Goal: Task Accomplishment & Management: Complete application form

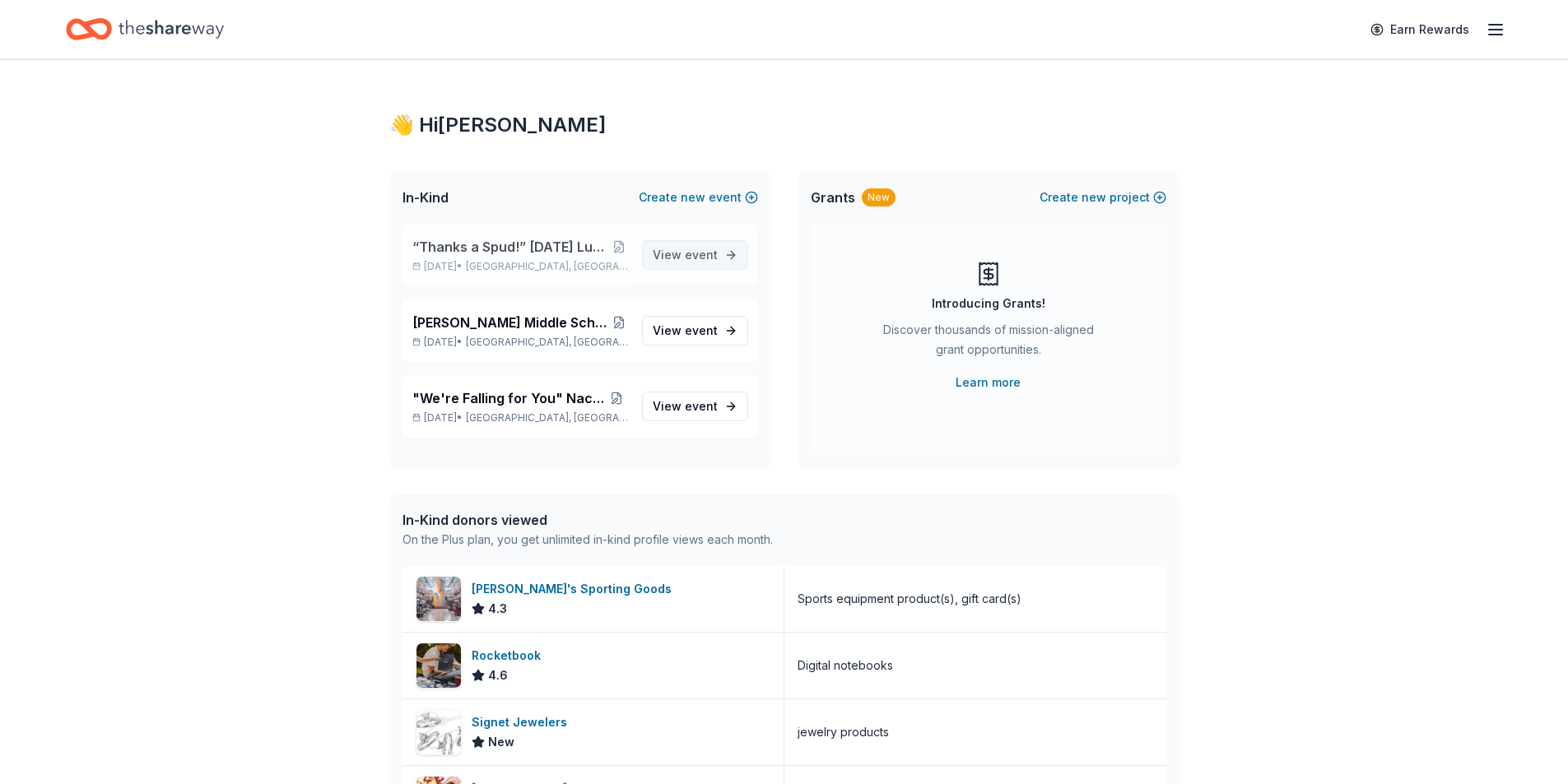
click at [712, 265] on link "View event" at bounding box center [695, 255] width 106 height 30
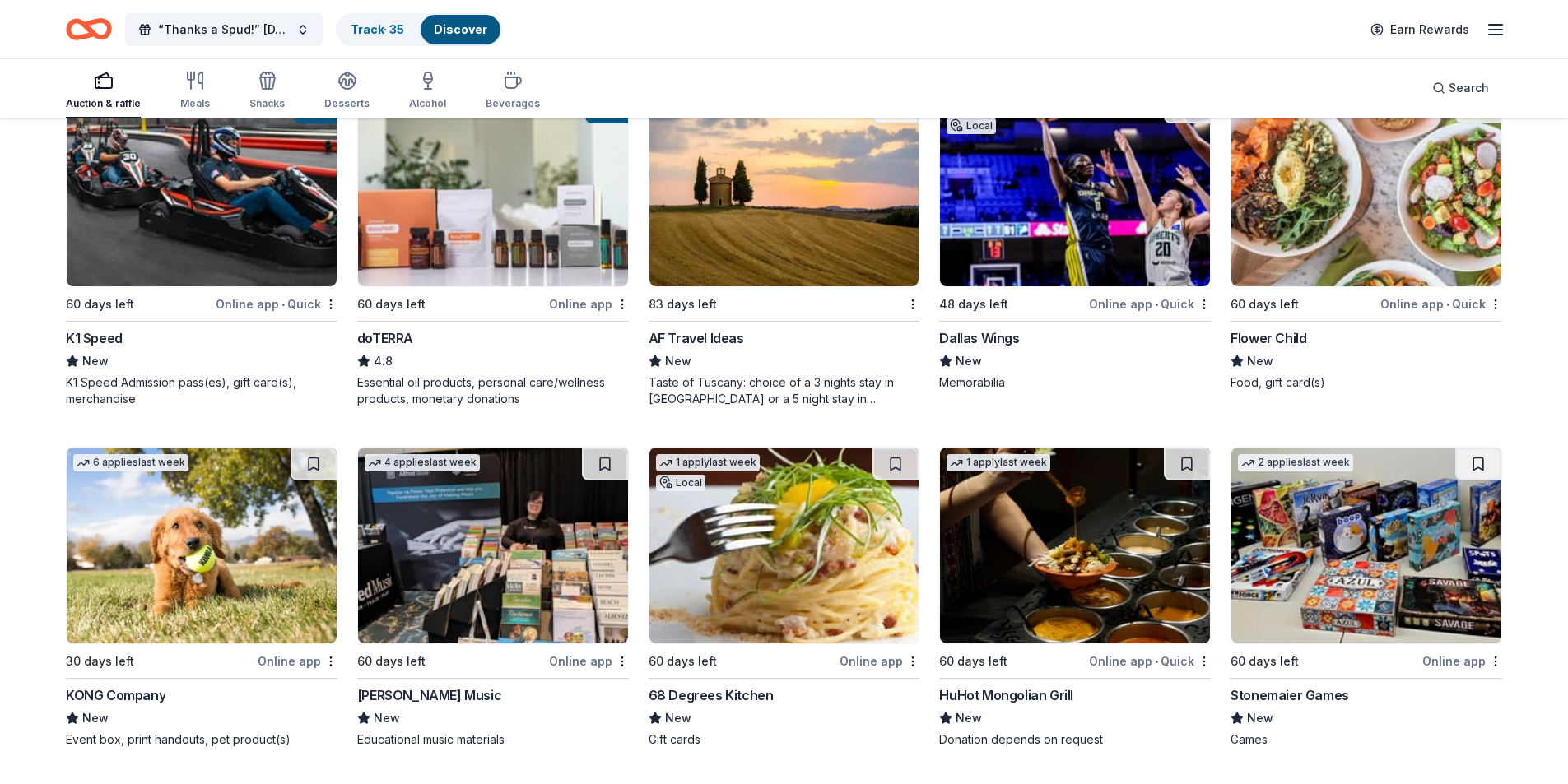
scroll to position [4757, 0]
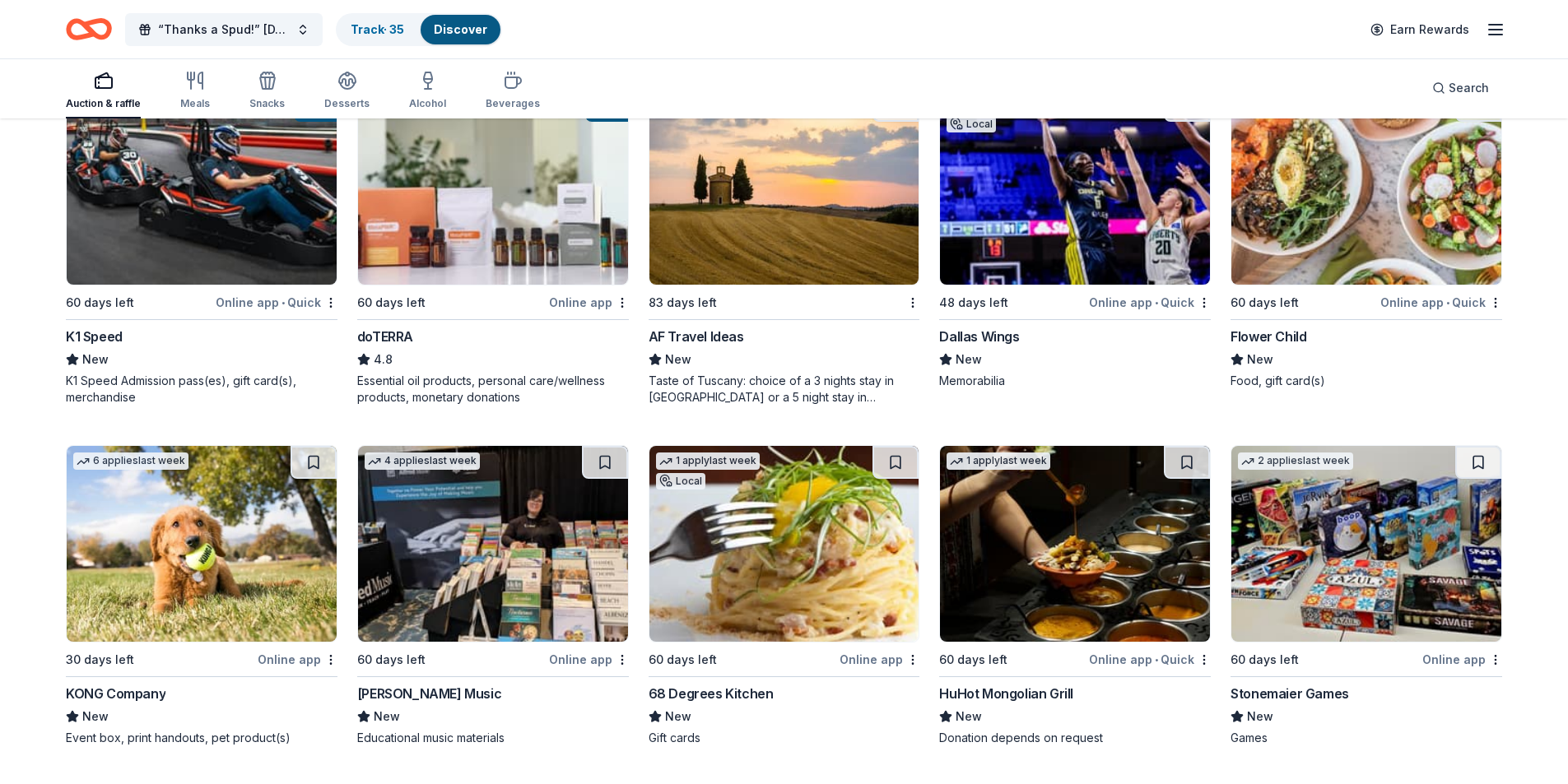
click at [1054, 220] on img at bounding box center [1075, 187] width 270 height 196
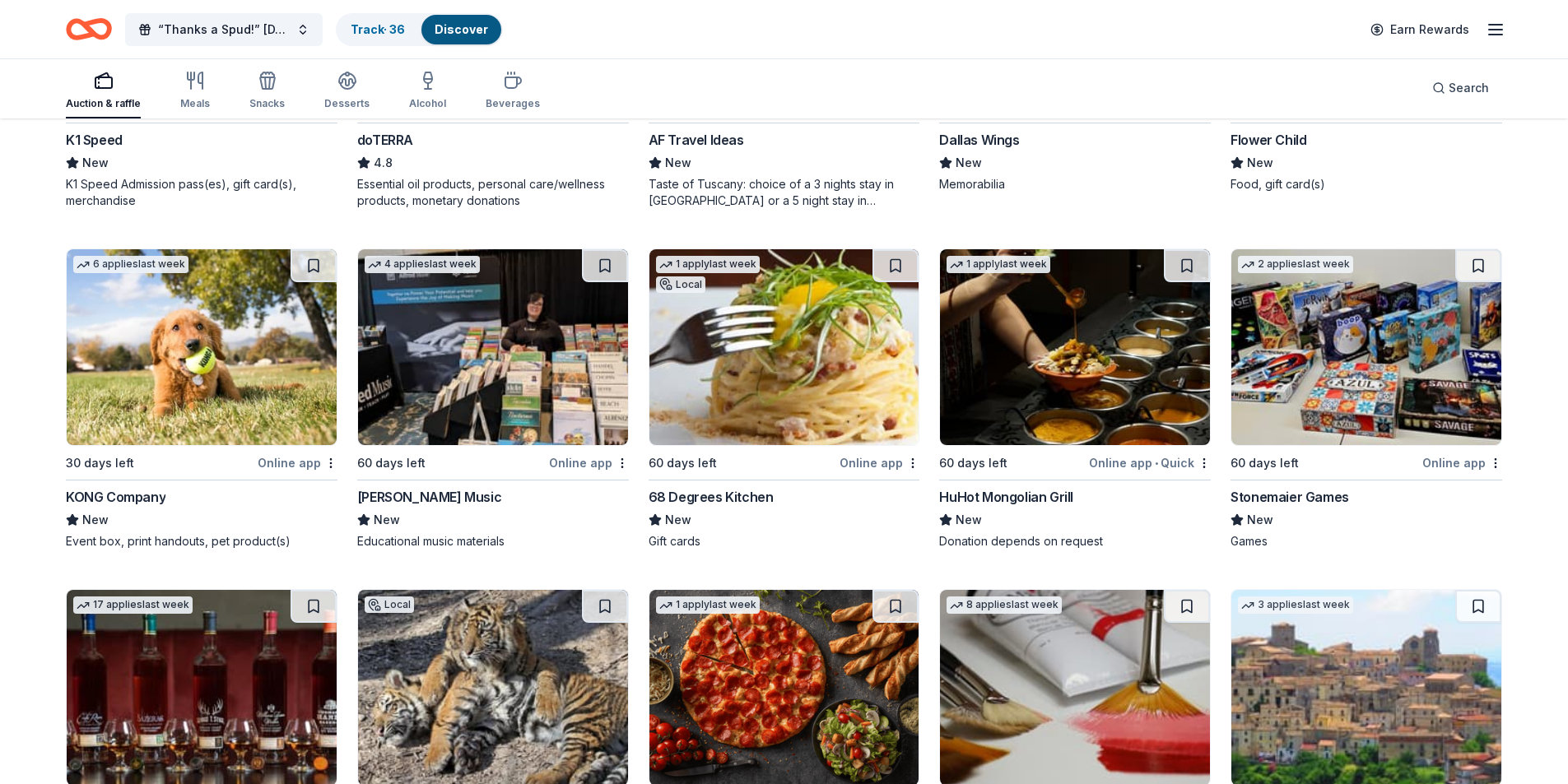
scroll to position [5003, 0]
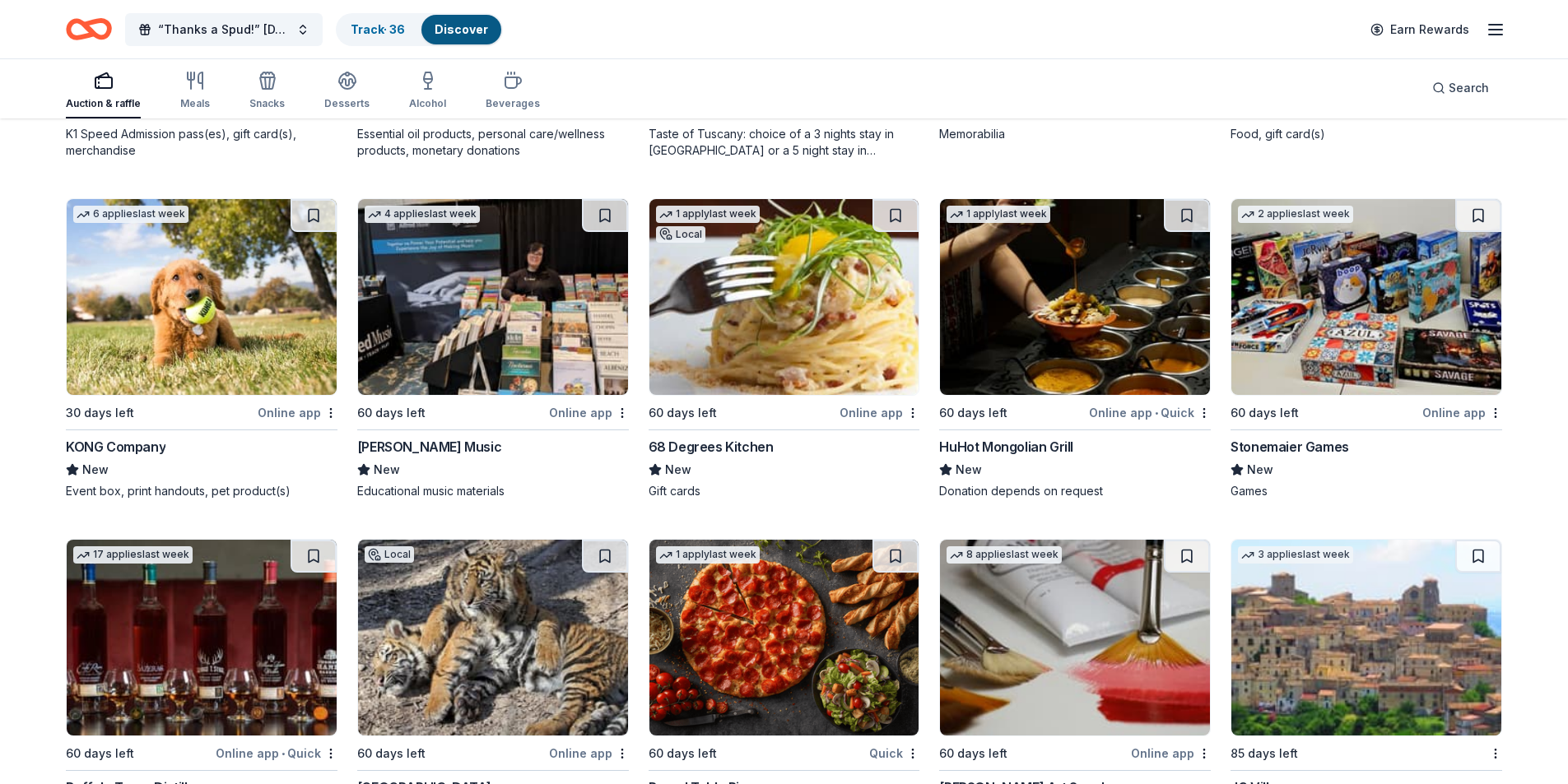
click at [1316, 325] on img at bounding box center [1366, 297] width 270 height 196
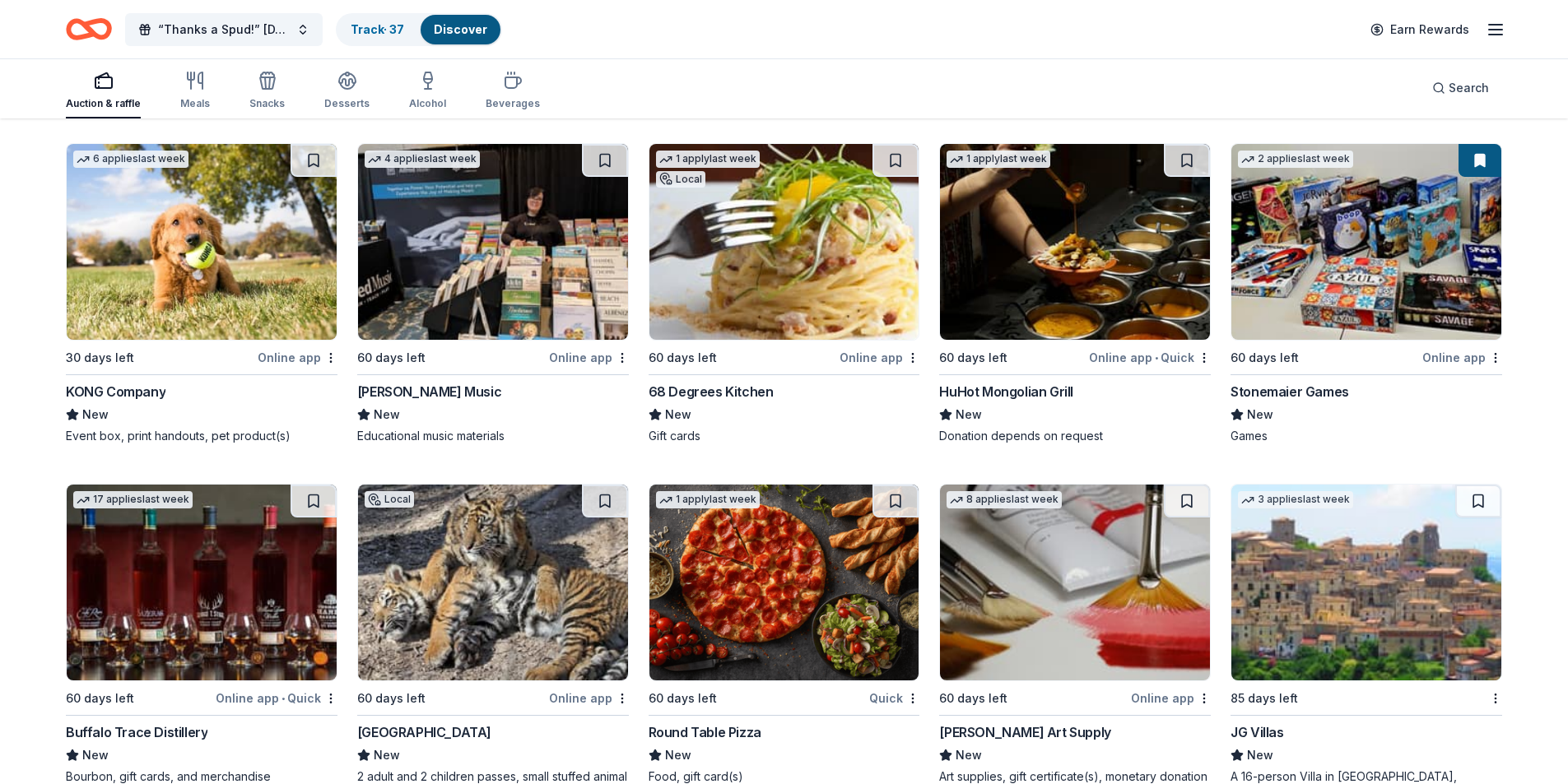
scroll to position [5208, 0]
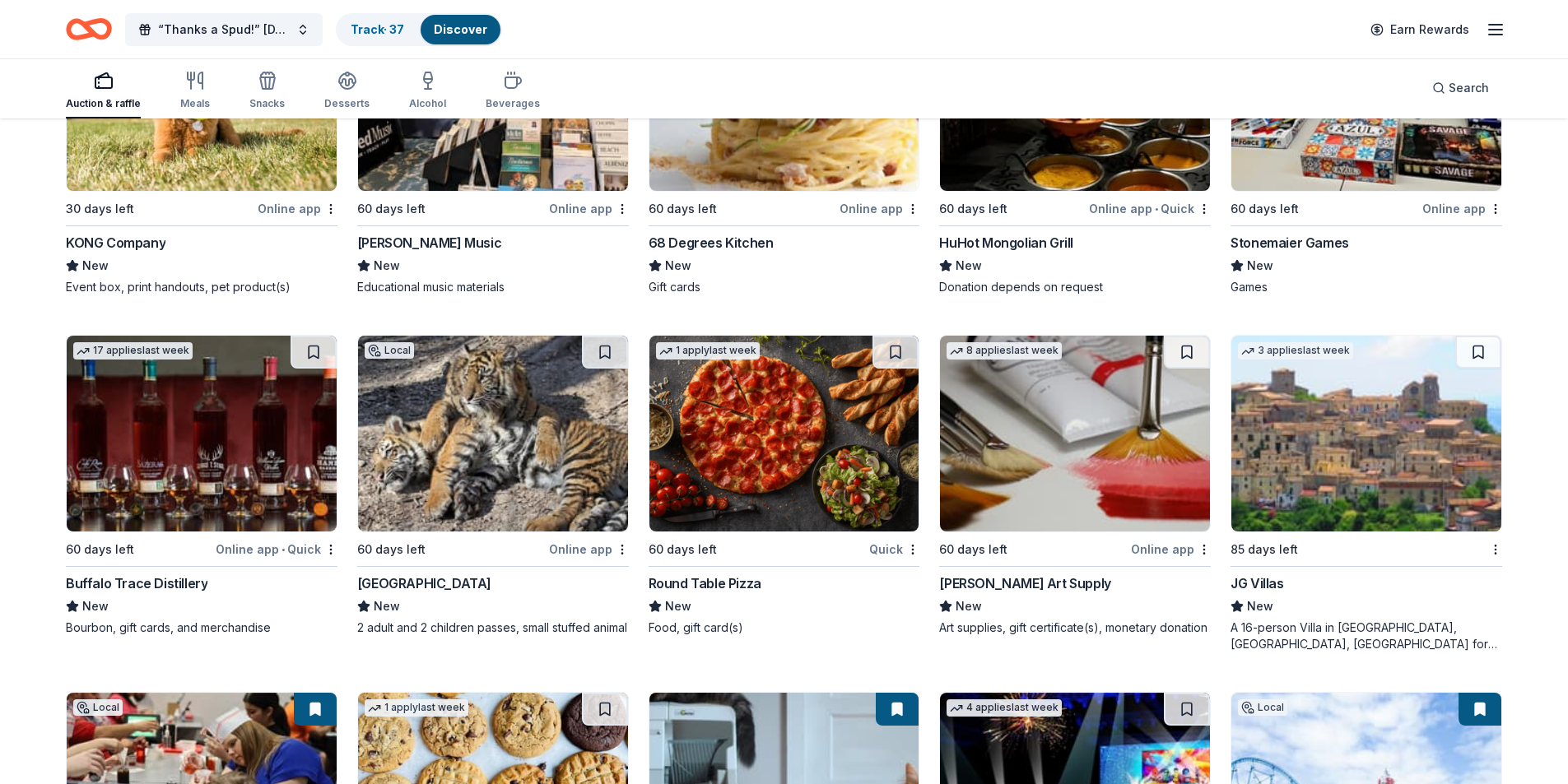
click at [552, 424] on img at bounding box center [493, 433] width 270 height 196
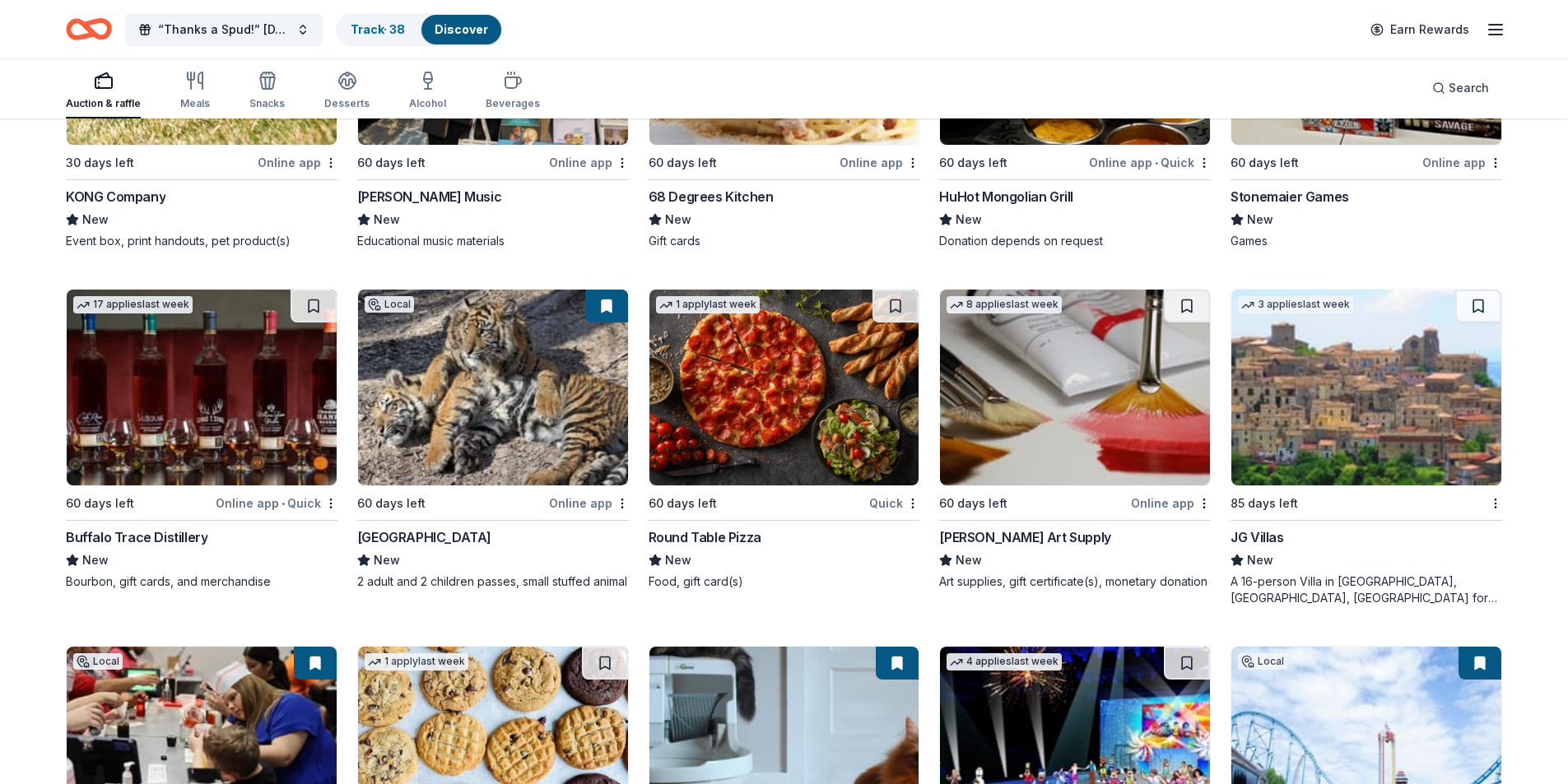
scroll to position [5290, 0]
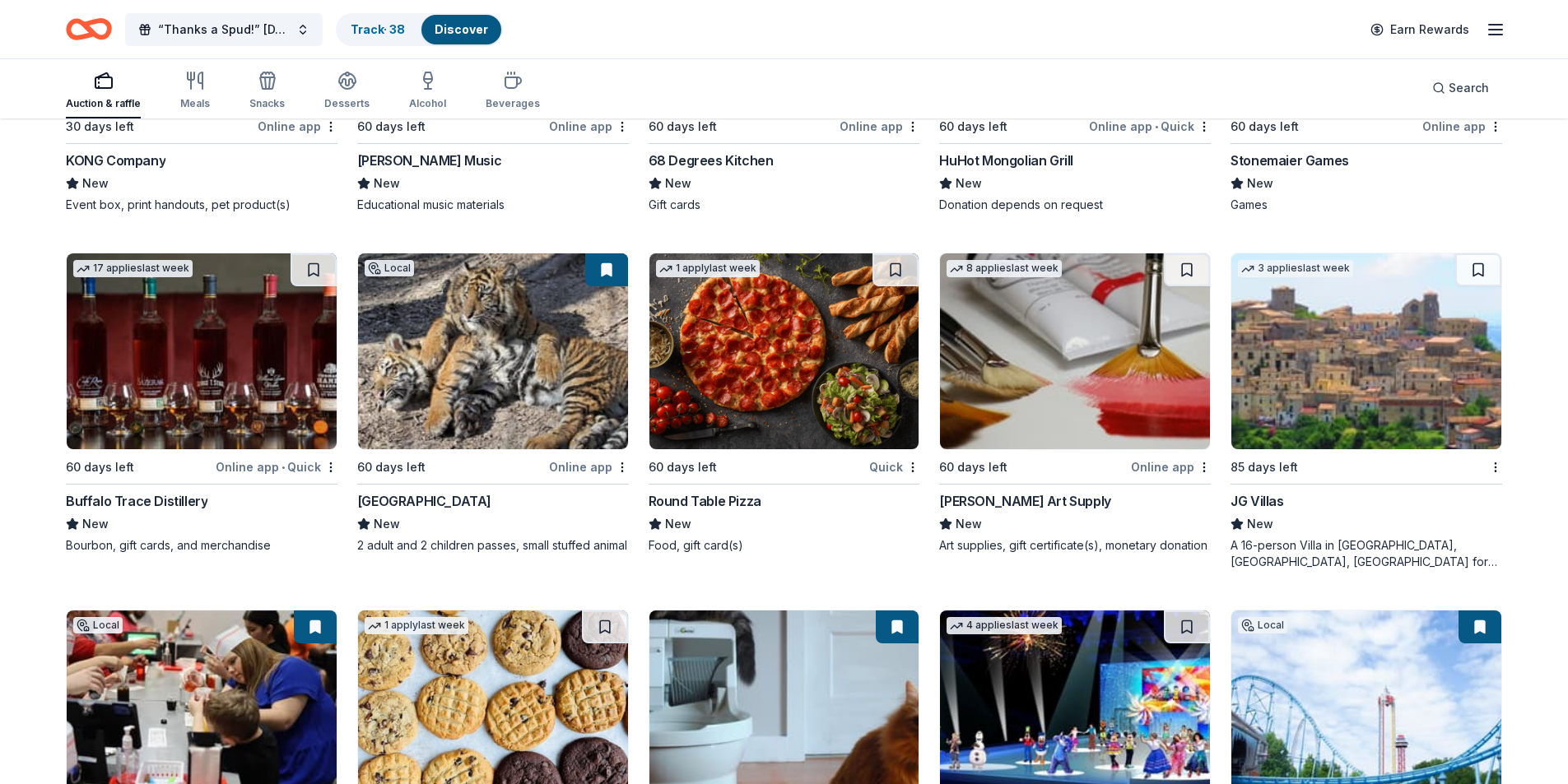
click at [1066, 410] on img at bounding box center [1075, 351] width 270 height 196
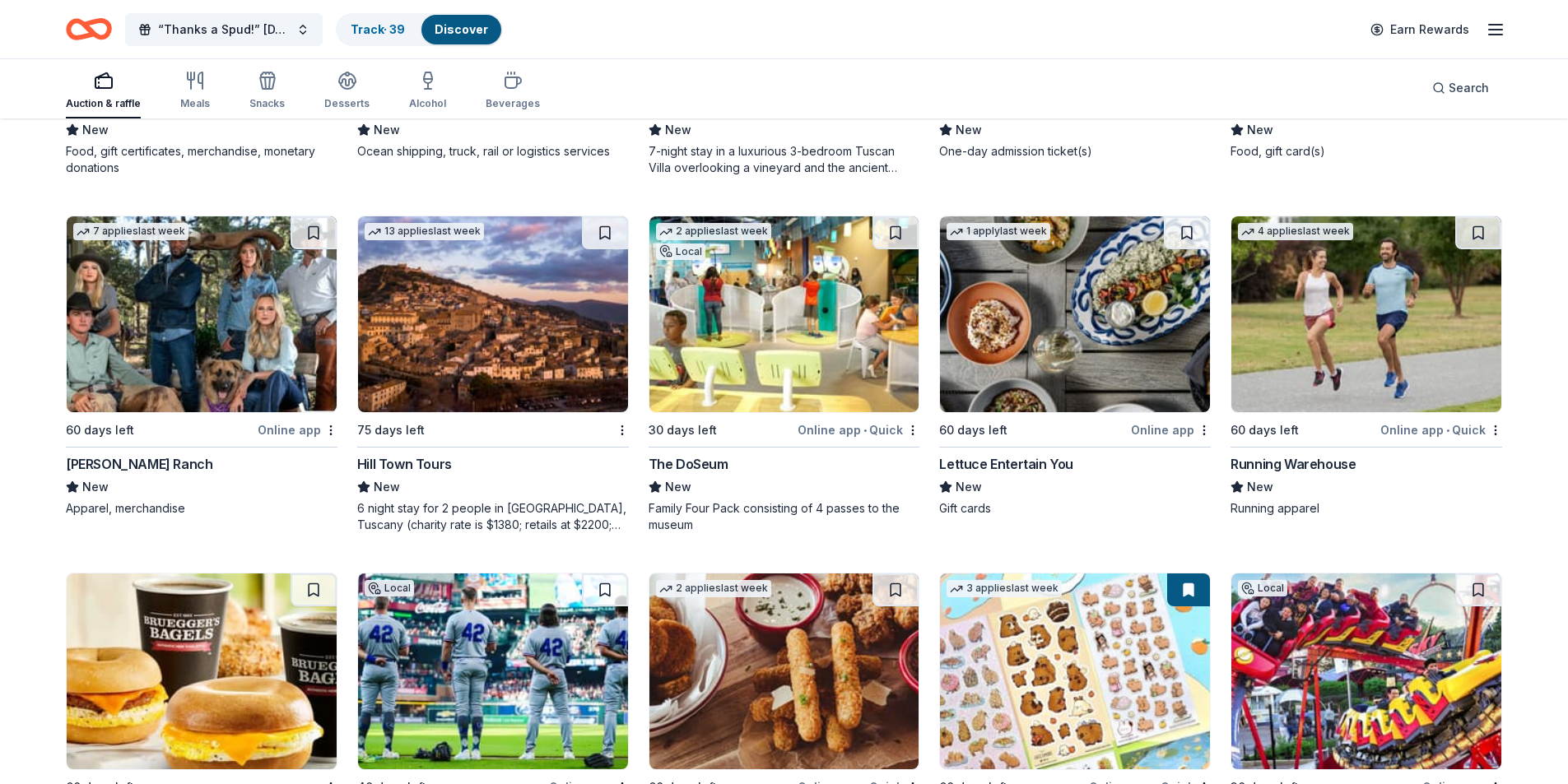
scroll to position [6398, 0]
click at [158, 289] on img at bounding box center [202, 313] width 270 height 196
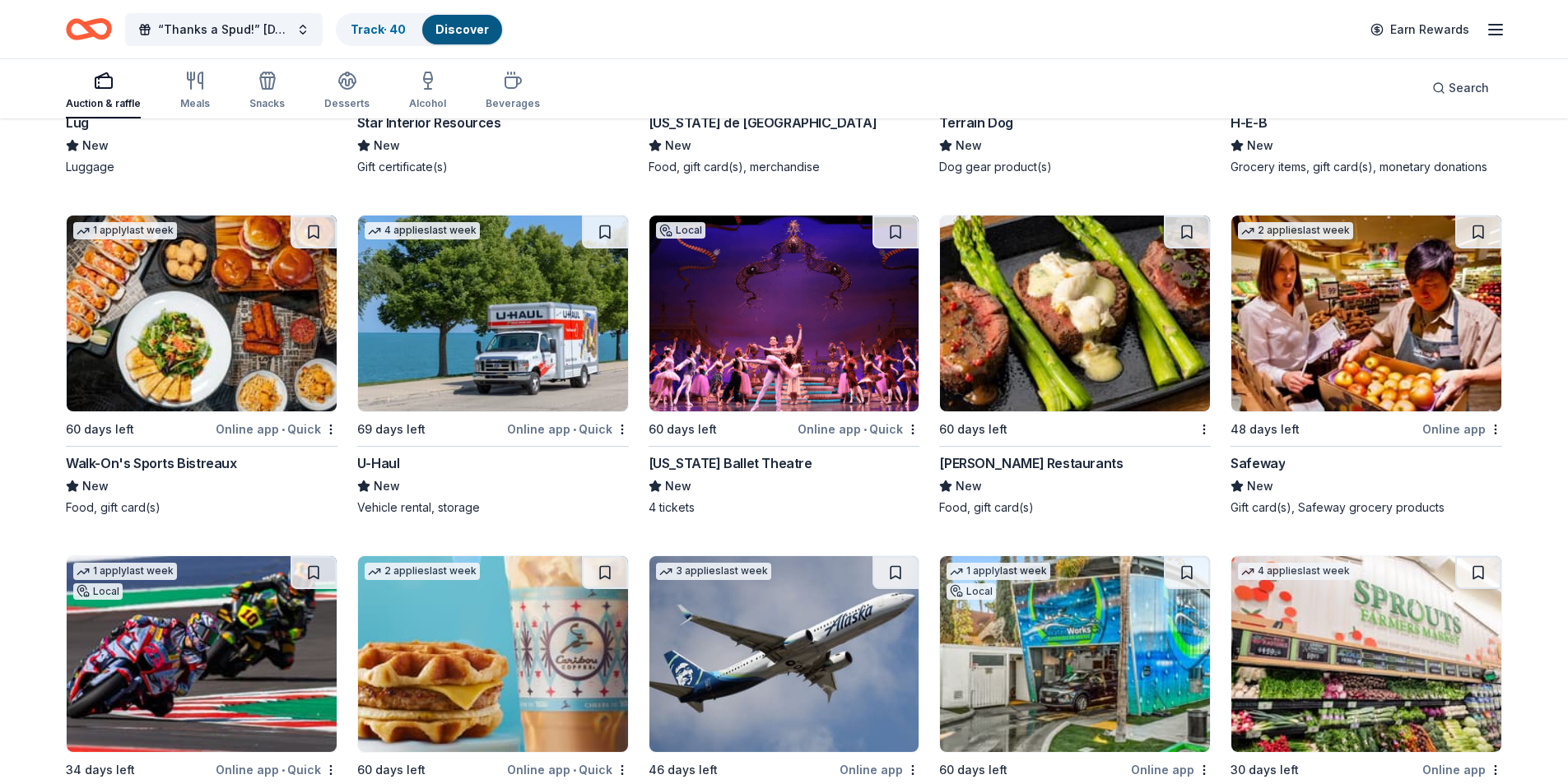
scroll to position [9288, 0]
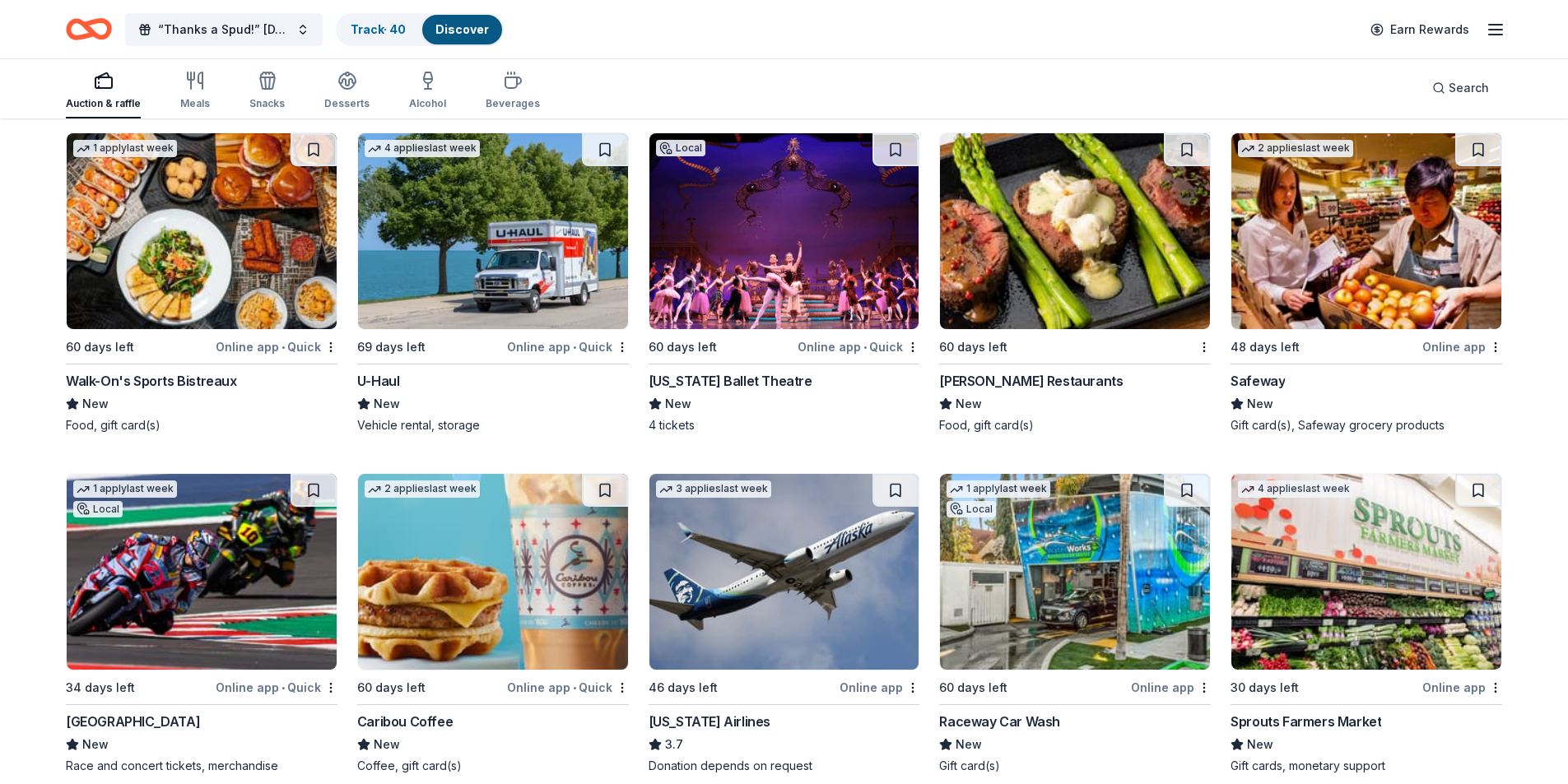
click at [752, 246] on img at bounding box center [784, 231] width 270 height 196
click at [771, 626] on img at bounding box center [784, 571] width 270 height 196
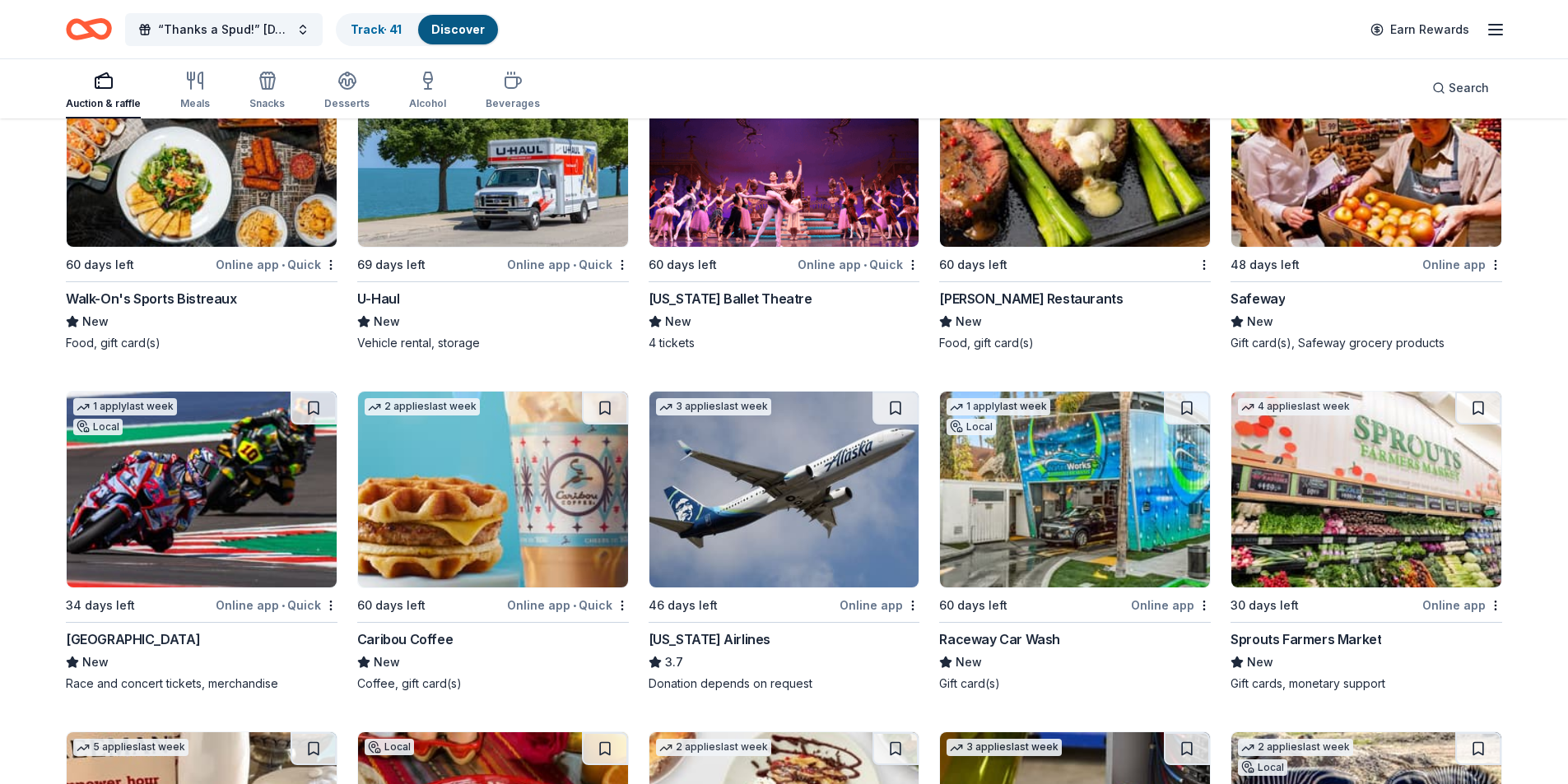
click at [1122, 472] on img at bounding box center [1075, 489] width 270 height 196
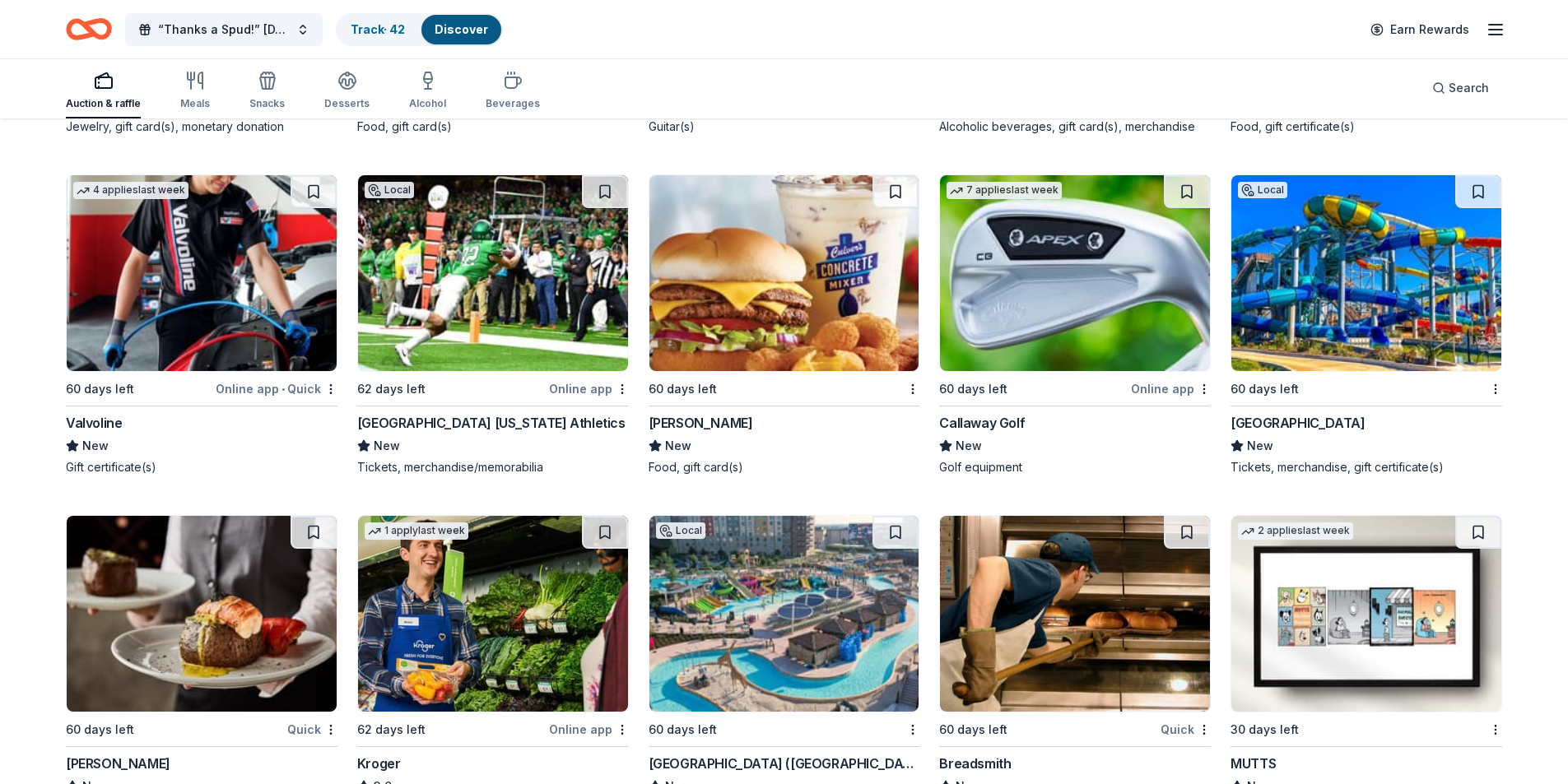
scroll to position [10936, 0]
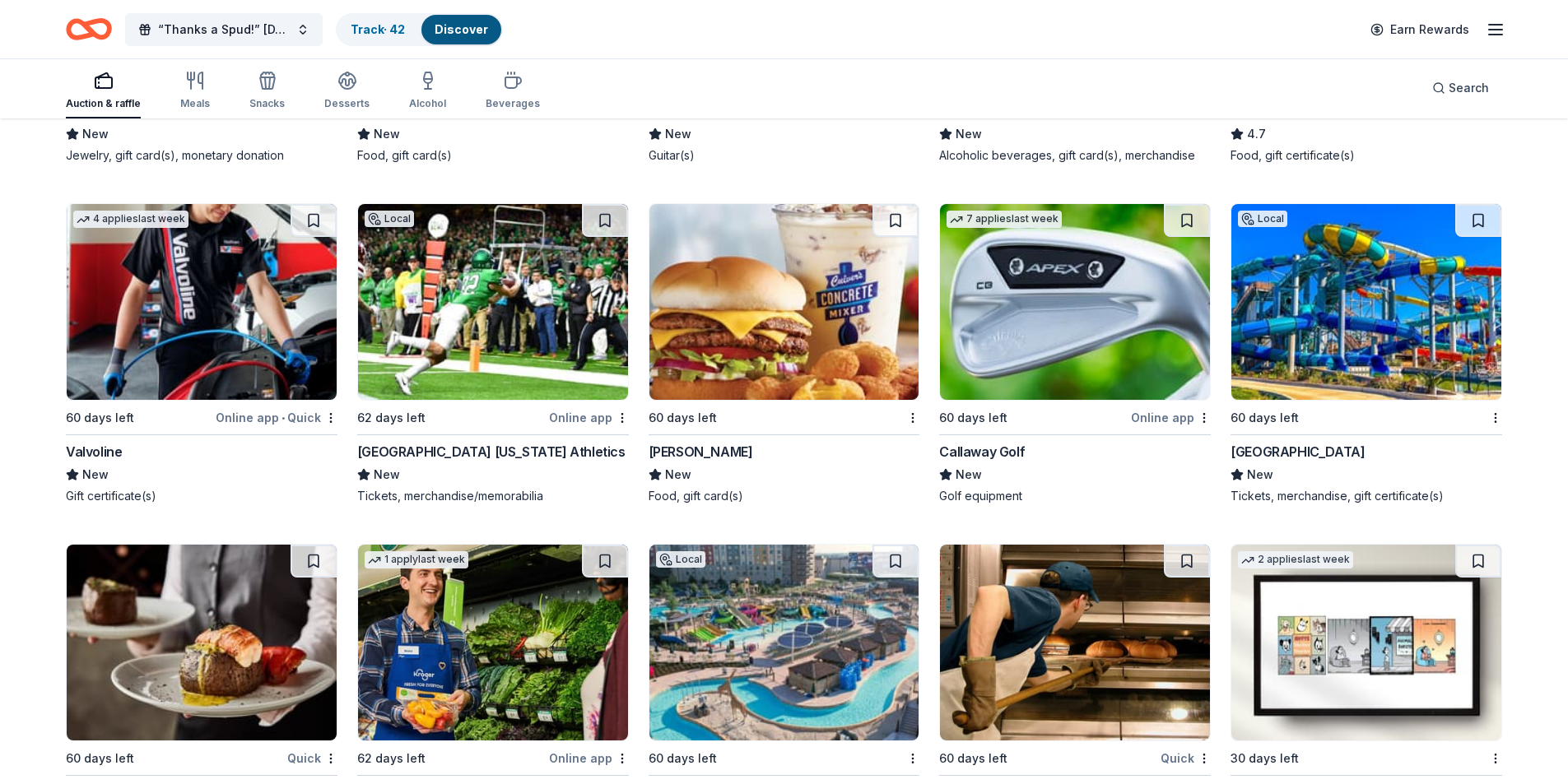
click at [210, 297] on img at bounding box center [202, 301] width 270 height 196
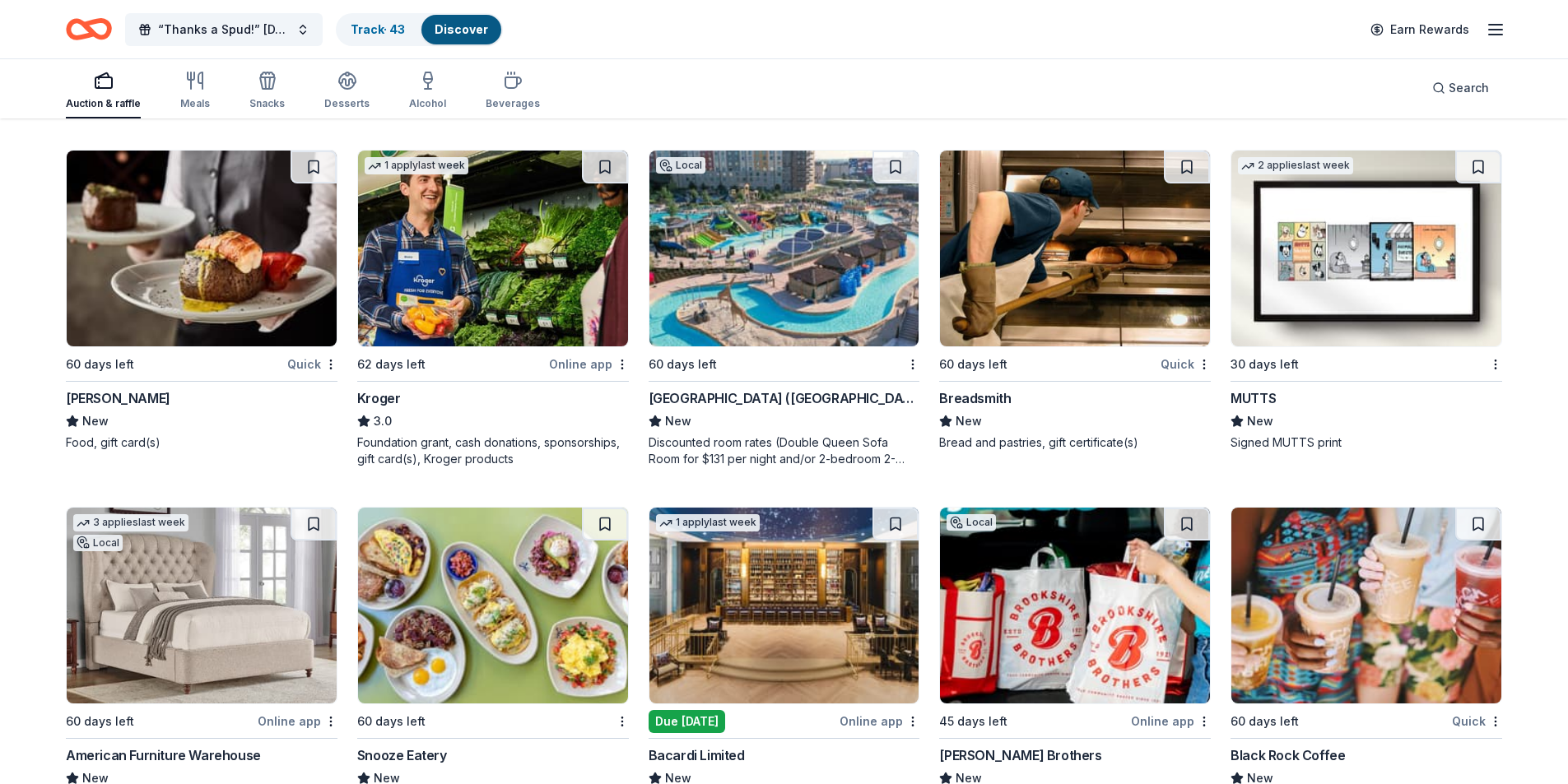
scroll to position [11321, 0]
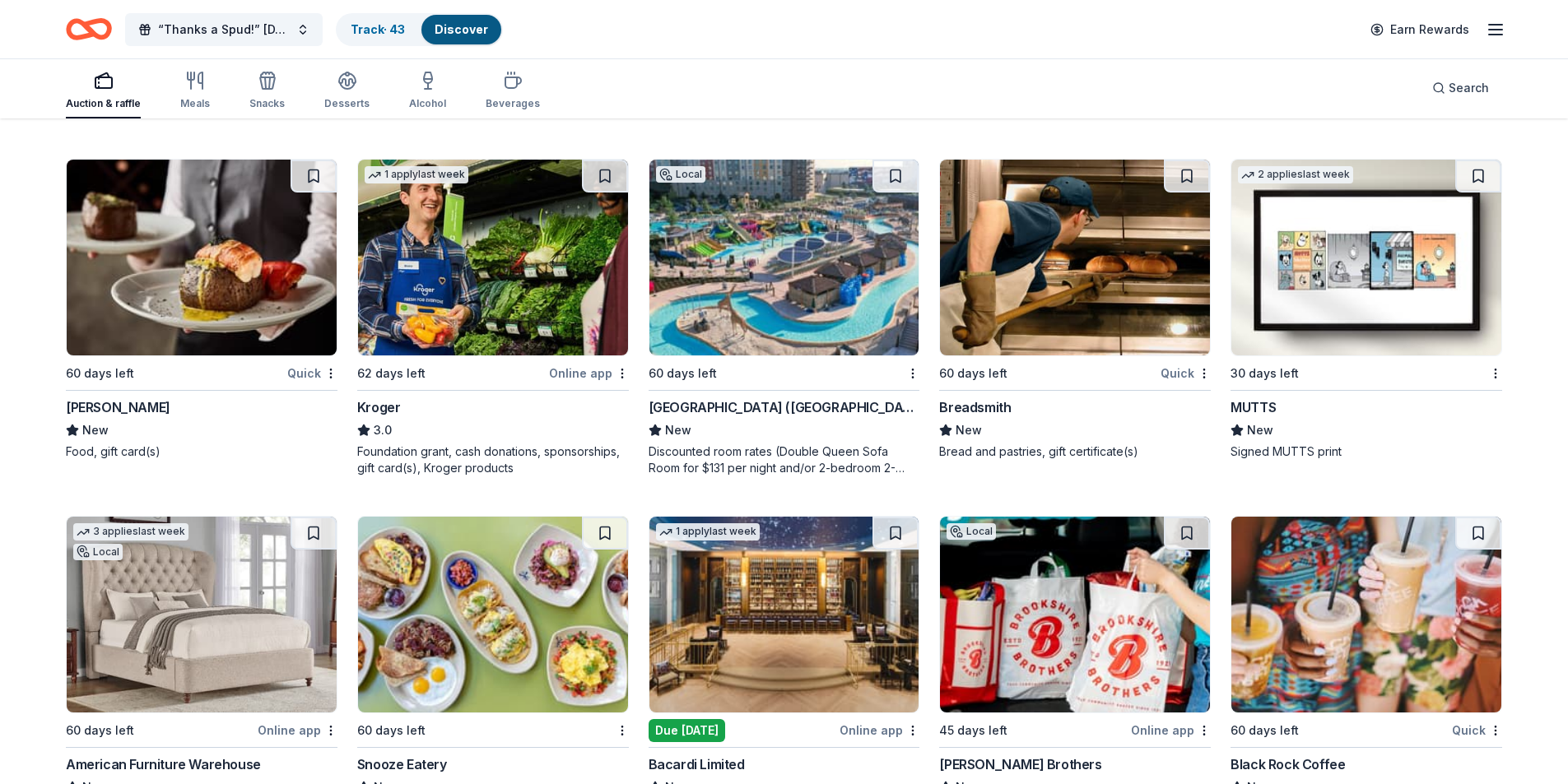
click at [815, 288] on img at bounding box center [784, 258] width 270 height 196
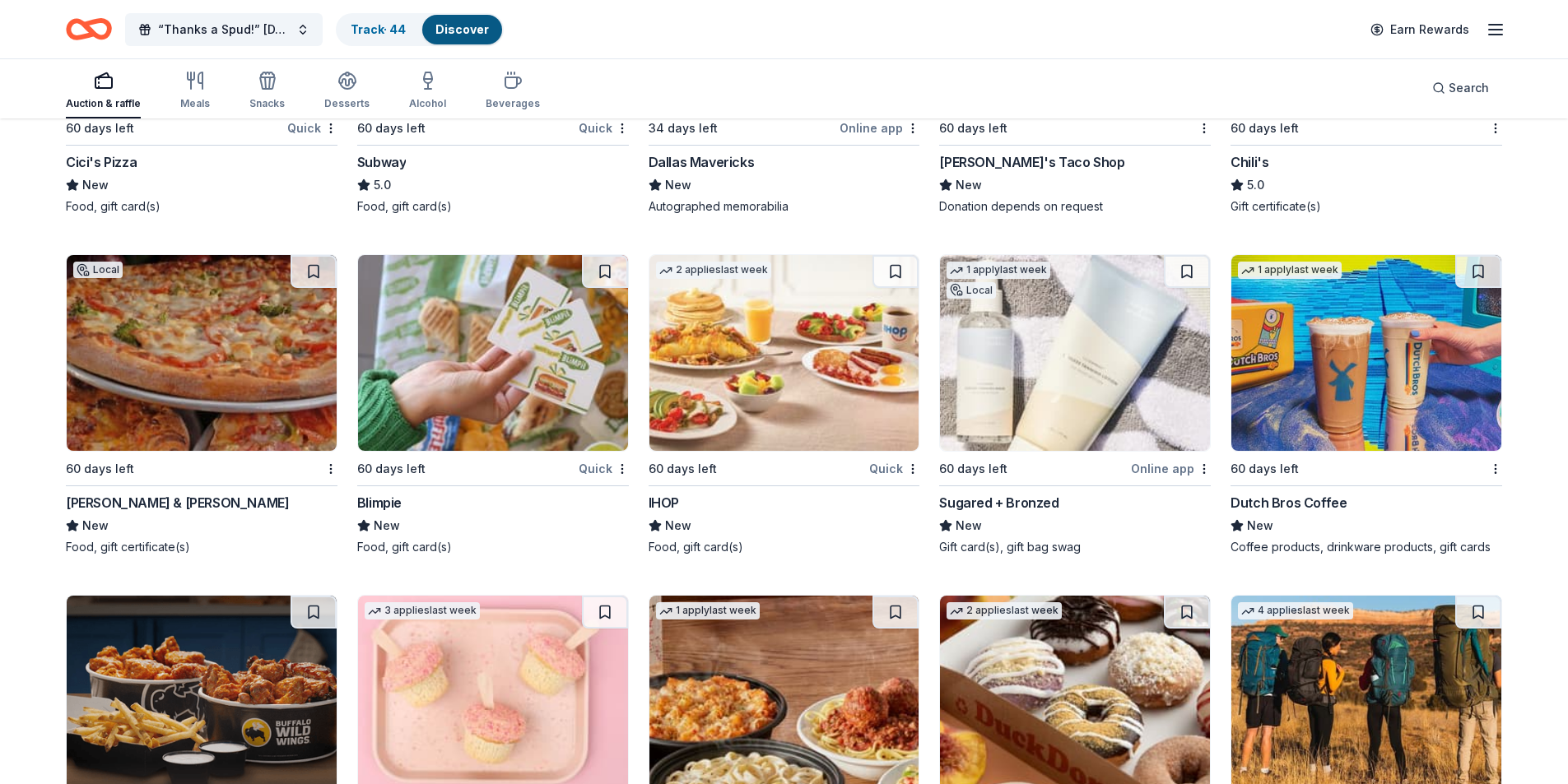
scroll to position [12391, 0]
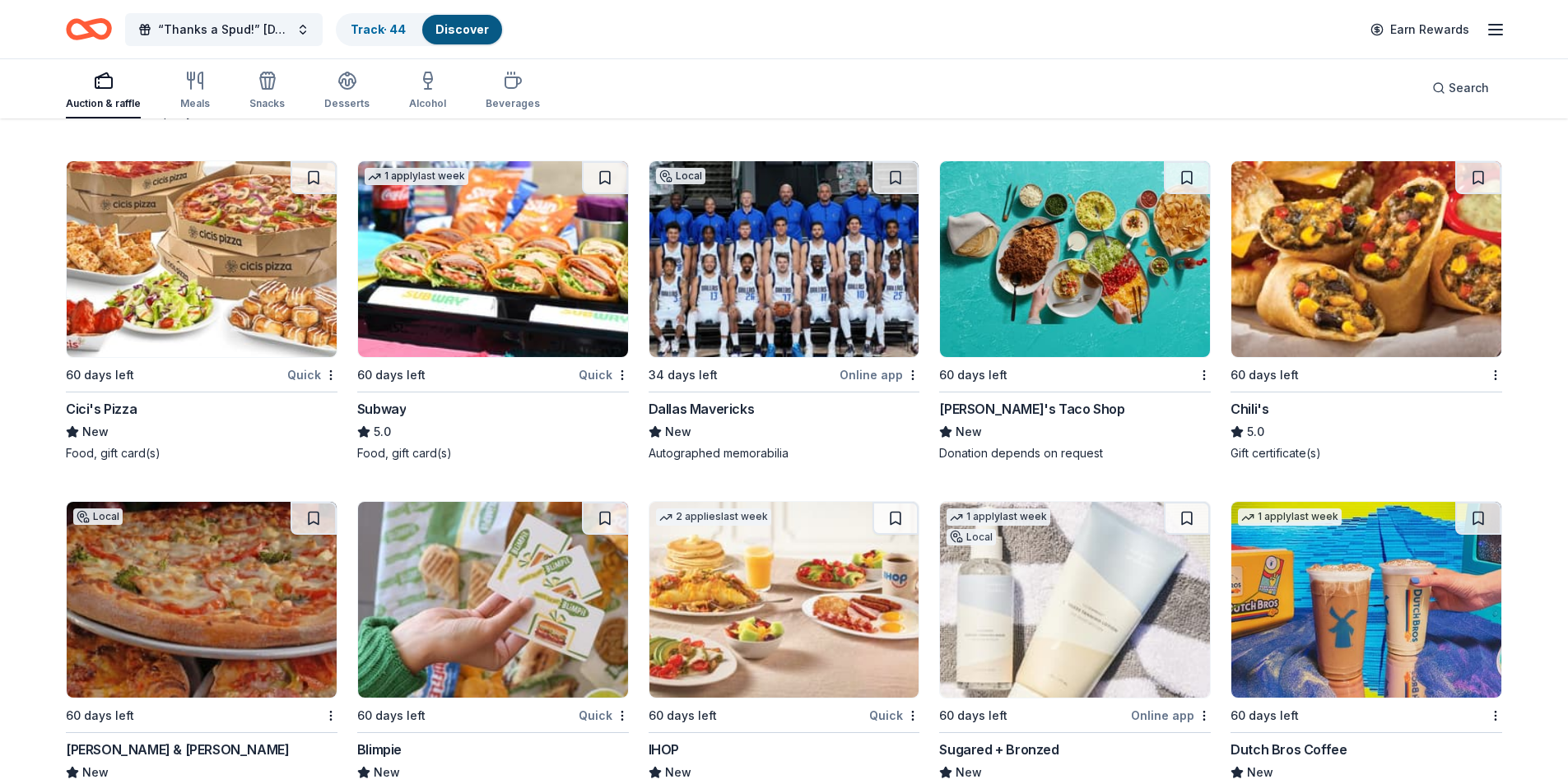
click at [196, 289] on img at bounding box center [202, 259] width 270 height 196
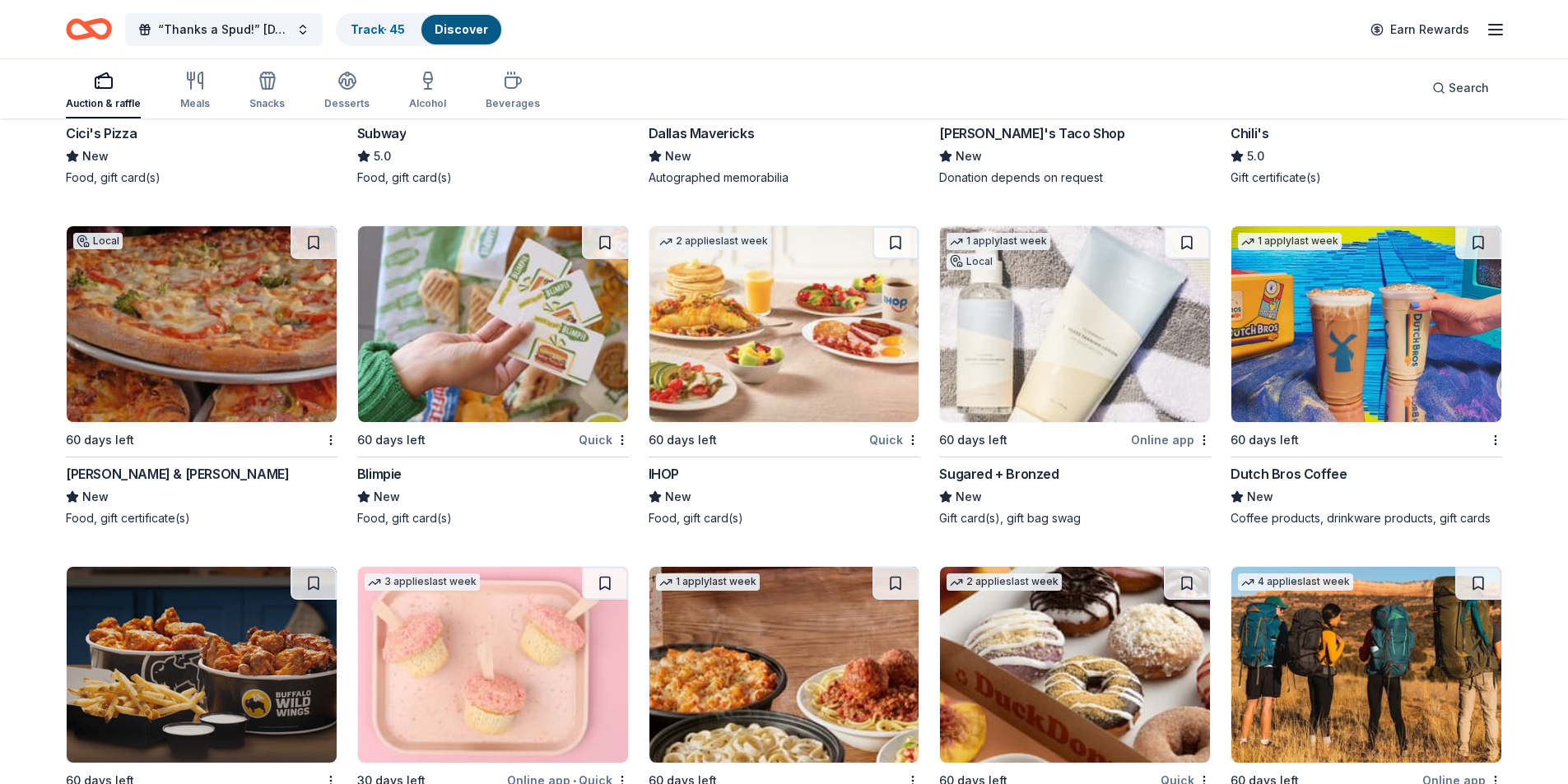
scroll to position [12864, 0]
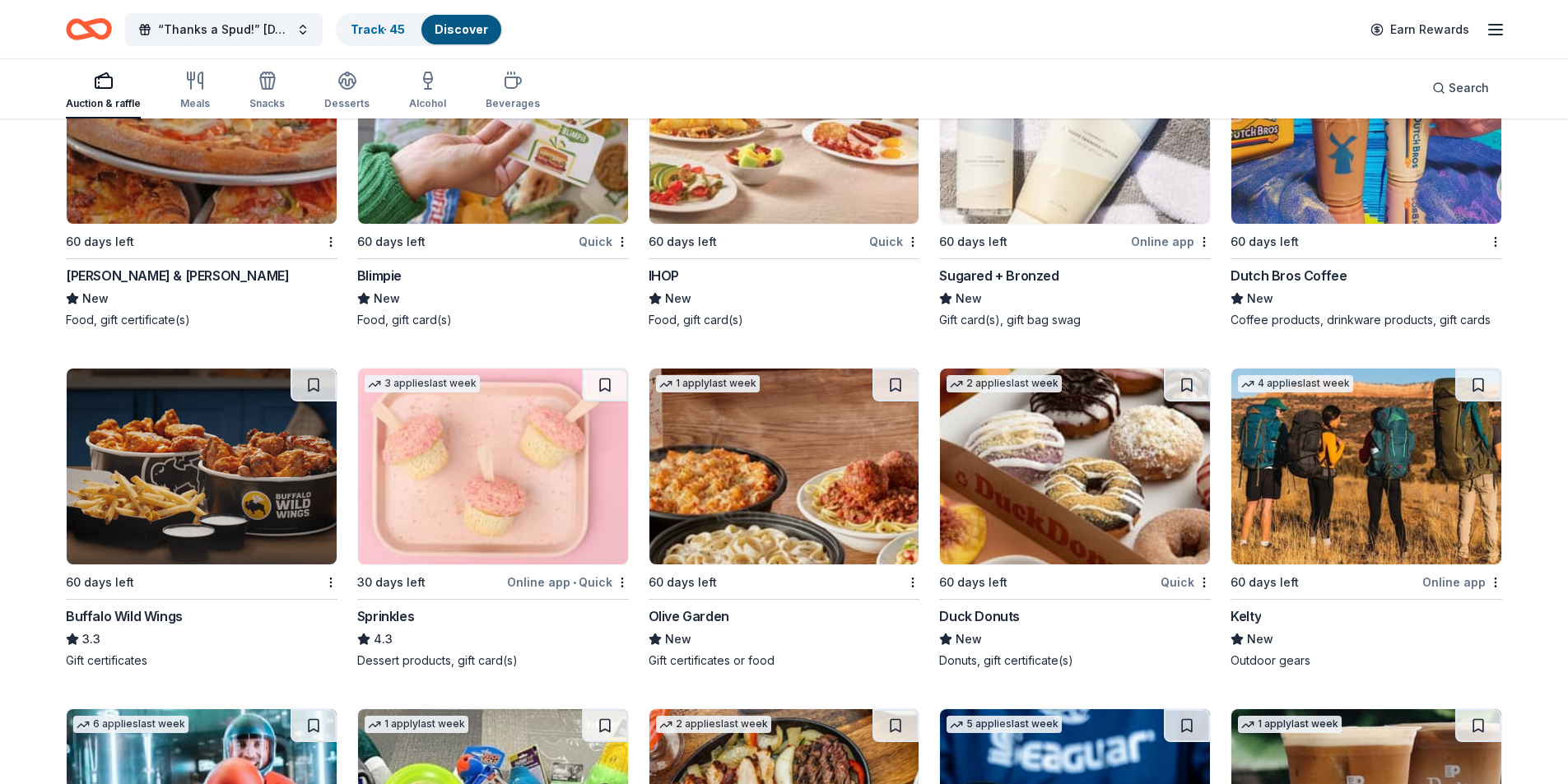
click at [480, 431] on img at bounding box center [493, 466] width 270 height 196
click at [774, 455] on img at bounding box center [784, 466] width 270 height 196
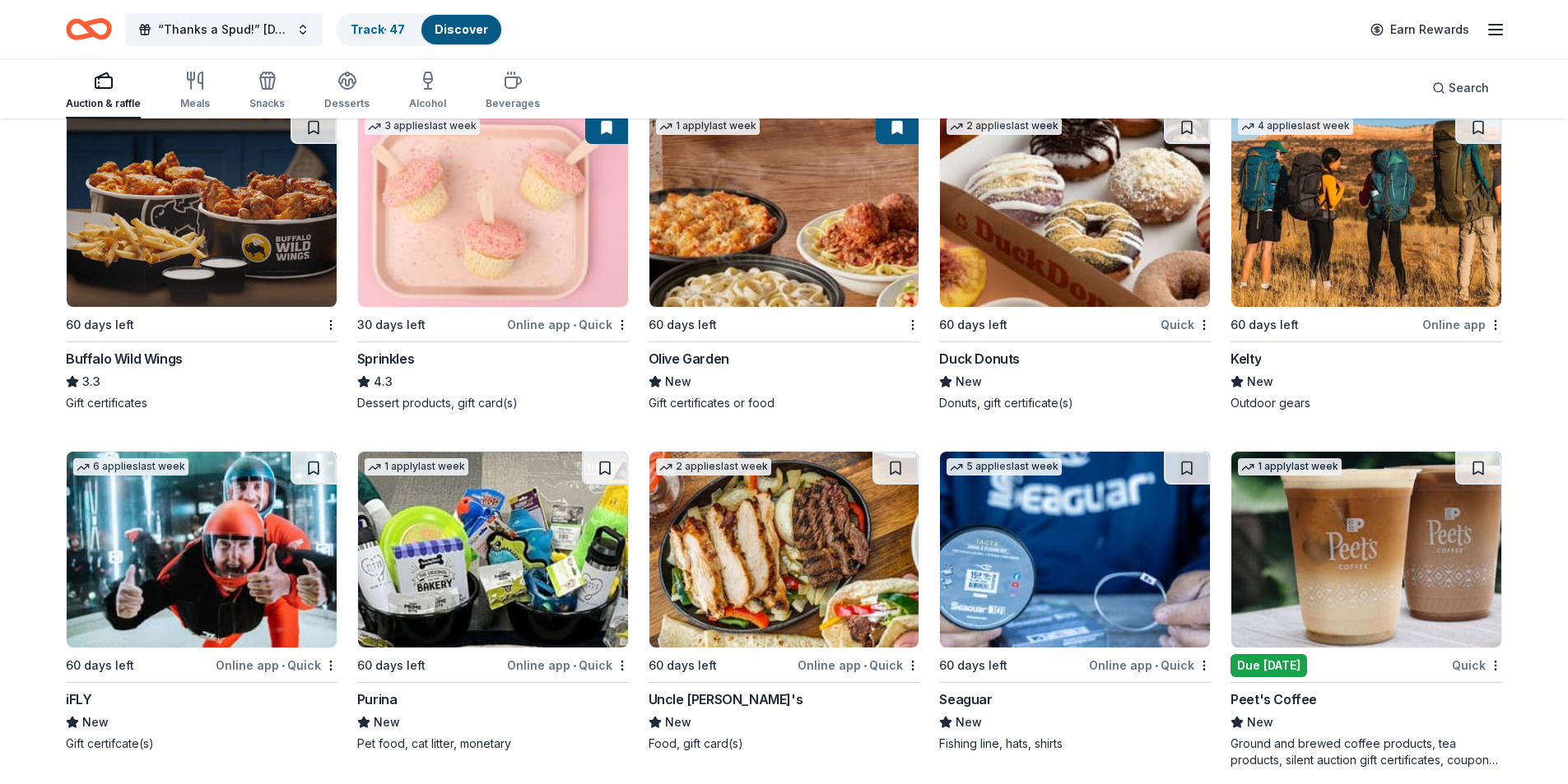
scroll to position [13276, 0]
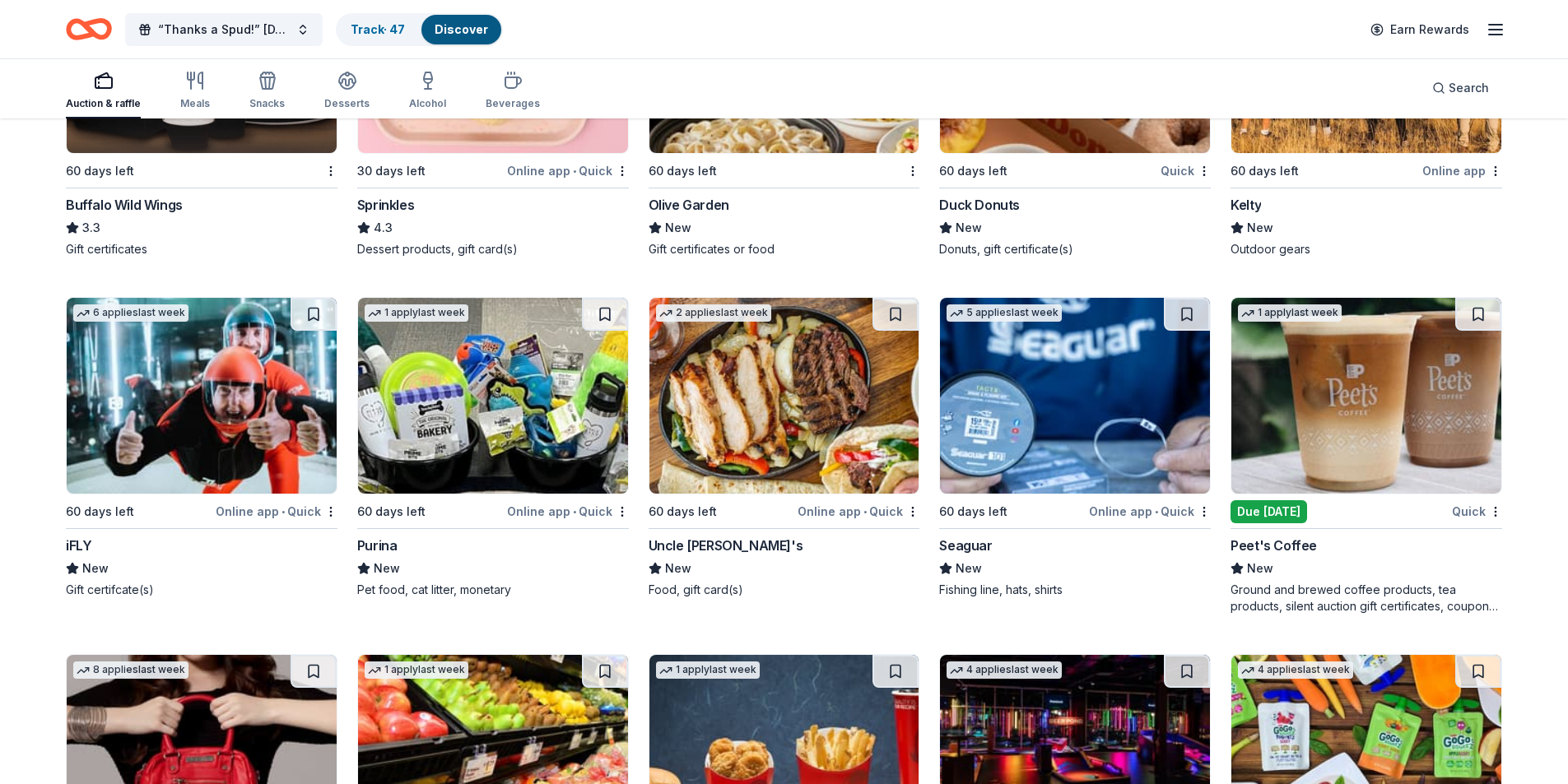
click at [514, 393] on img at bounding box center [493, 395] width 270 height 196
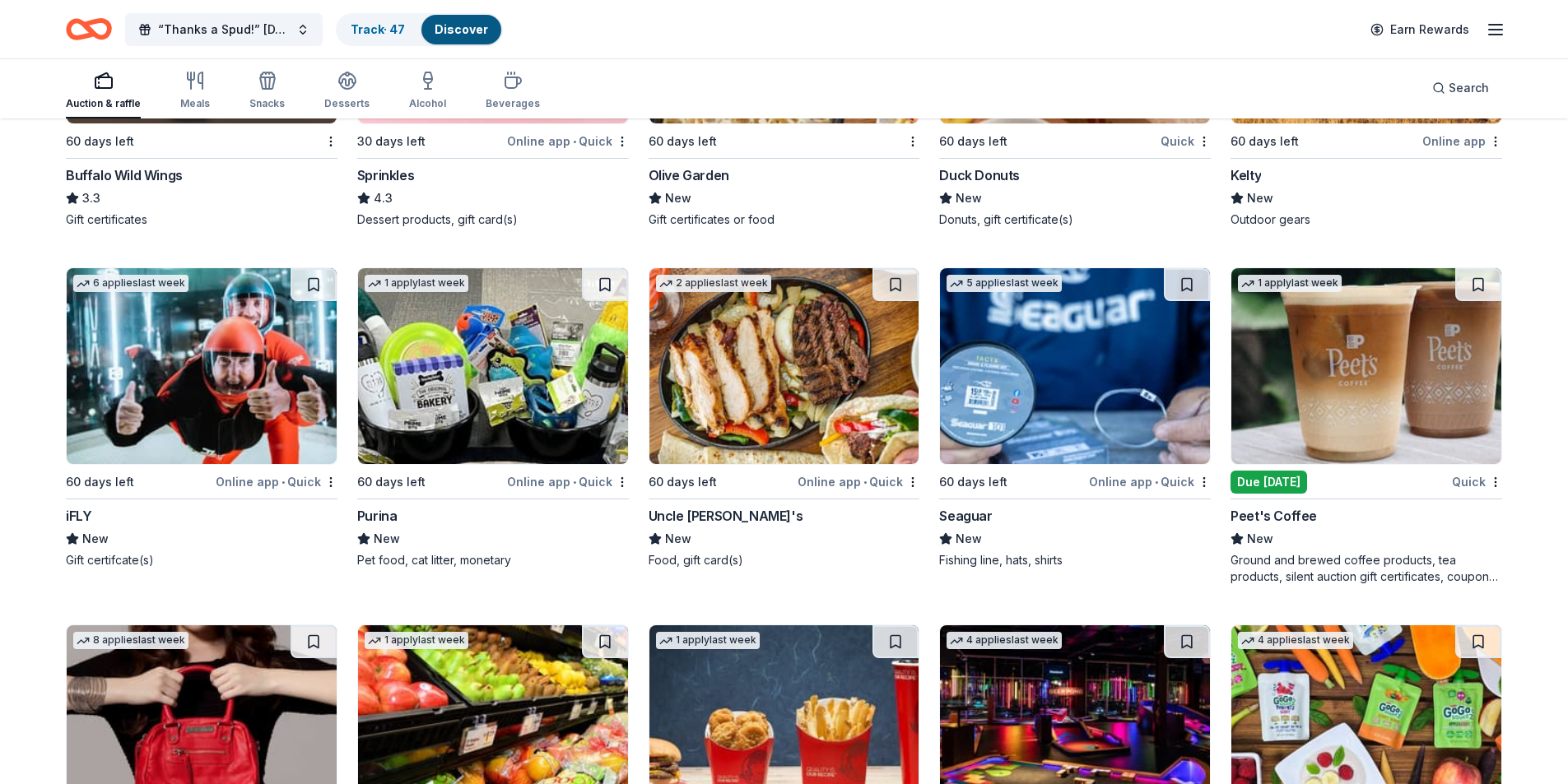
scroll to position [13522, 0]
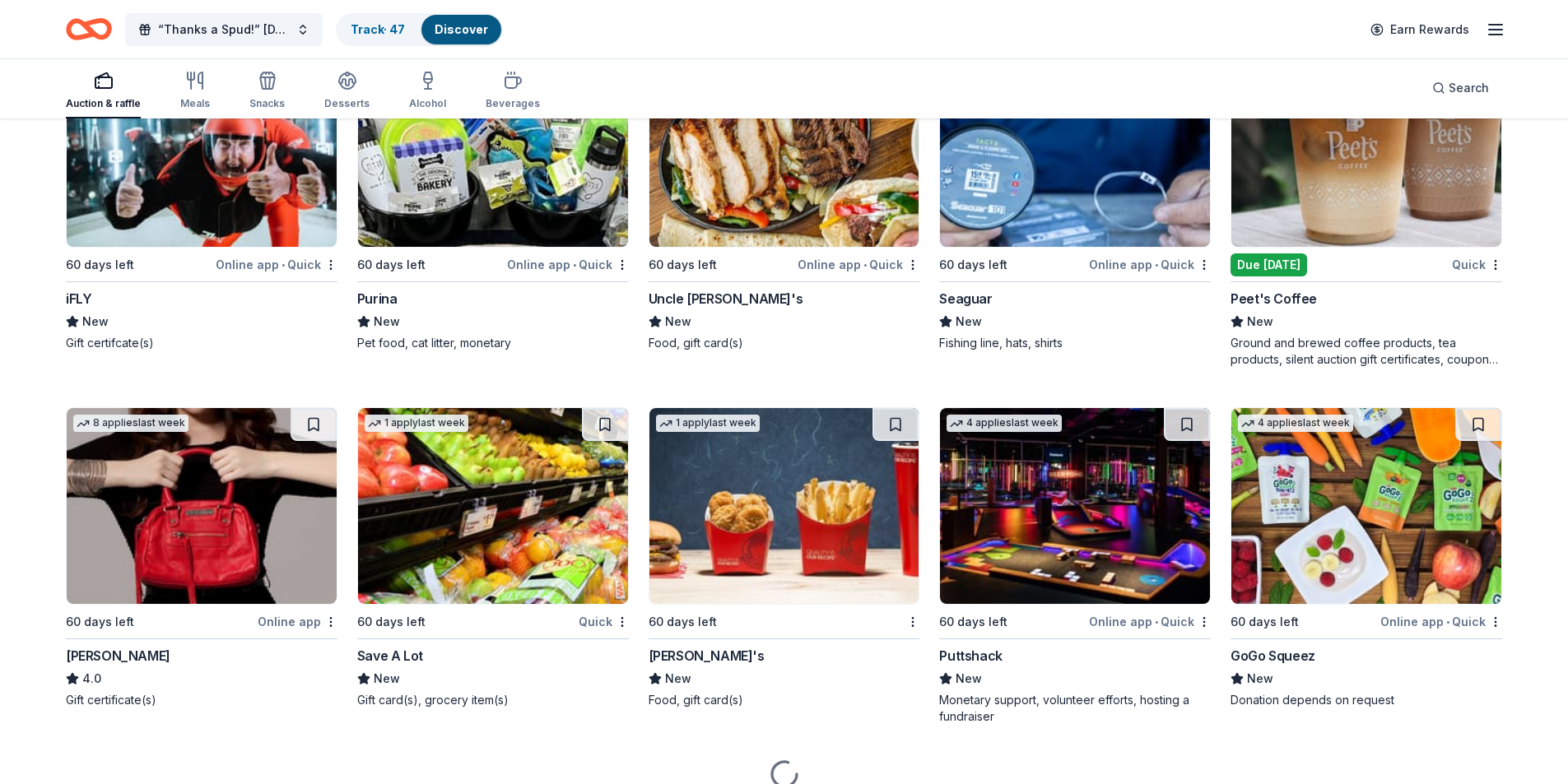
click at [1358, 169] on img at bounding box center [1366, 149] width 270 height 196
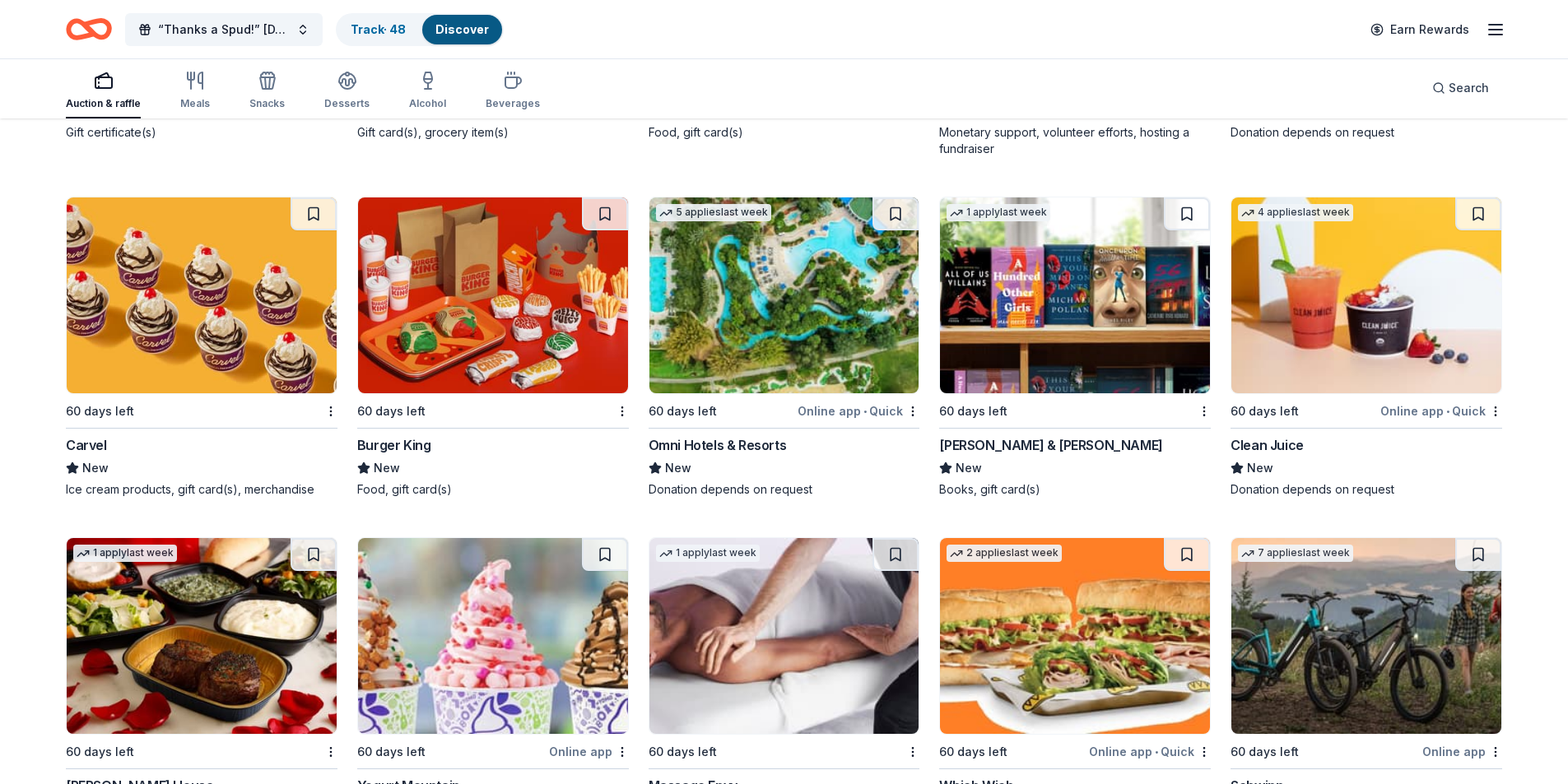
scroll to position [14098, 0]
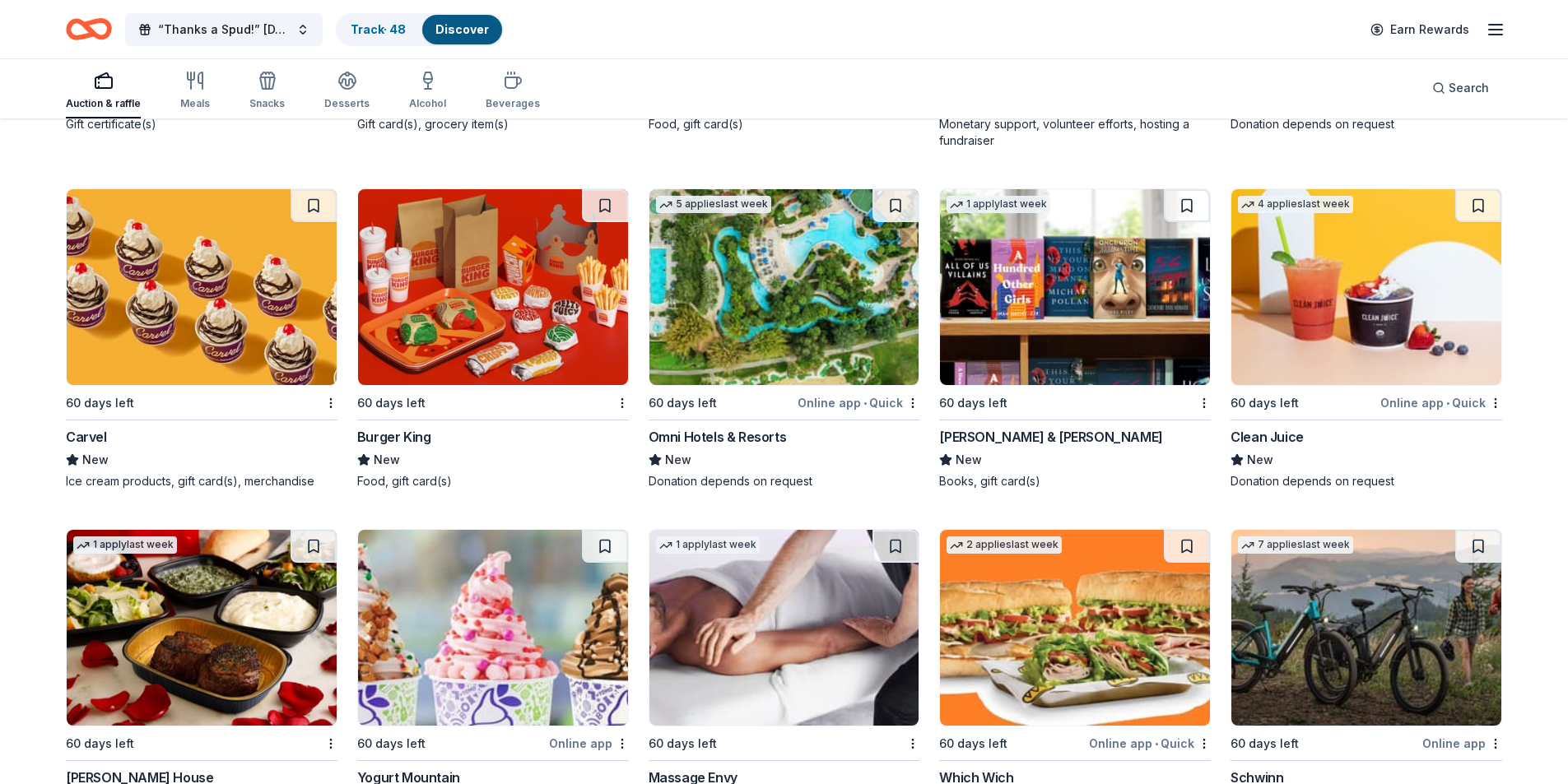
click at [994, 307] on img at bounding box center [1075, 286] width 270 height 196
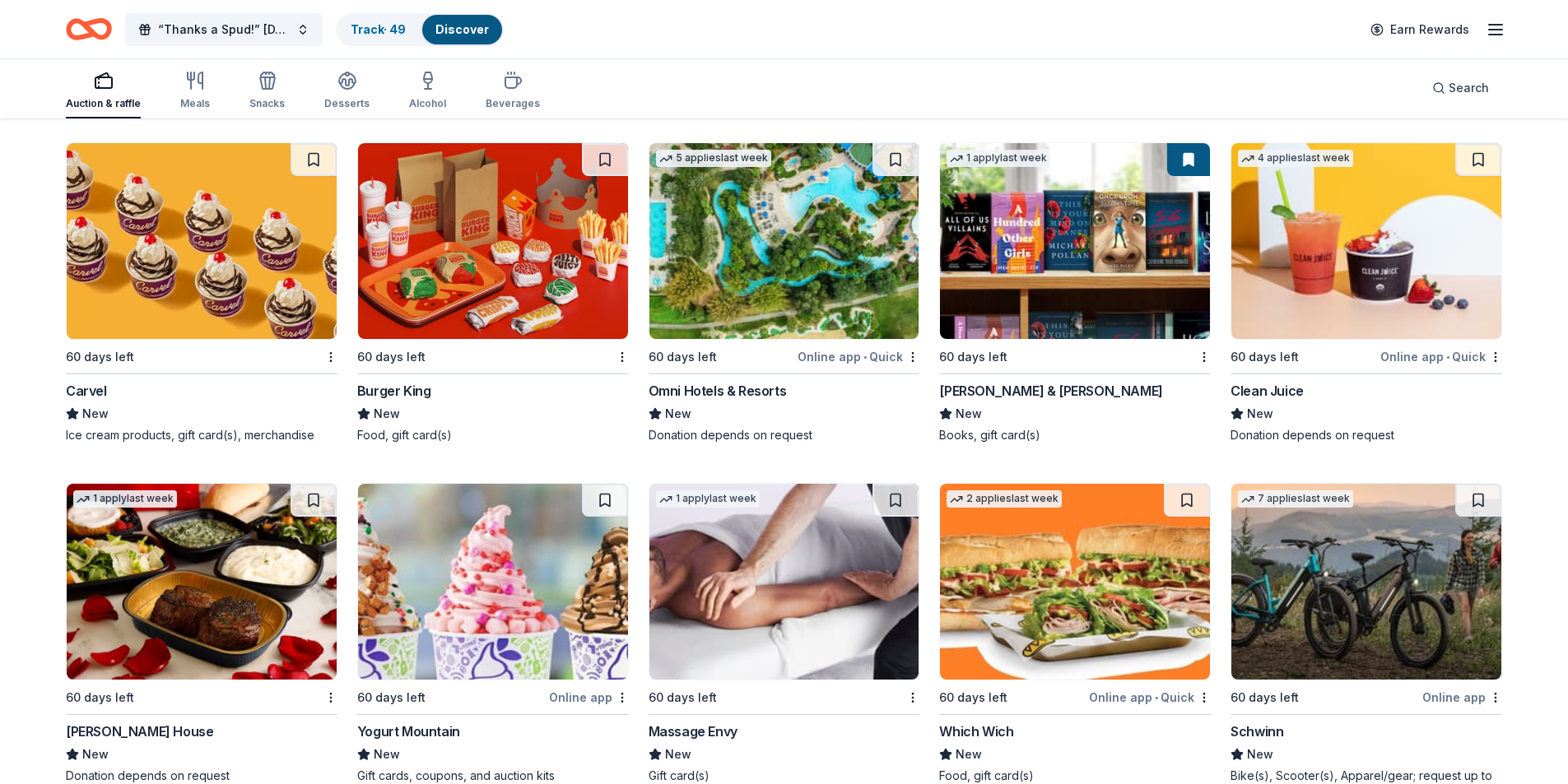
scroll to position [14181, 0]
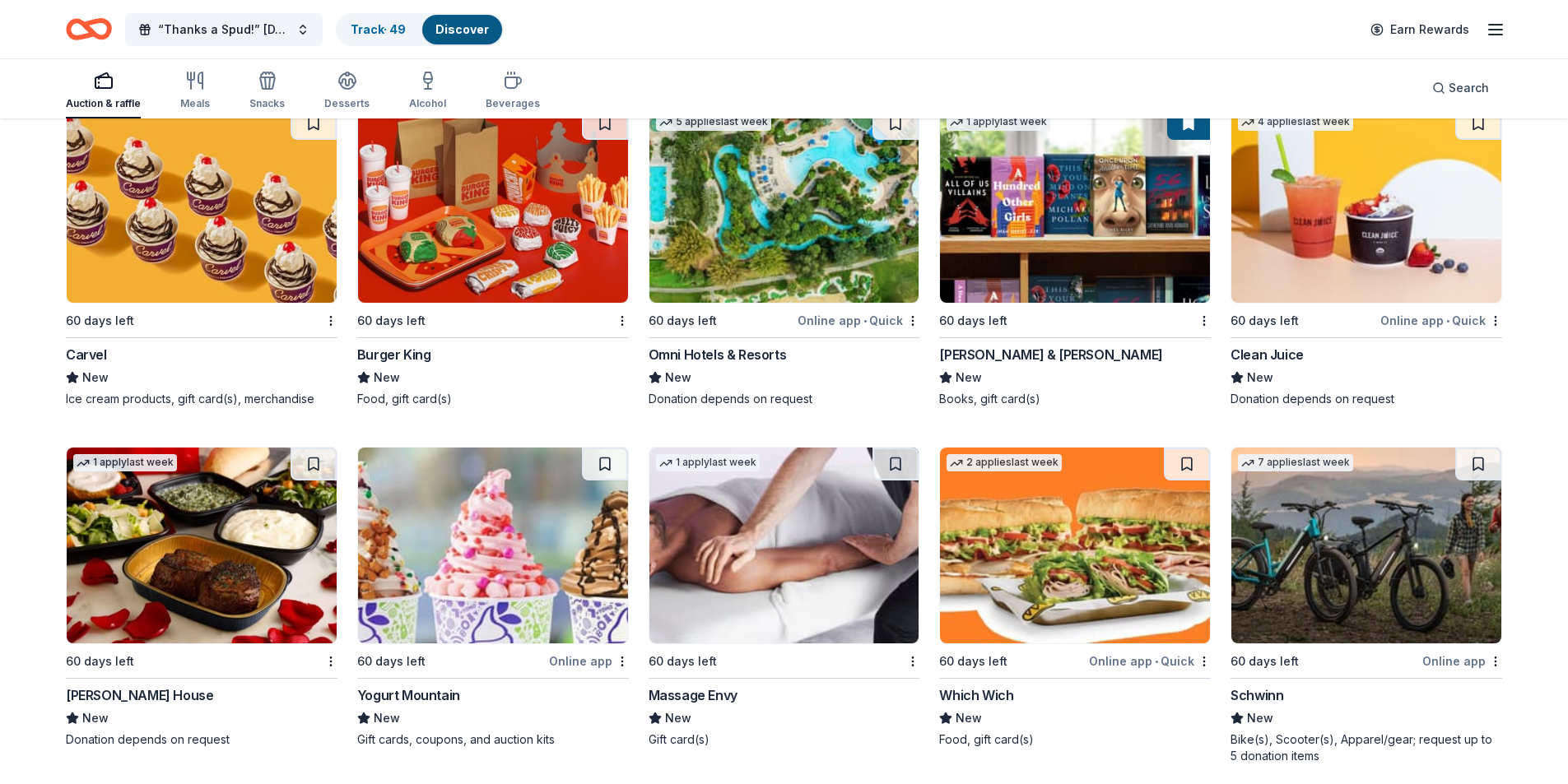
click at [787, 538] on img at bounding box center [784, 545] width 270 height 196
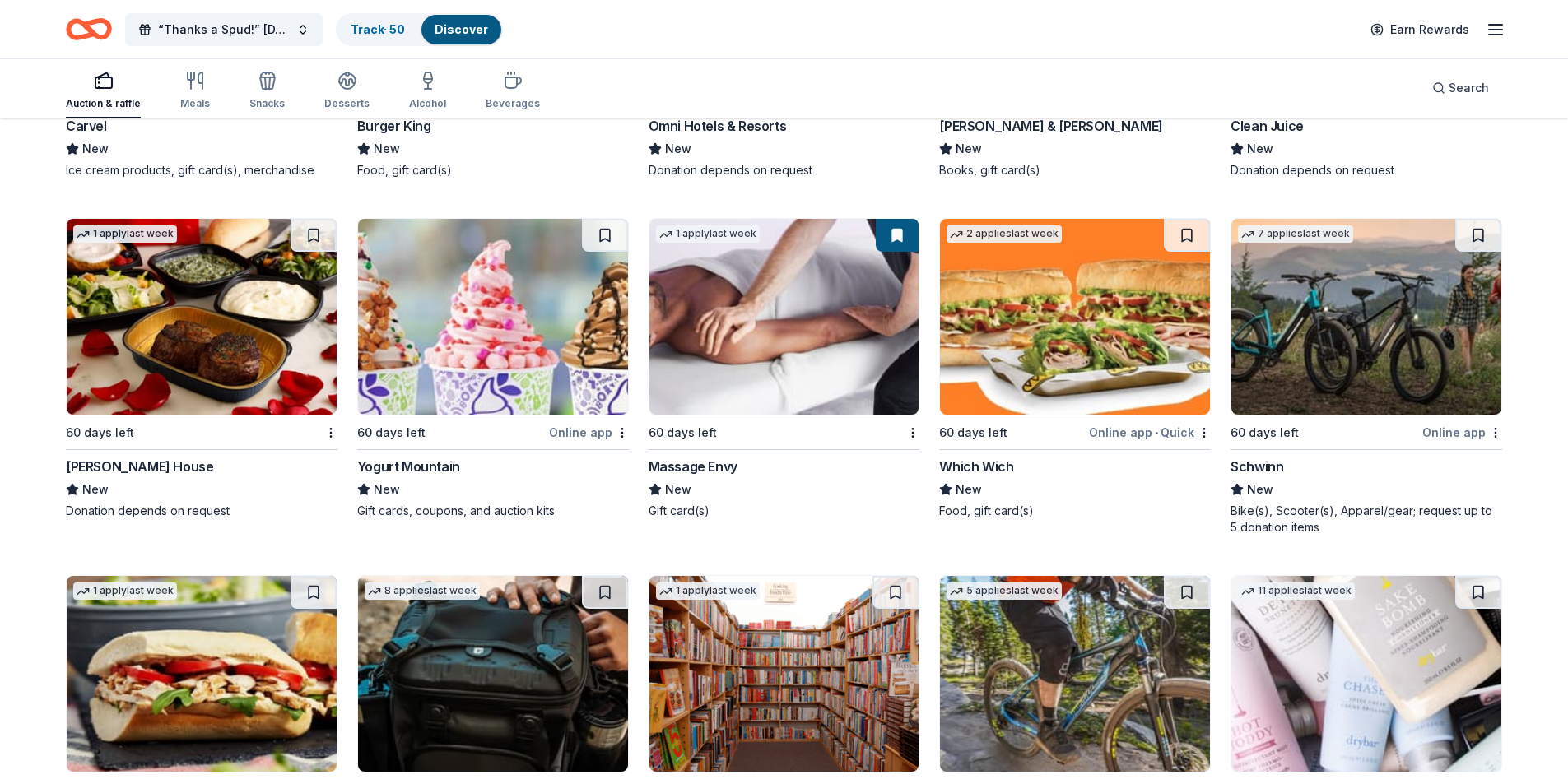
scroll to position [14509, 0]
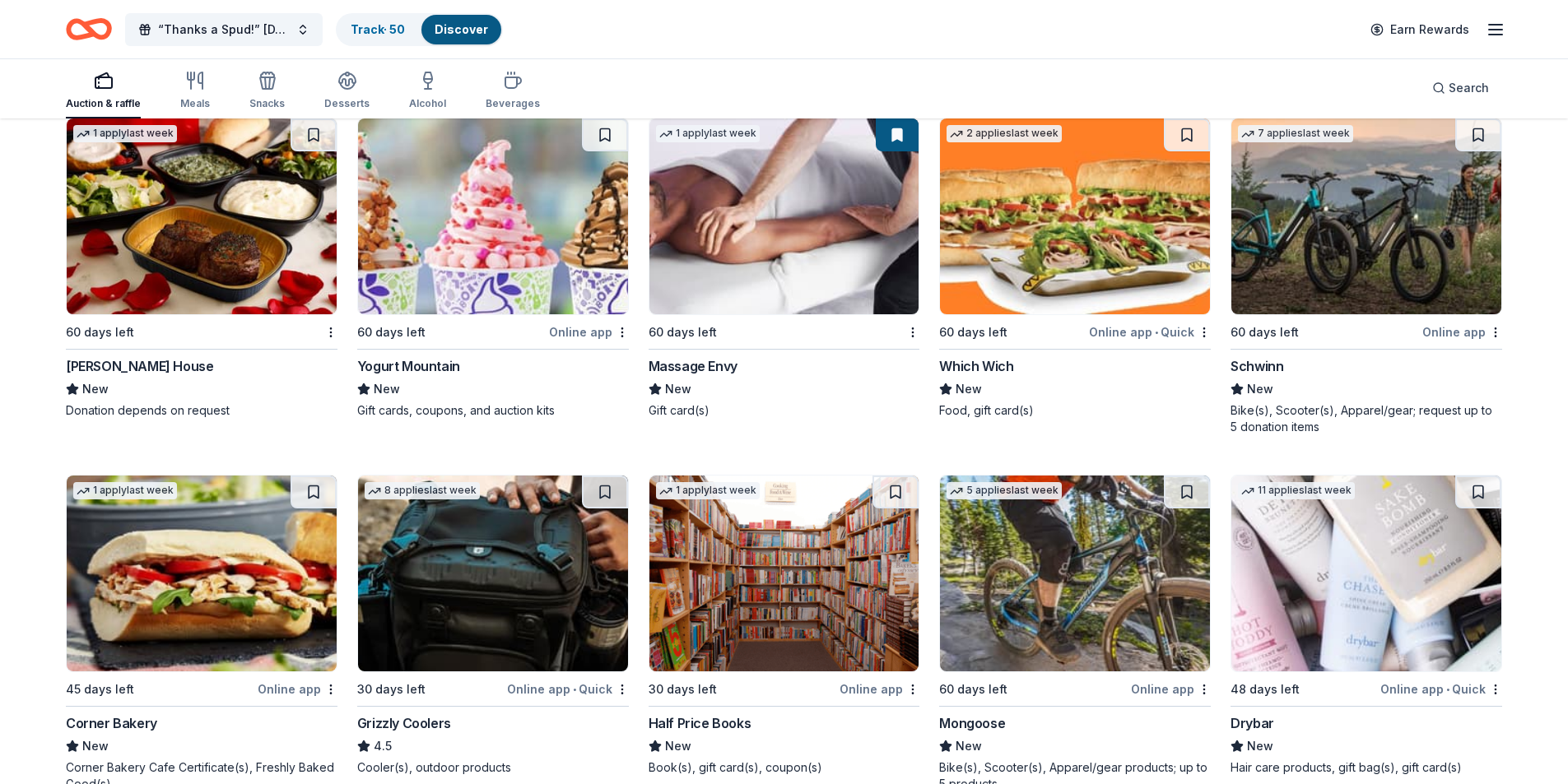
click at [812, 577] on img at bounding box center [784, 573] width 270 height 196
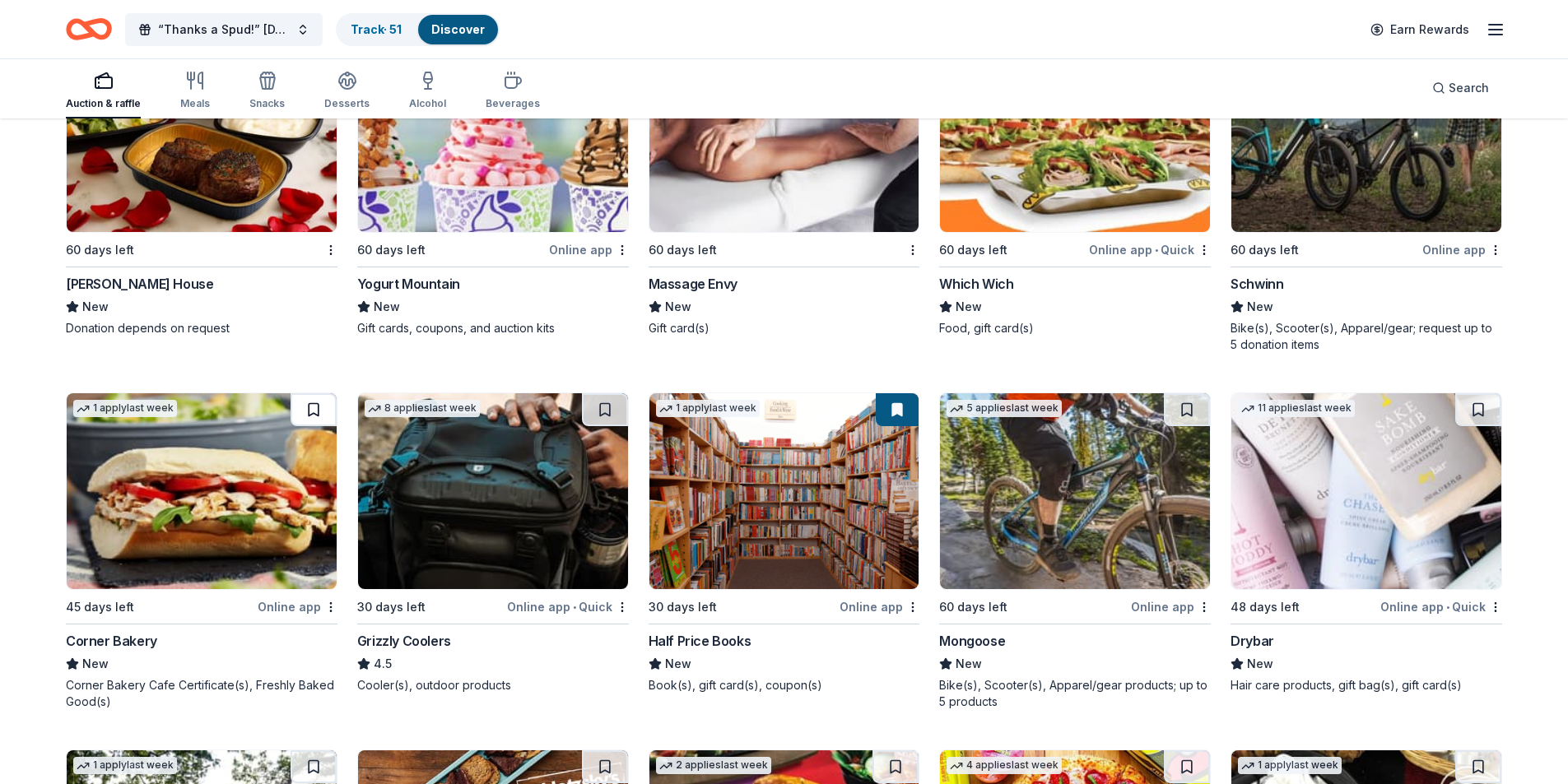
scroll to position [14674, 0]
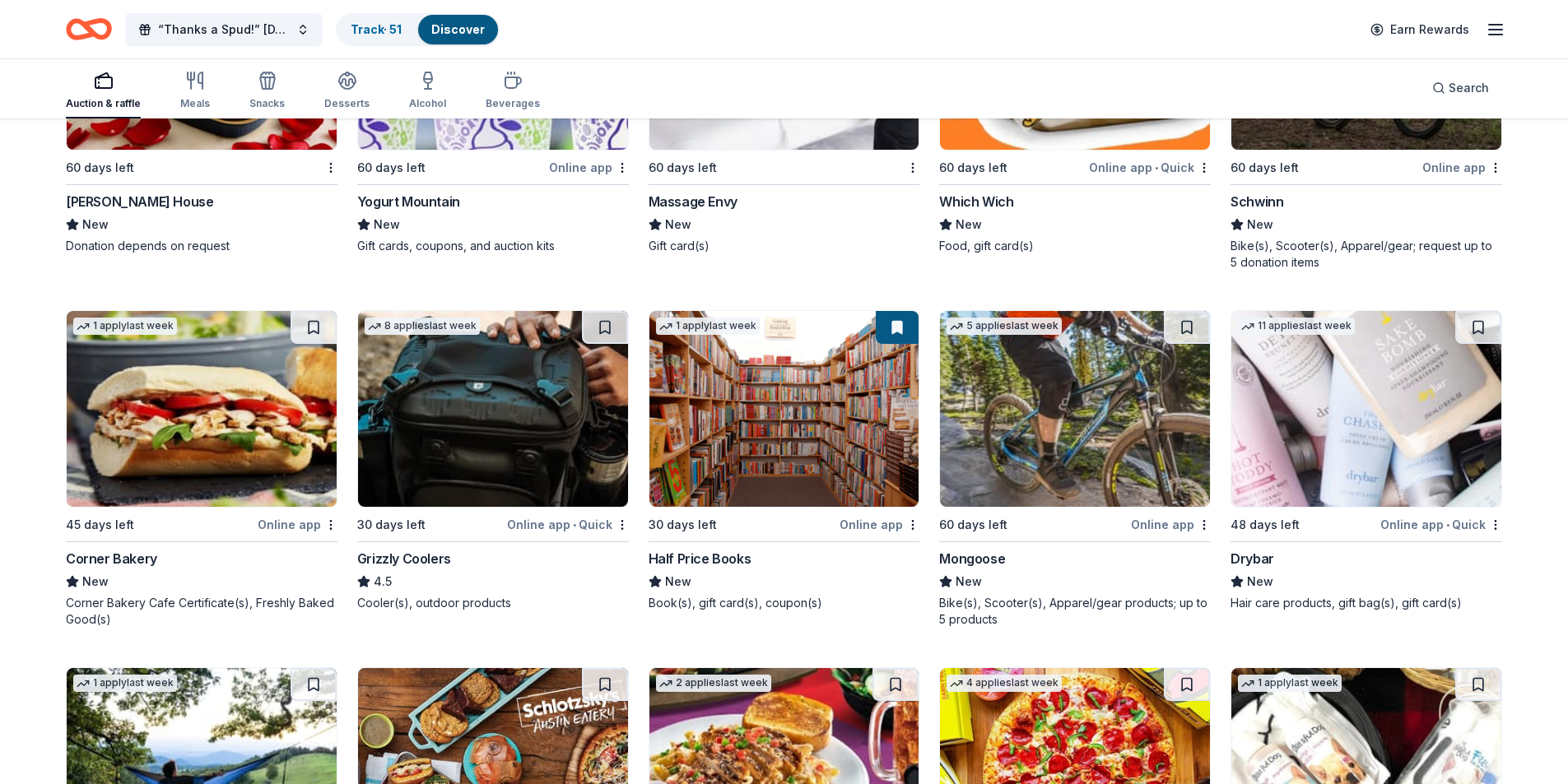
click at [458, 417] on img at bounding box center [493, 408] width 270 height 196
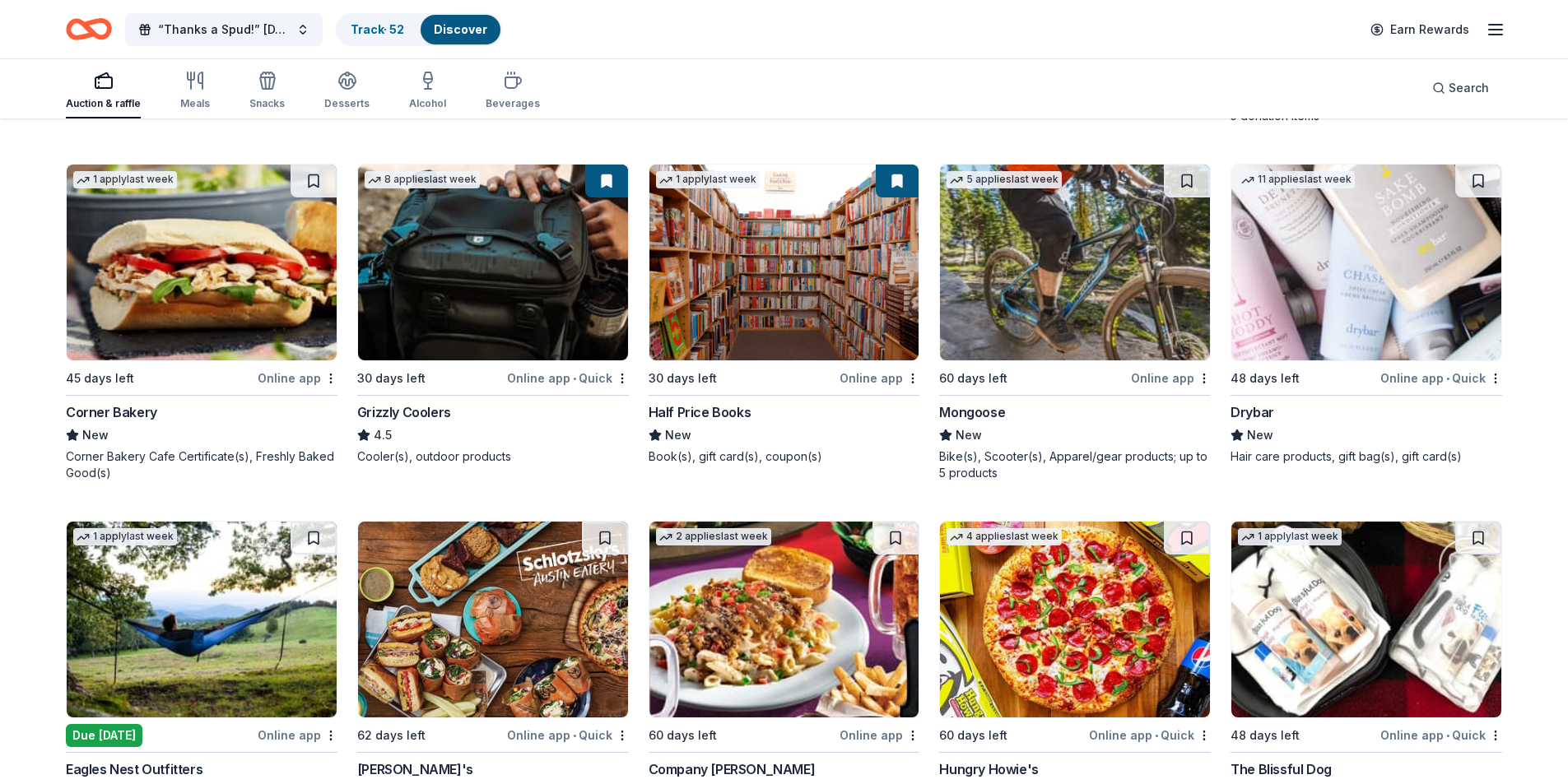
scroll to position [14838, 0]
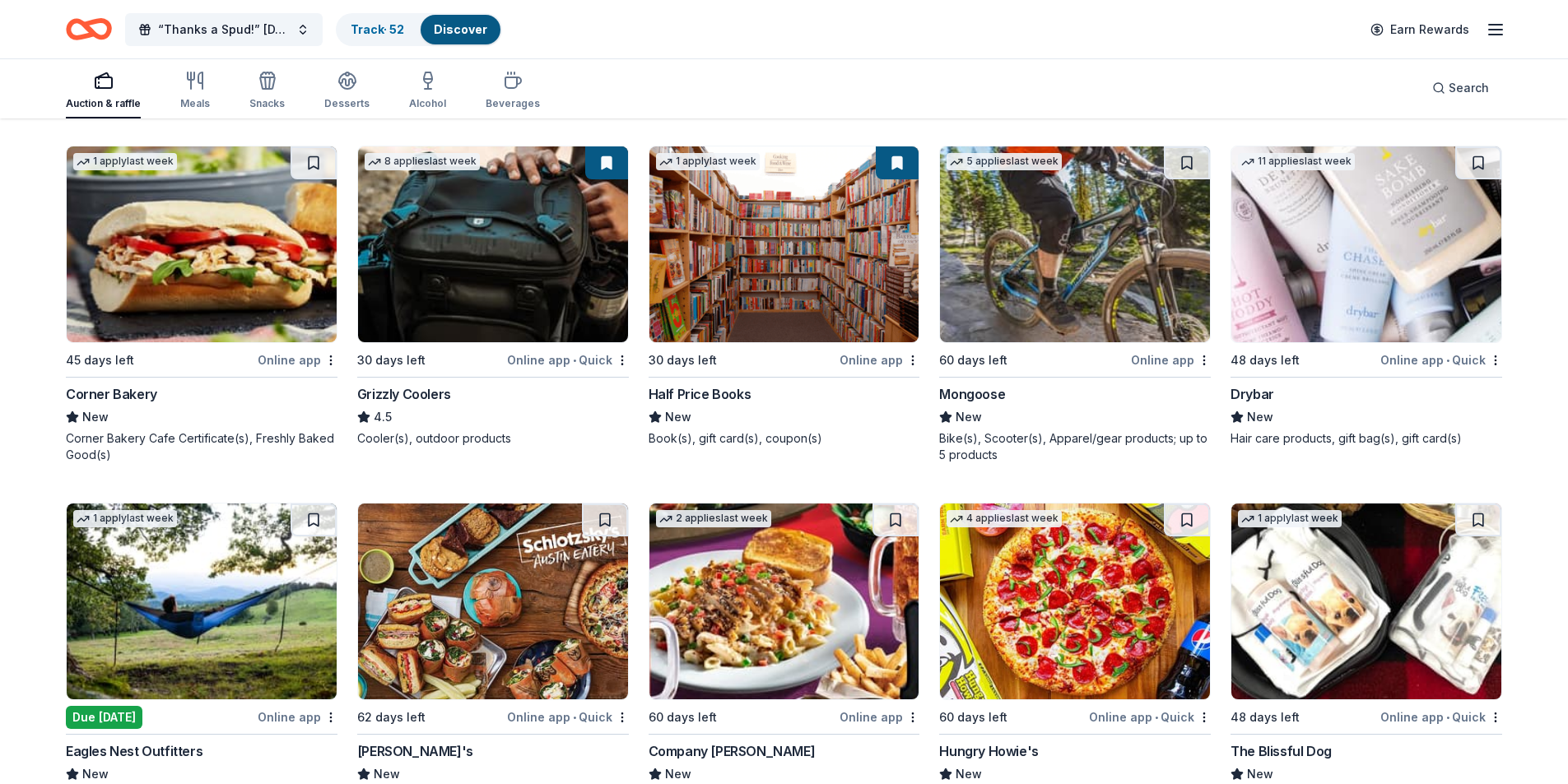
click at [1361, 240] on img at bounding box center [1366, 244] width 270 height 196
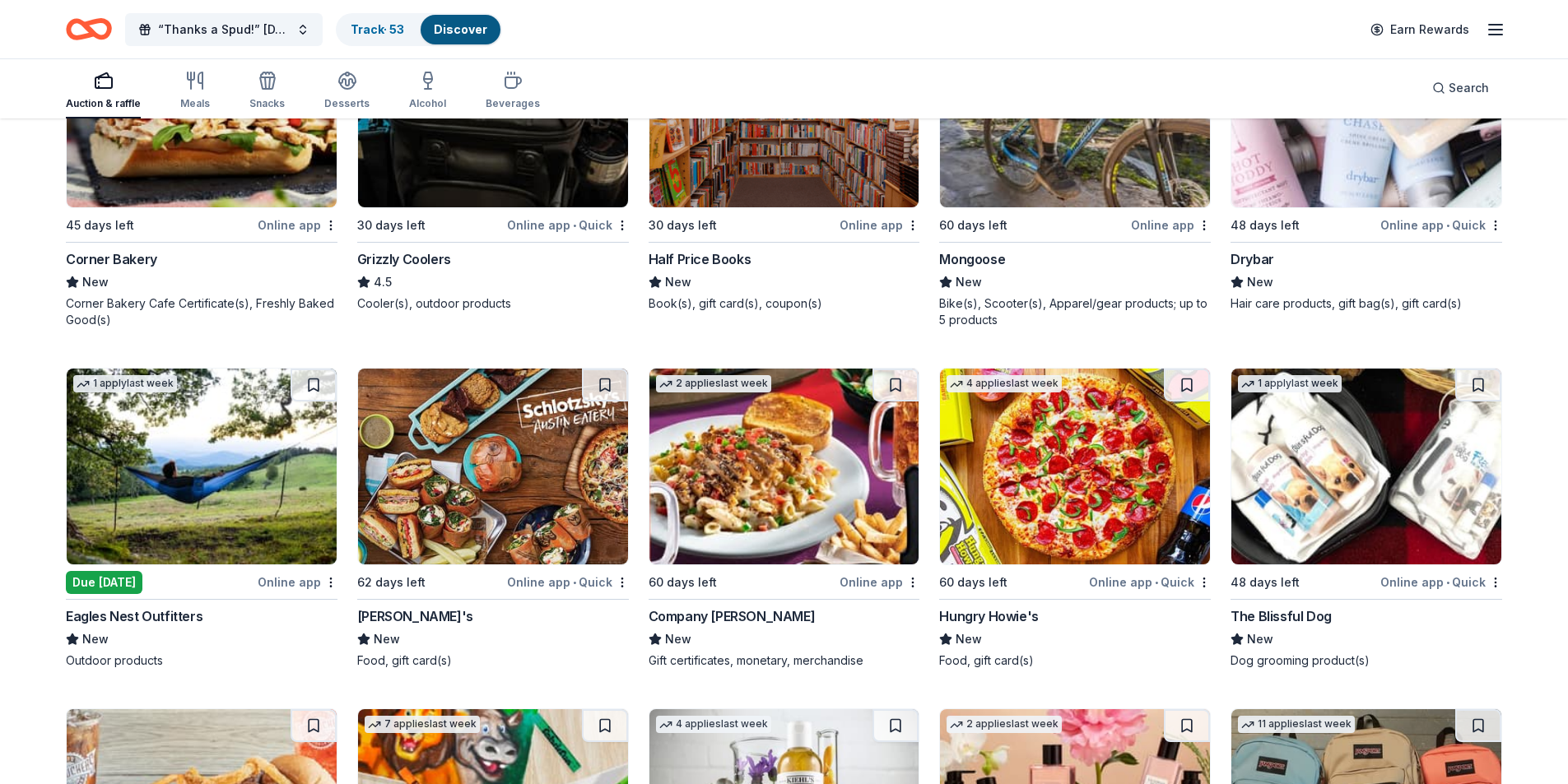
click at [187, 494] on img at bounding box center [202, 466] width 270 height 196
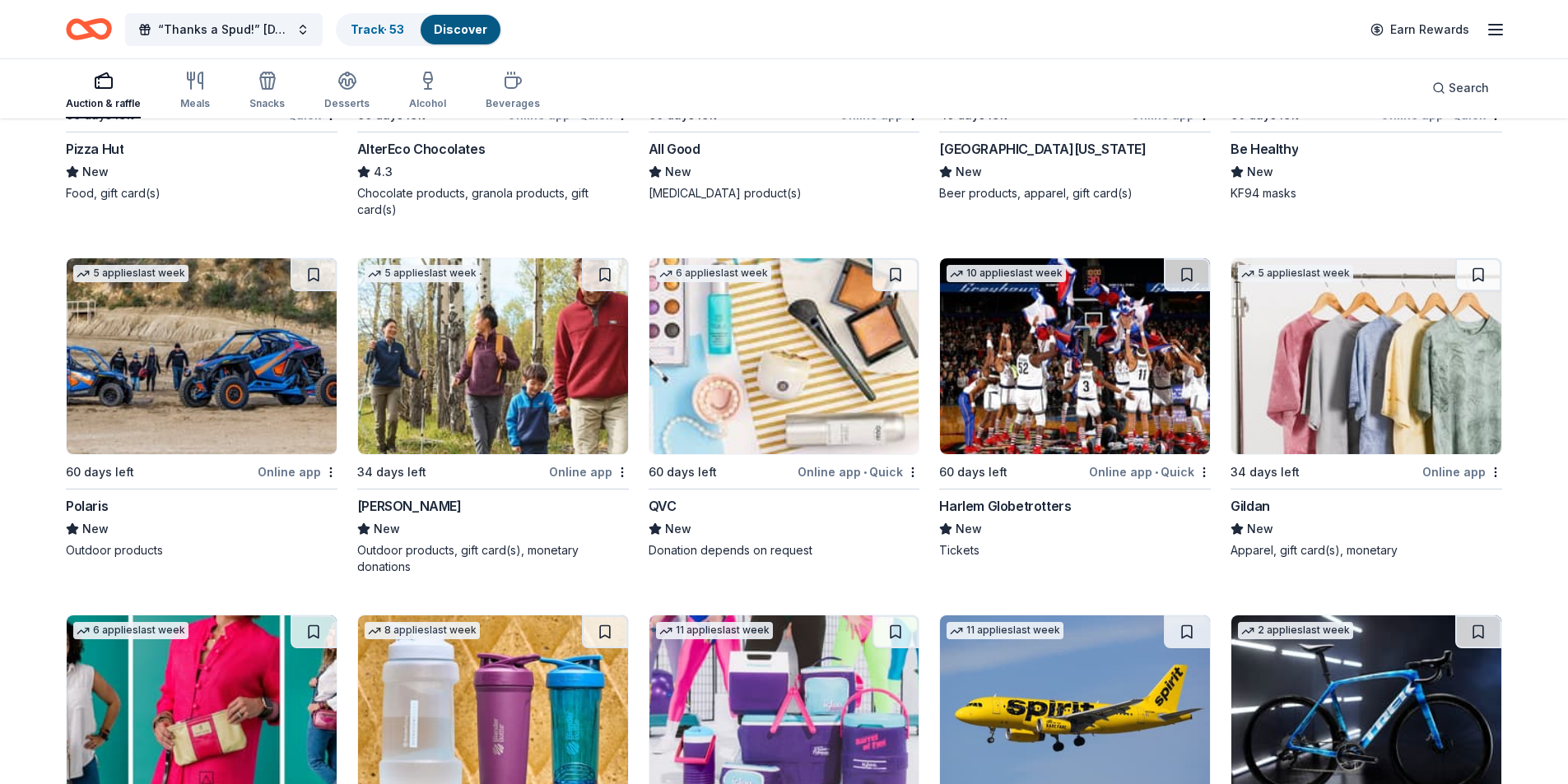
scroll to position [16372, 0]
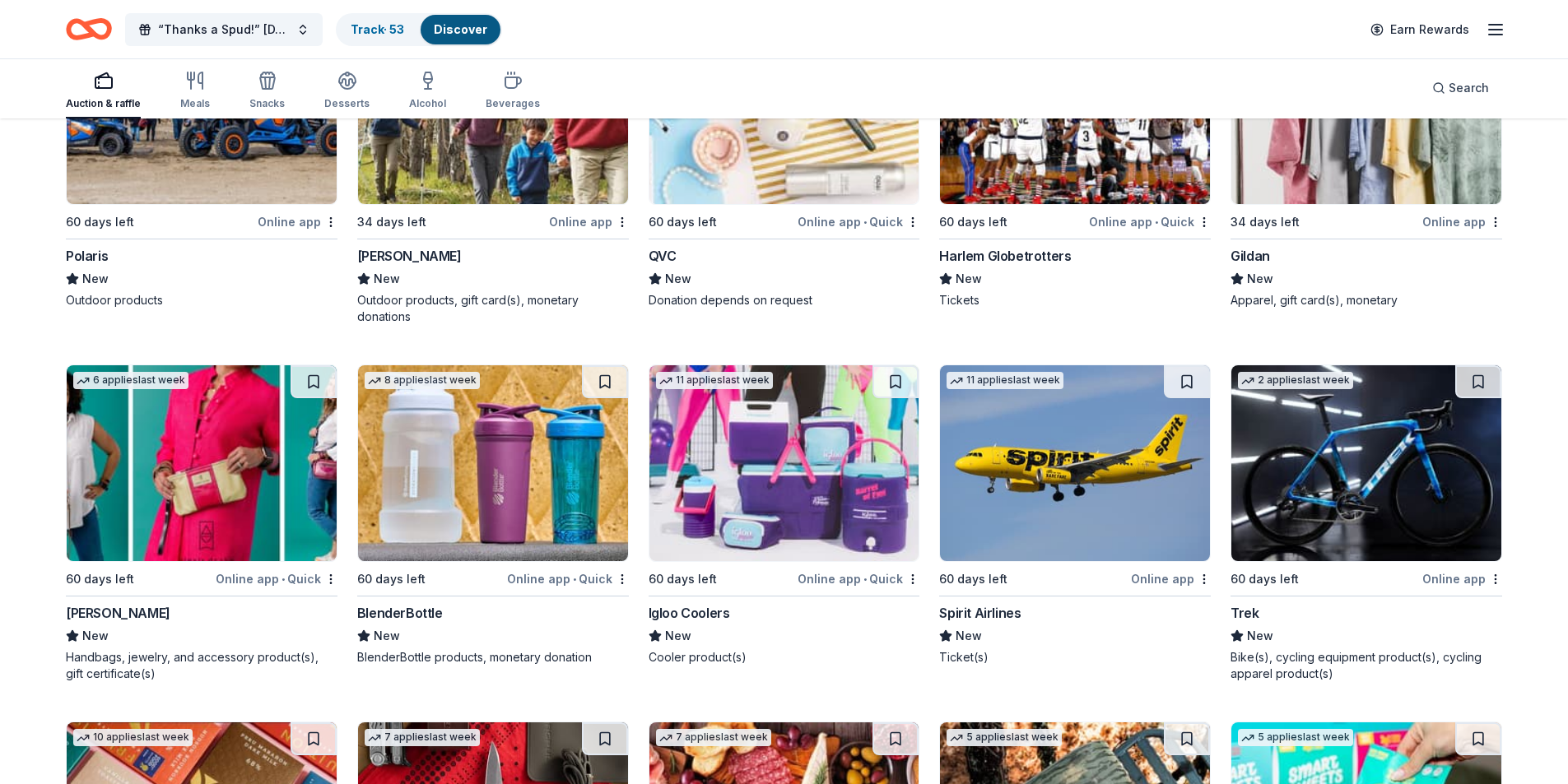
click at [840, 403] on img at bounding box center [784, 463] width 270 height 196
click at [887, 365] on button at bounding box center [896, 381] width 47 height 33
click at [765, 462] on img at bounding box center [784, 463] width 270 height 196
click at [436, 458] on img at bounding box center [493, 463] width 270 height 196
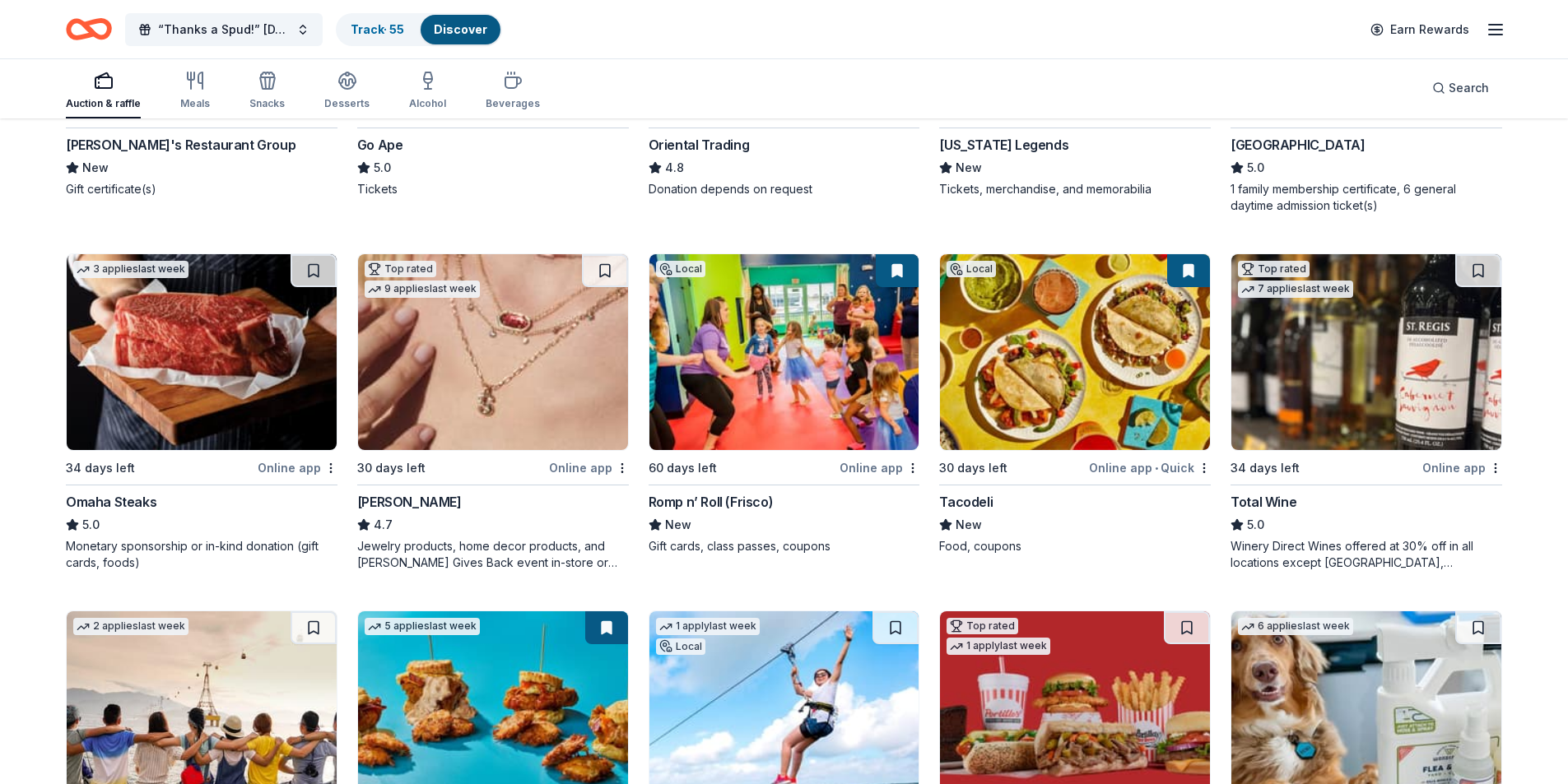
scroll to position [0, 0]
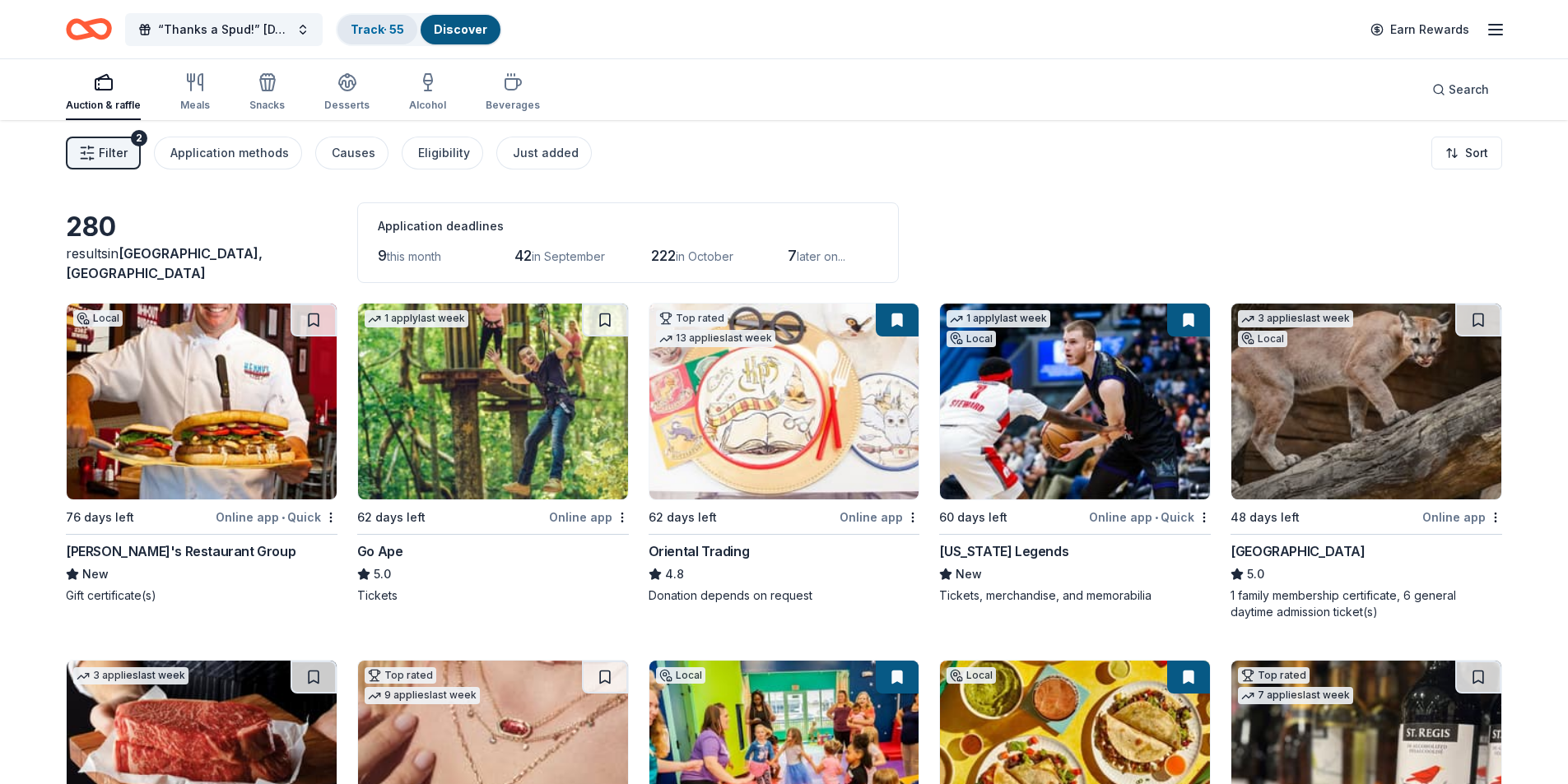
click at [379, 27] on link "Track · 55" at bounding box center [377, 29] width 53 height 14
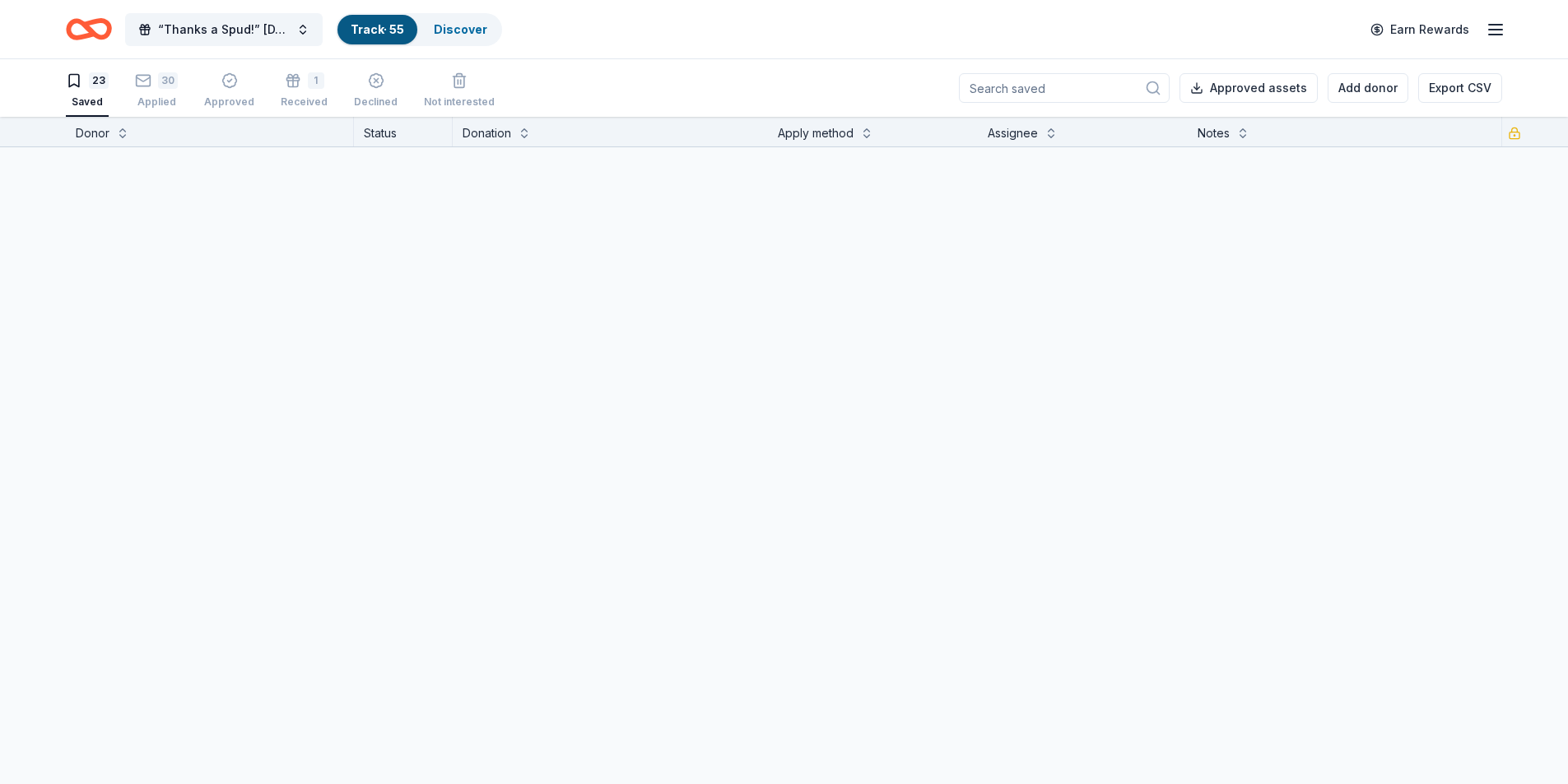
scroll to position [1, 0]
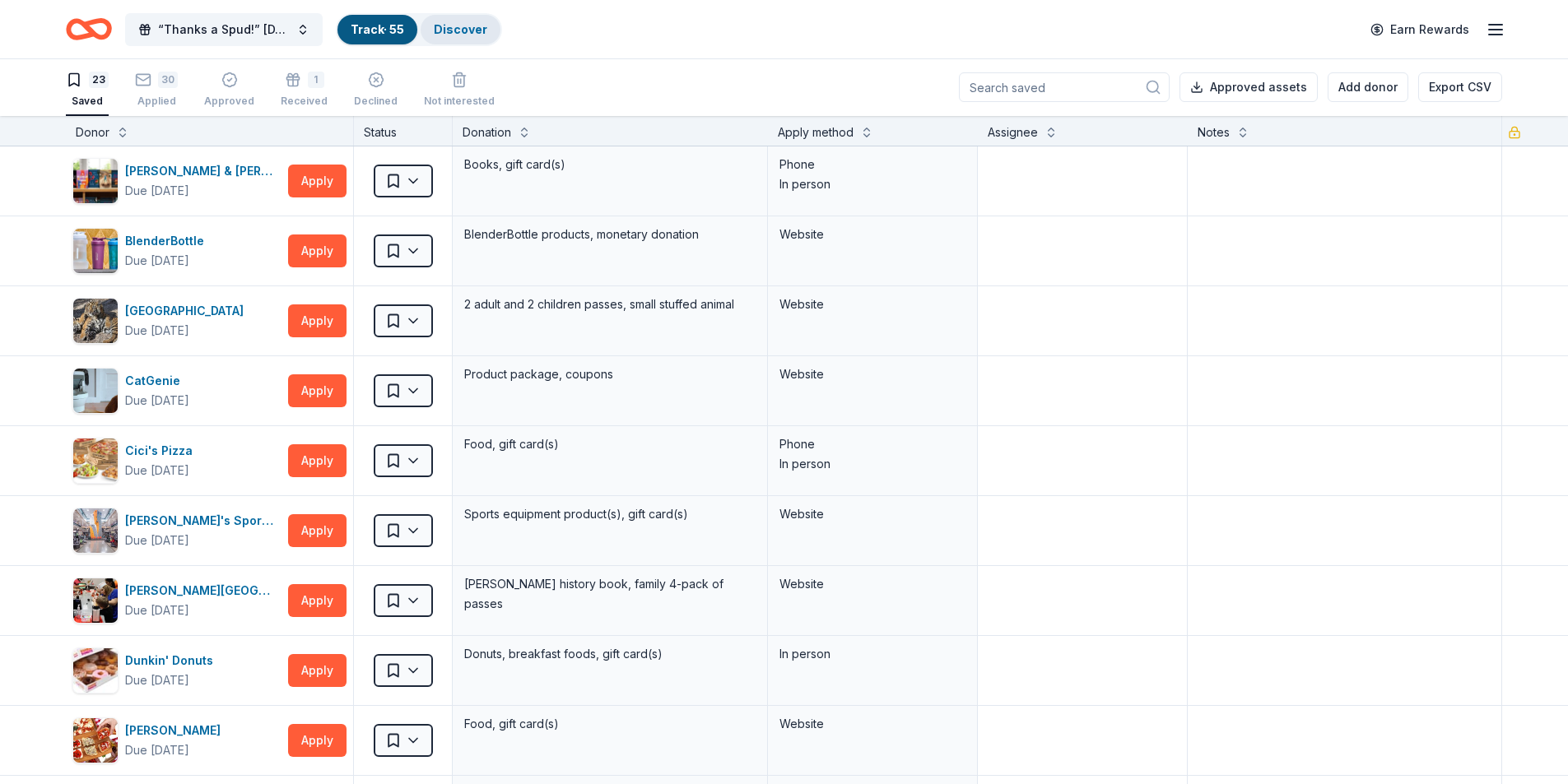
click at [460, 30] on link "Discover" at bounding box center [460, 29] width 53 height 14
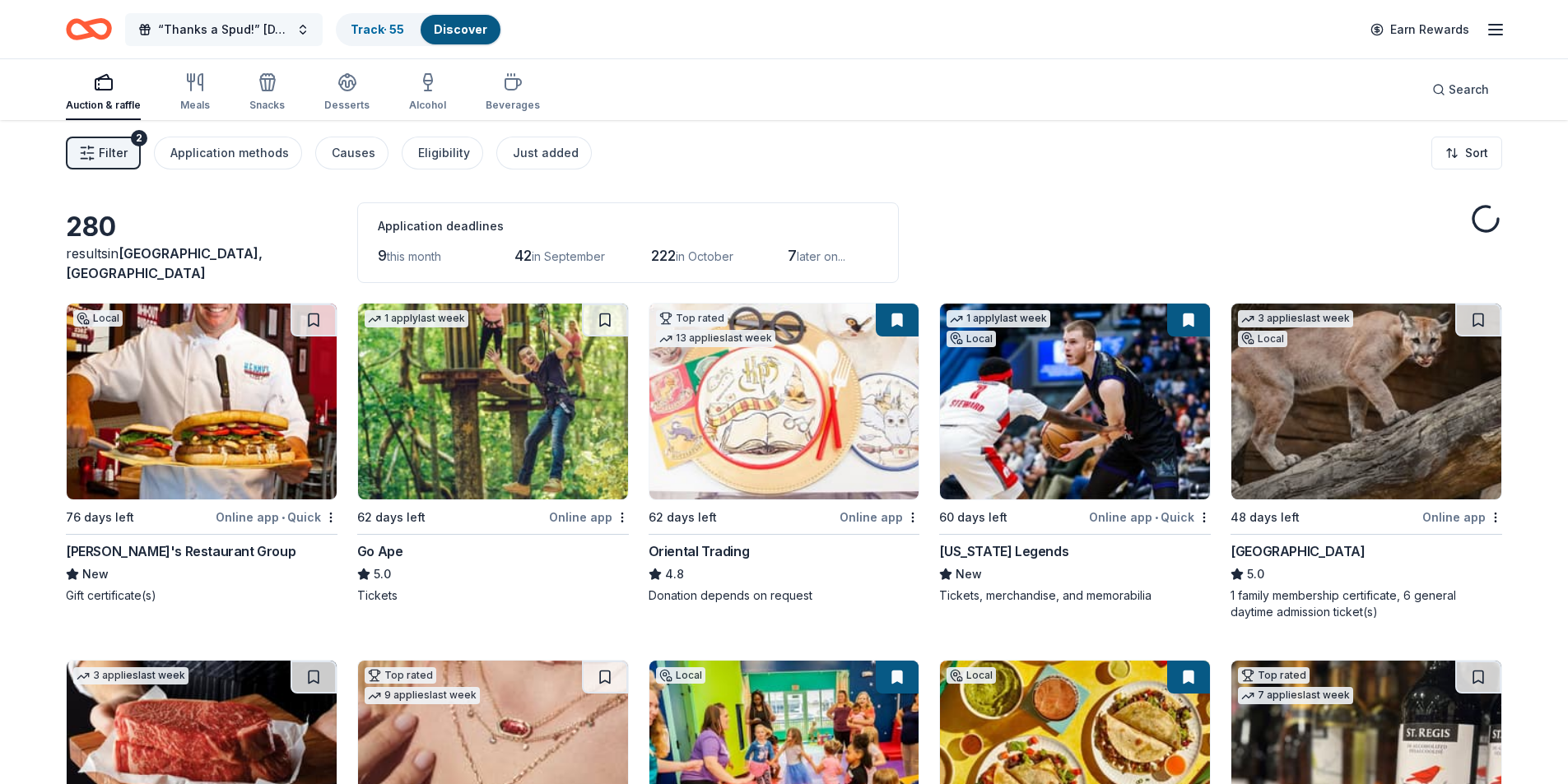
click at [251, 32] on span "“Thanks a Spud!” Thanksgiving Luncheon & Gift Giveaway" at bounding box center [224, 29] width 132 height 20
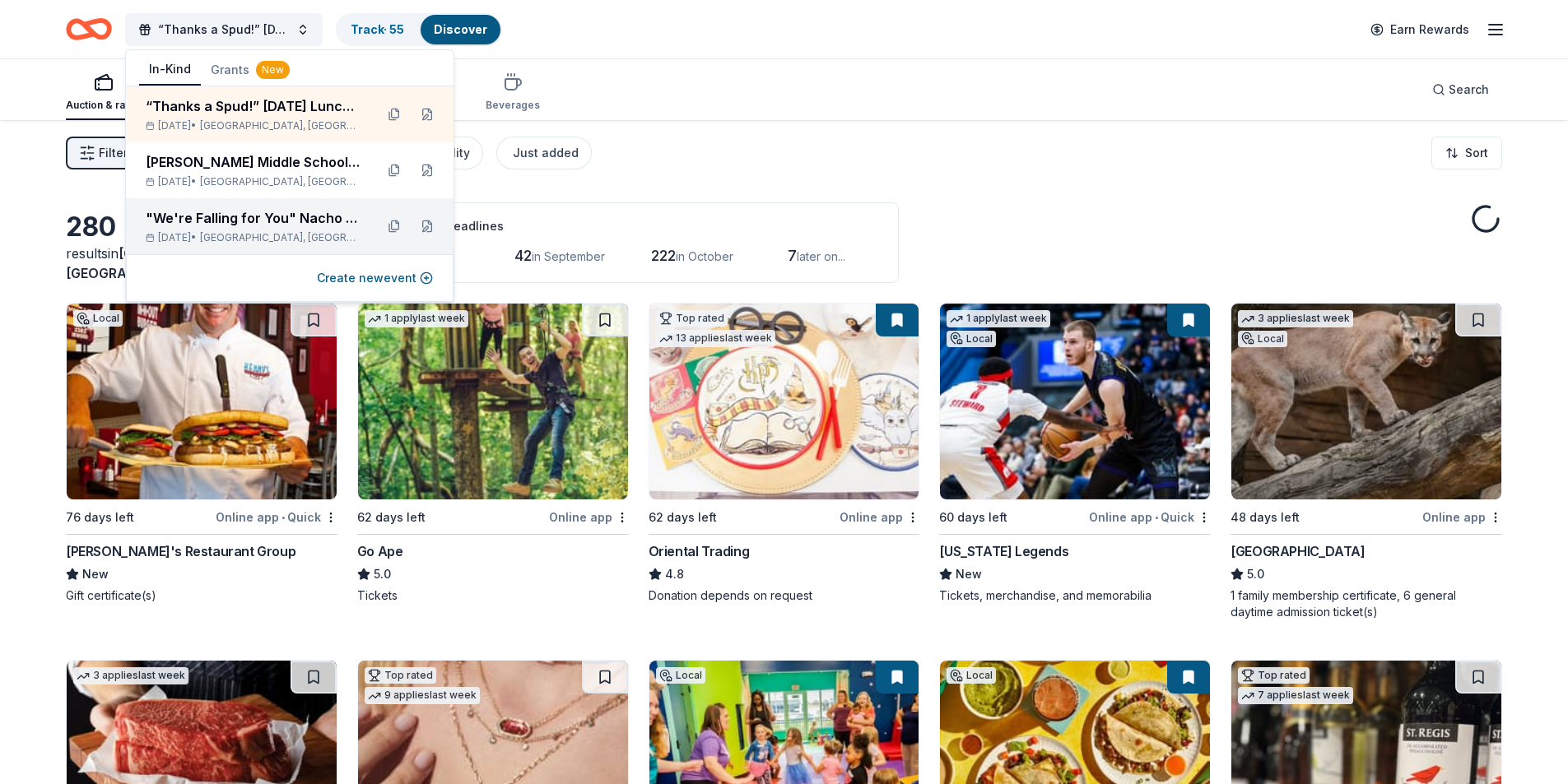
click at [264, 211] on div ""We're Falling for You" Nacho Apple Bar" at bounding box center [254, 218] width 216 height 20
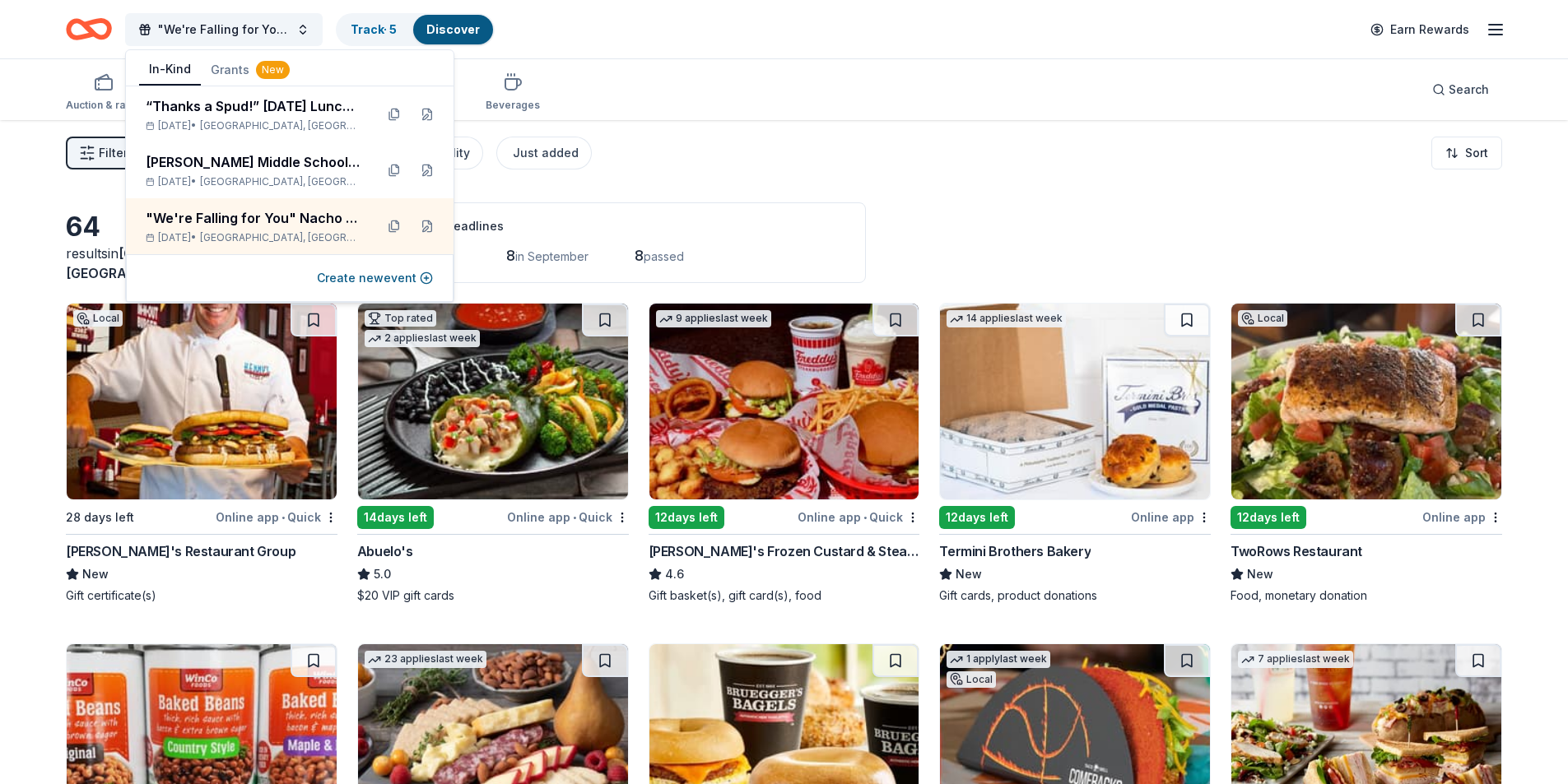
click at [637, 107] on div "Auction & raffle Meals Snacks Desserts Alcohol Beverages Search" at bounding box center [784, 89] width 1436 height 60
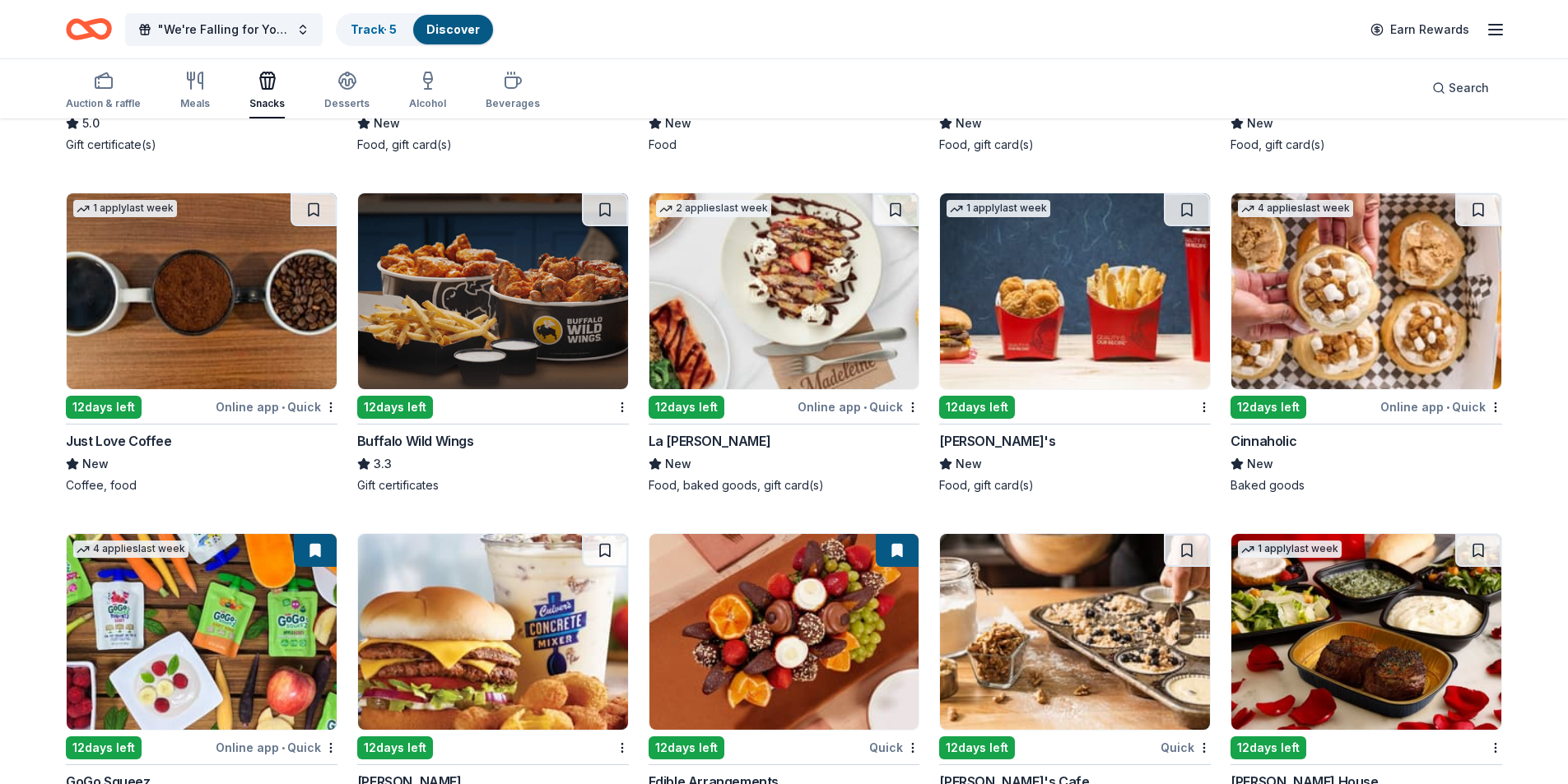
scroll to position [2960, 0]
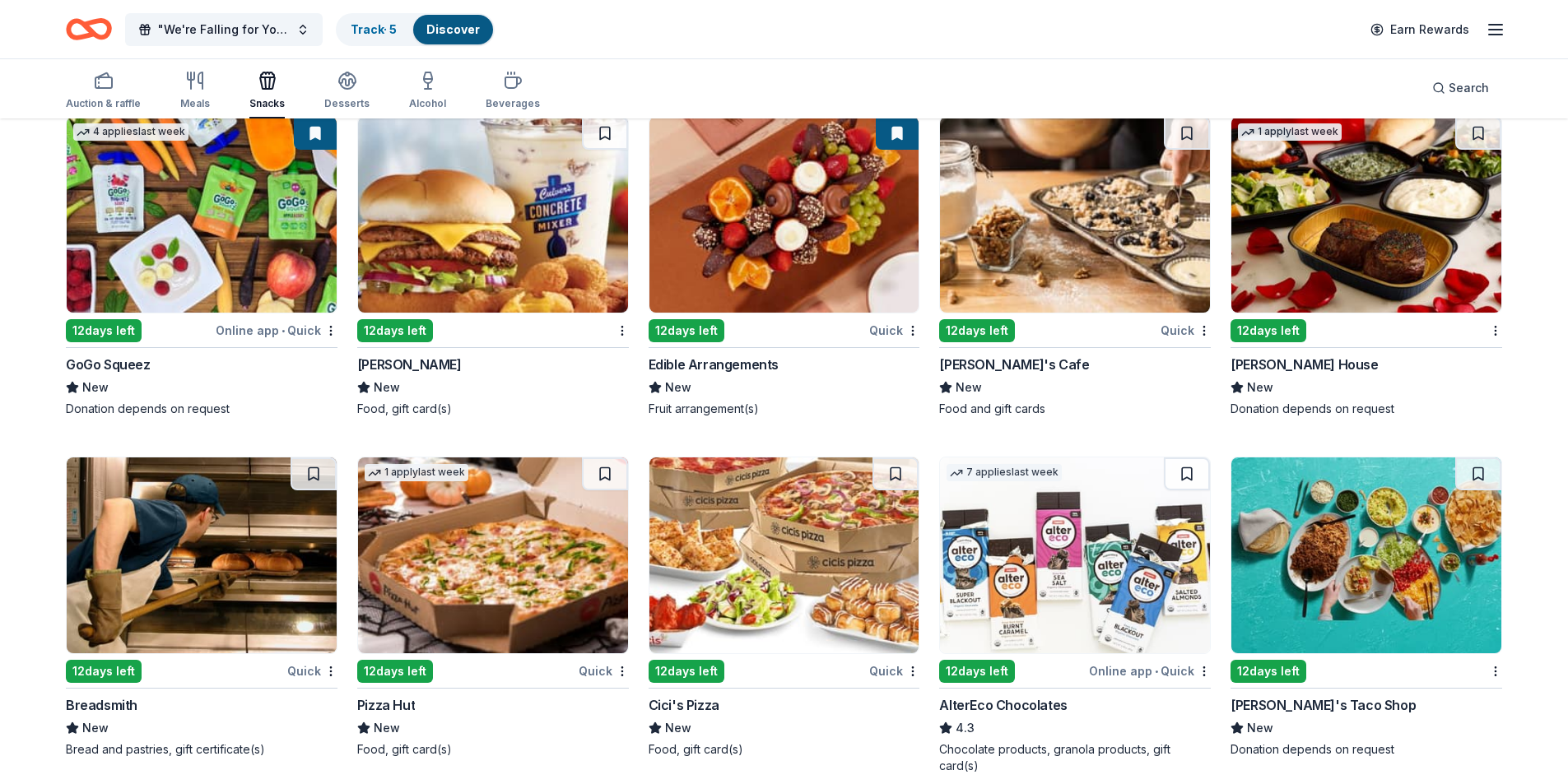
click at [829, 221] on img at bounding box center [784, 215] width 270 height 196
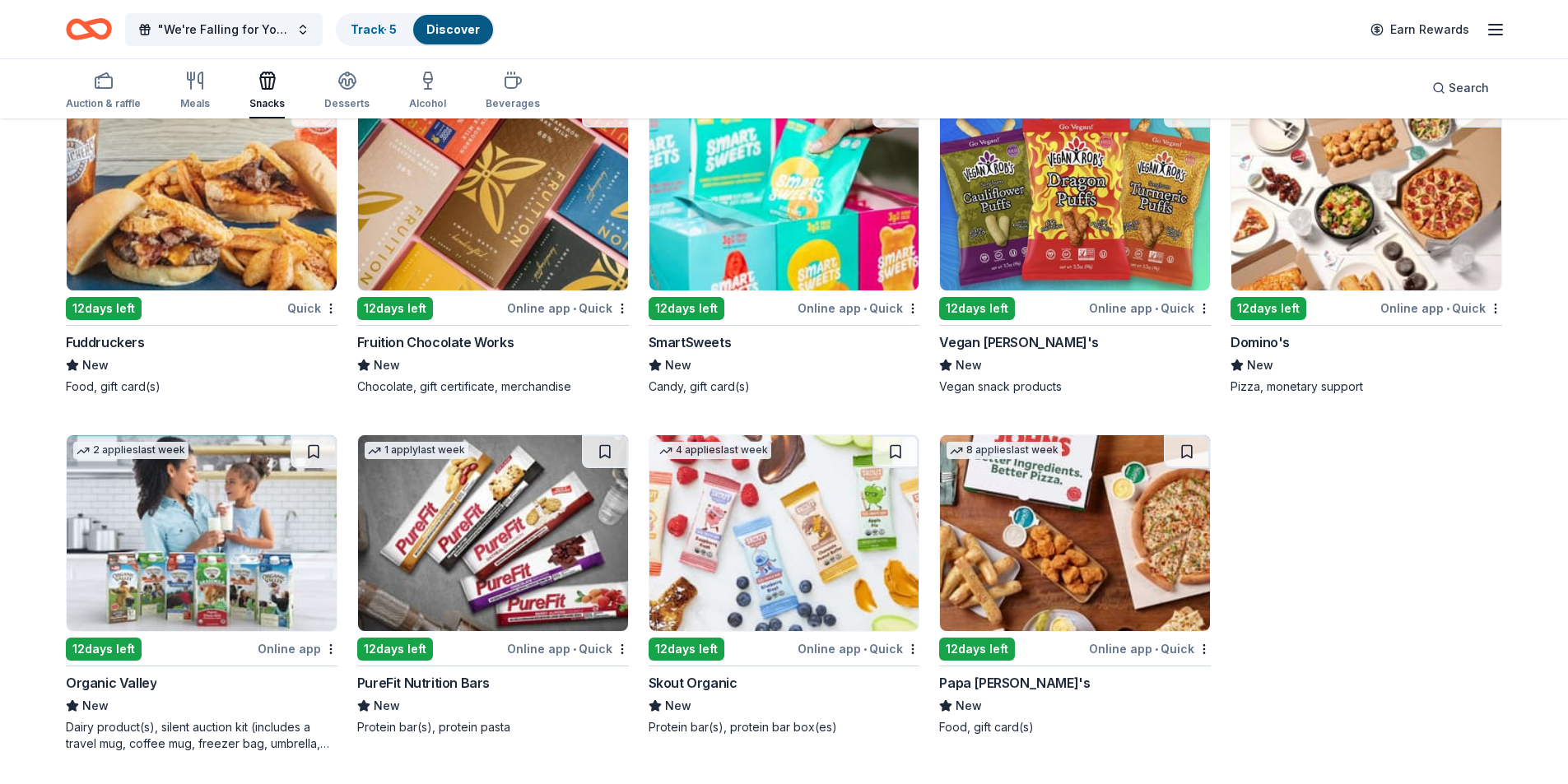
scroll to position [4038, 0]
click at [339, 98] on div "Desserts" at bounding box center [346, 103] width 46 height 13
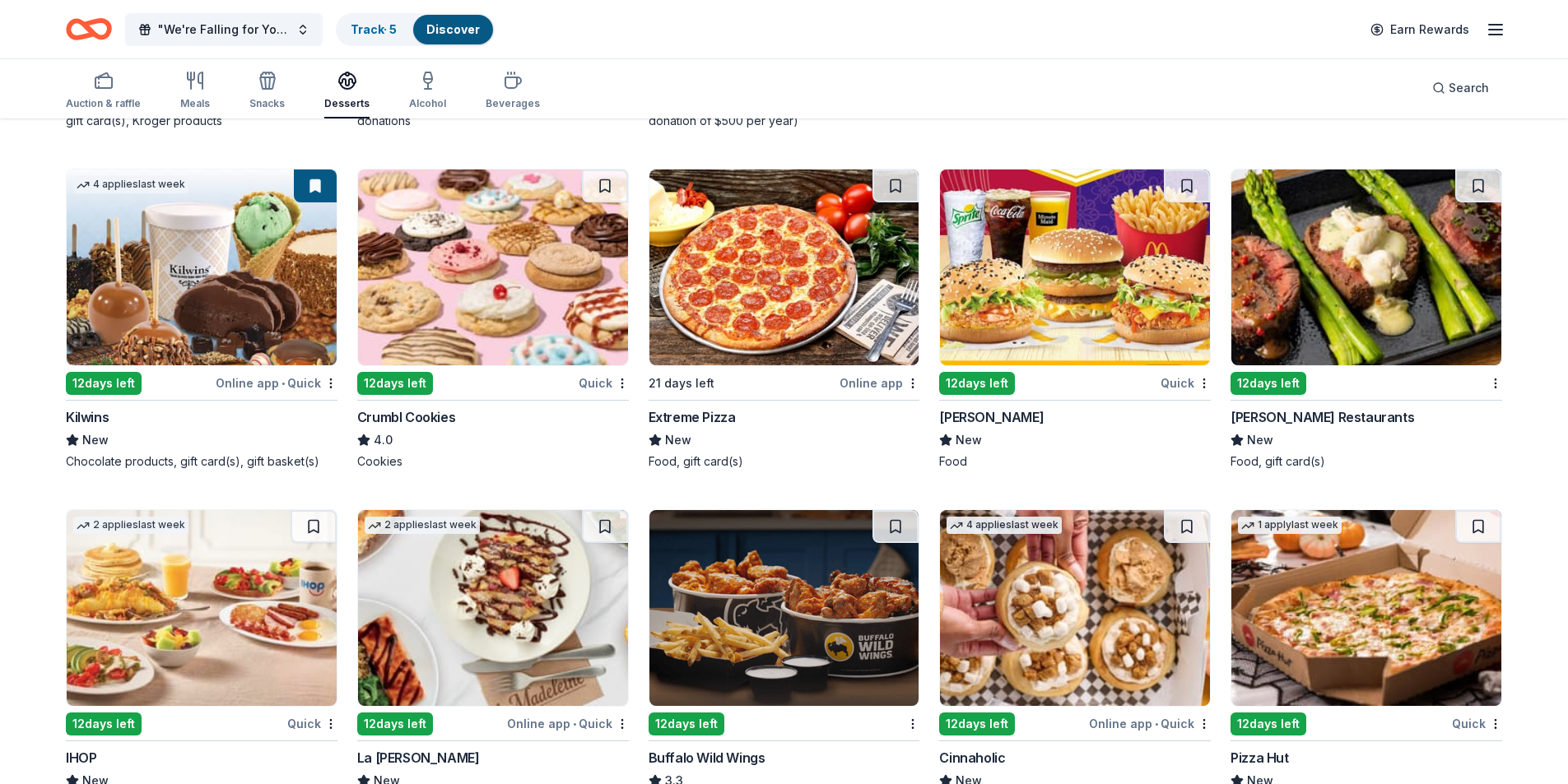
scroll to position [1522, 0]
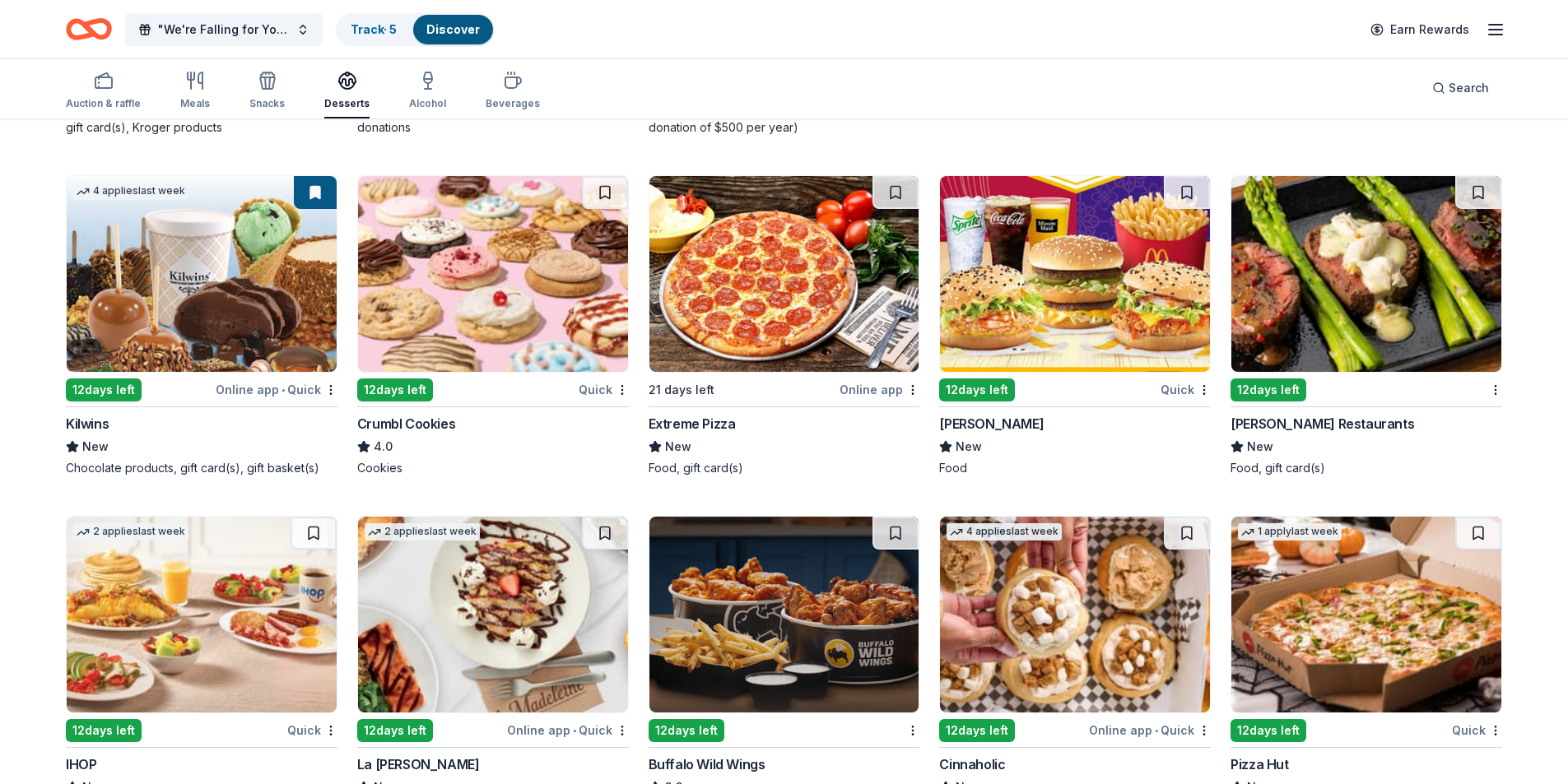
click at [516, 317] on img at bounding box center [493, 273] width 270 height 196
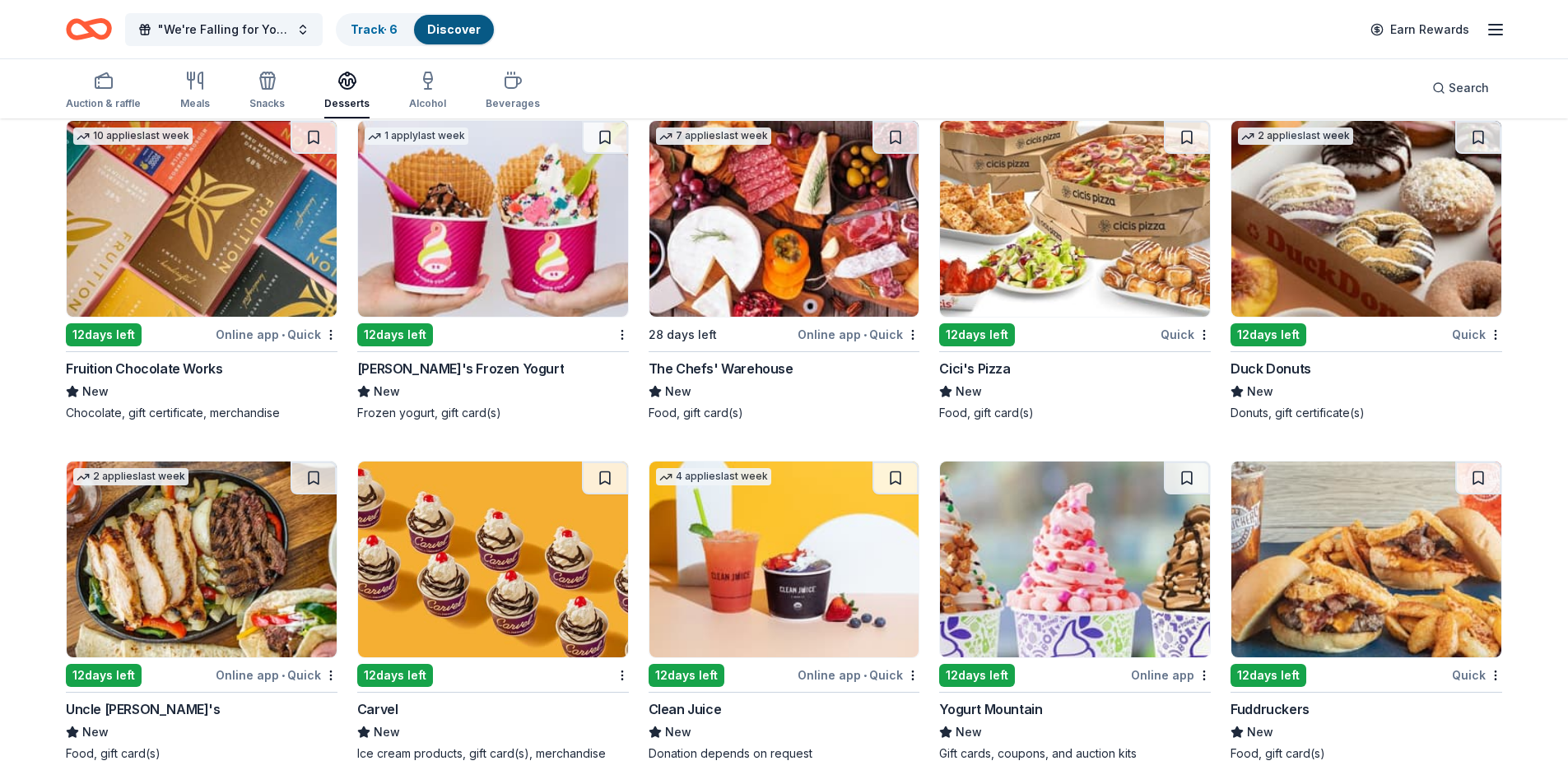
scroll to position [2626, 0]
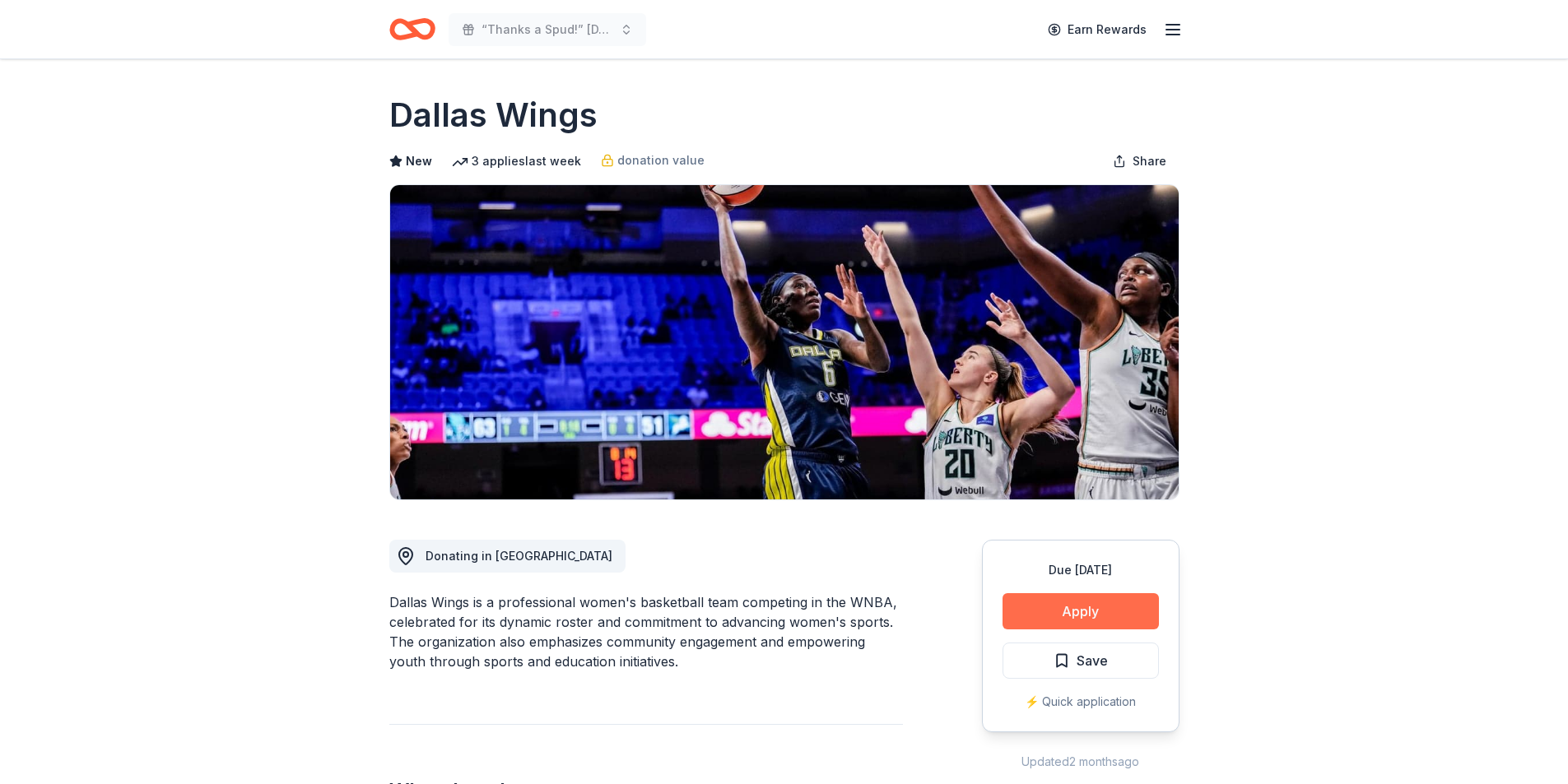
click at [1092, 602] on button "Apply" at bounding box center [1080, 611] width 156 height 36
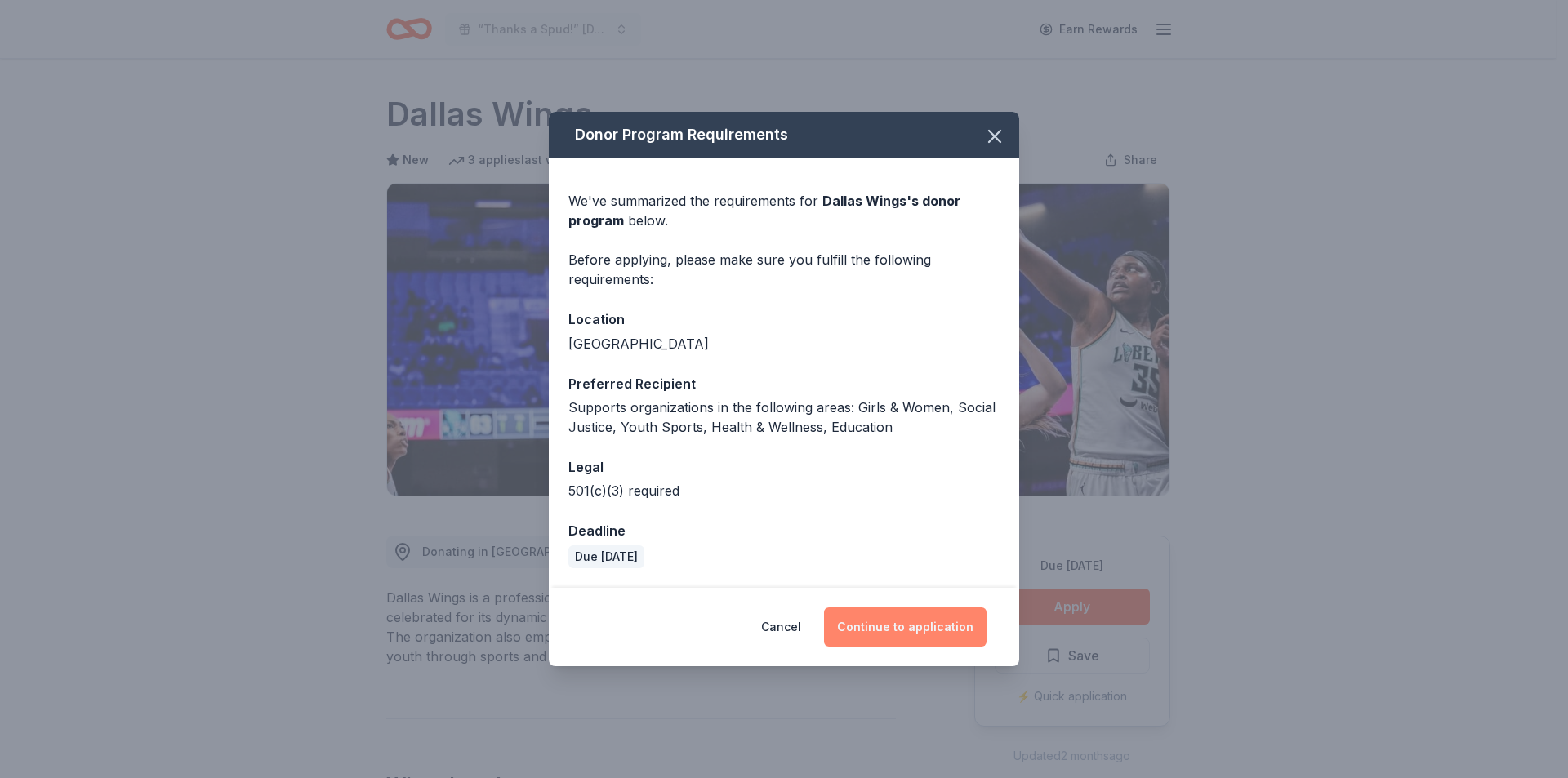
click at [954, 640] on button "Continue to application" at bounding box center [905, 627] width 163 height 39
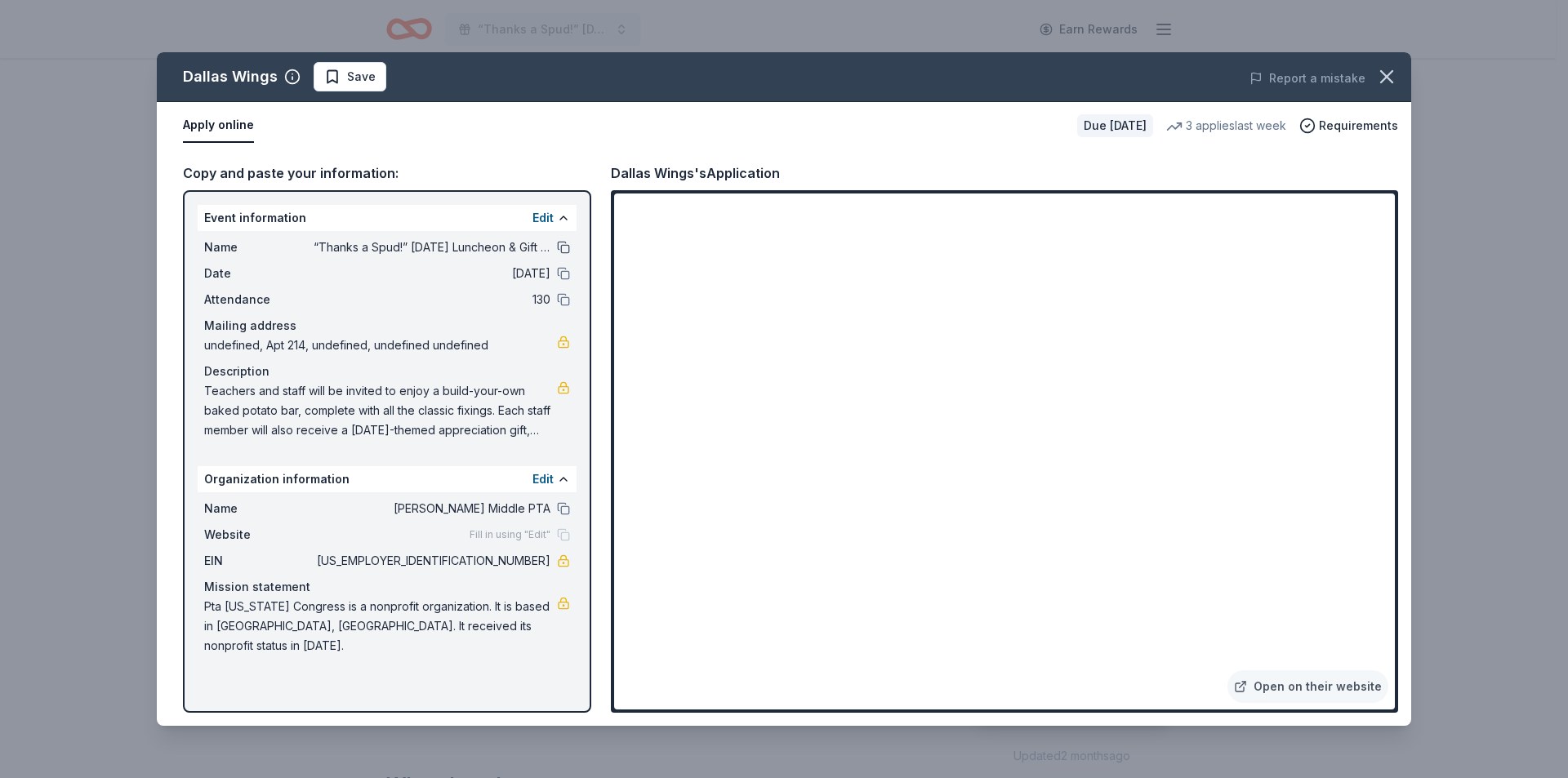
click at [559, 244] on button at bounding box center [563, 247] width 13 height 13
click at [341, 83] on span "Save" at bounding box center [350, 77] width 52 height 19
click at [356, 67] on html "“Thanks a Spud!” Thanksgiving Luncheon & Gift Giveaway Earn Rewards Due in 48 d…" at bounding box center [784, 389] width 1568 height 778
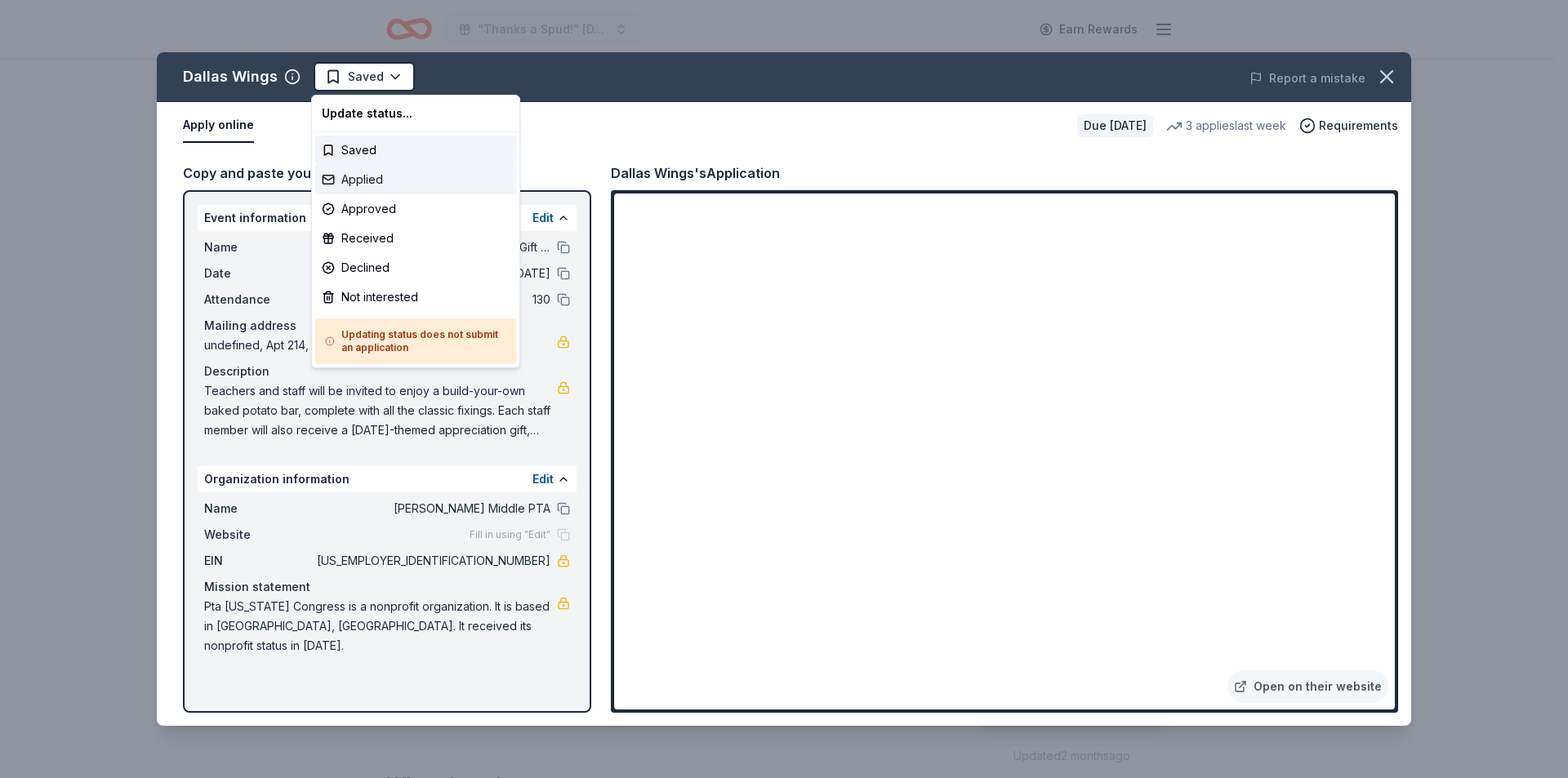
click at [366, 183] on div "Applied" at bounding box center [416, 180] width 201 height 30
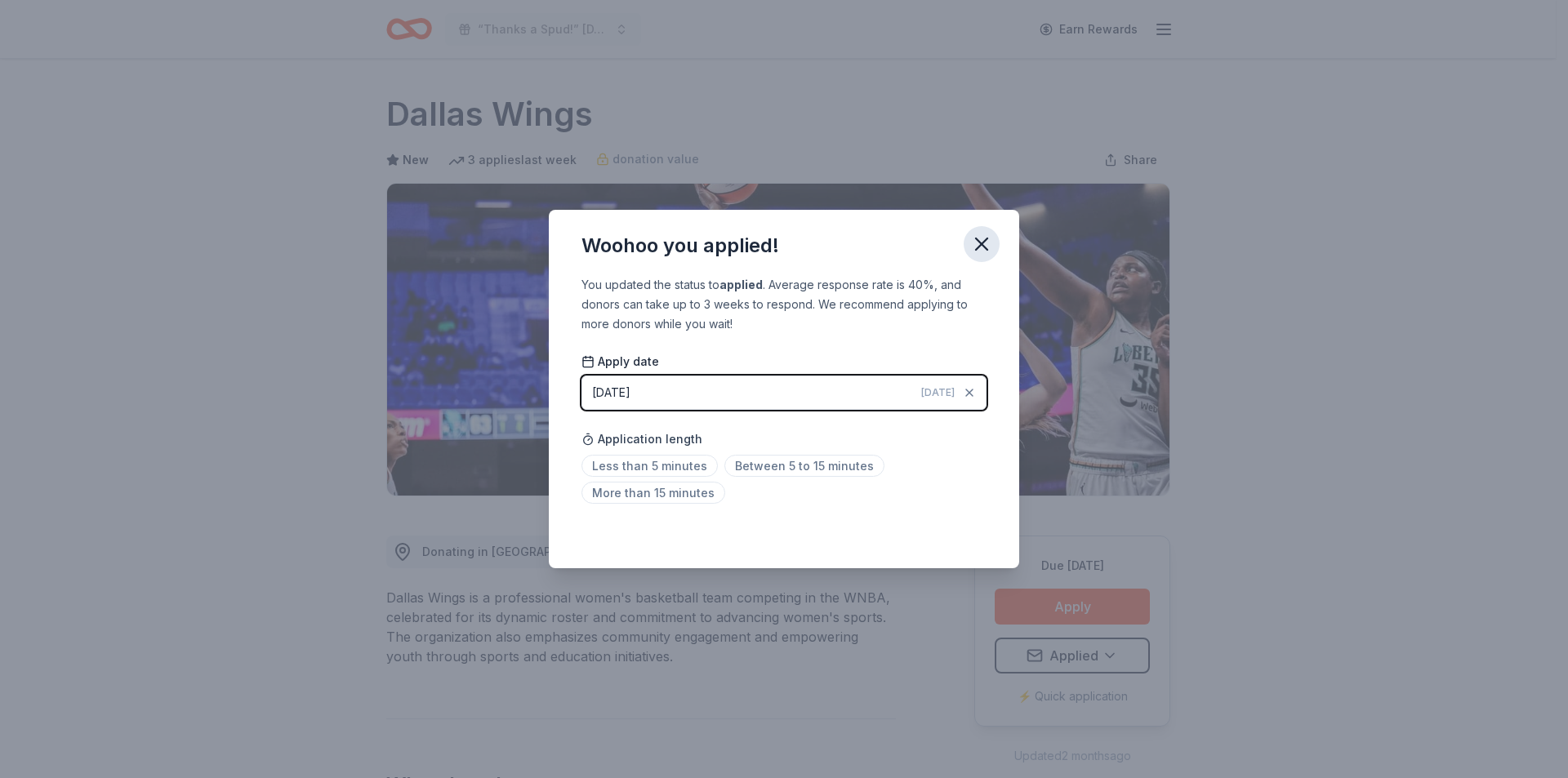
click at [979, 240] on icon "button" at bounding box center [982, 244] width 11 height 11
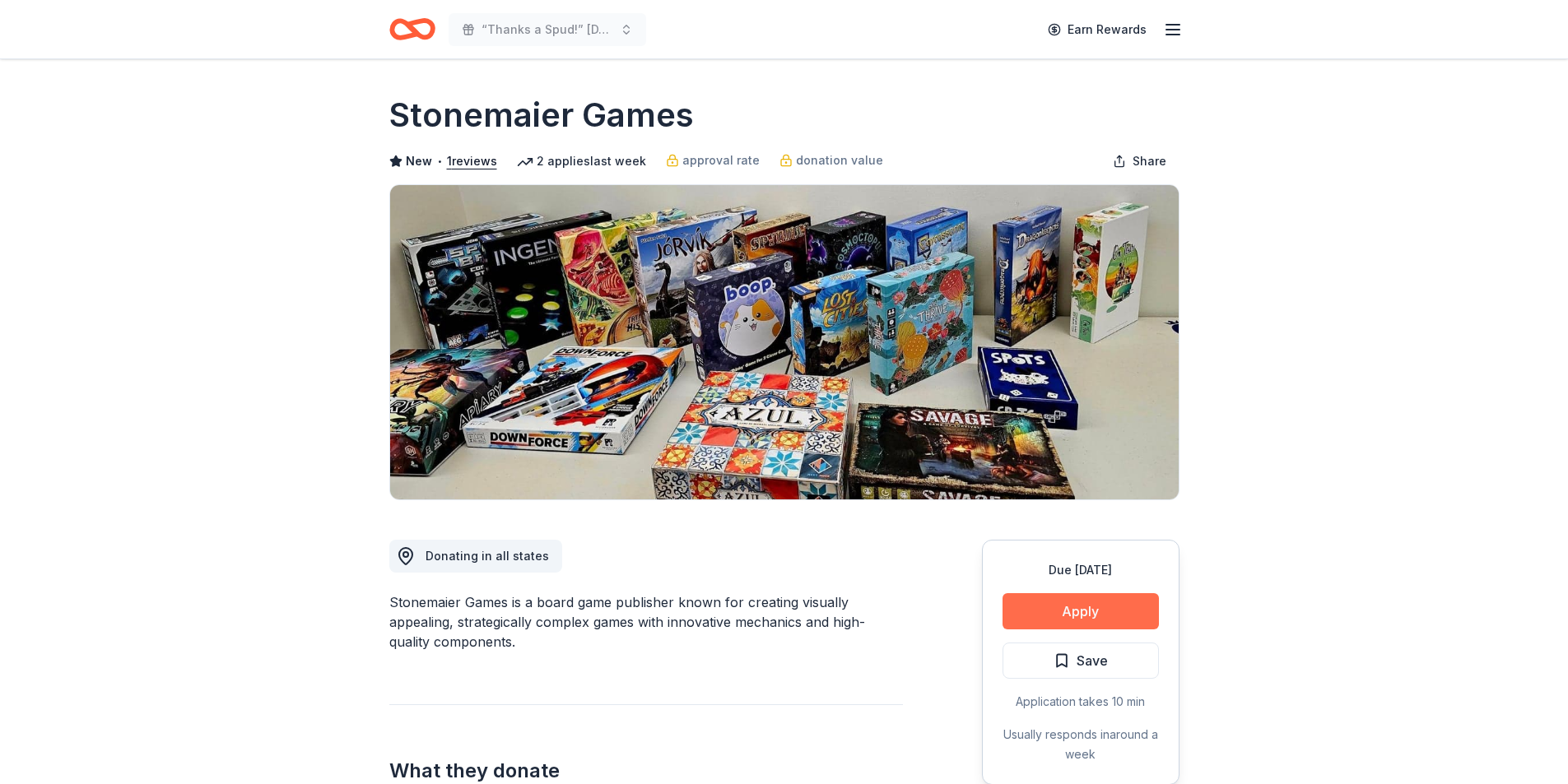
click at [1052, 611] on button "Apply" at bounding box center [1080, 611] width 156 height 36
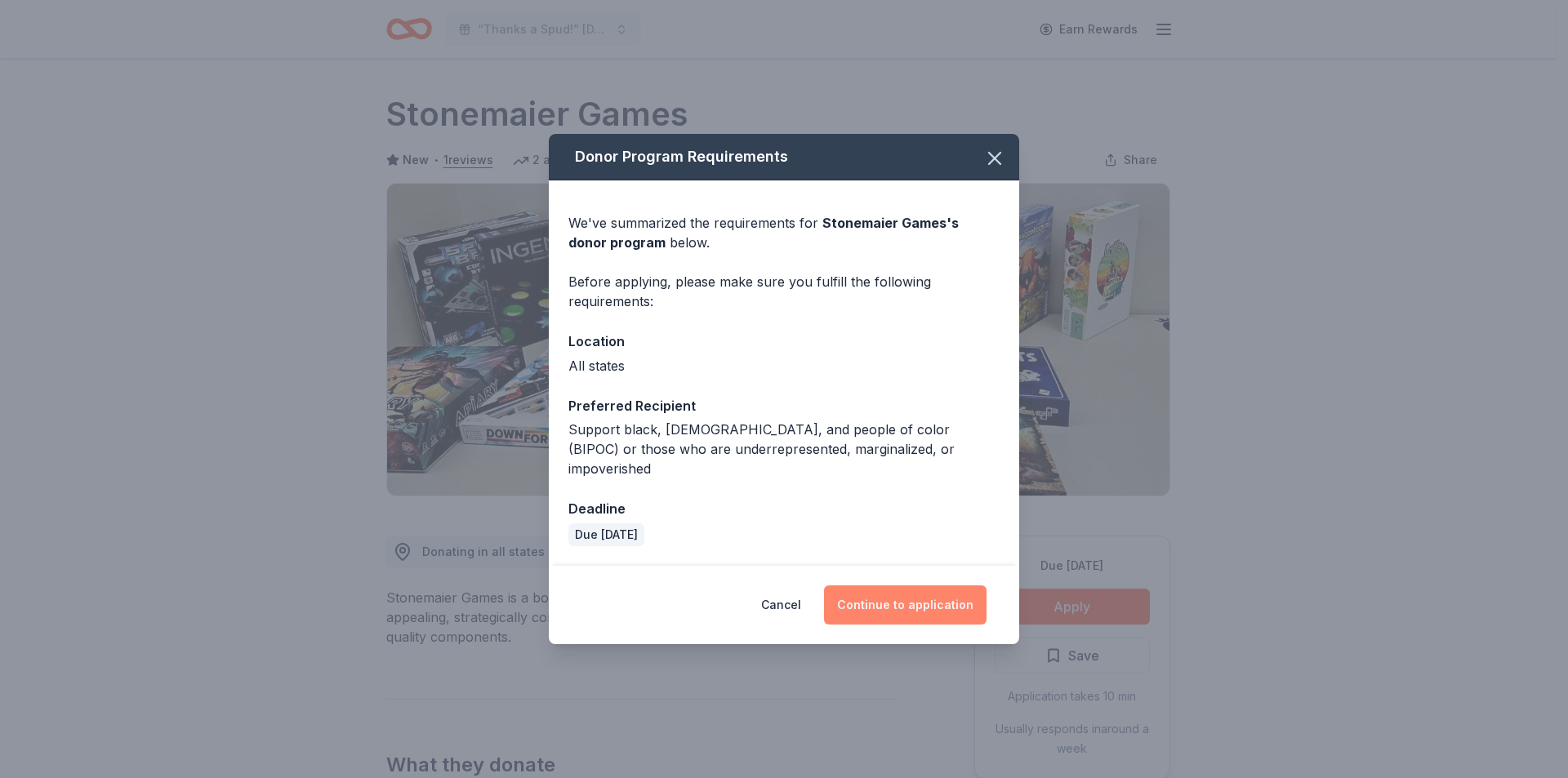
click at [861, 596] on button "Continue to application" at bounding box center [905, 604] width 163 height 39
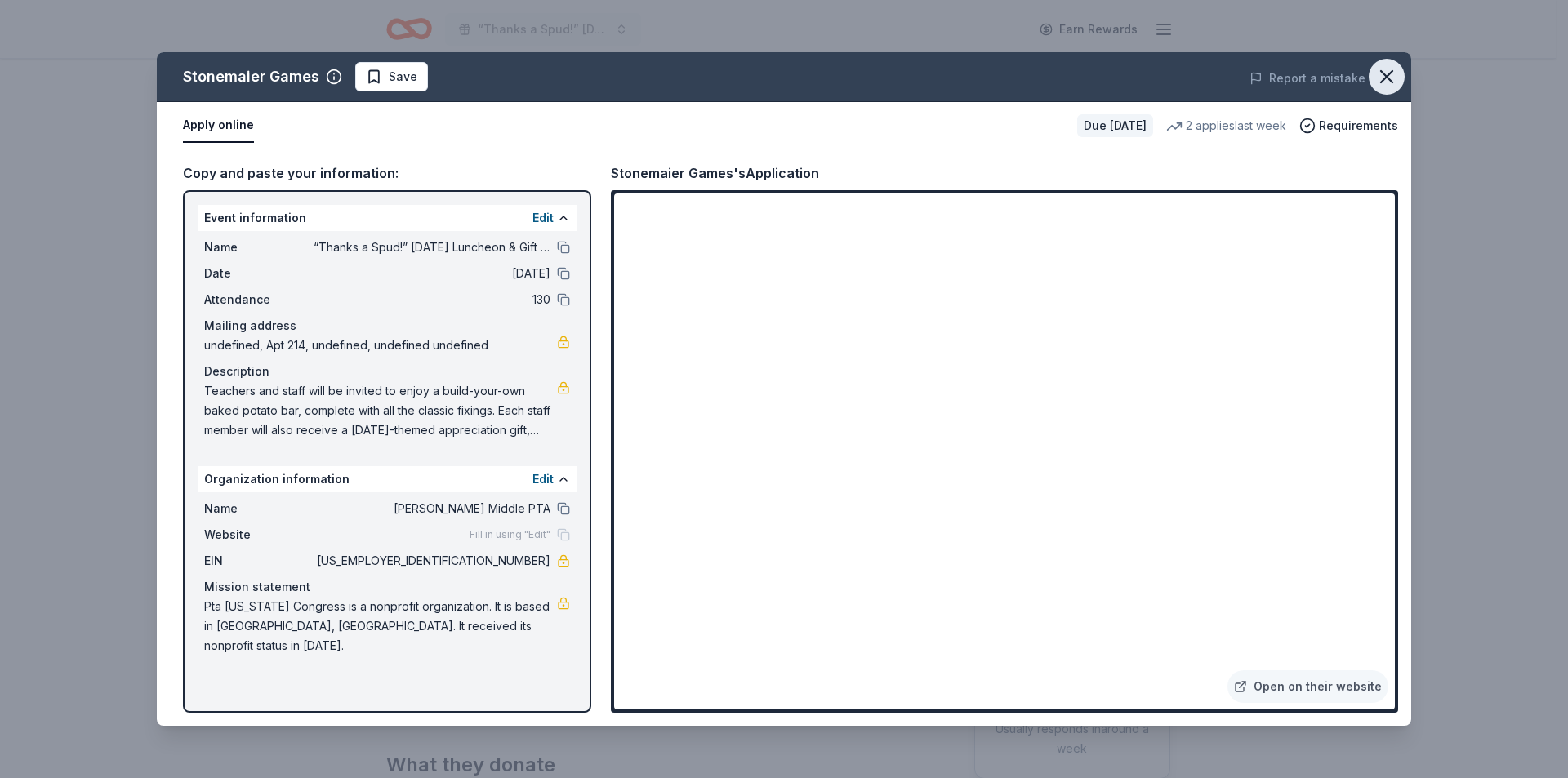
click at [1375, 72] on button "button" at bounding box center [1386, 77] width 36 height 36
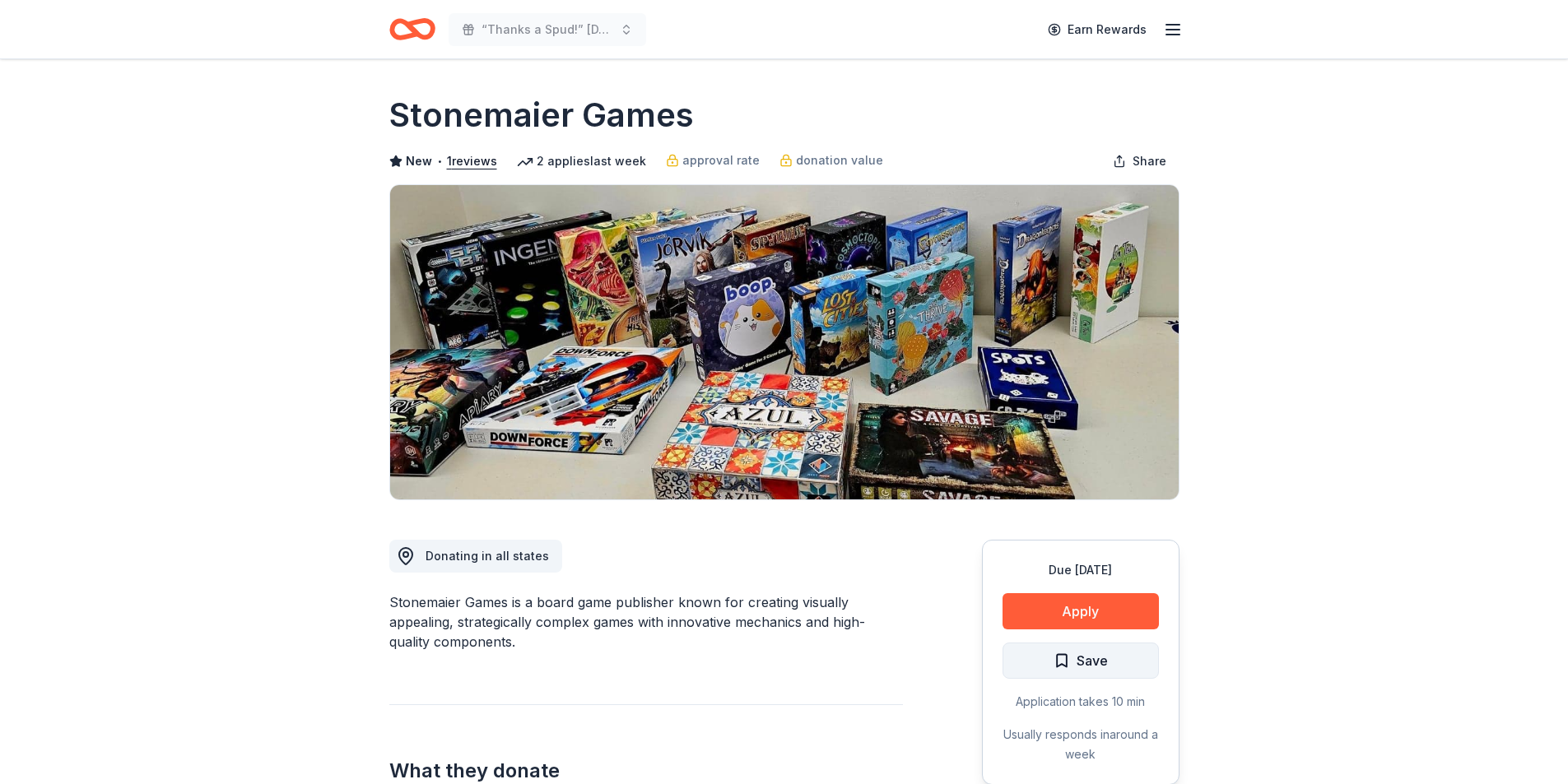
click at [1071, 656] on span "Save" at bounding box center [1080, 660] width 54 height 21
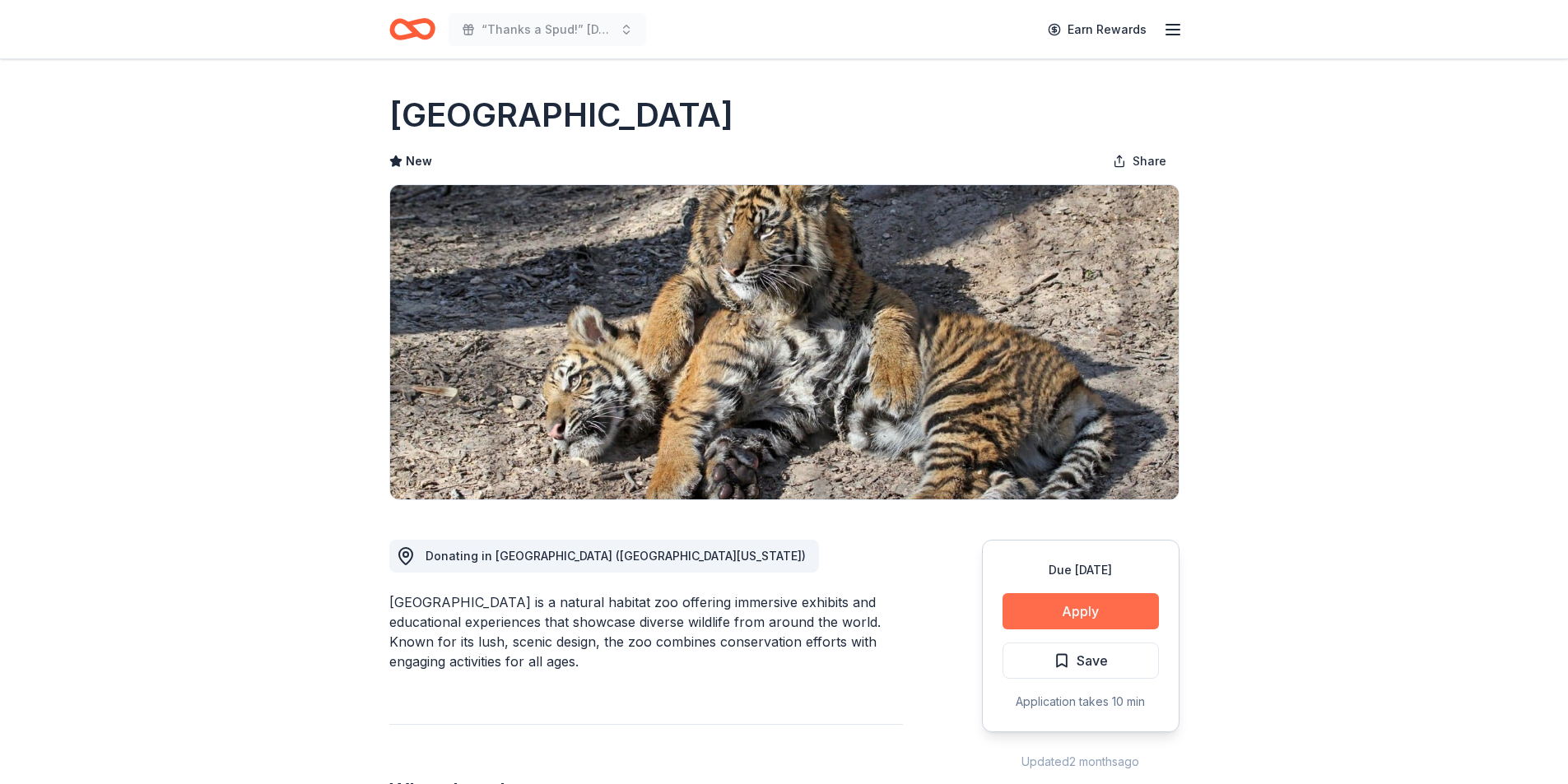
click at [1078, 610] on button "Apply" at bounding box center [1080, 611] width 156 height 36
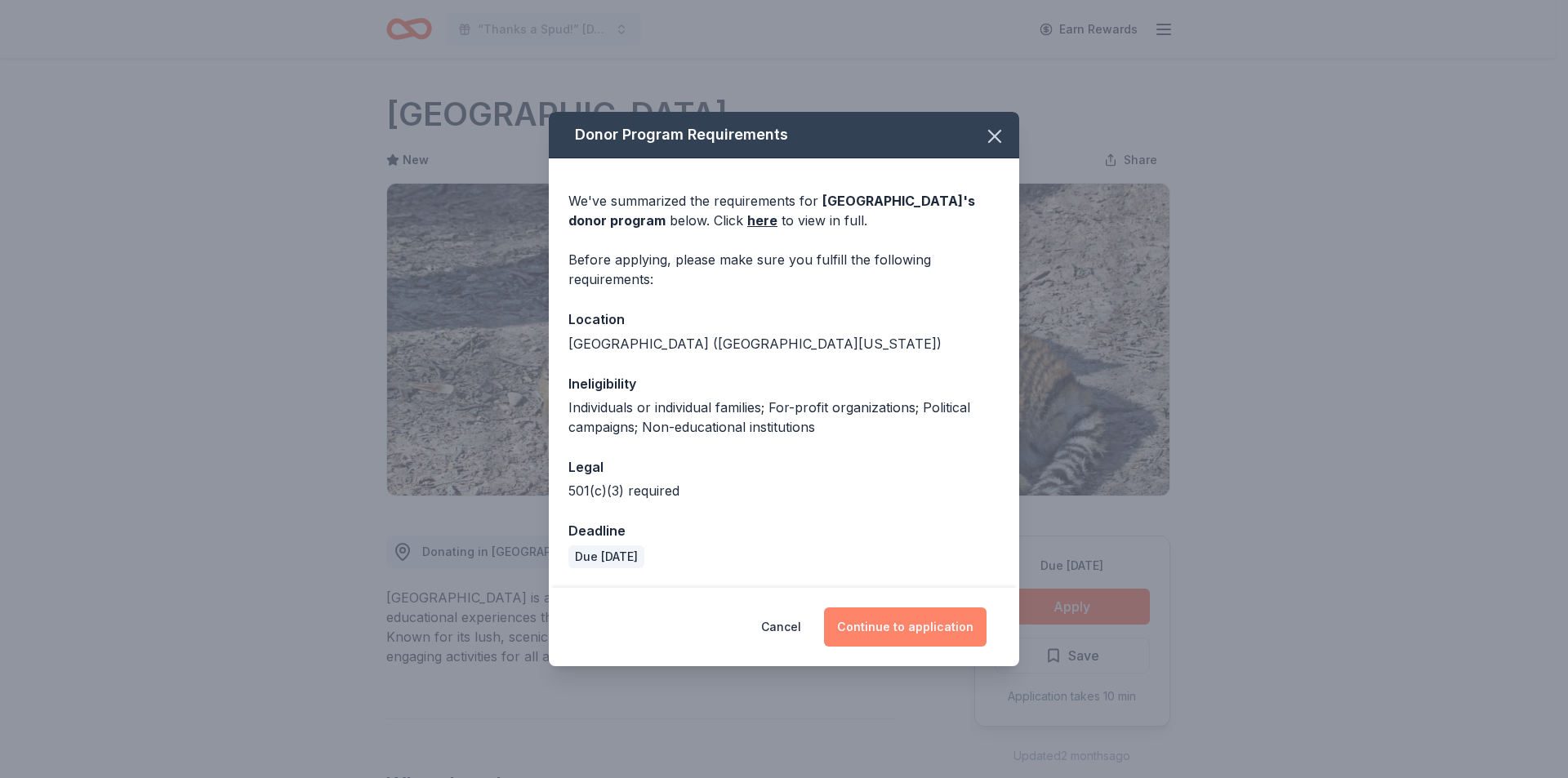
click at [941, 610] on button "Continue to application" at bounding box center [905, 627] width 163 height 39
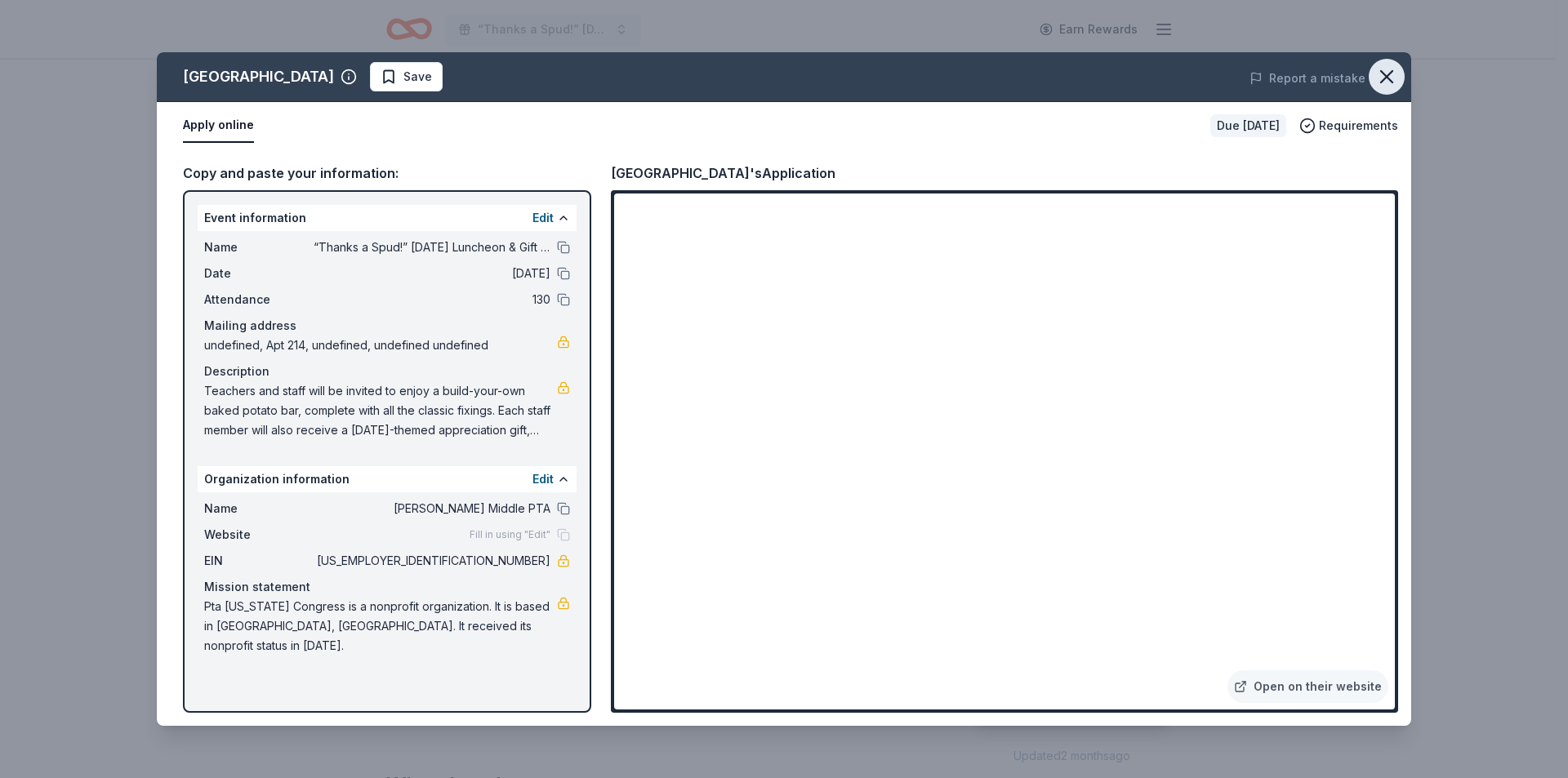
click at [1387, 73] on icon "button" at bounding box center [1386, 77] width 23 height 23
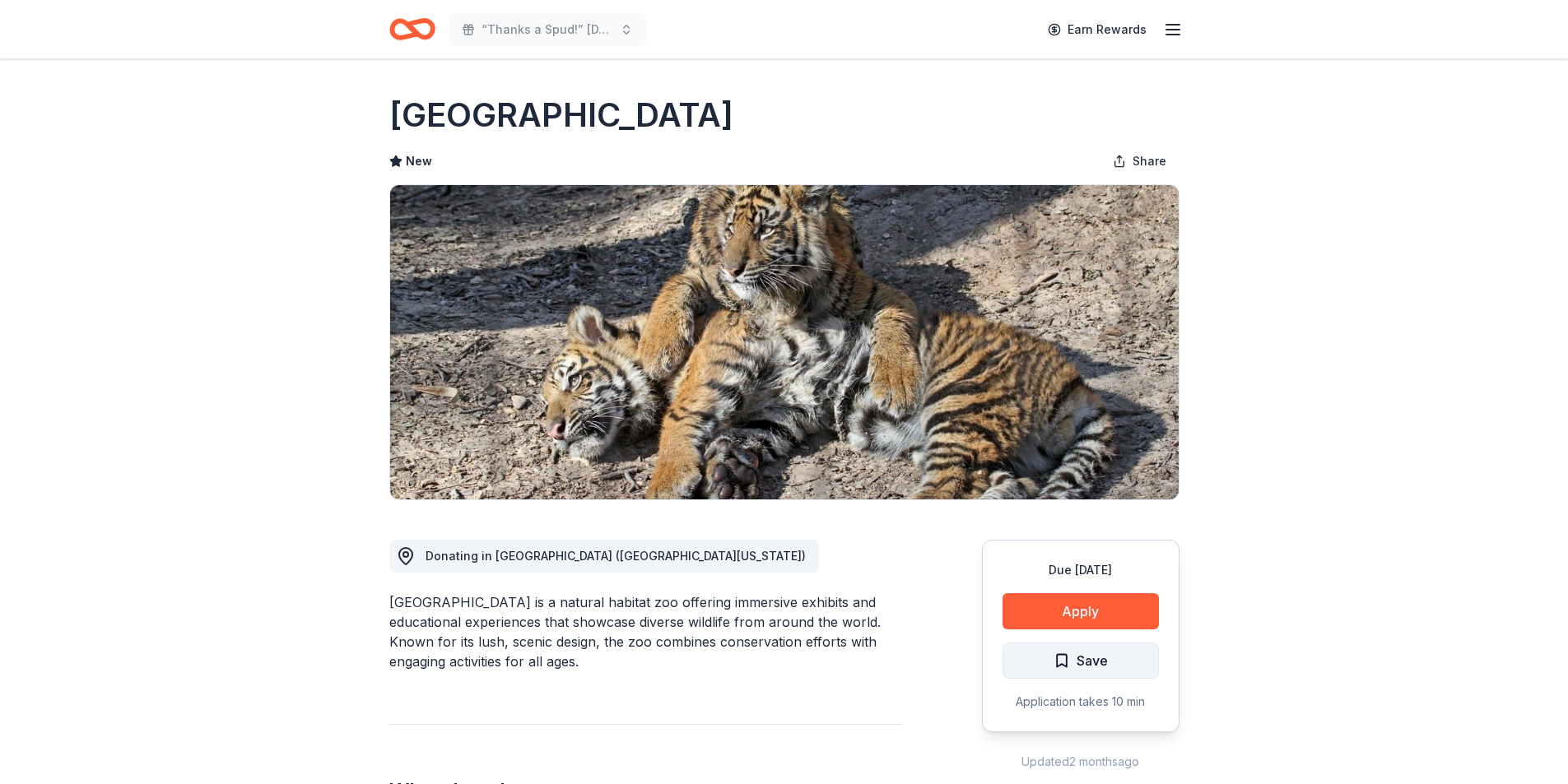
click at [1082, 661] on span "Save" at bounding box center [1092, 660] width 32 height 21
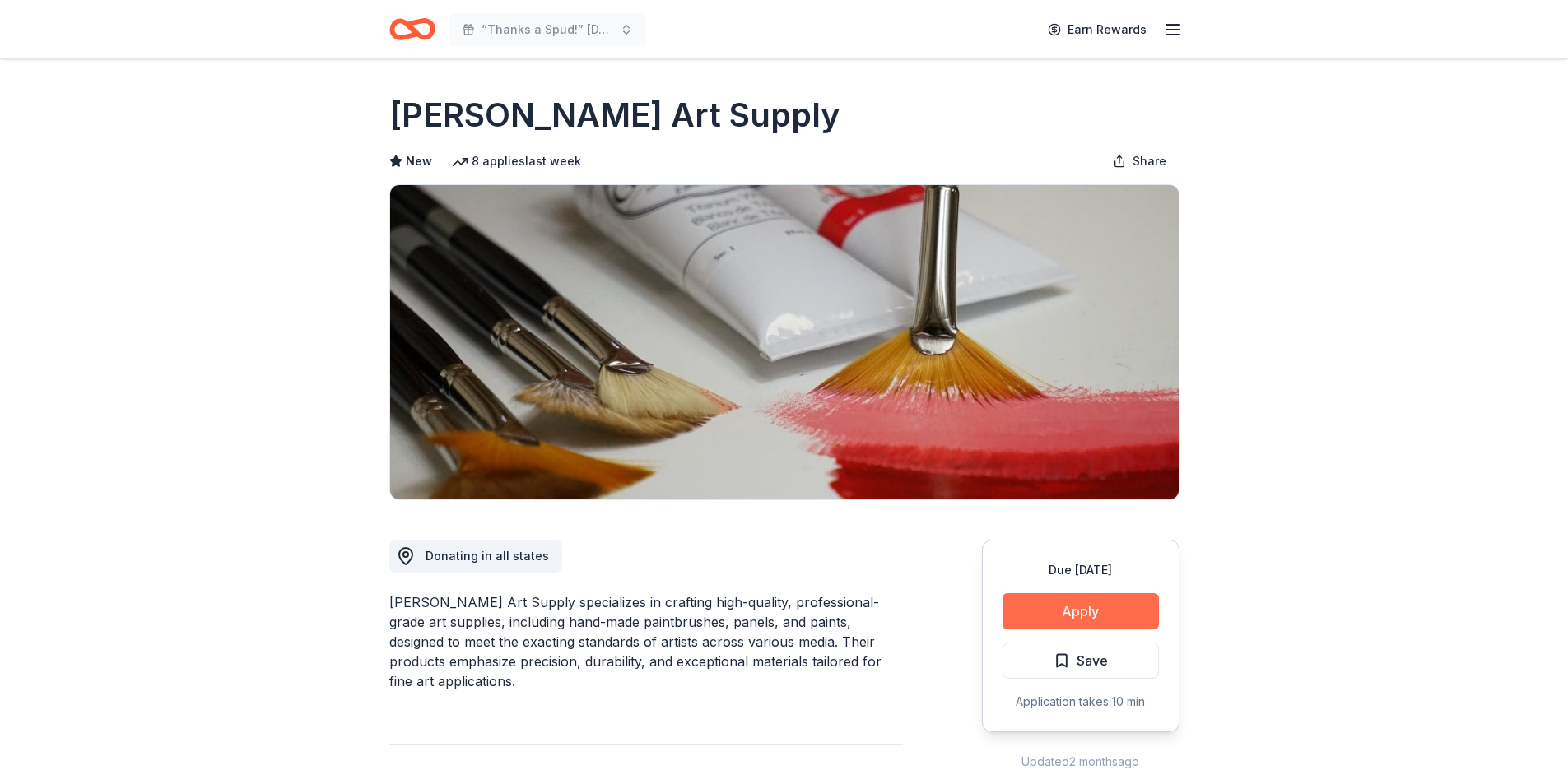
click at [1037, 606] on button "Apply" at bounding box center [1080, 611] width 156 height 36
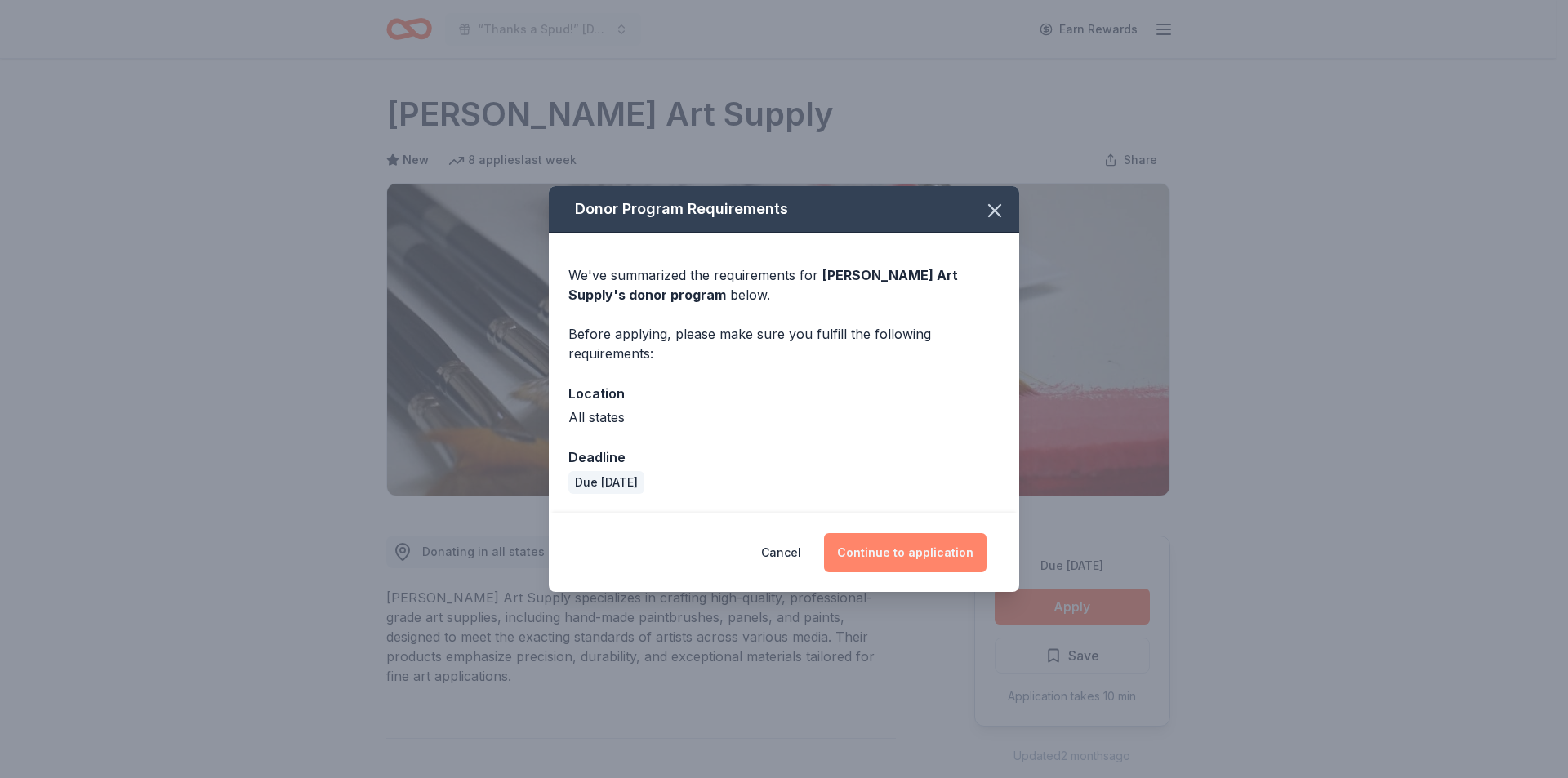
click at [929, 560] on button "Continue to application" at bounding box center [905, 553] width 163 height 39
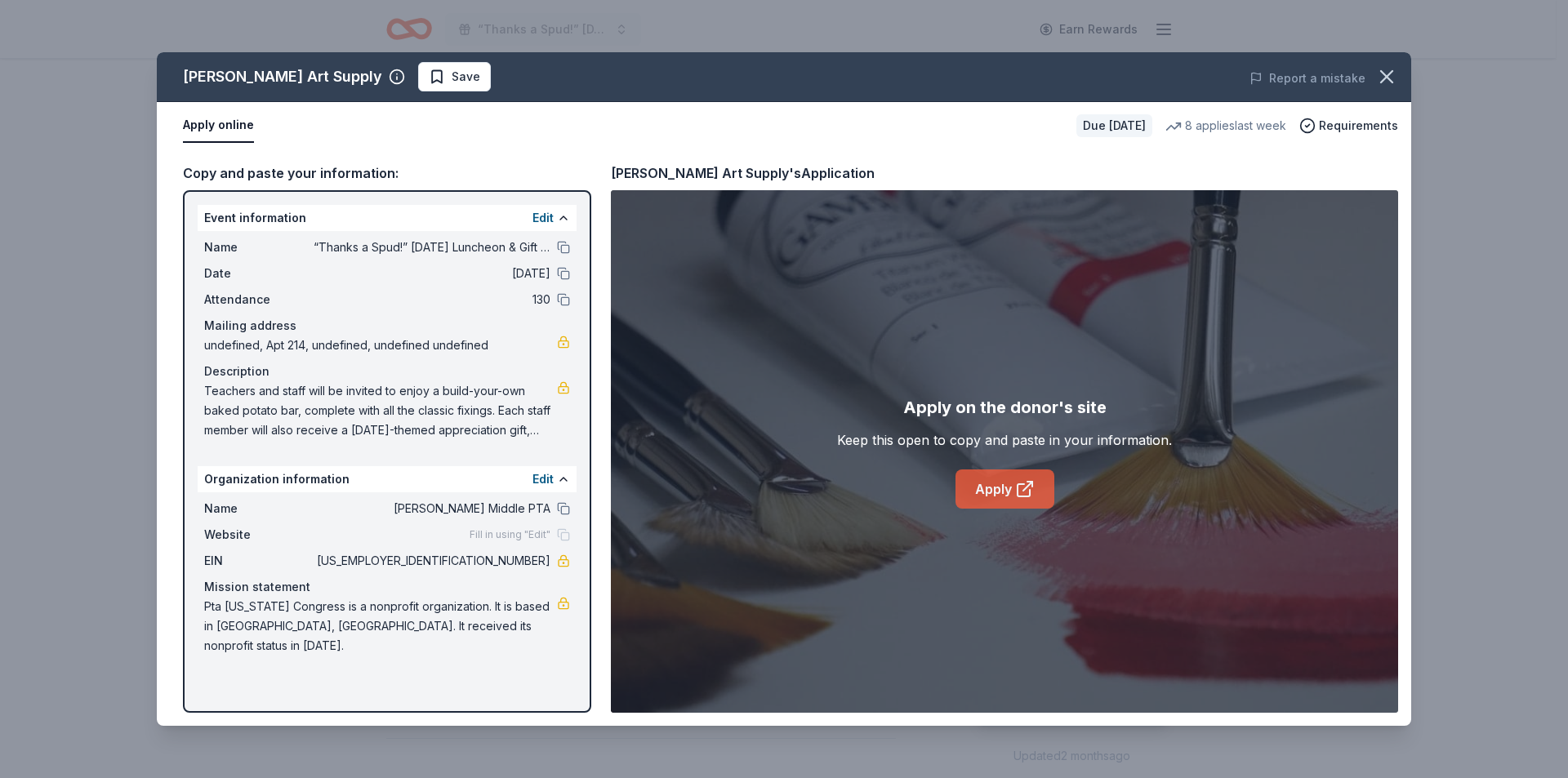
click at [989, 484] on link "Apply" at bounding box center [1005, 489] width 99 height 39
click at [428, 72] on span "Save" at bounding box center [454, 77] width 52 height 19
click at [395, 80] on html "“Thanks a Spud!” Thanksgiving Luncheon & Gift Giveaway Earn Rewards Due in 60 d…" at bounding box center [784, 389] width 1568 height 778
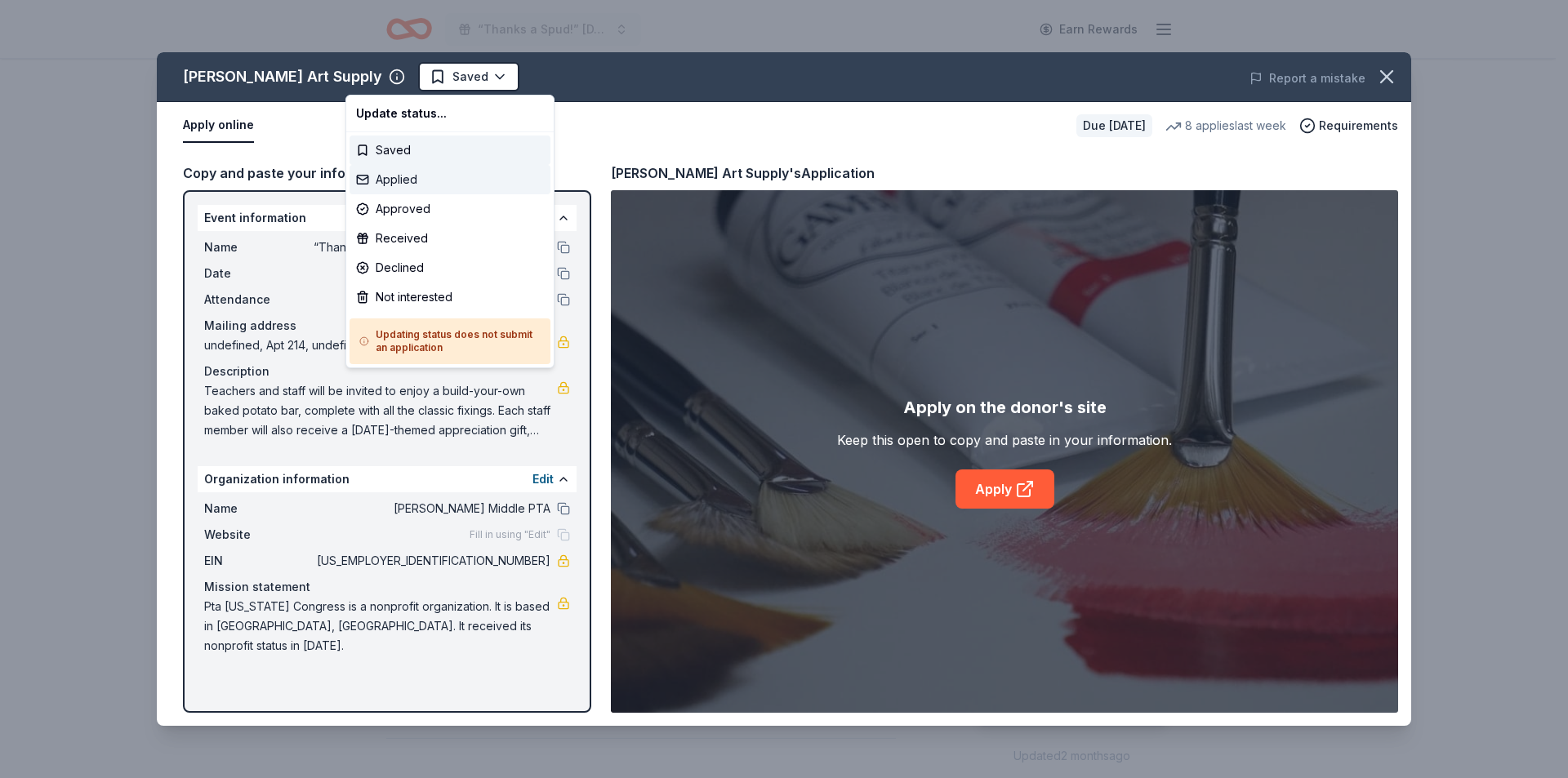
click at [392, 180] on div "Applied" at bounding box center [451, 180] width 201 height 30
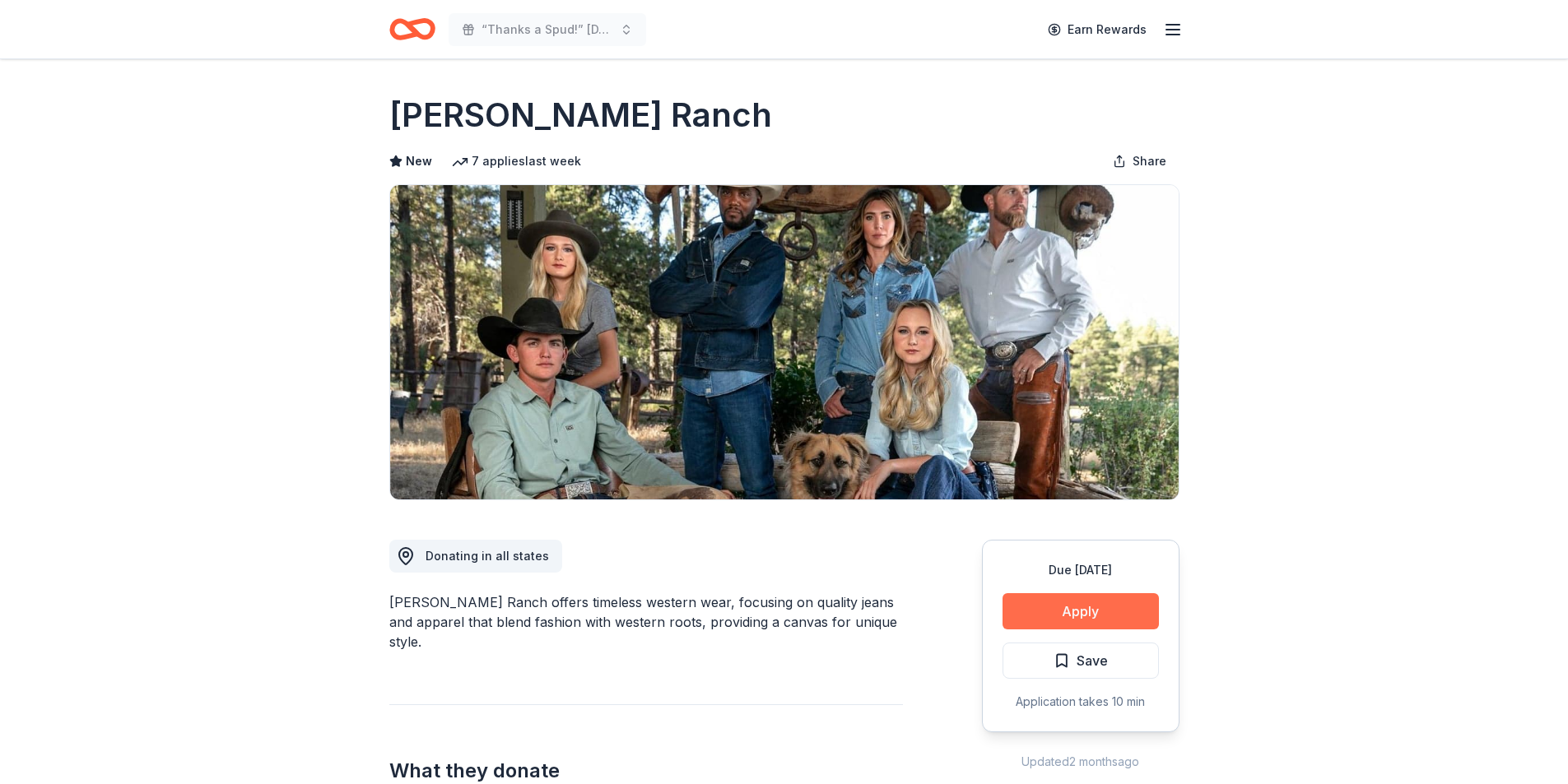
click at [1092, 618] on button "Apply" at bounding box center [1080, 611] width 156 height 36
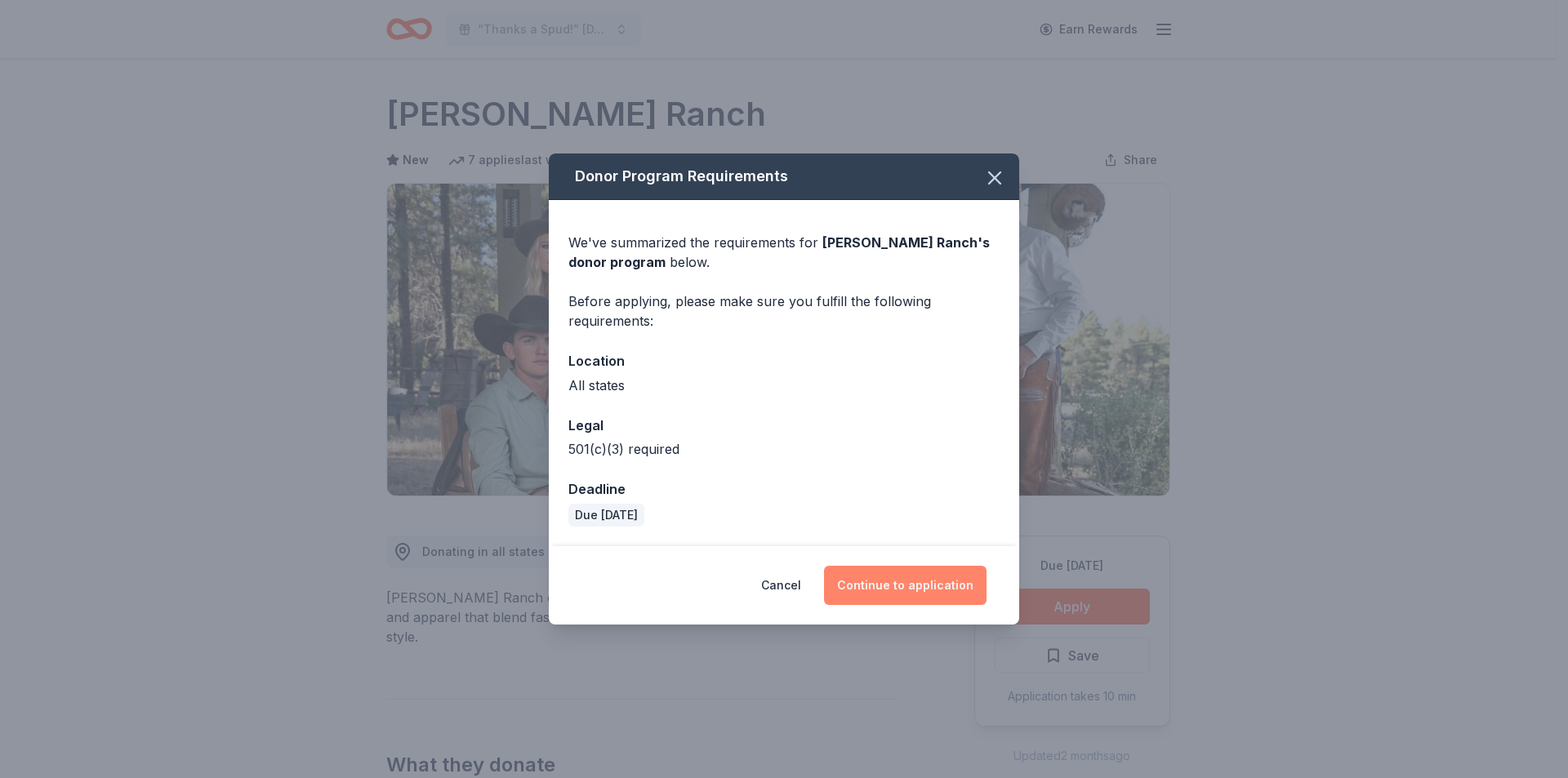
click at [898, 569] on button "Continue to application" at bounding box center [905, 585] width 163 height 39
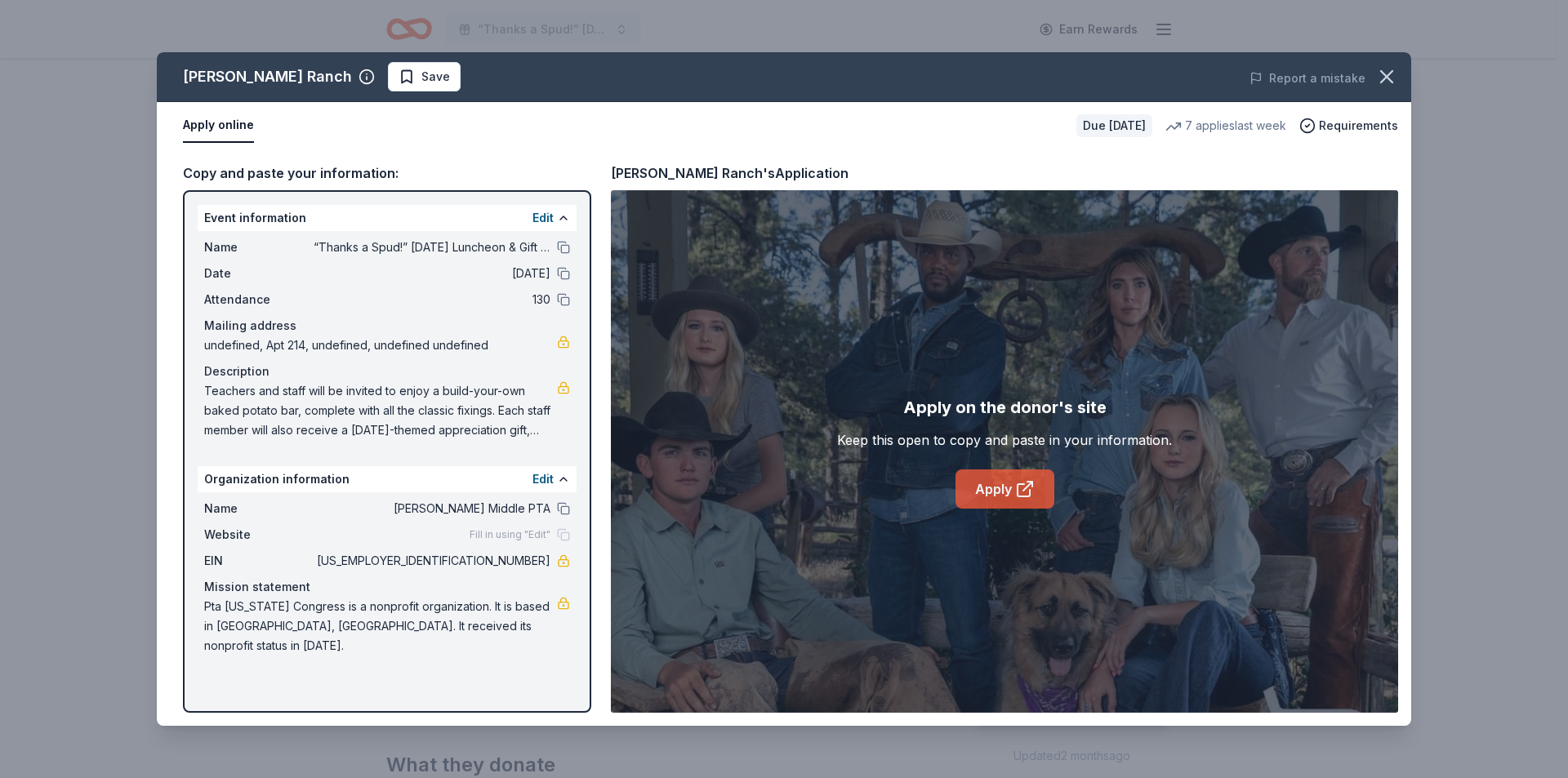
click at [1012, 490] on link "Apply" at bounding box center [1005, 489] width 99 height 39
click at [421, 71] on span "Save" at bounding box center [435, 77] width 29 height 19
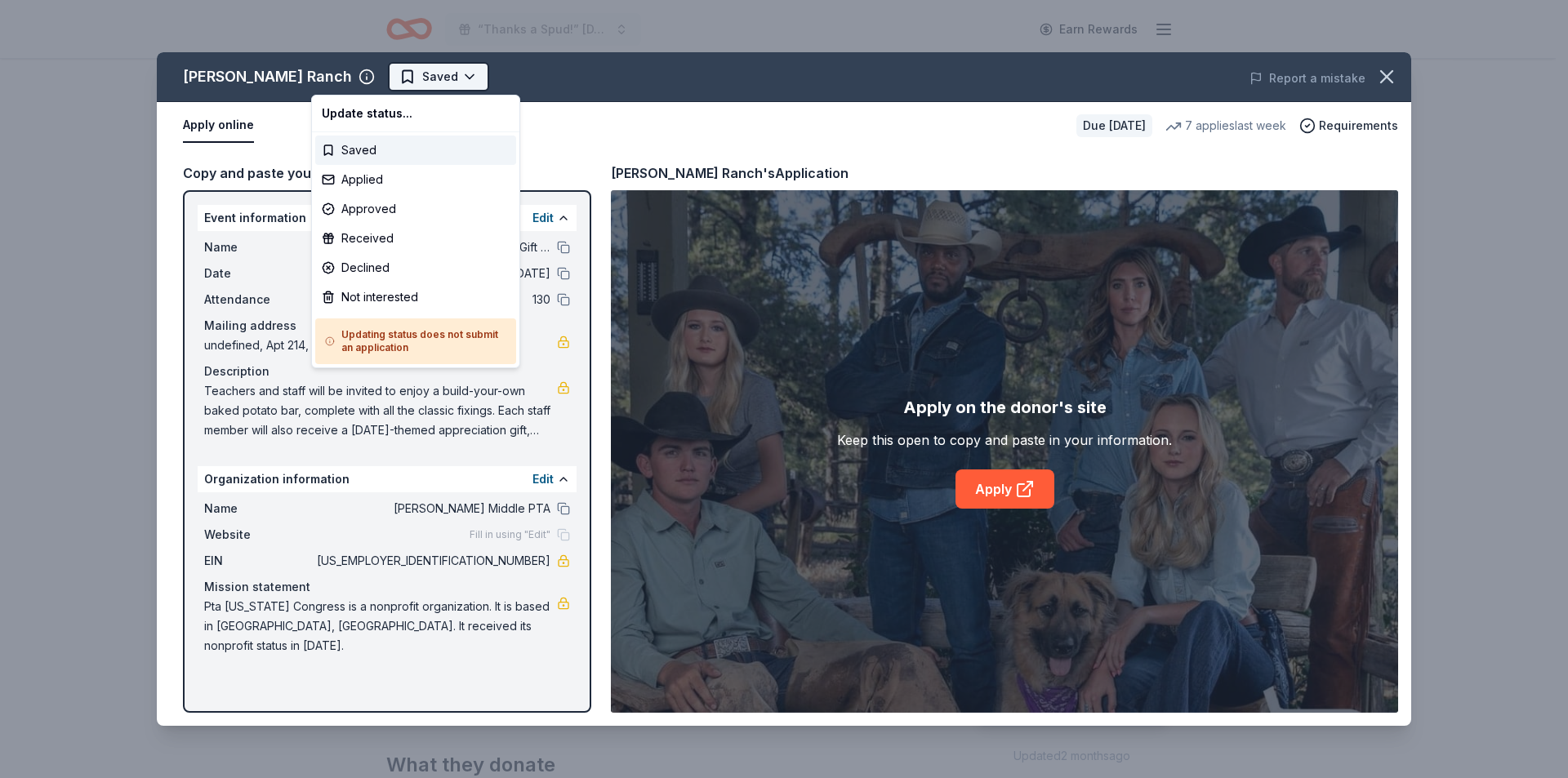
click at [357, 74] on html "“Thanks a Spud!” Thanksgiving Luncheon & Gift Giveaway Earn Rewards Due in 60 d…" at bounding box center [784, 389] width 1568 height 778
click at [375, 183] on div "Applied" at bounding box center [416, 180] width 201 height 30
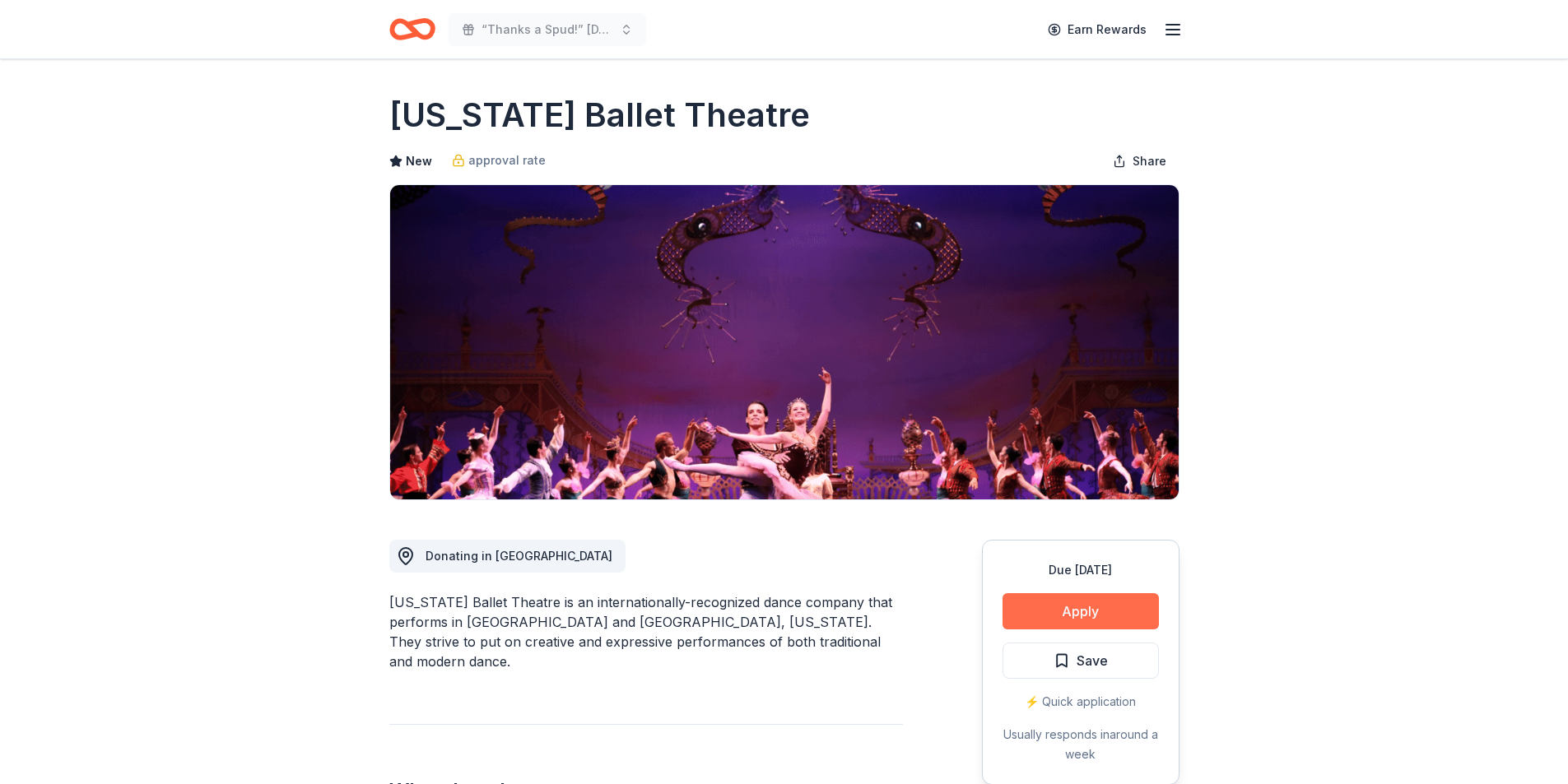
click at [1103, 610] on button "Apply" at bounding box center [1080, 611] width 156 height 36
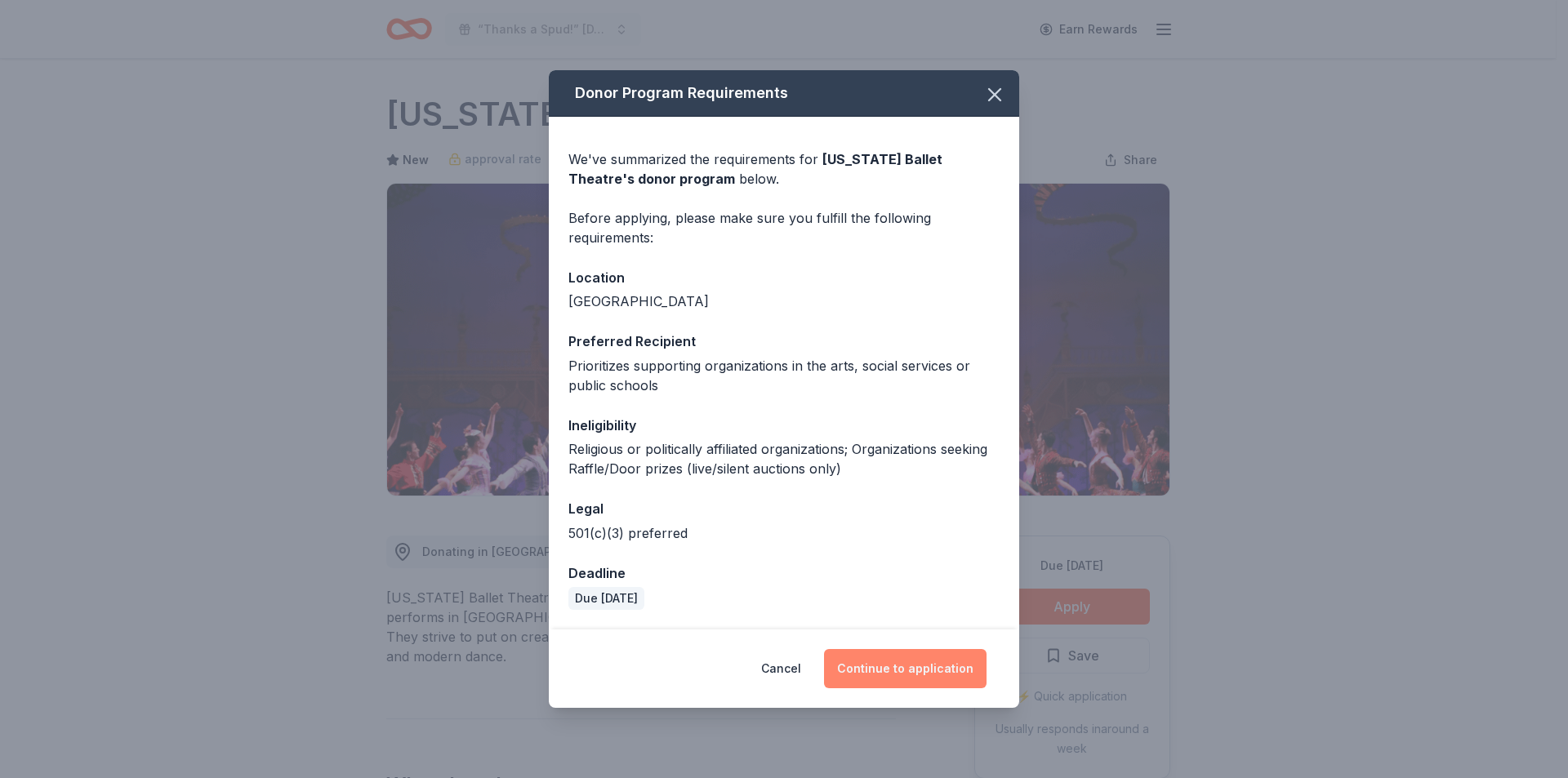
click at [910, 667] on button "Continue to application" at bounding box center [905, 668] width 163 height 39
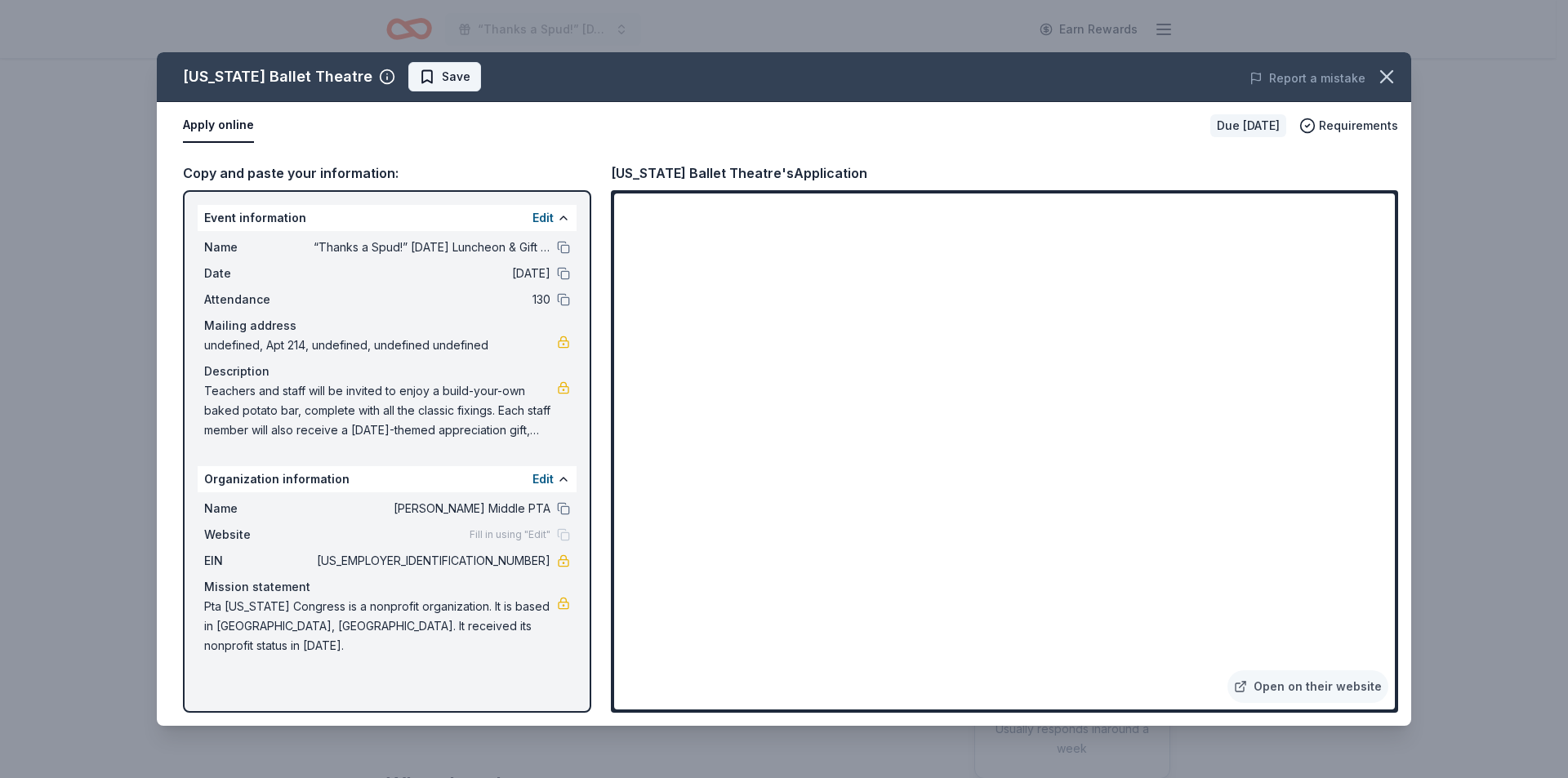
click at [442, 79] on span "Save" at bounding box center [456, 77] width 29 height 19
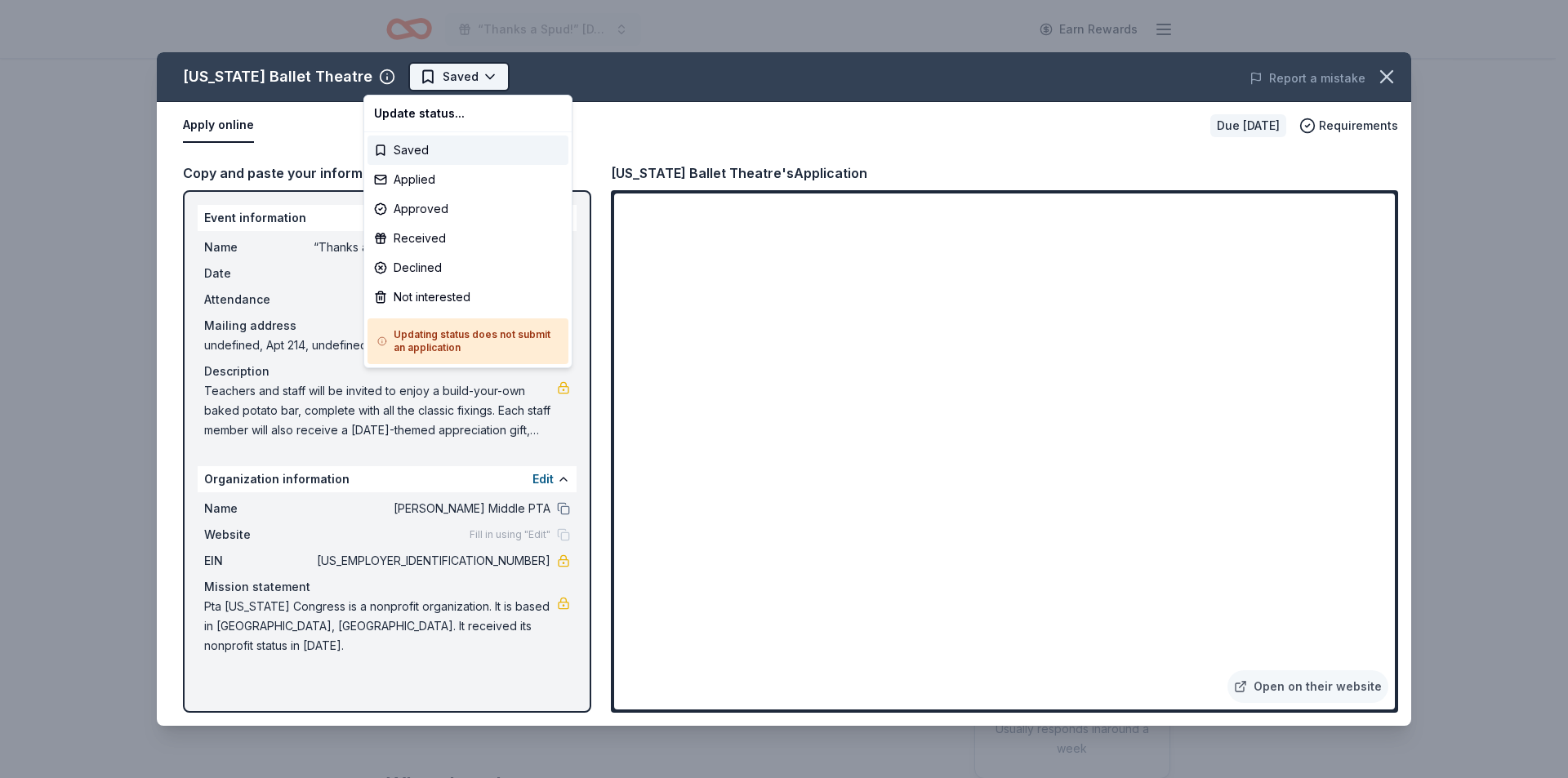
click at [416, 87] on html "“Thanks a Spud!” [DATE] Luncheon & Gift Giveaway Earn Rewards Due [DATE] Share …" at bounding box center [784, 389] width 1568 height 778
click at [434, 193] on div "Applied" at bounding box center [468, 180] width 201 height 30
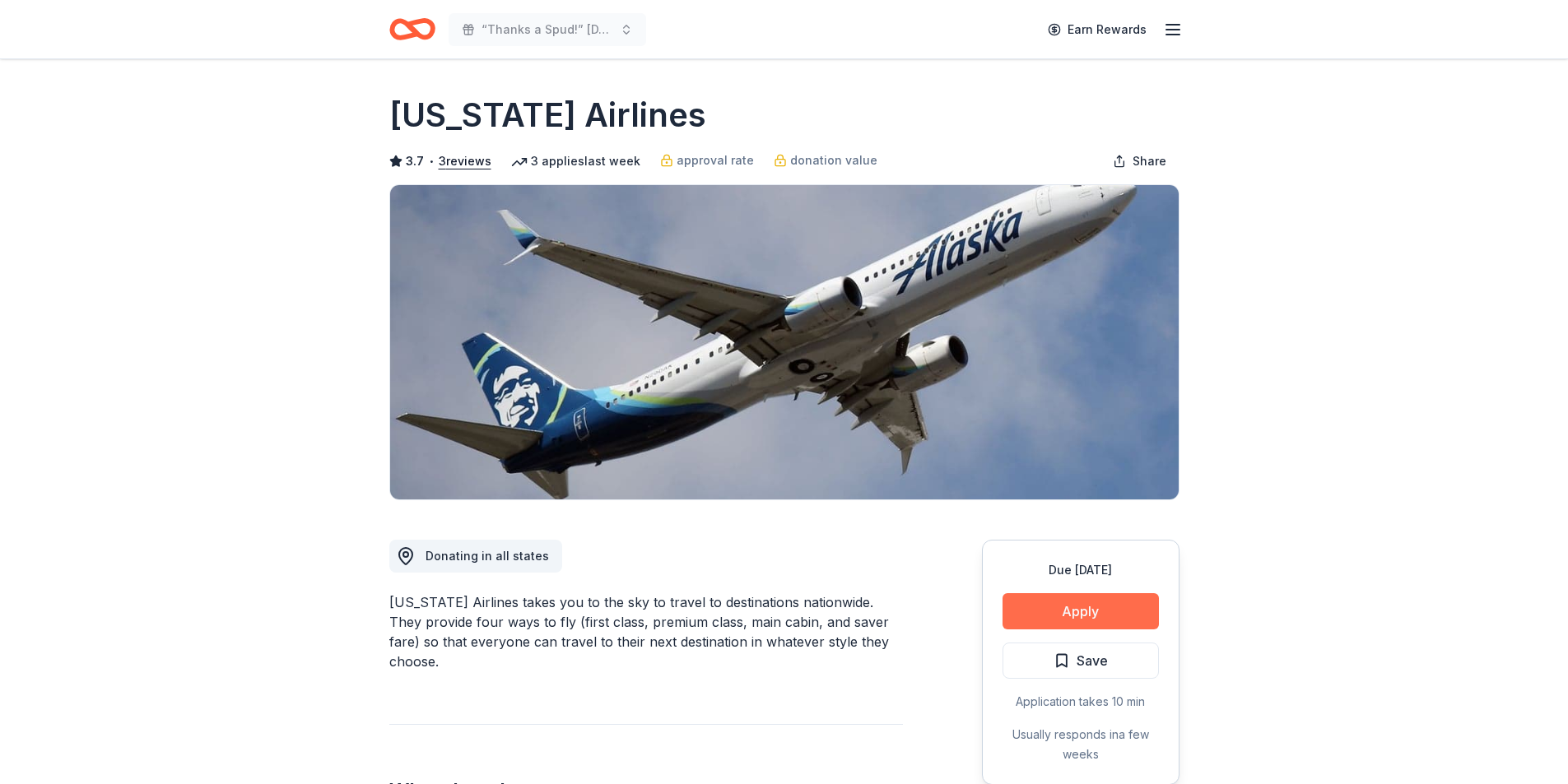
click at [1049, 601] on button "Apply" at bounding box center [1080, 611] width 156 height 36
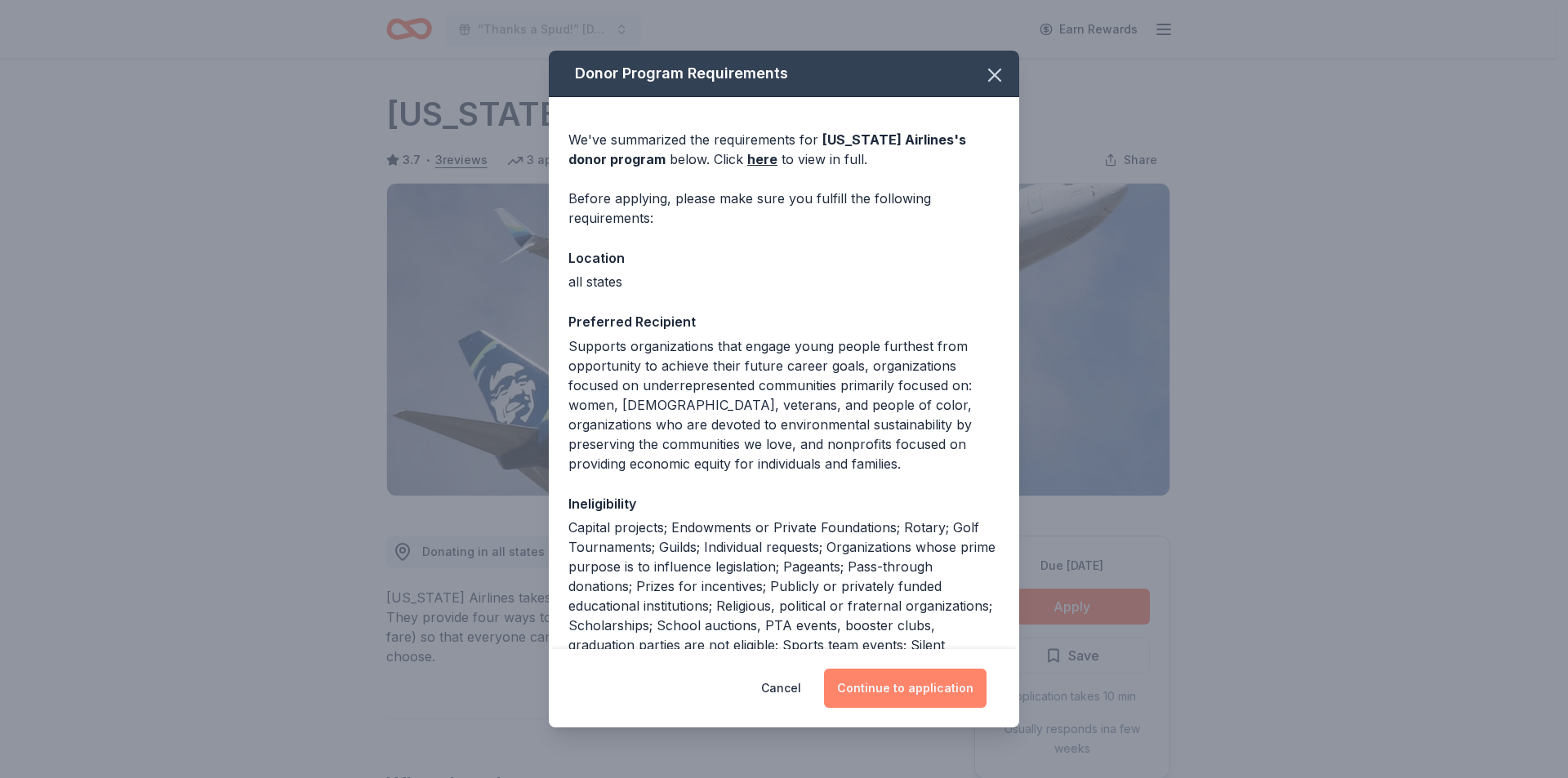
click at [889, 693] on button "Continue to application" at bounding box center [905, 688] width 163 height 39
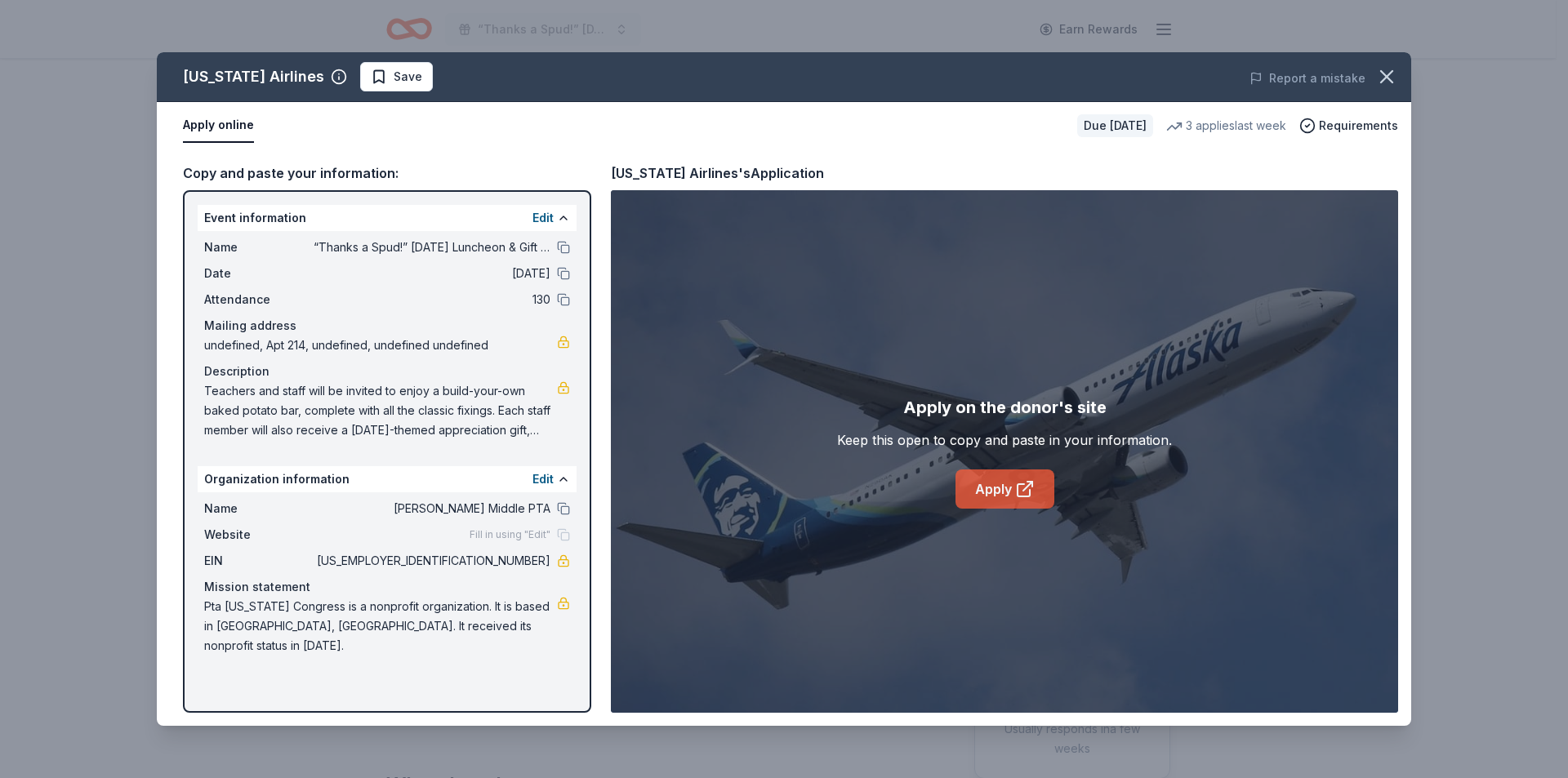
click at [1011, 488] on link "Apply" at bounding box center [1005, 489] width 99 height 39
click at [1385, 68] on icon "button" at bounding box center [1386, 77] width 23 height 23
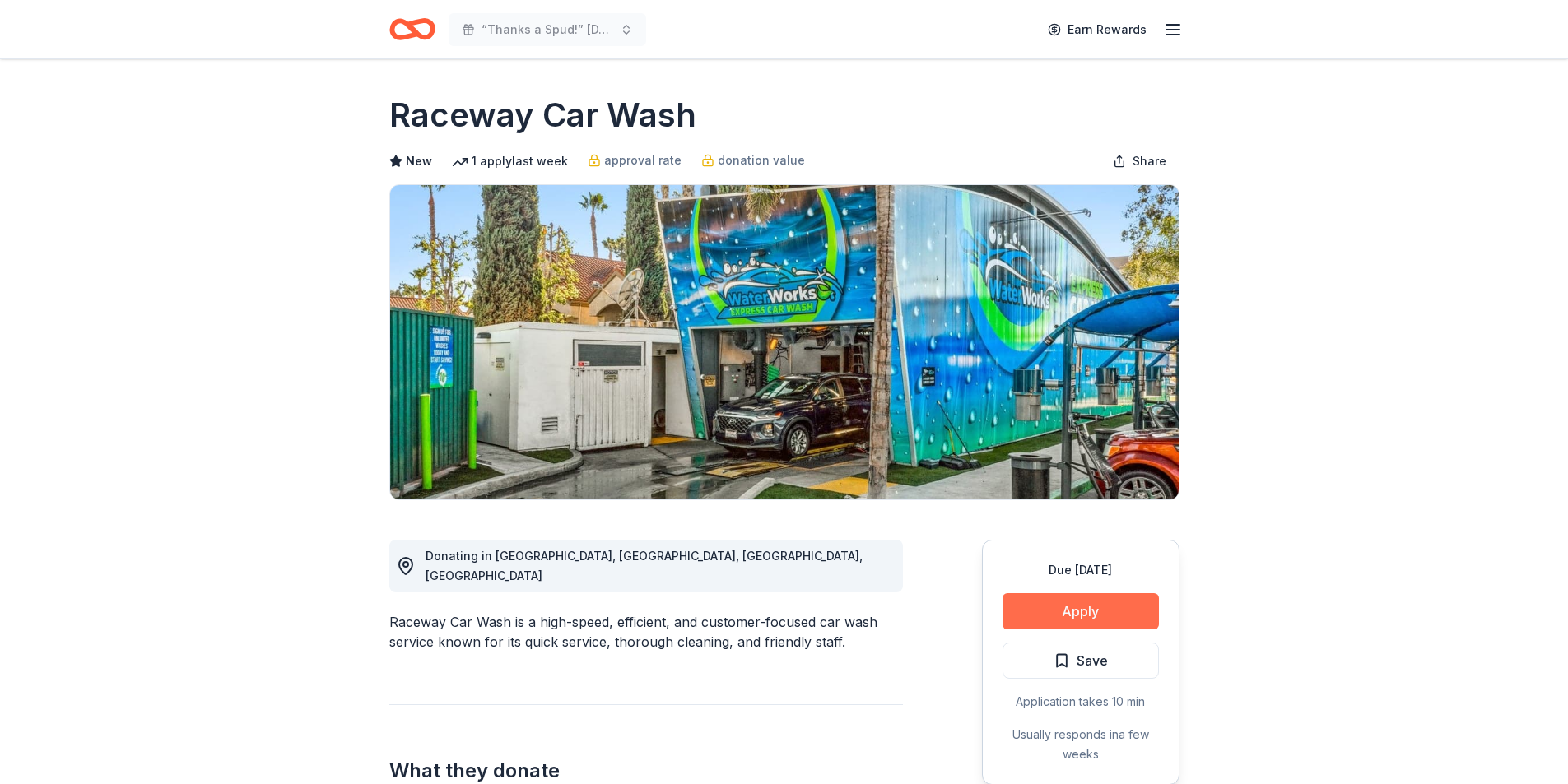
click at [1062, 599] on button "Apply" at bounding box center [1080, 611] width 156 height 36
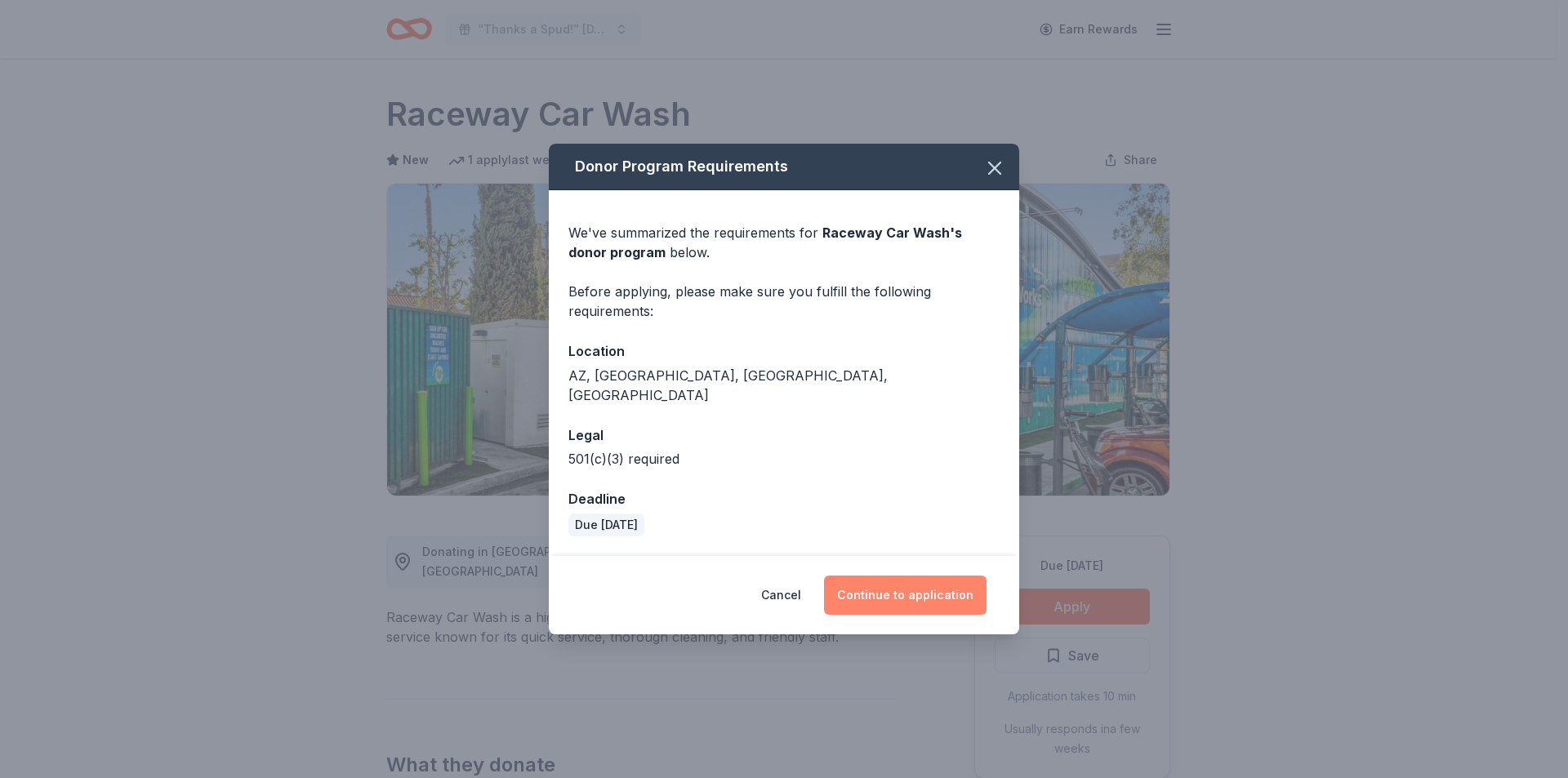
click at [916, 585] on button "Continue to application" at bounding box center [905, 595] width 163 height 39
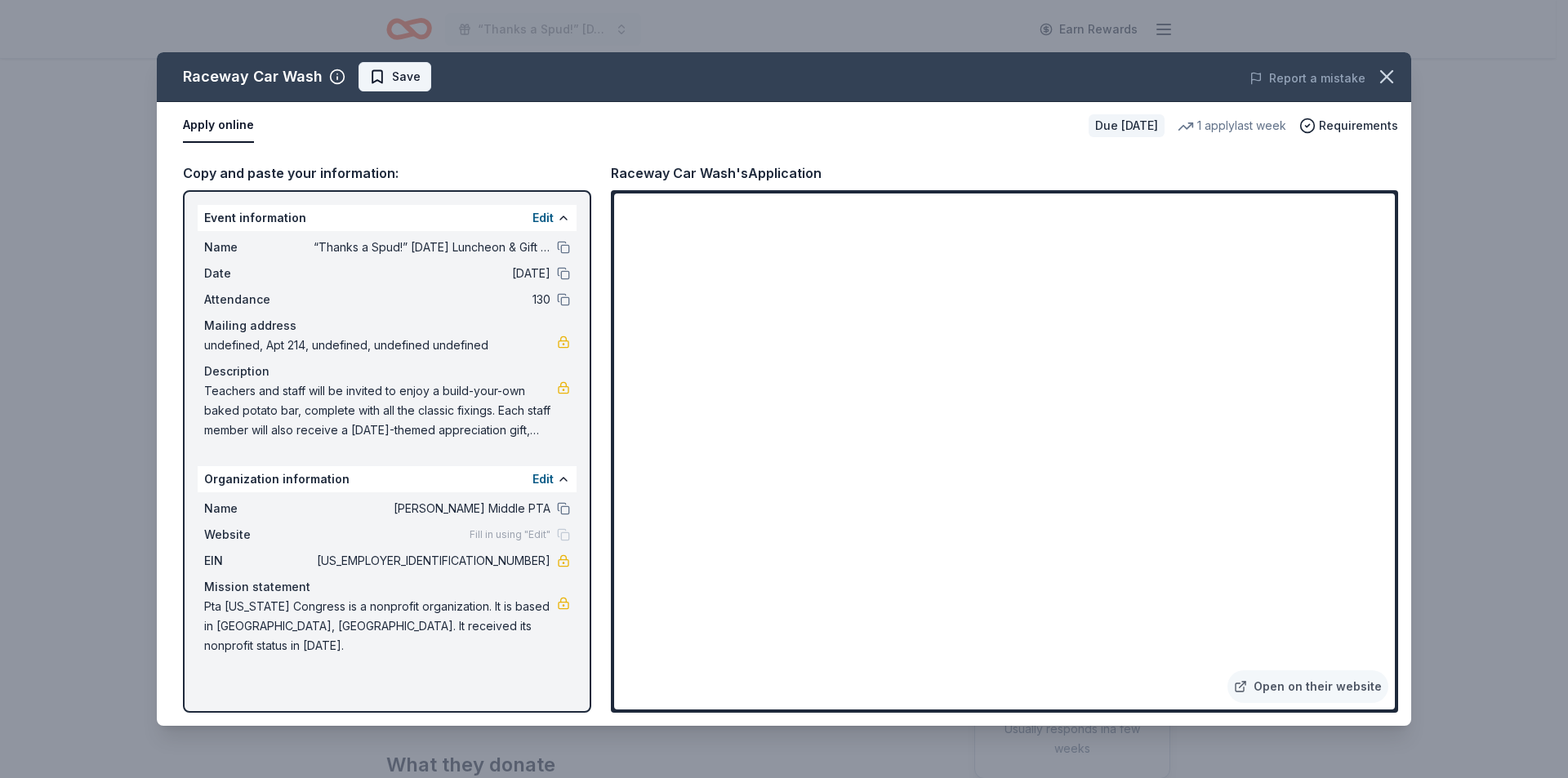
click at [418, 76] on button "Save" at bounding box center [394, 77] width 73 height 30
click at [399, 59] on div "Raceway Car Wash Saved Report a mistake" at bounding box center [784, 78] width 1255 height 50
click at [399, 83] on html "“Thanks a Spud!” Thanksgiving Luncheon & Gift Giveaway Earn Rewards Due in 60 d…" at bounding box center [784, 389] width 1568 height 778
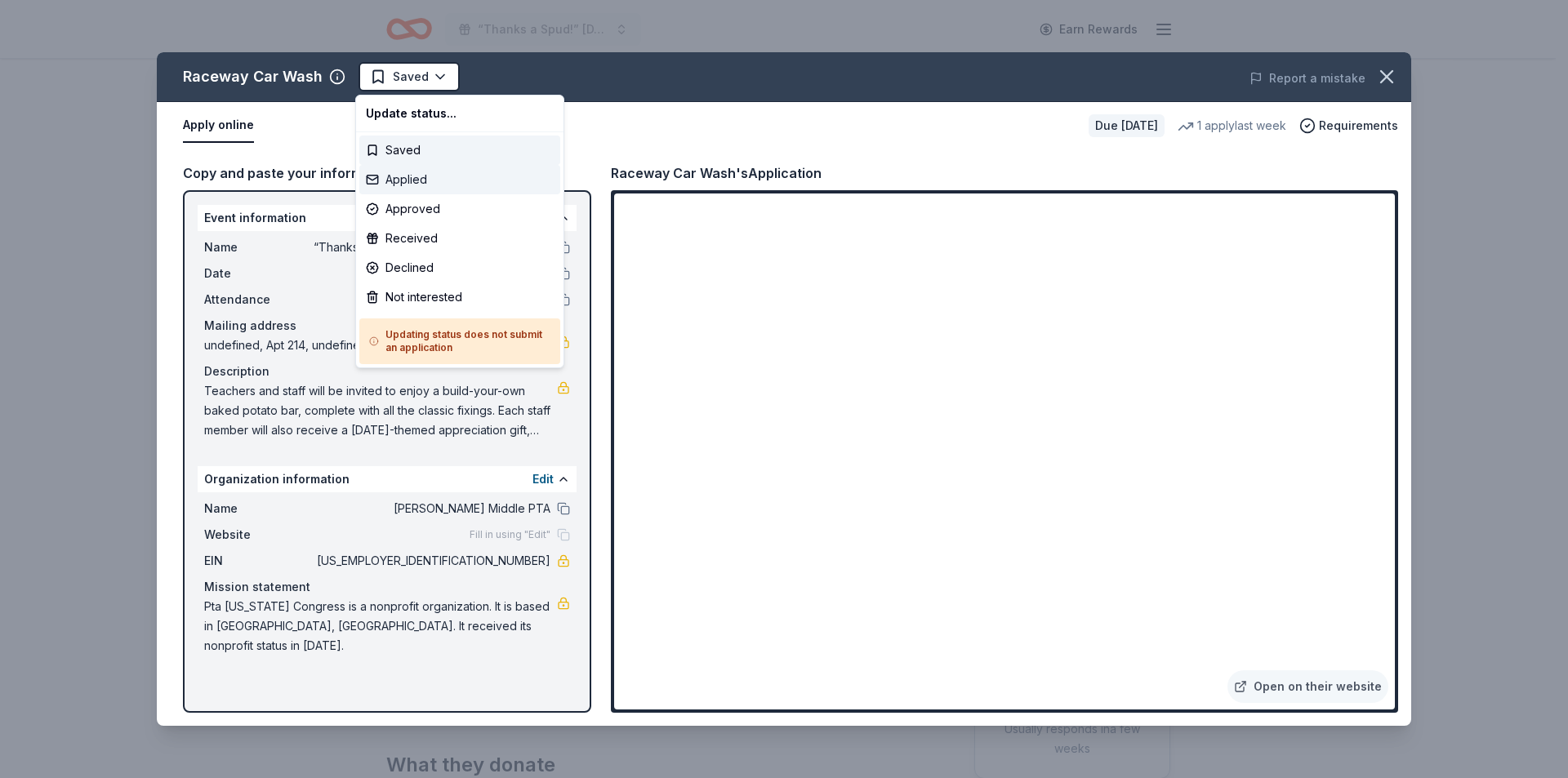
click at [414, 183] on div "Applied" at bounding box center [460, 180] width 201 height 30
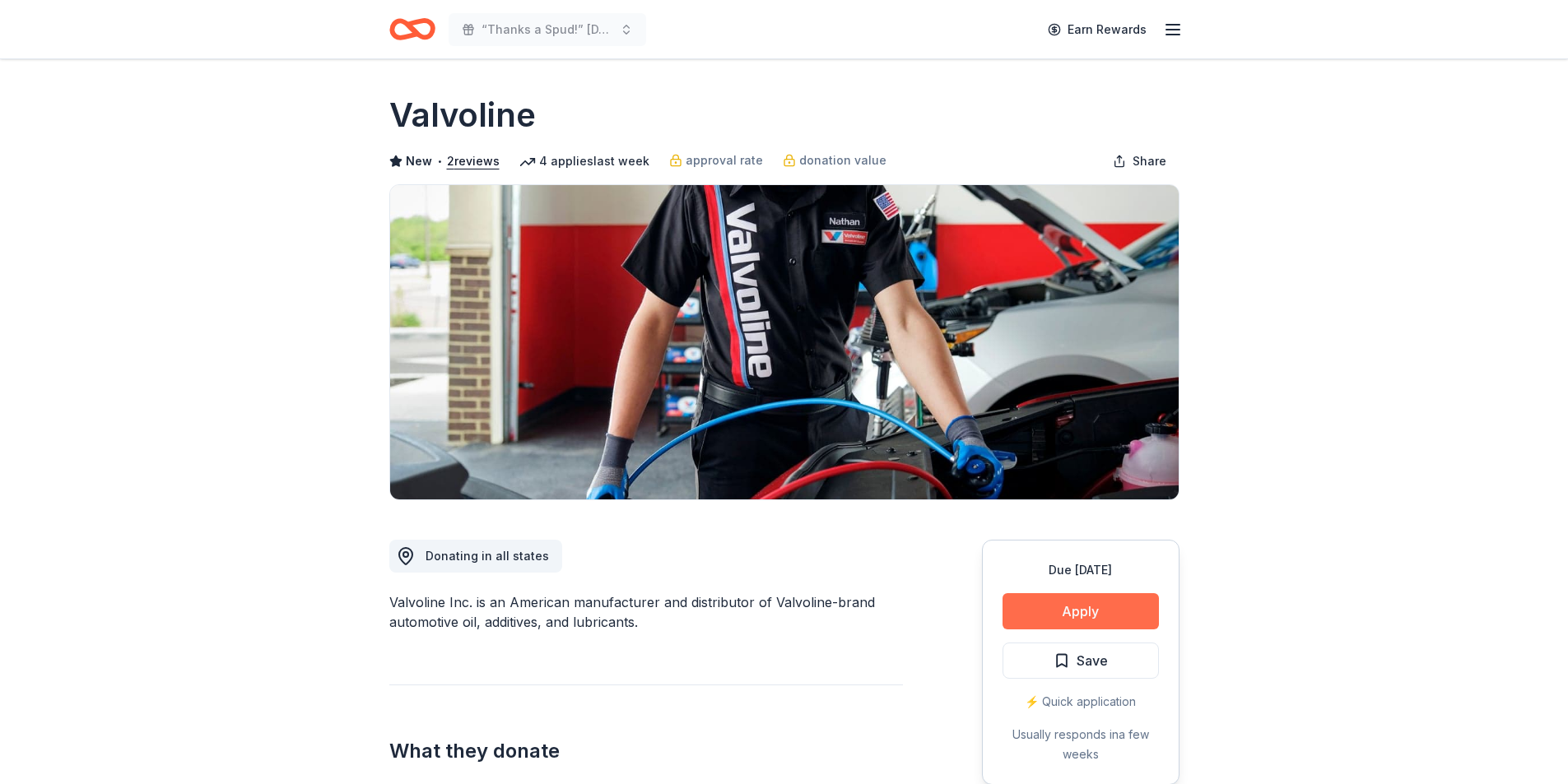
click at [1110, 610] on button "Apply" at bounding box center [1080, 611] width 156 height 36
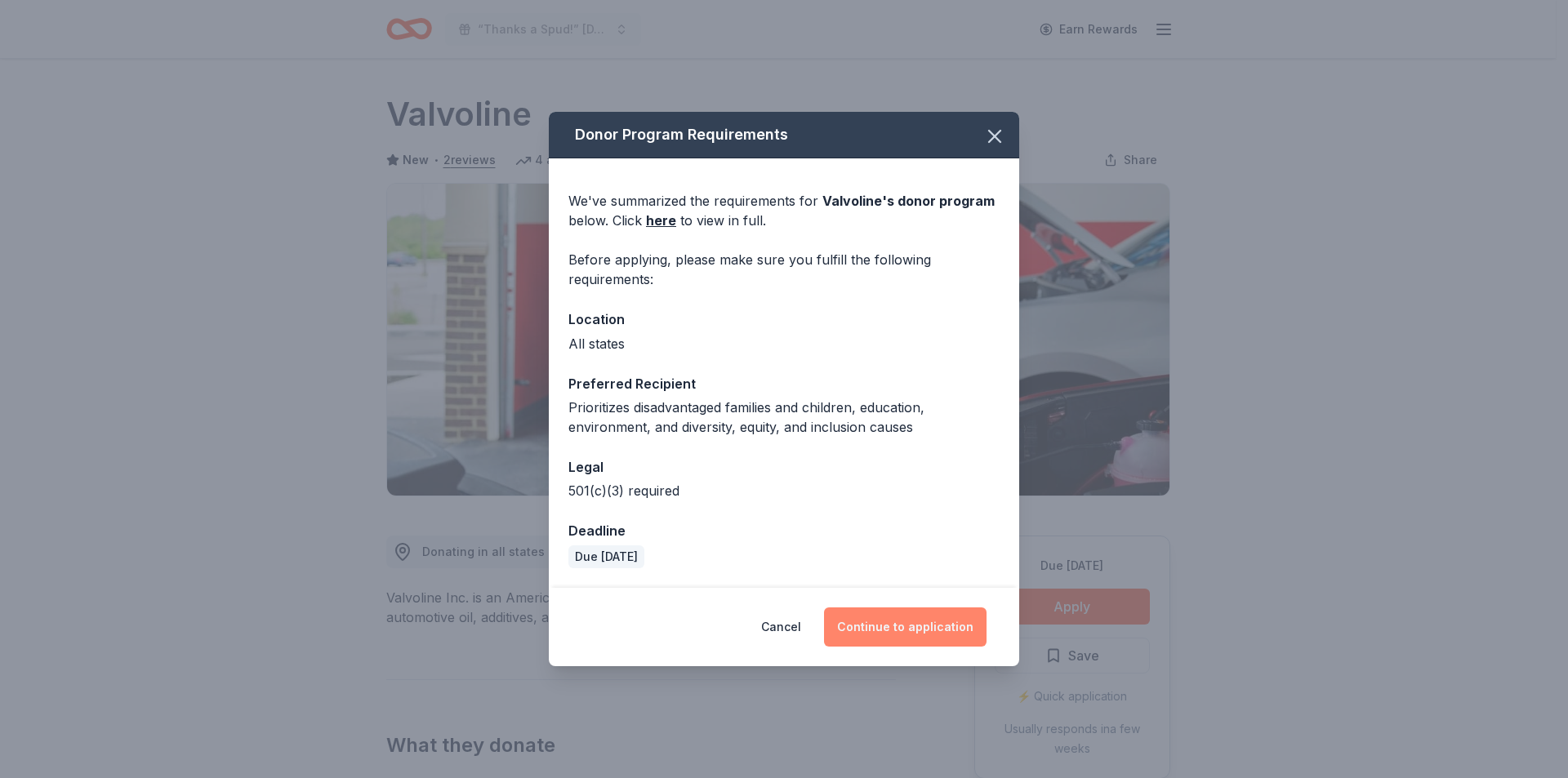
click at [927, 630] on button "Continue to application" at bounding box center [905, 627] width 163 height 39
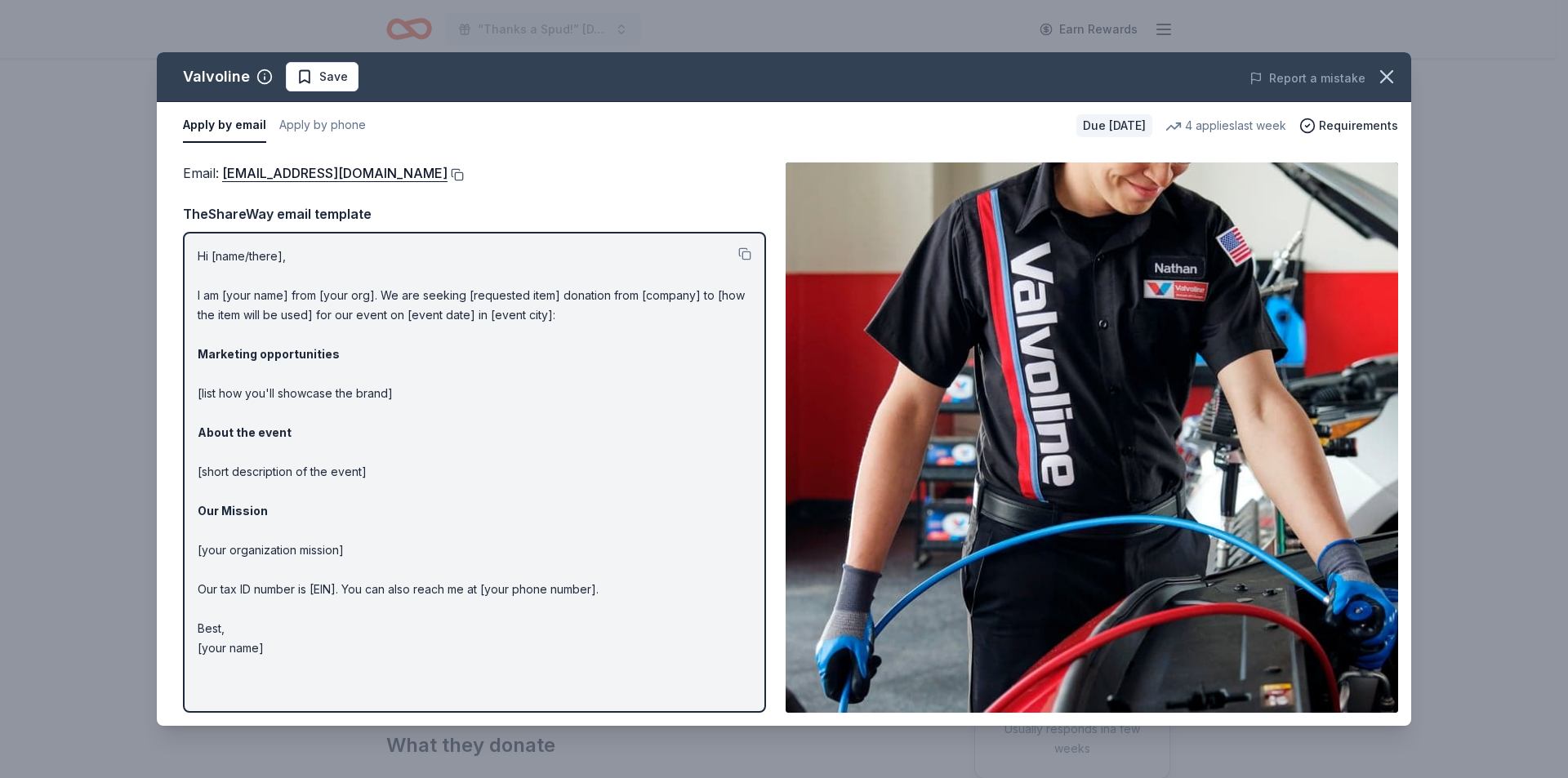
click at [448, 176] on button at bounding box center [456, 174] width 17 height 13
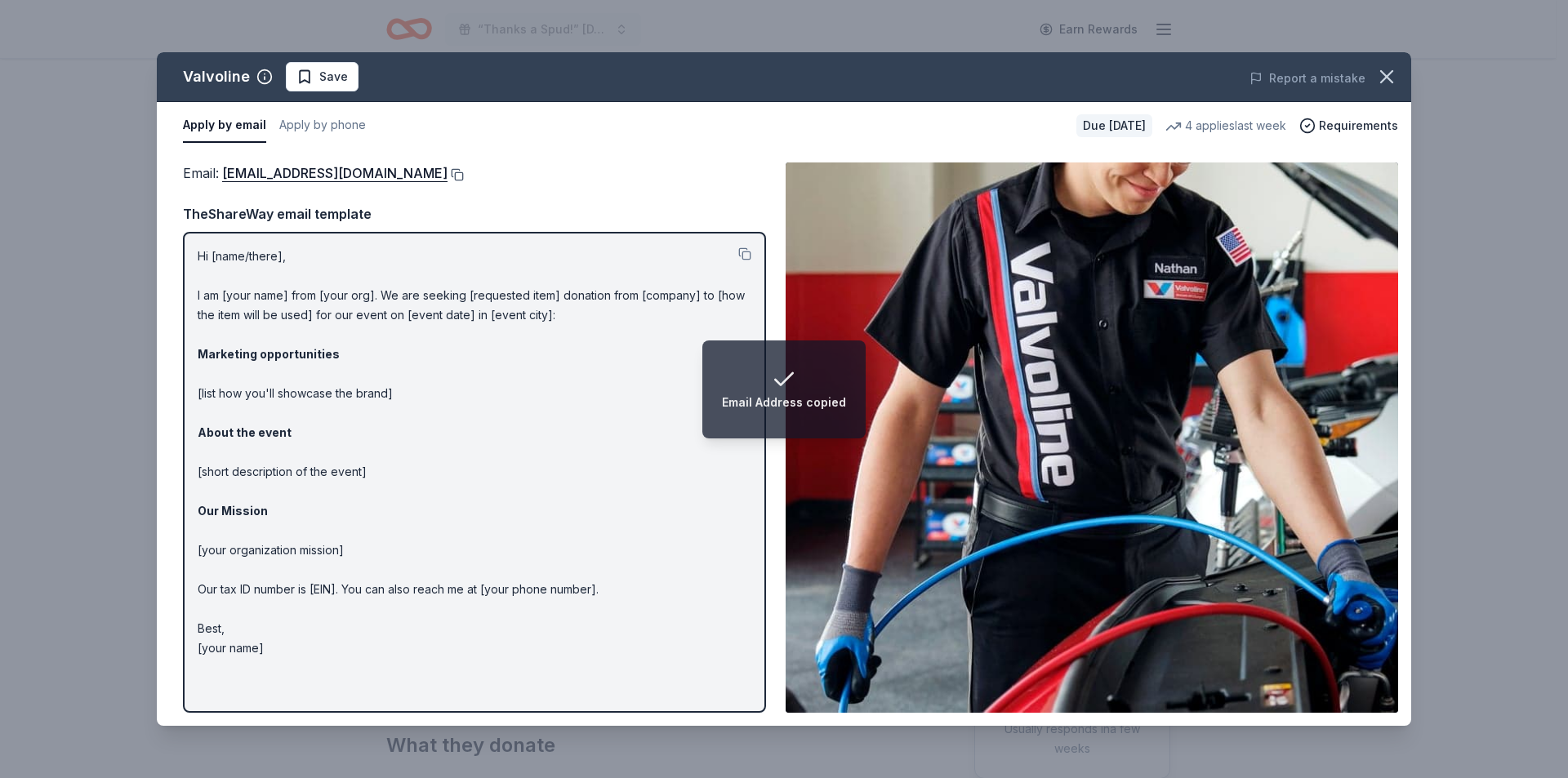
click at [448, 172] on button at bounding box center [456, 174] width 17 height 13
click at [1389, 81] on icon "button" at bounding box center [1386, 77] width 23 height 23
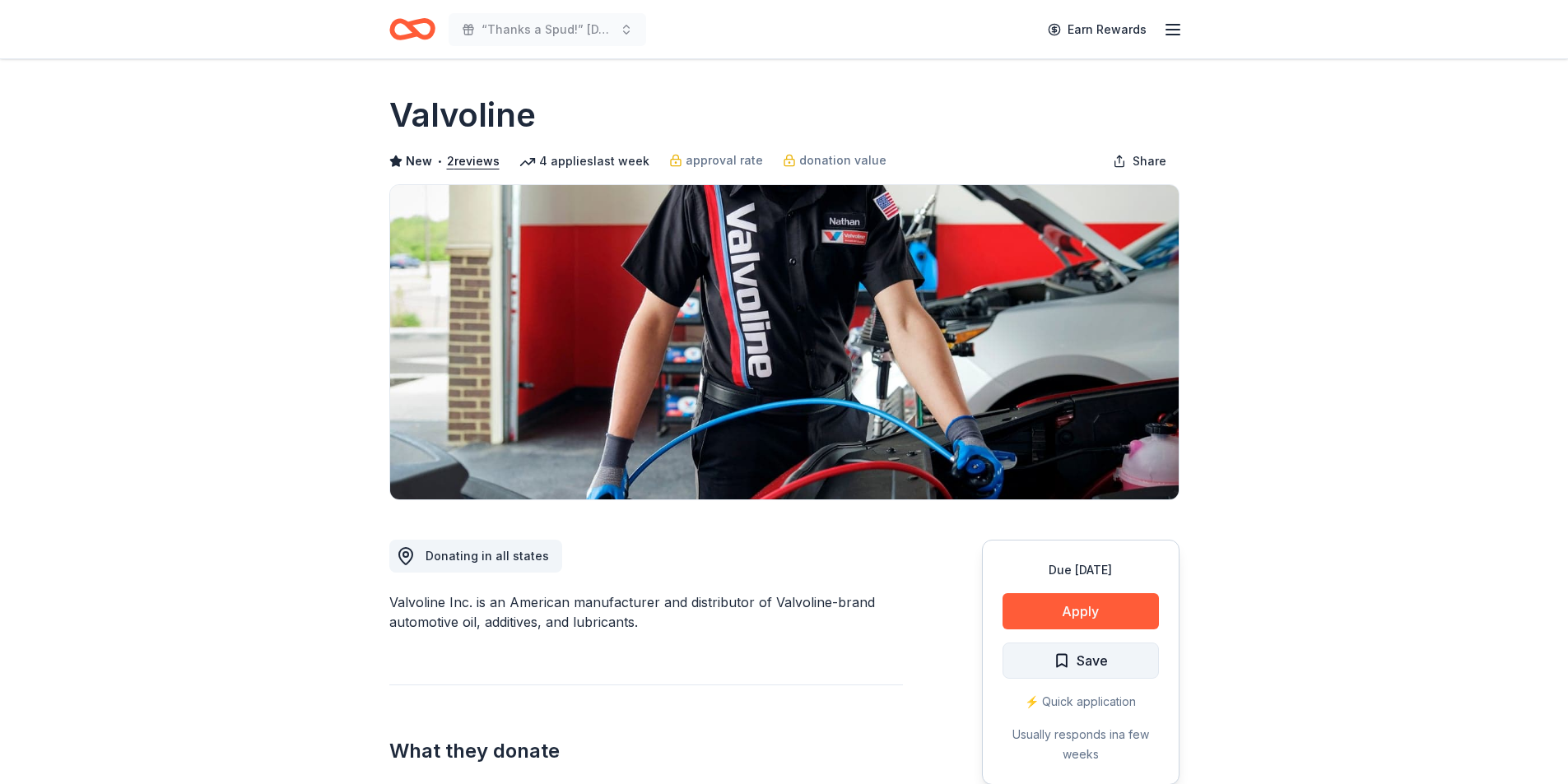
click at [1087, 661] on span "Save" at bounding box center [1092, 660] width 32 height 21
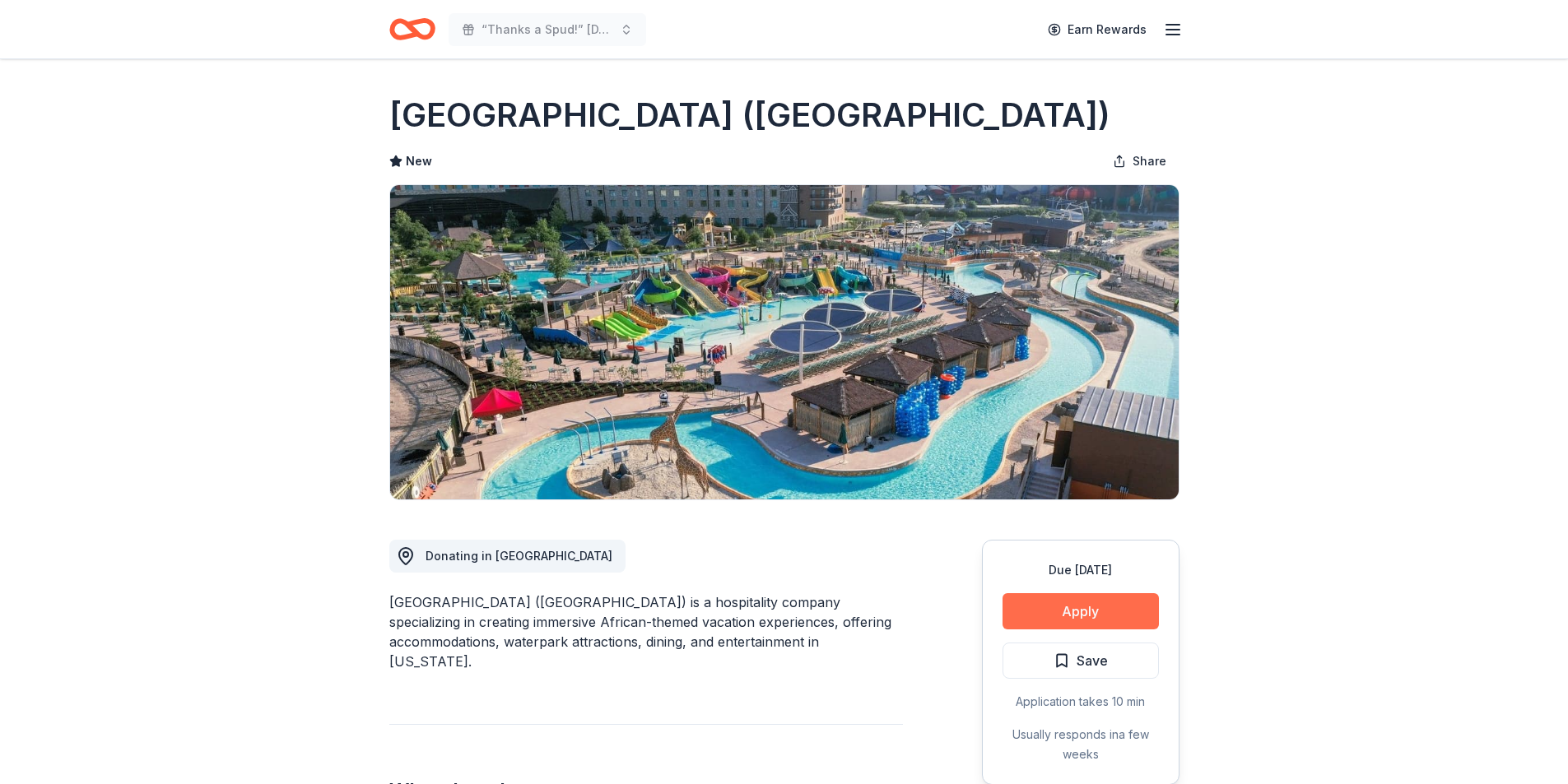
click at [1113, 611] on button "Apply" at bounding box center [1080, 611] width 156 height 36
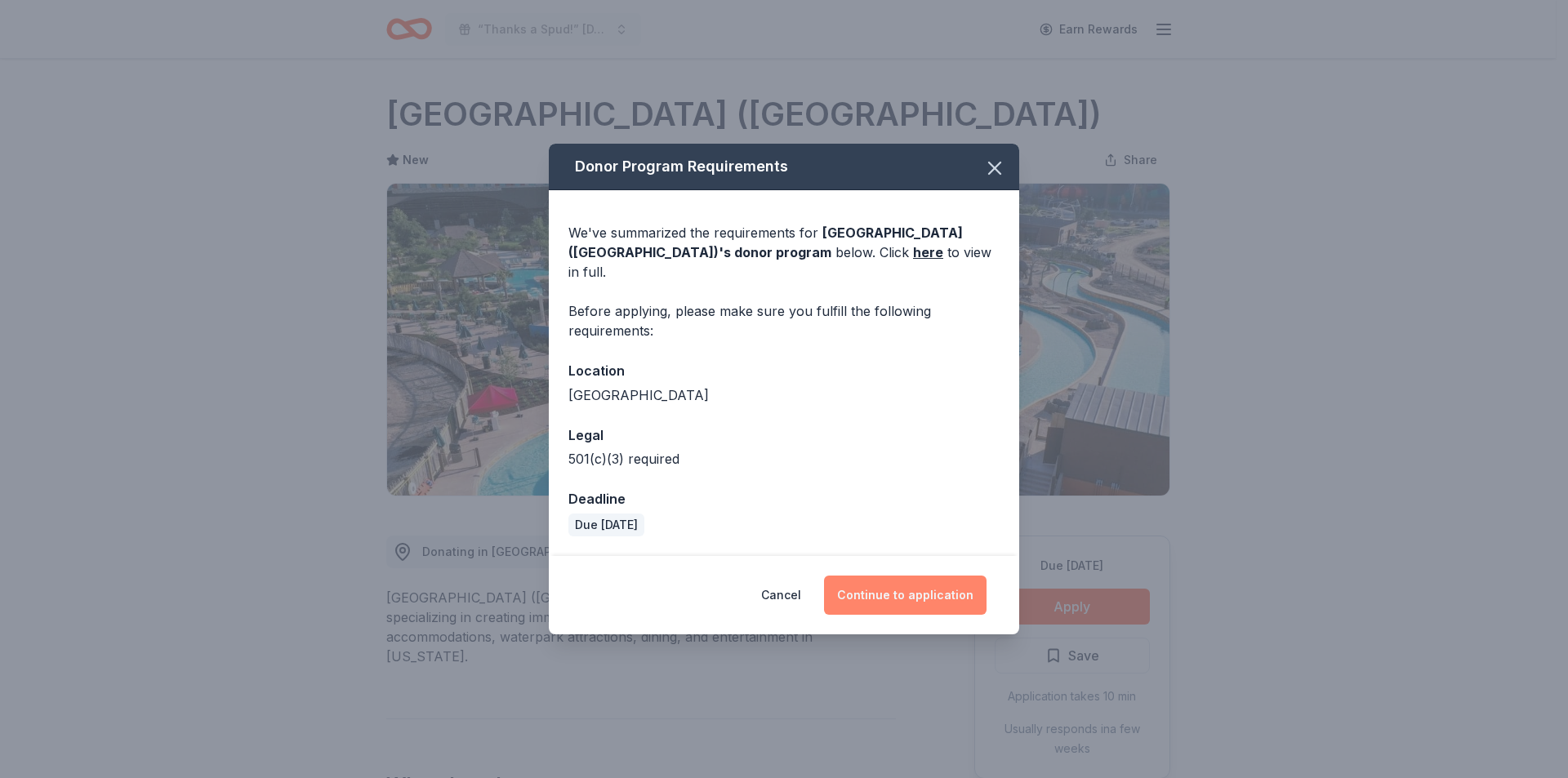
click at [905, 581] on button "Continue to application" at bounding box center [905, 595] width 163 height 39
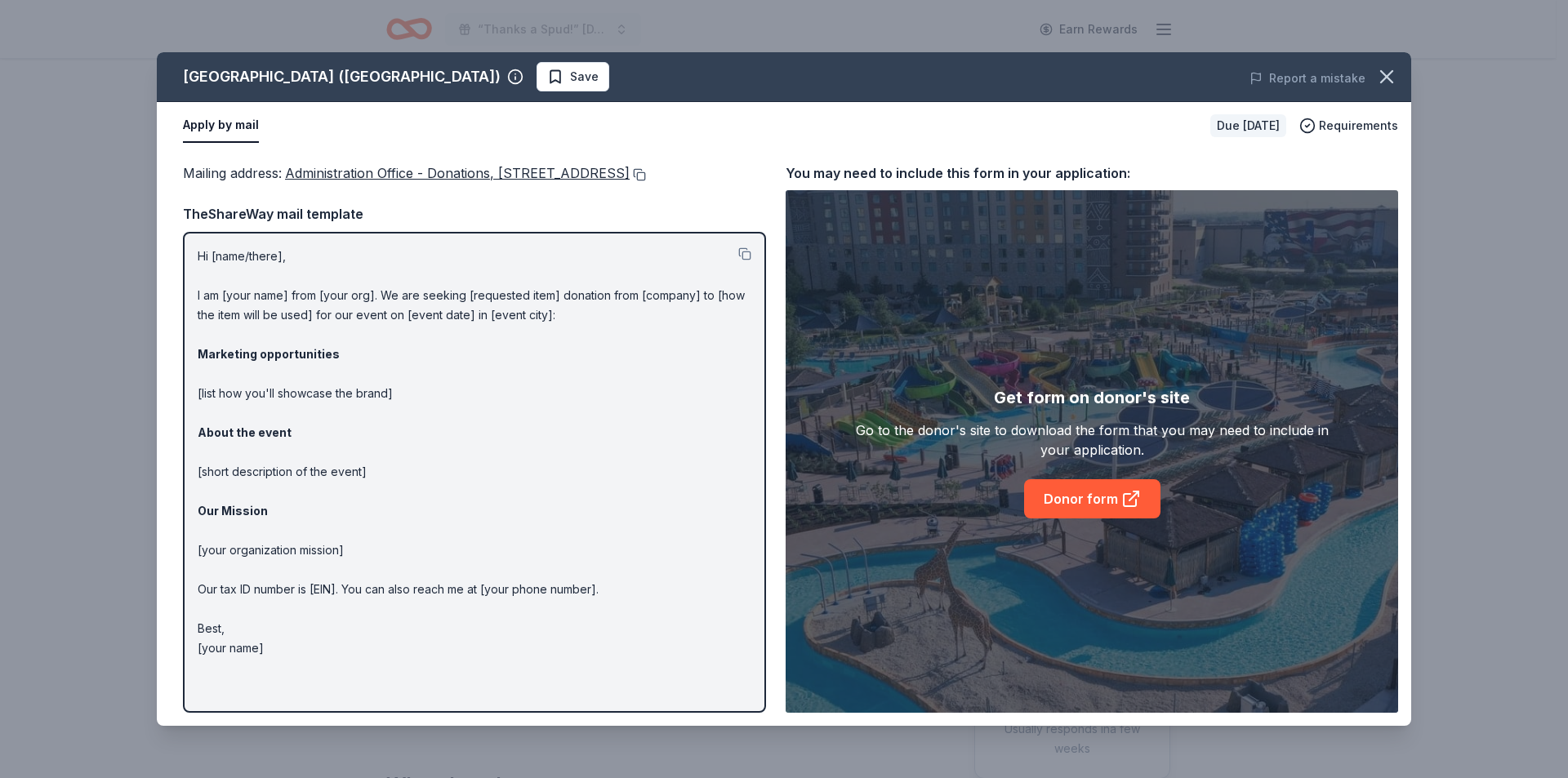
click at [630, 181] on button at bounding box center [638, 174] width 17 height 13
click at [548, 80] on span "Save" at bounding box center [573, 77] width 52 height 19
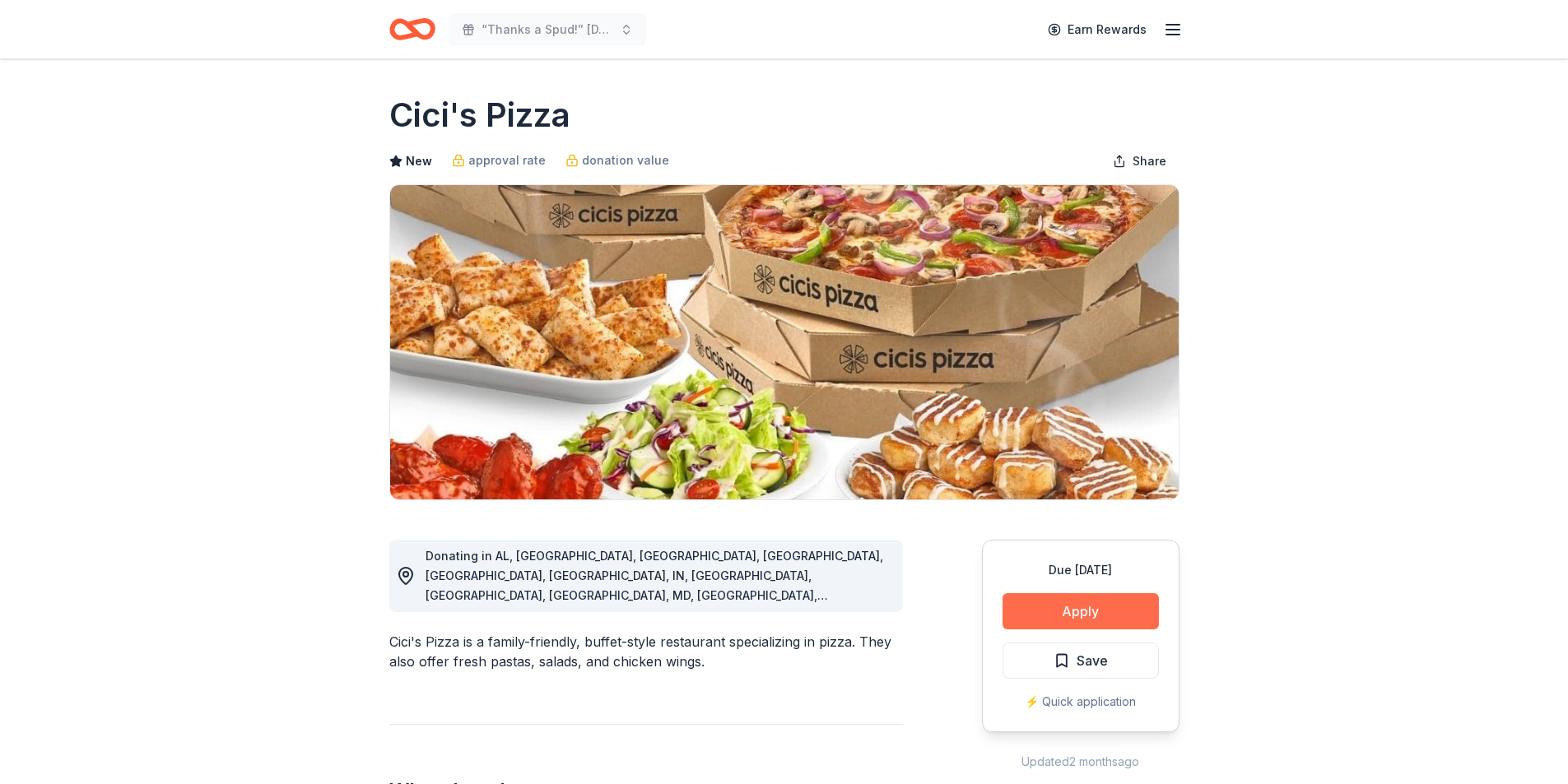
click at [1054, 615] on button "Apply" at bounding box center [1080, 611] width 156 height 36
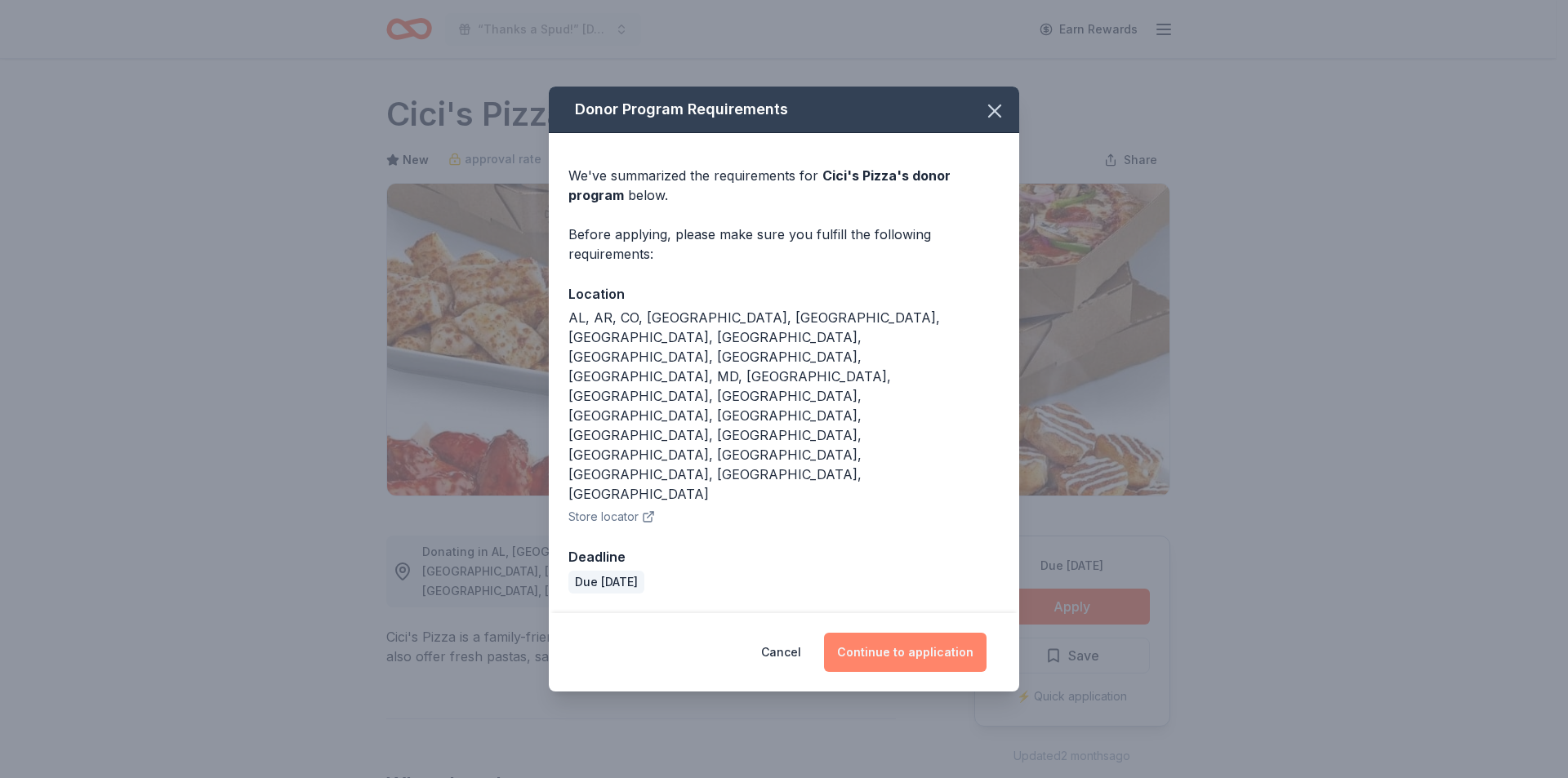
click at [906, 632] on button "Continue to application" at bounding box center [905, 652] width 163 height 39
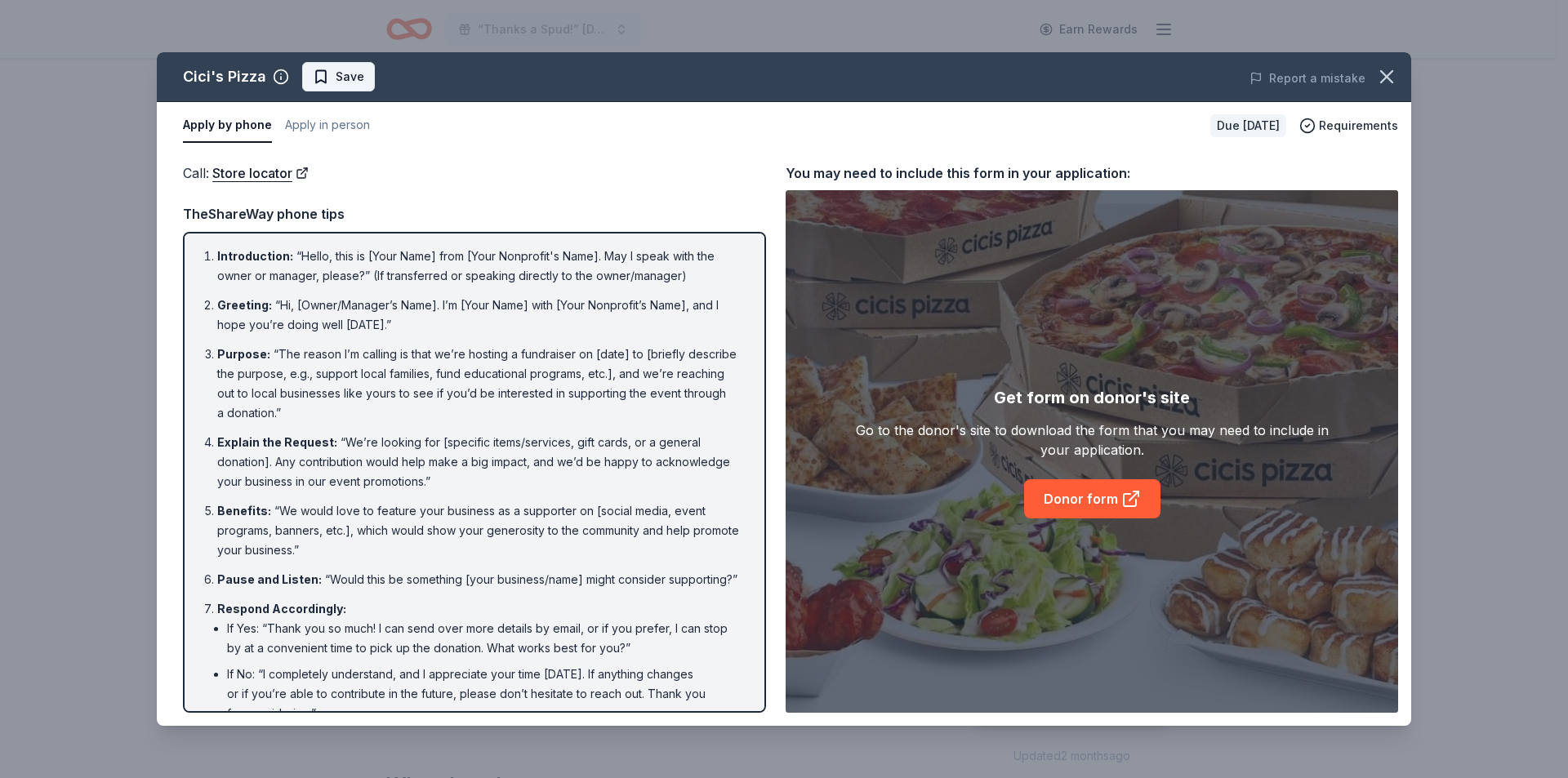
click at [357, 69] on span "Save" at bounding box center [350, 77] width 29 height 19
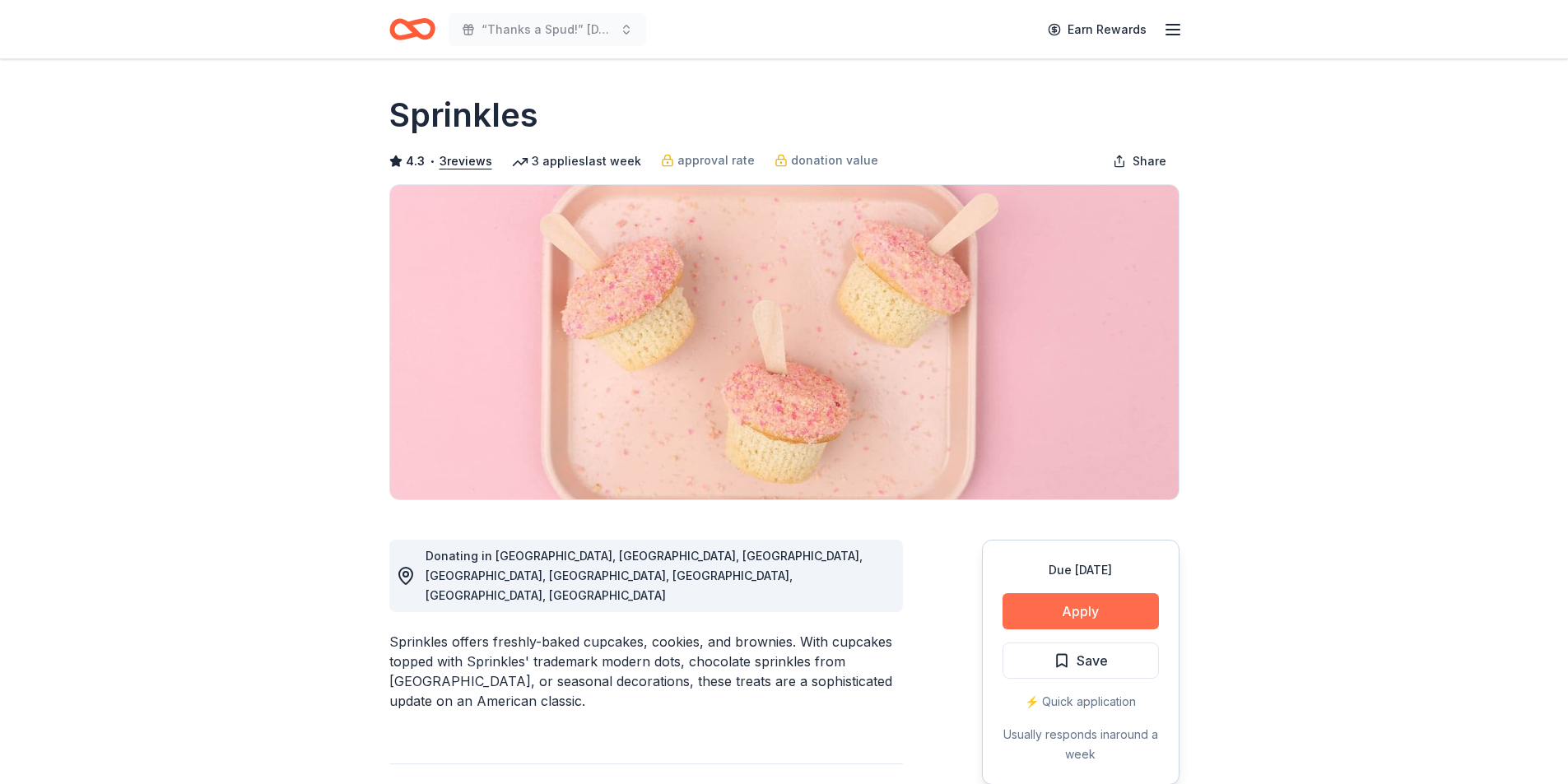
click at [1031, 612] on button "Apply" at bounding box center [1080, 611] width 156 height 36
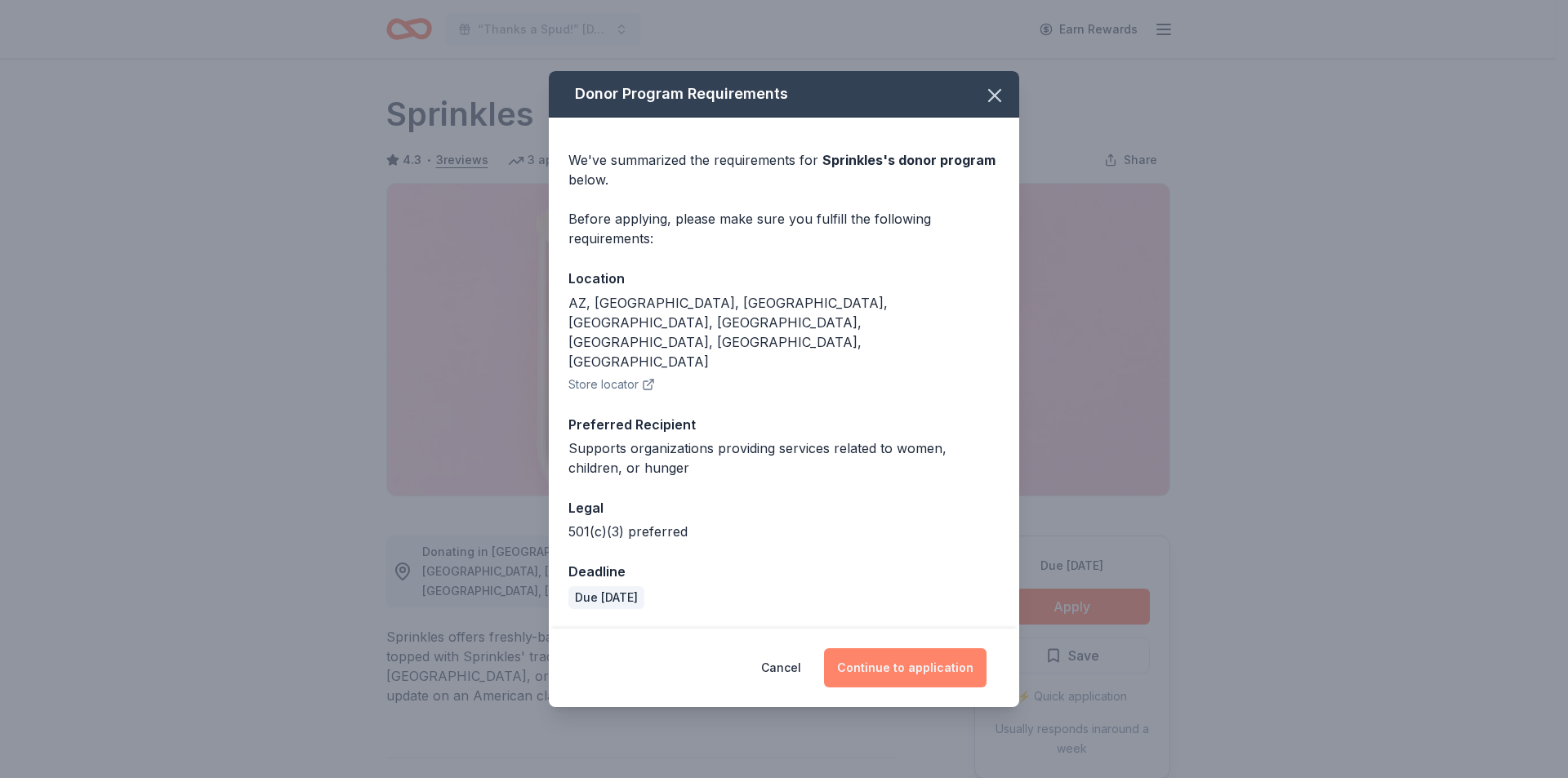
click at [941, 652] on button "Continue to application" at bounding box center [905, 667] width 163 height 39
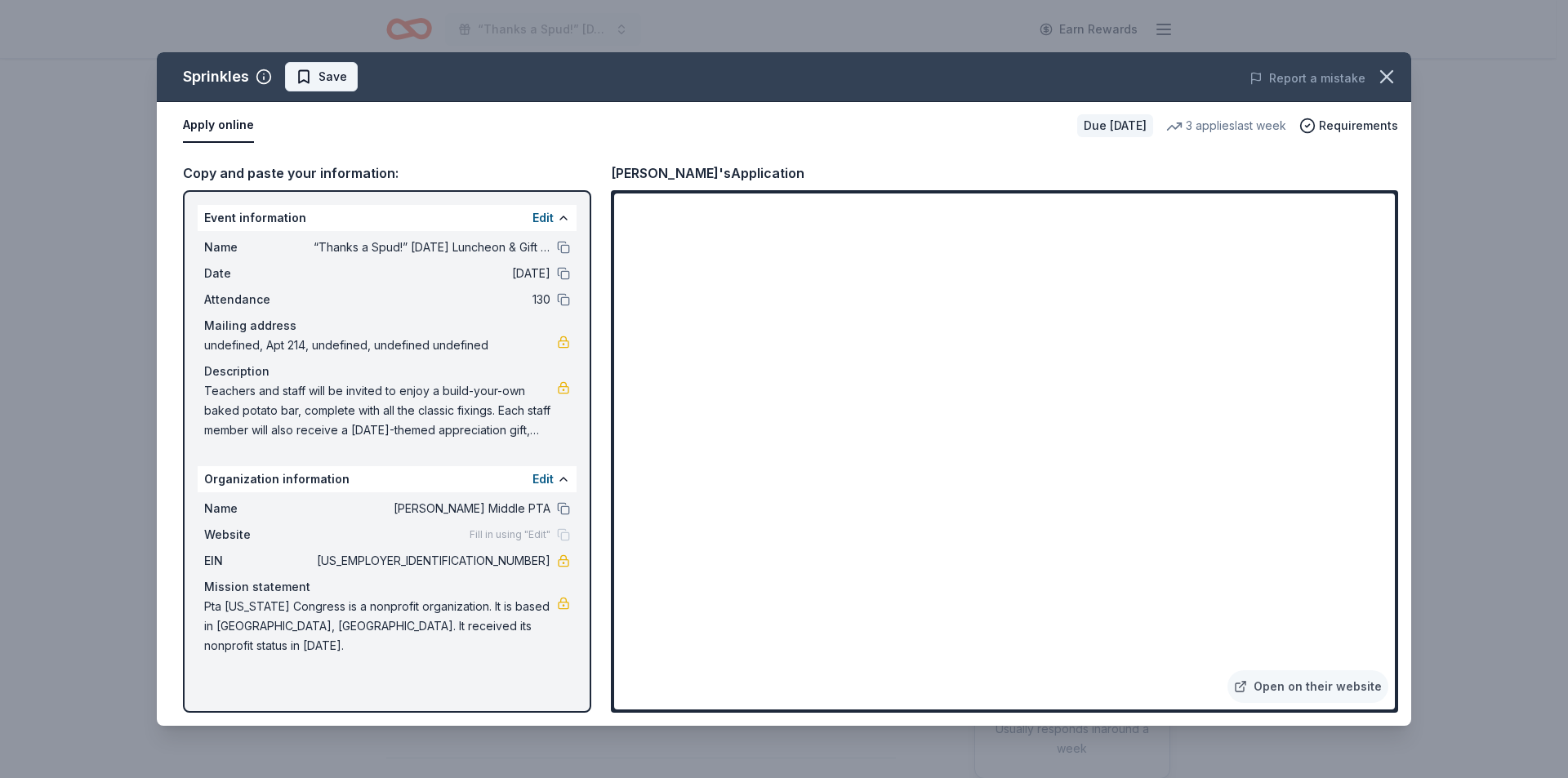
click at [346, 70] on button "Save" at bounding box center [321, 77] width 73 height 30
click at [356, 87] on html "“Thanks a Spud!” [DATE] Luncheon & Gift Giveaway Earn Rewards Due [DATE] Share …" at bounding box center [784, 389] width 1568 height 778
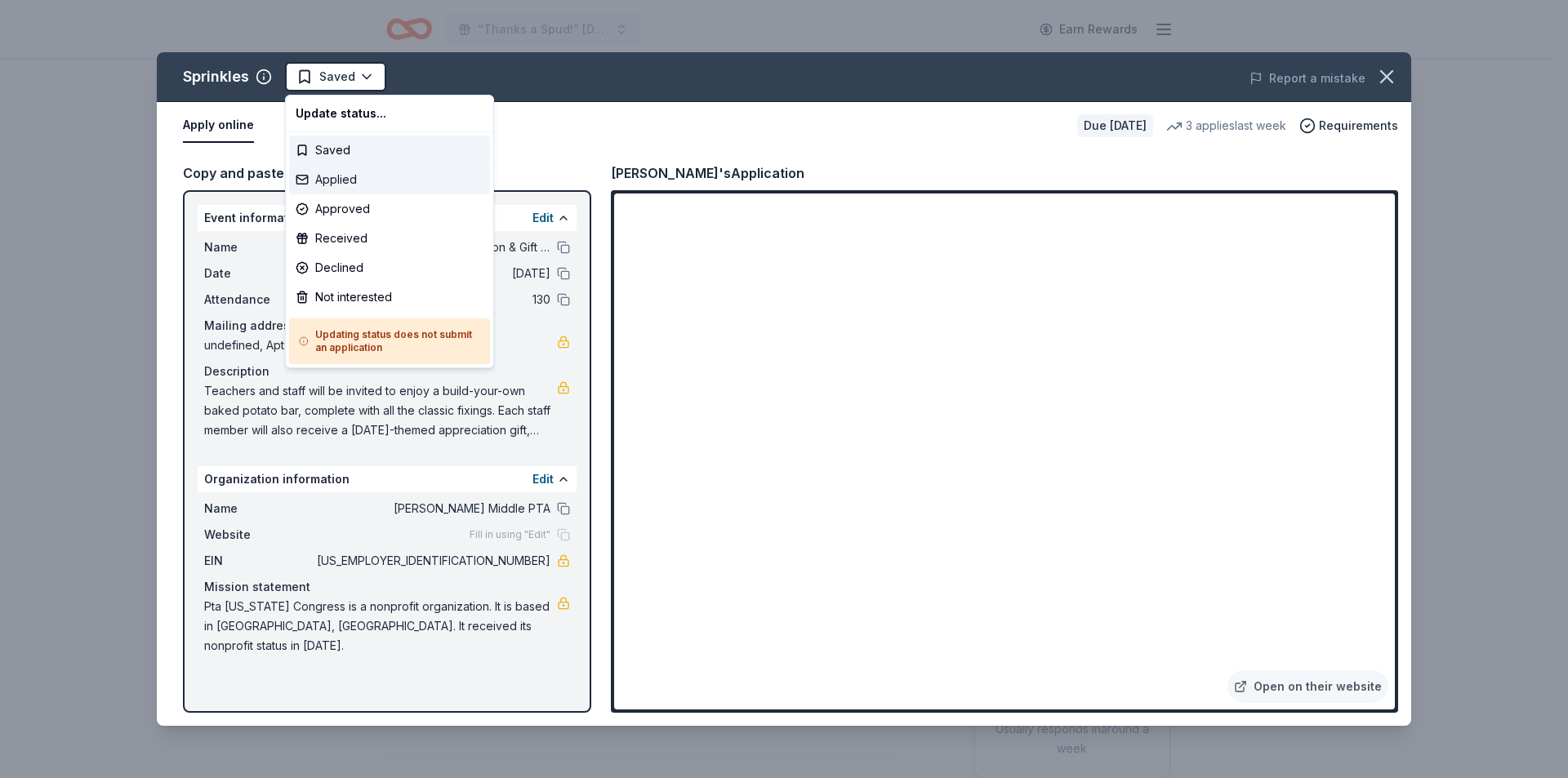
click at [363, 177] on div "Applied" at bounding box center [390, 180] width 201 height 30
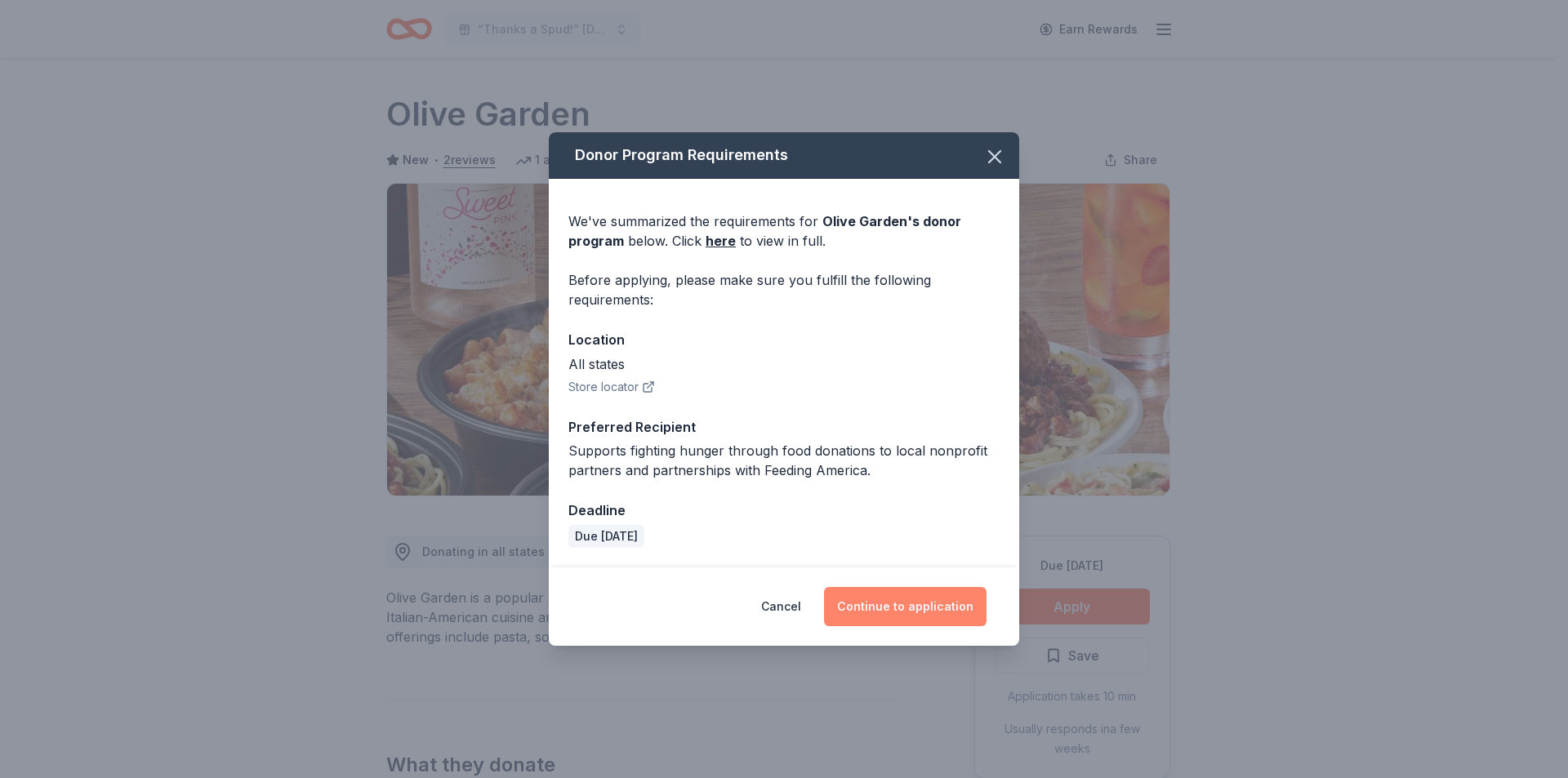
click at [890, 611] on button "Continue to application" at bounding box center [905, 606] width 163 height 39
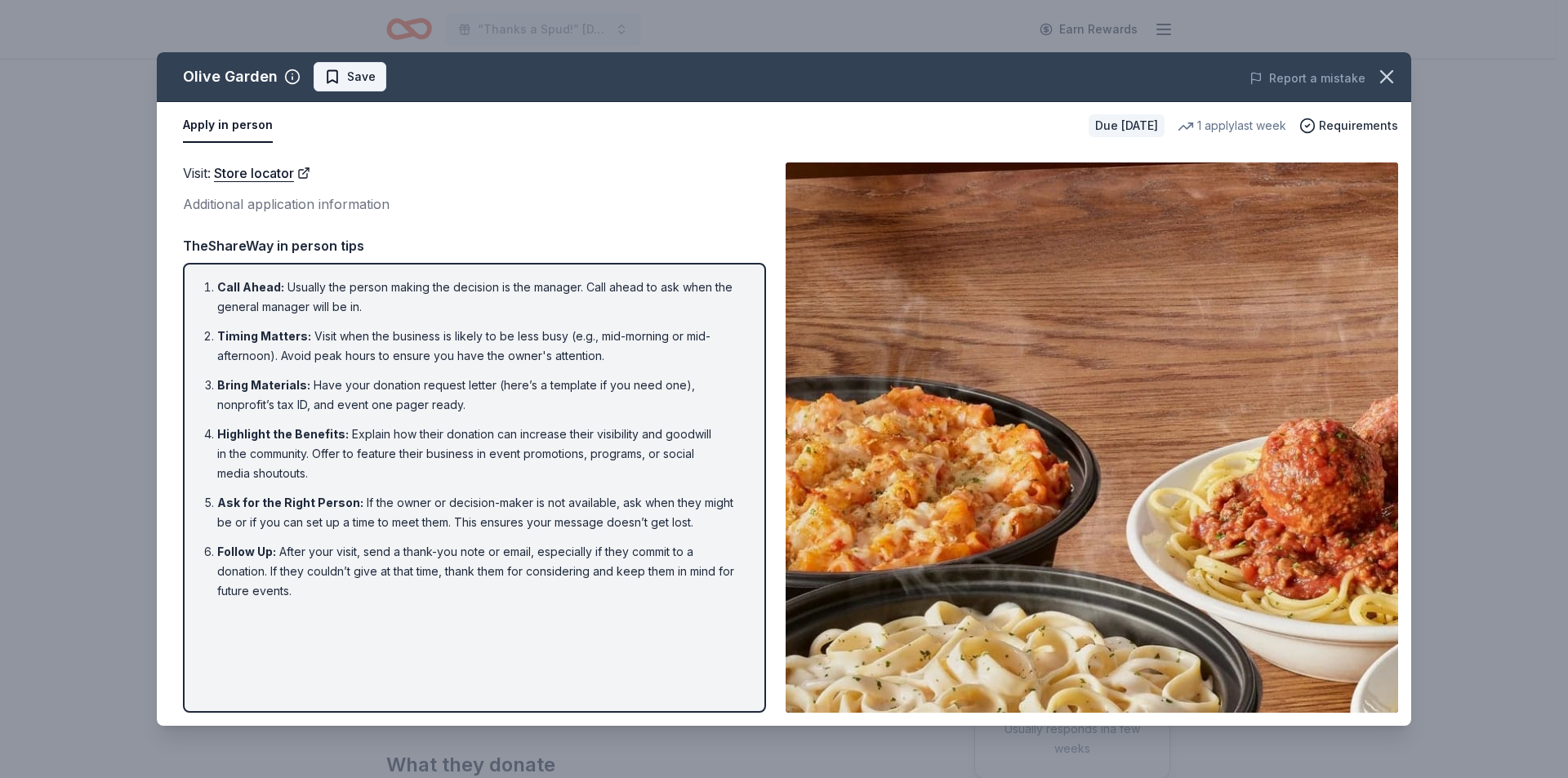
click at [335, 75] on span "Save" at bounding box center [350, 77] width 52 height 19
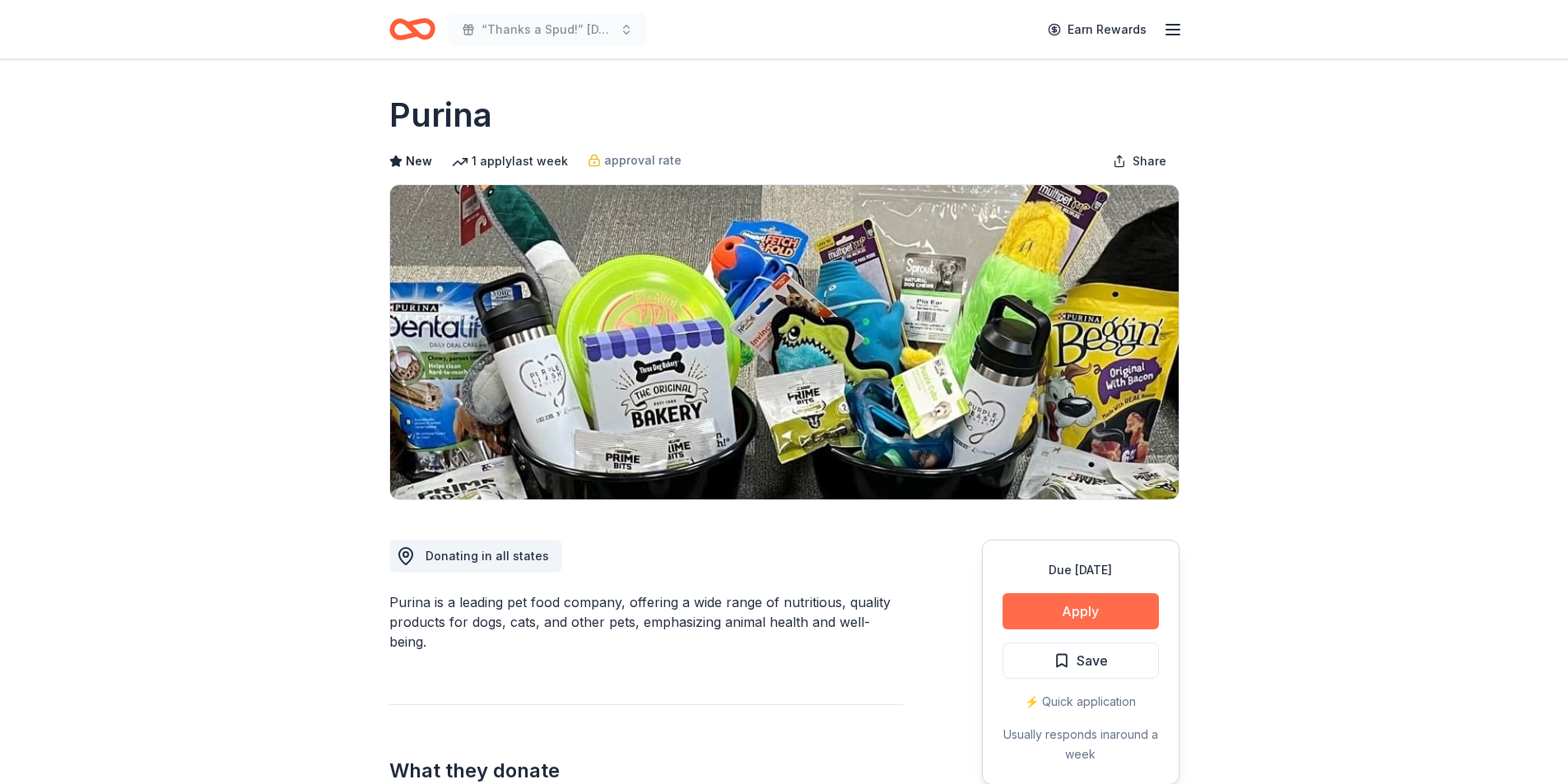
click at [1115, 624] on button "Apply" at bounding box center [1080, 611] width 156 height 36
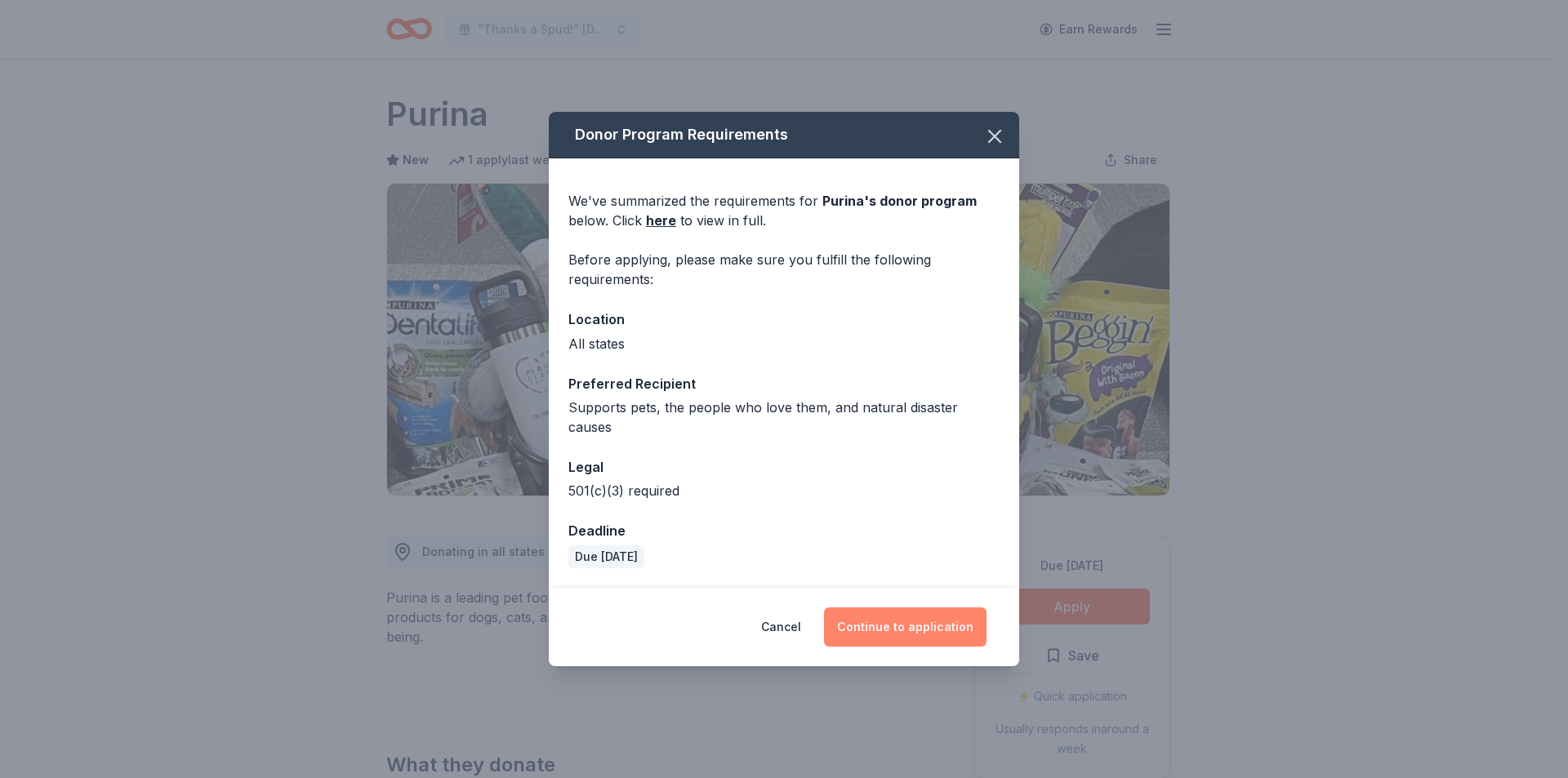
click at [930, 626] on button "Continue to application" at bounding box center [905, 627] width 163 height 39
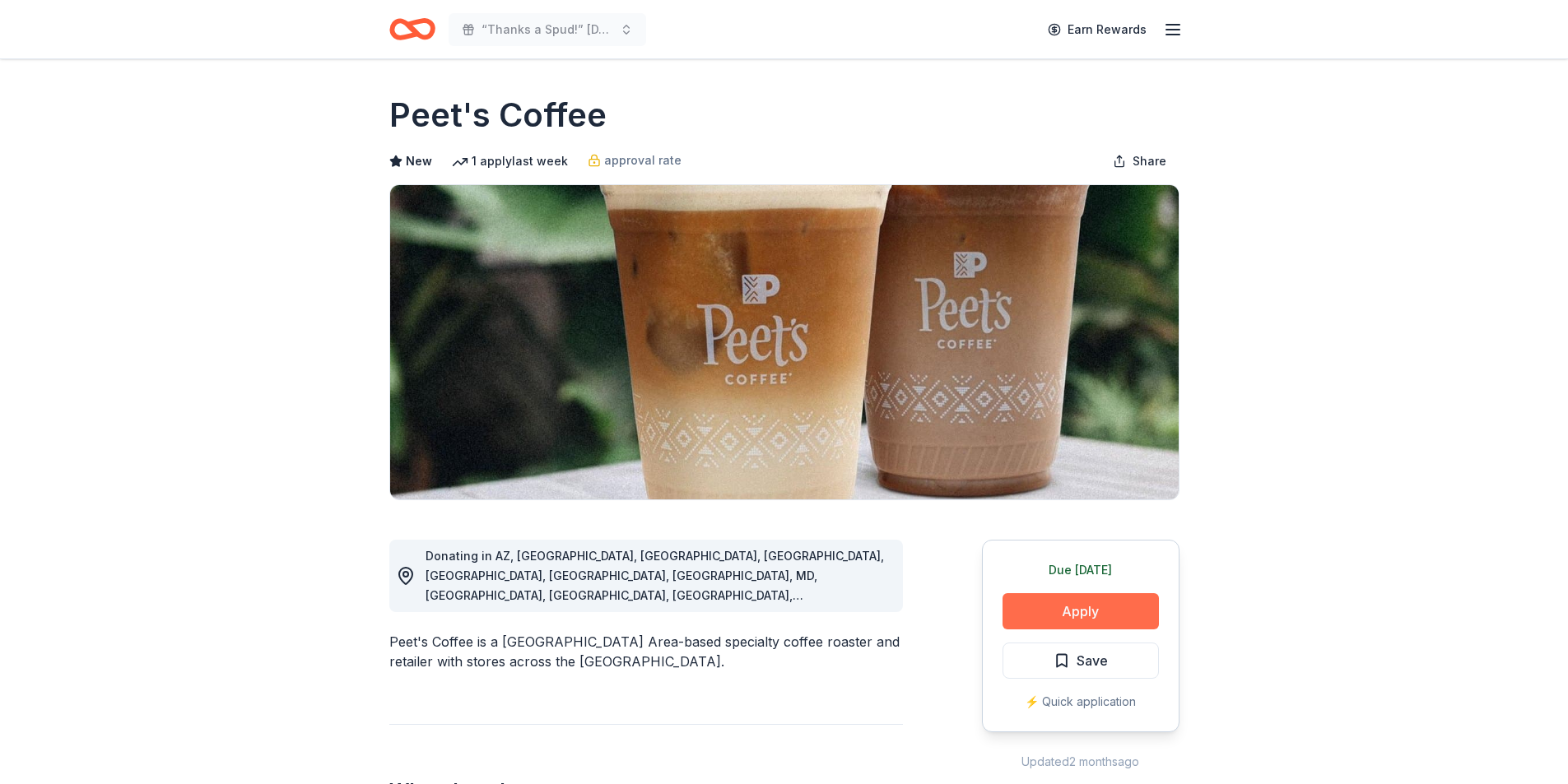
click at [1043, 621] on button "Apply" at bounding box center [1080, 611] width 156 height 36
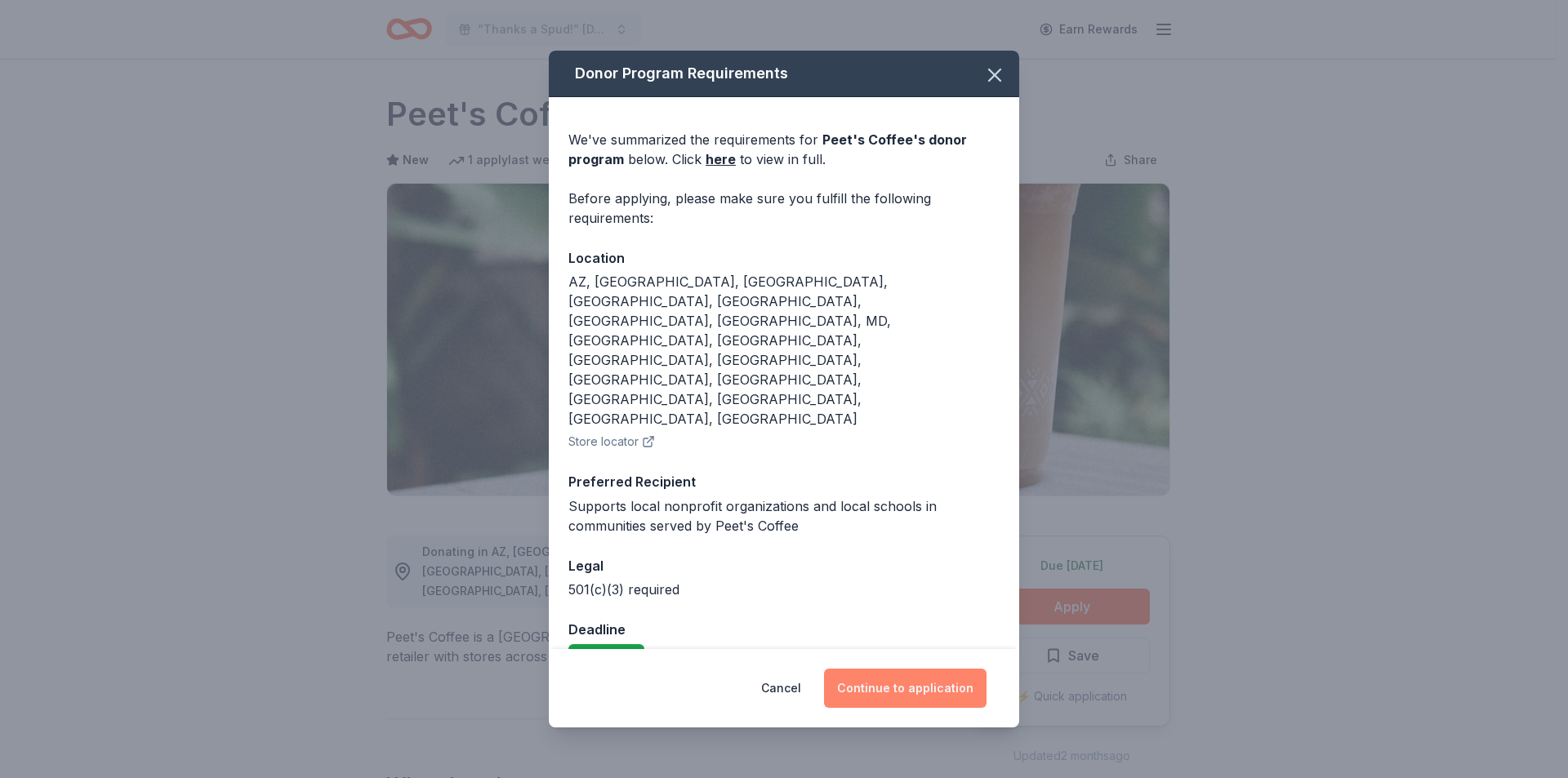
click at [951, 668] on button "Continue to application" at bounding box center [905, 688] width 163 height 39
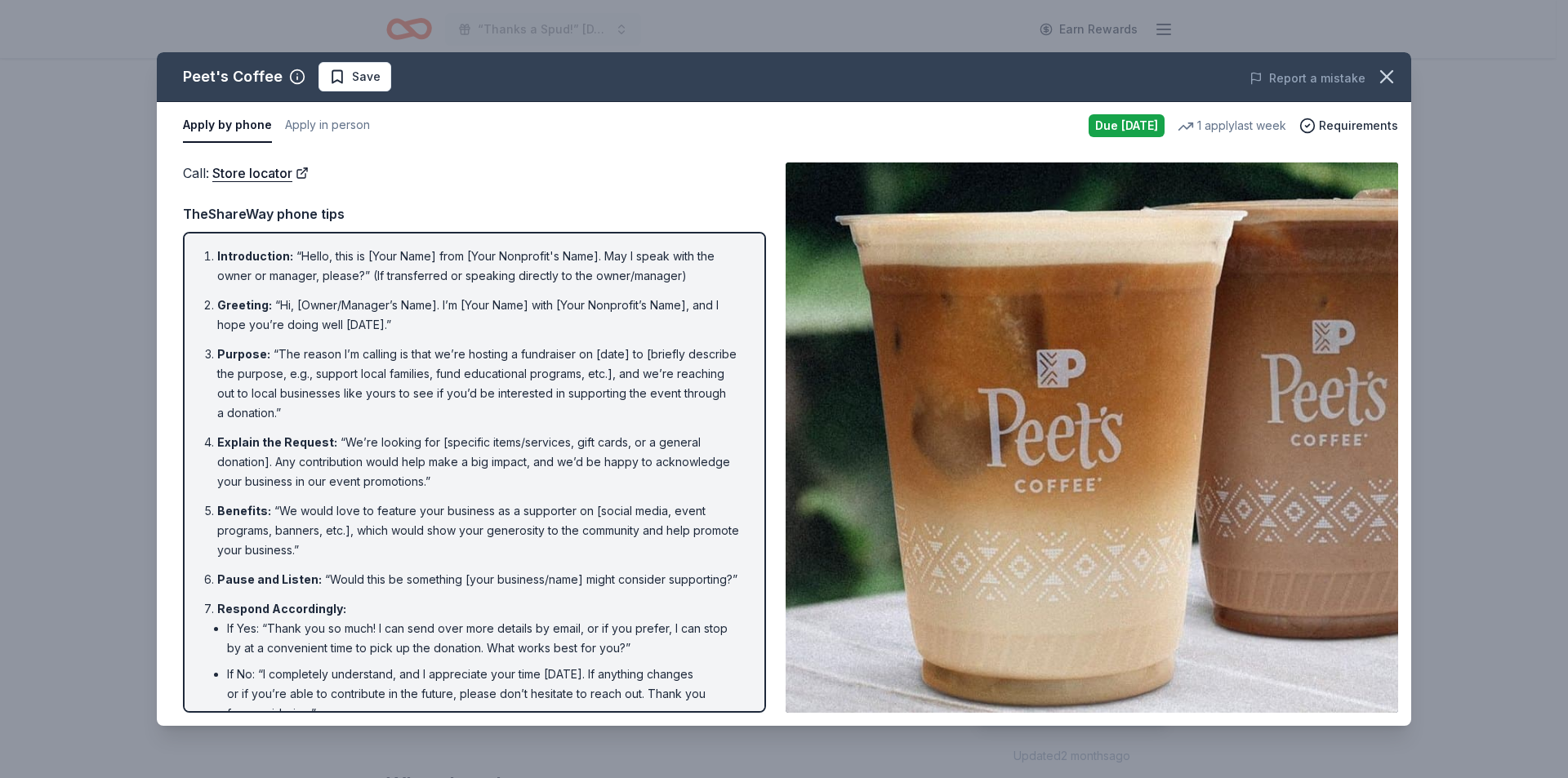
click at [368, 100] on div "Peet's Coffee Save Report a mistake" at bounding box center [784, 78] width 1255 height 50
click at [366, 81] on span "Save" at bounding box center [366, 77] width 29 height 19
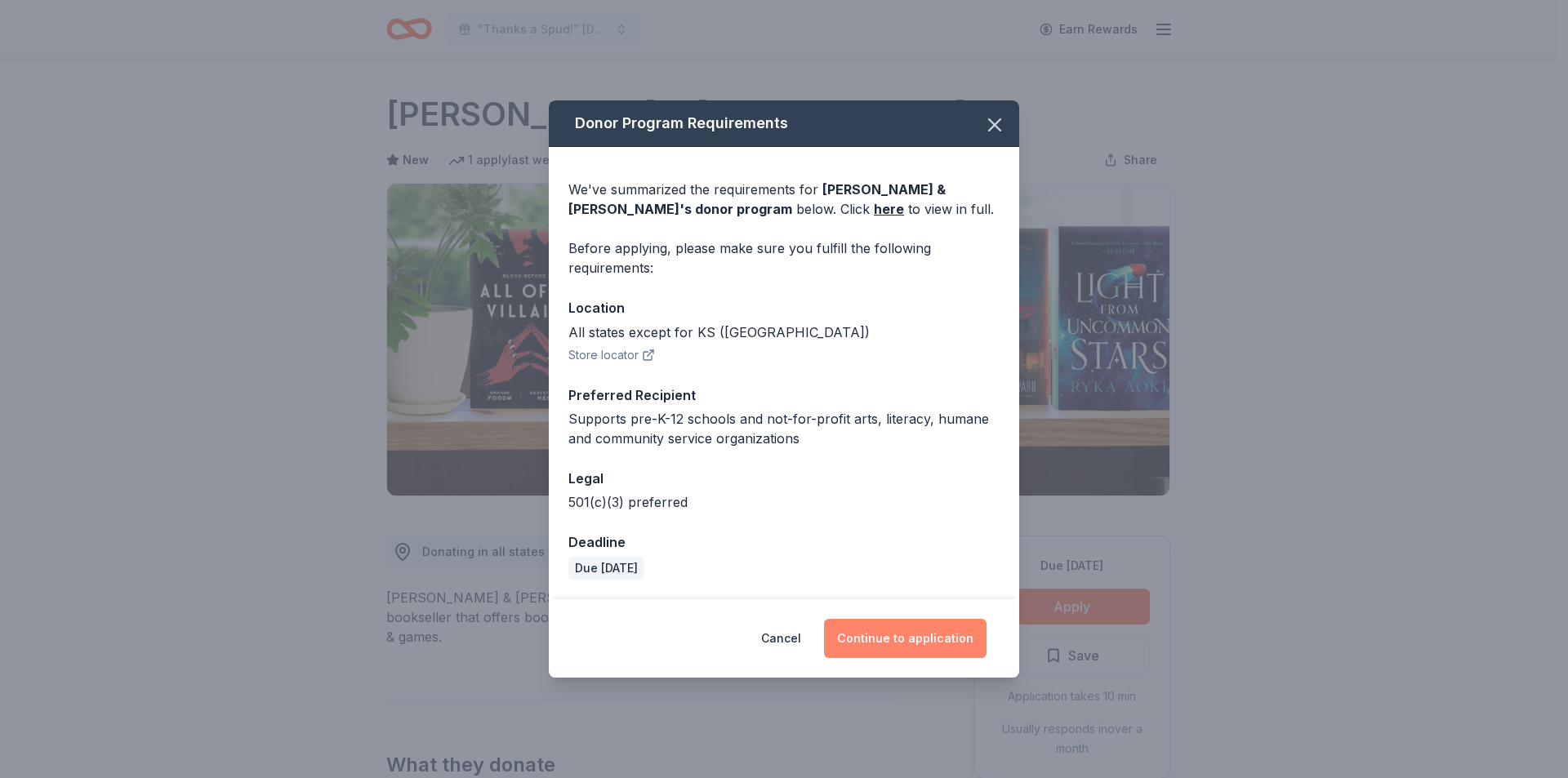
click at [864, 641] on button "Continue to application" at bounding box center [905, 638] width 163 height 39
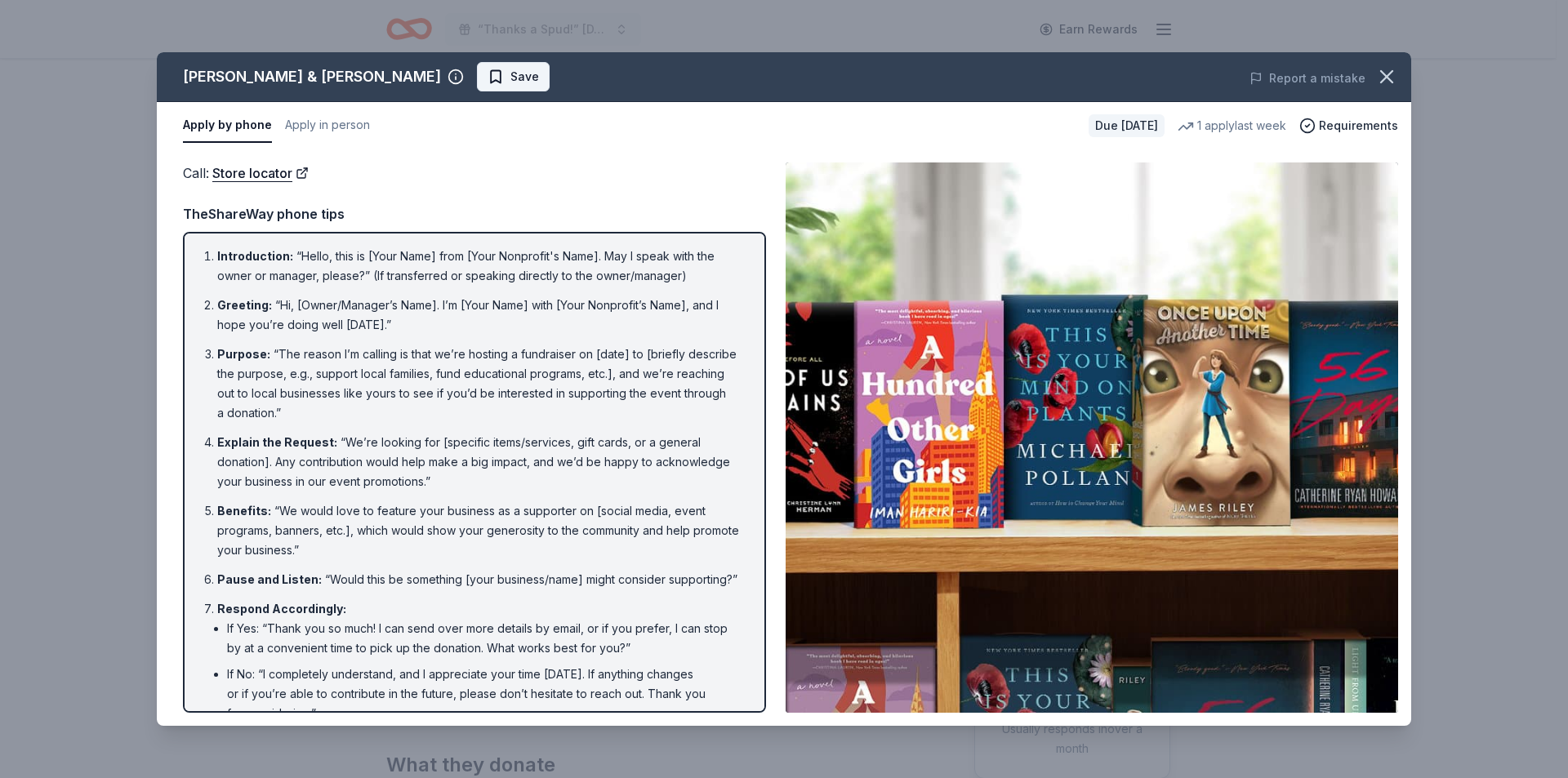
click at [477, 81] on button "Save" at bounding box center [513, 77] width 73 height 30
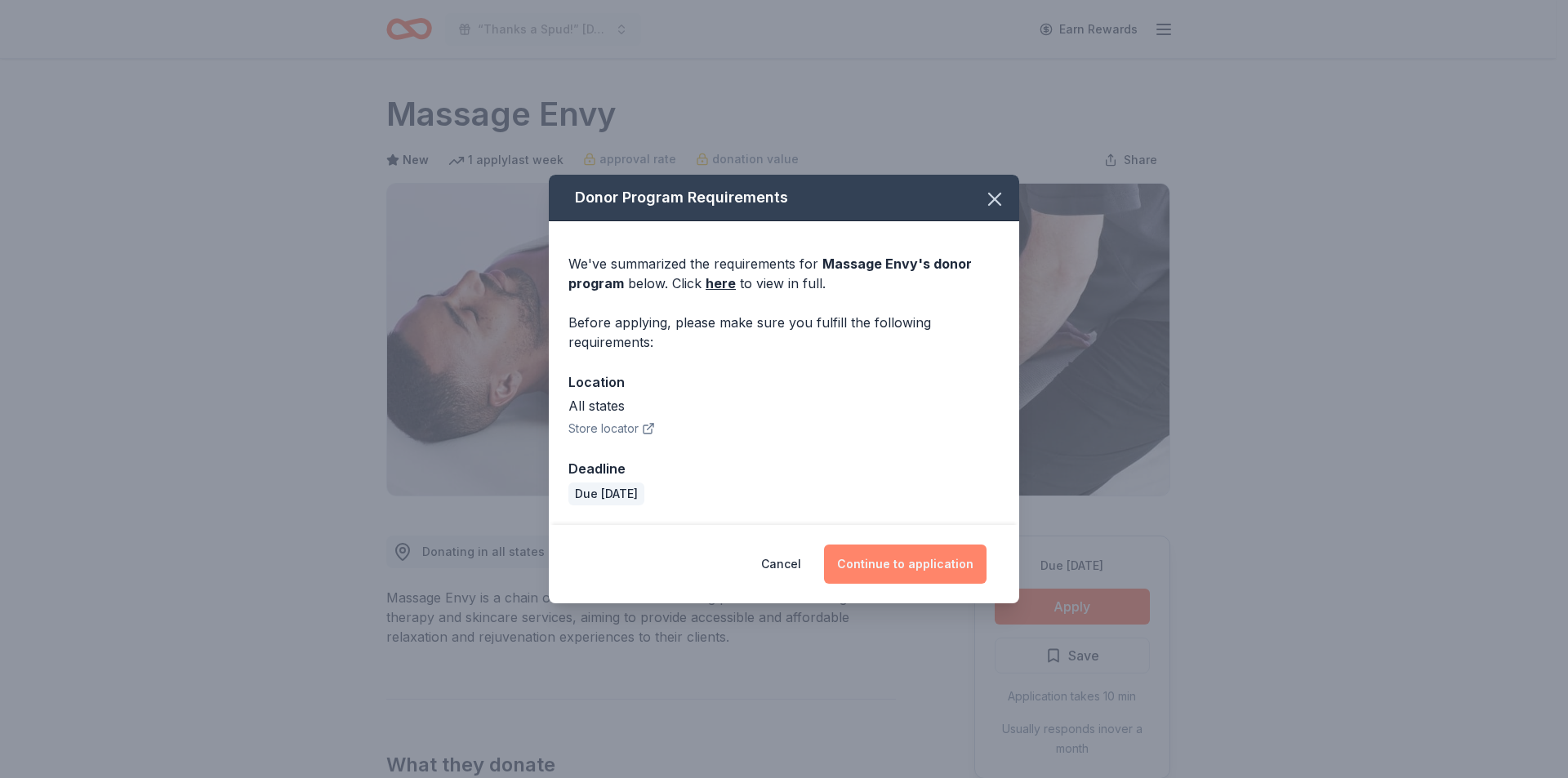
click at [945, 554] on button "Continue to application" at bounding box center [905, 564] width 163 height 39
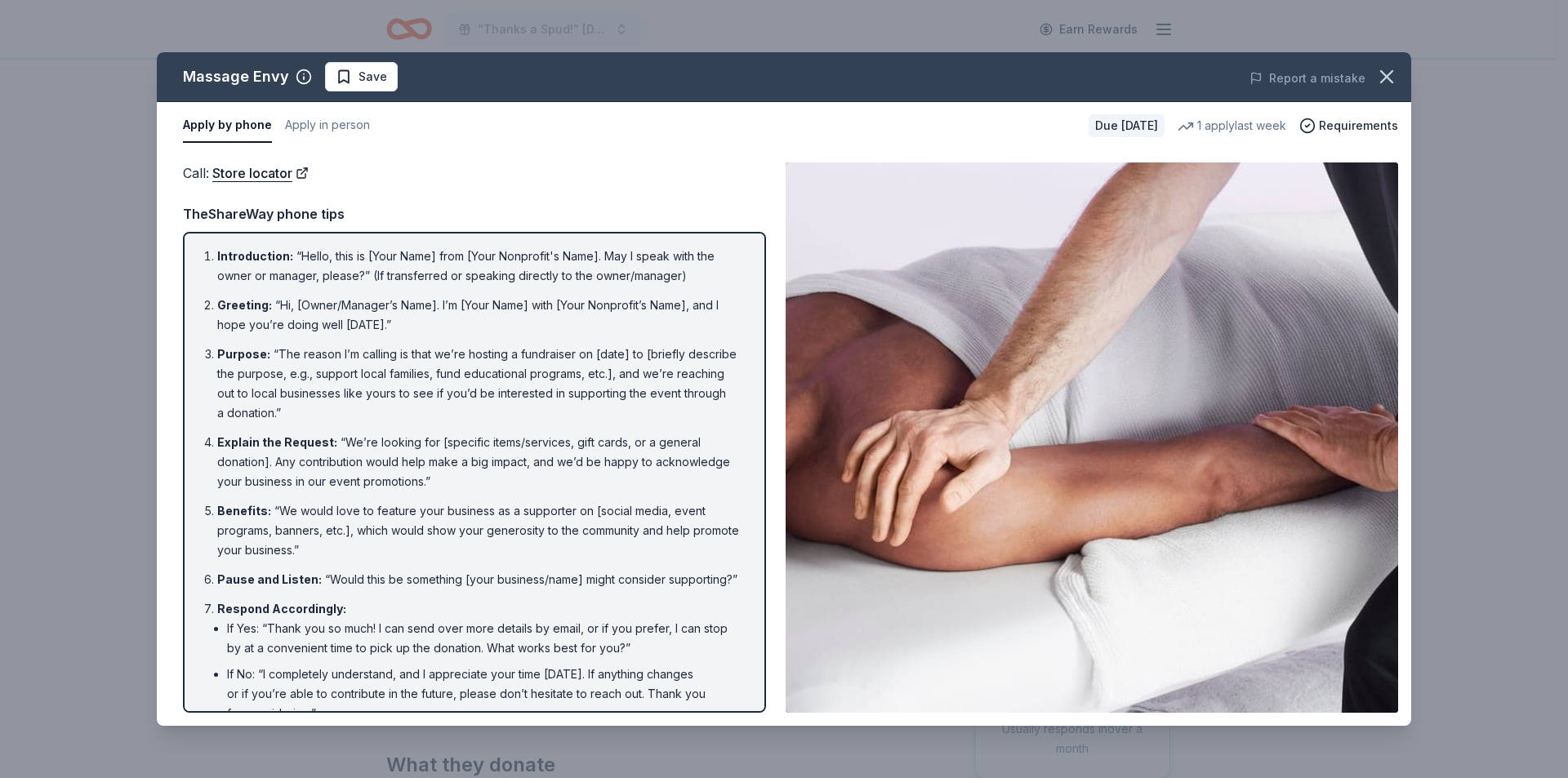
click at [352, 67] on span "Save" at bounding box center [362, 77] width 52 height 19
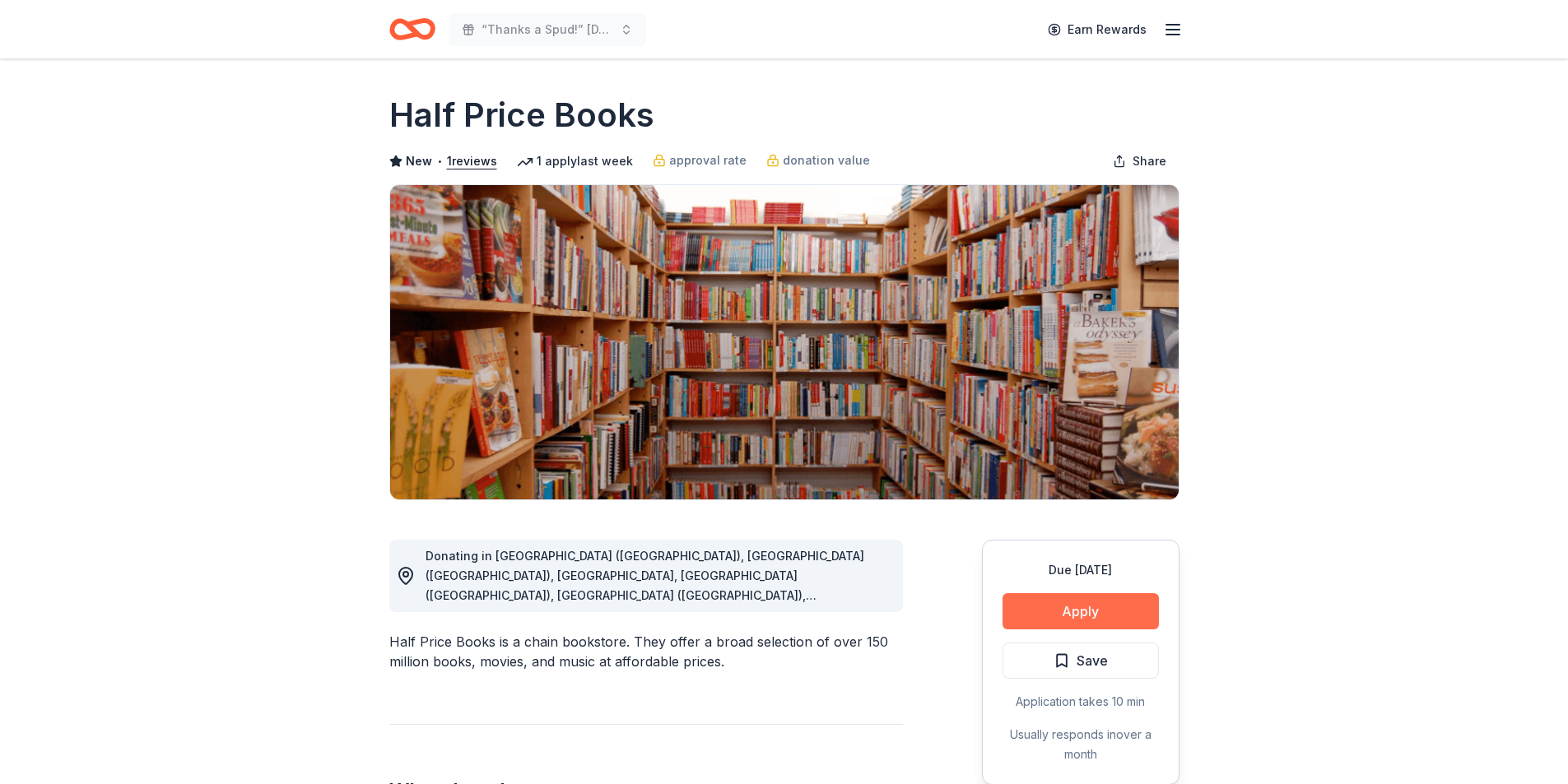
click at [1065, 611] on button "Apply" at bounding box center [1080, 611] width 156 height 36
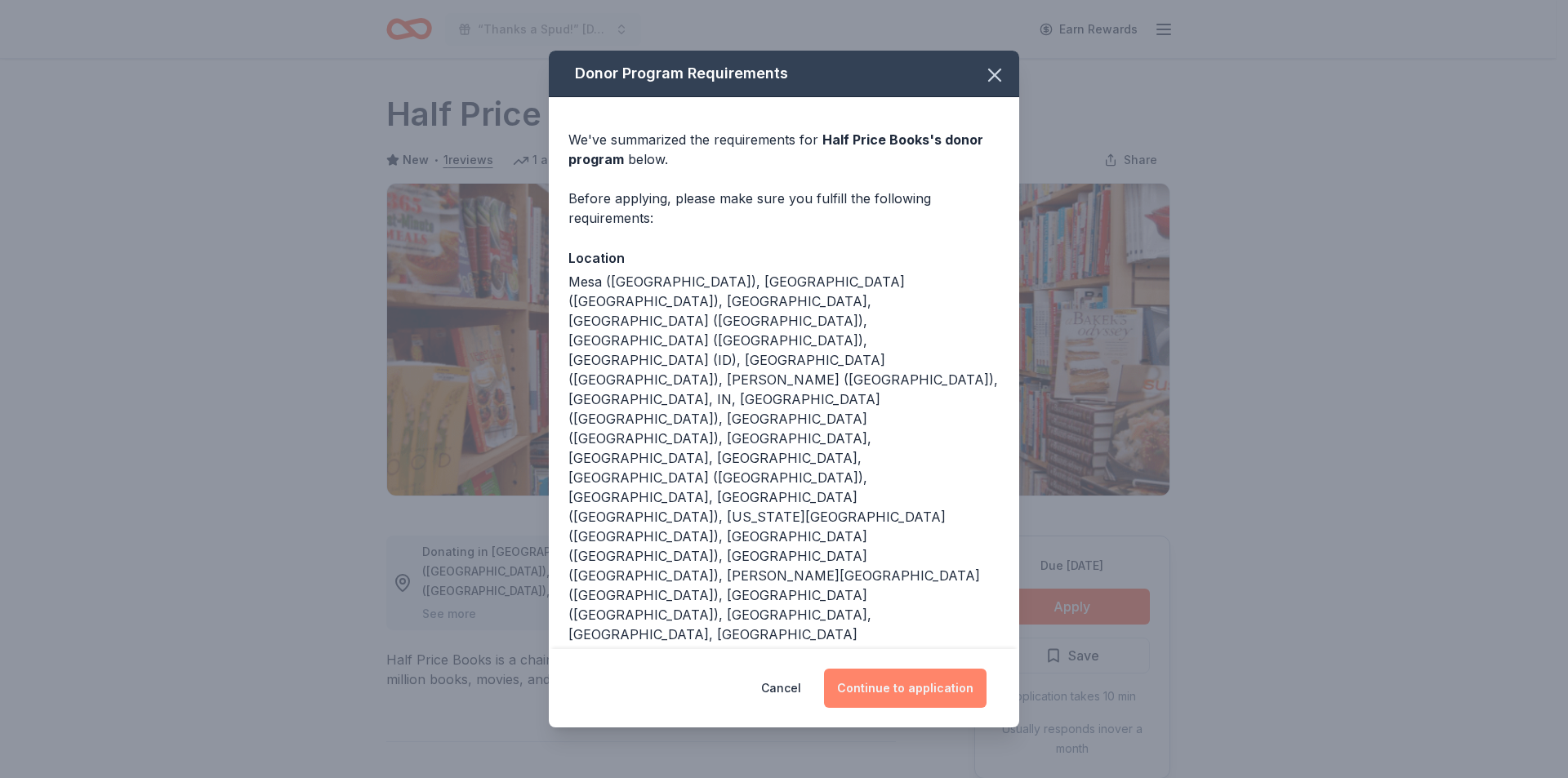
click at [855, 668] on button "Continue to application" at bounding box center [905, 688] width 163 height 39
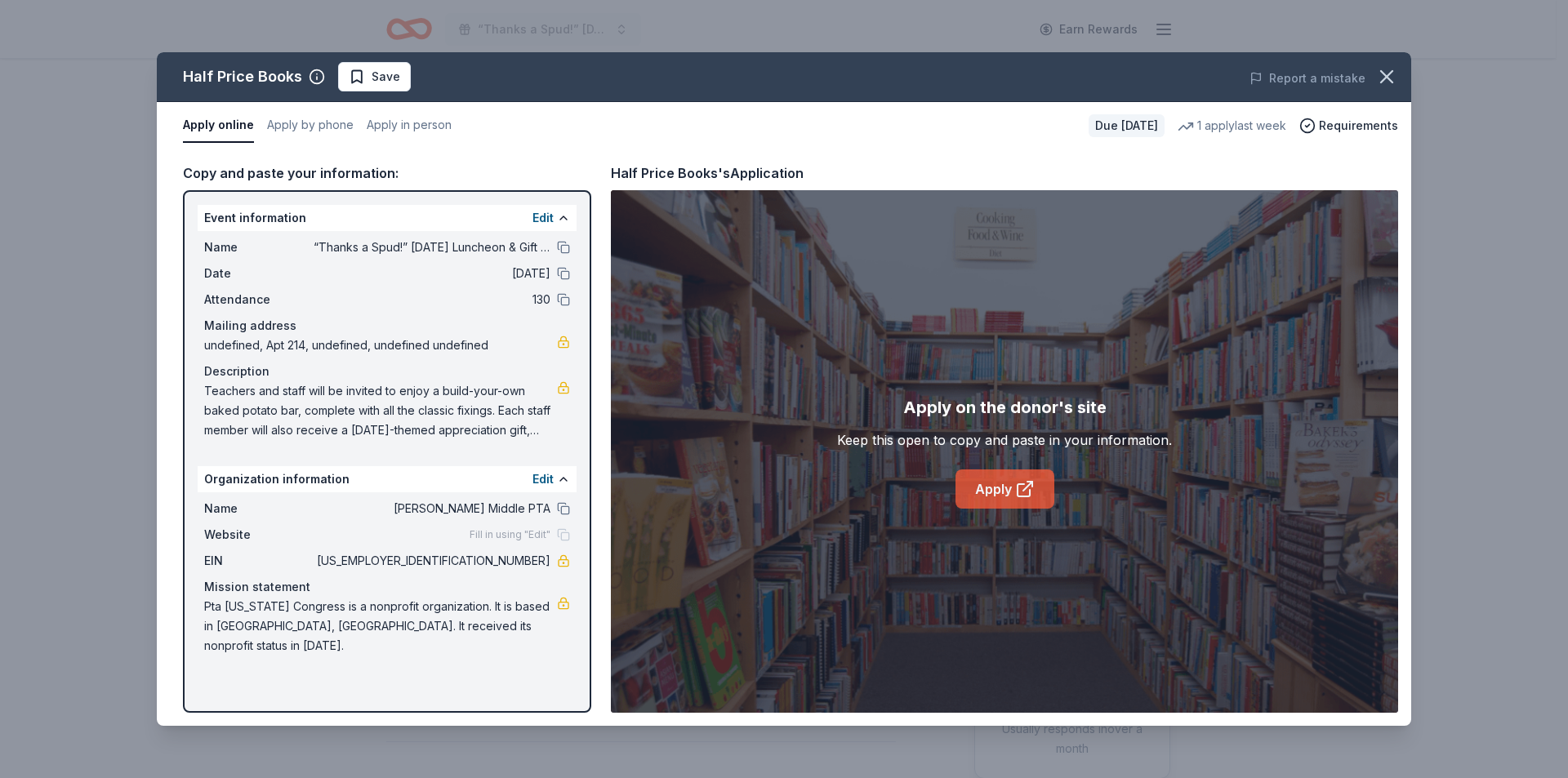
click at [1007, 495] on link "Apply" at bounding box center [1005, 489] width 99 height 39
click at [378, 82] on span "Save" at bounding box center [385, 77] width 29 height 19
click at [378, 81] on html "“Thanks a Spud!” [DATE] Luncheon & Gift Giveaway Earn Rewards Due [DATE] Share …" at bounding box center [784, 389] width 1568 height 778
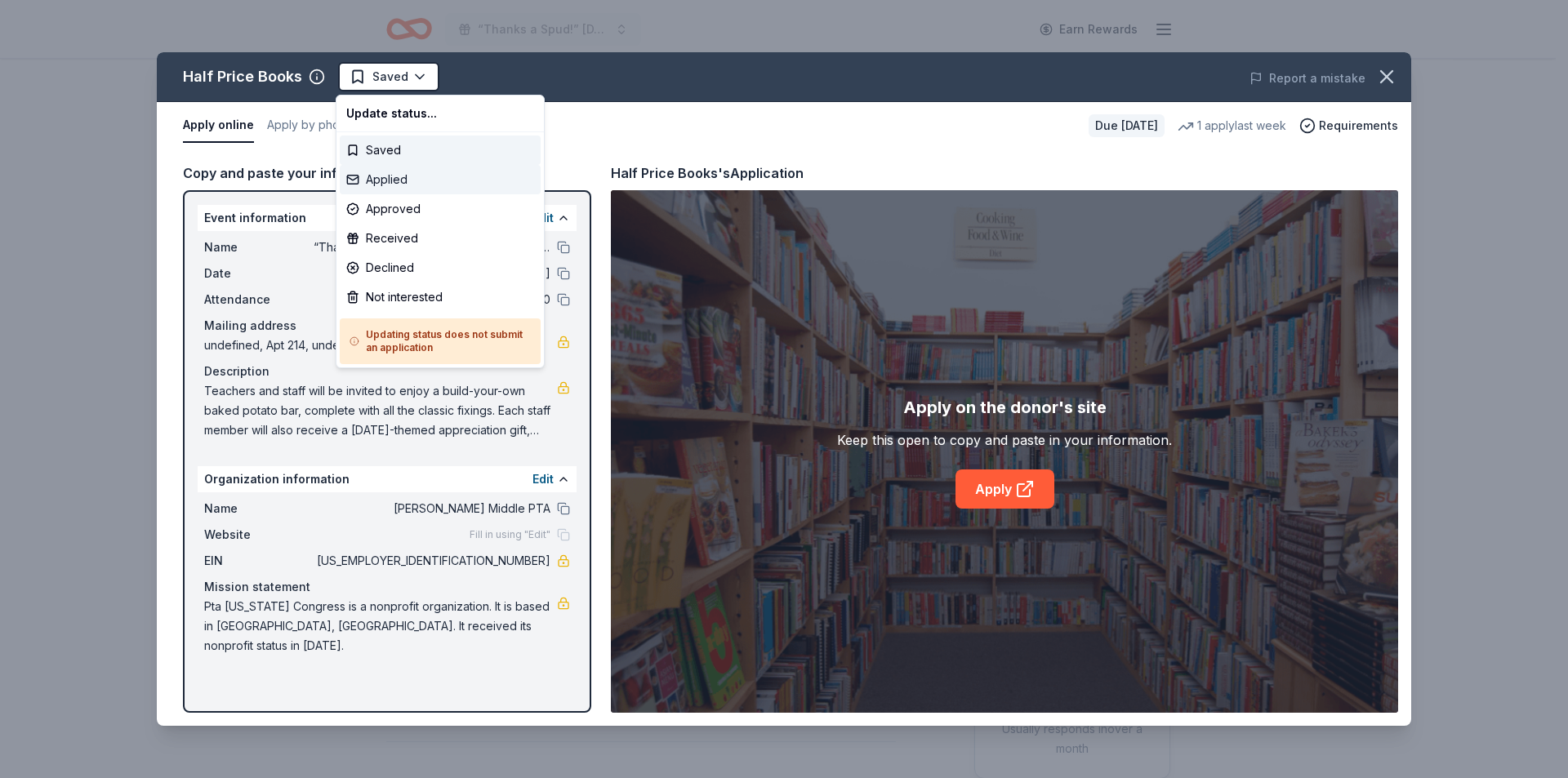
click at [370, 180] on div "Applied" at bounding box center [440, 180] width 201 height 30
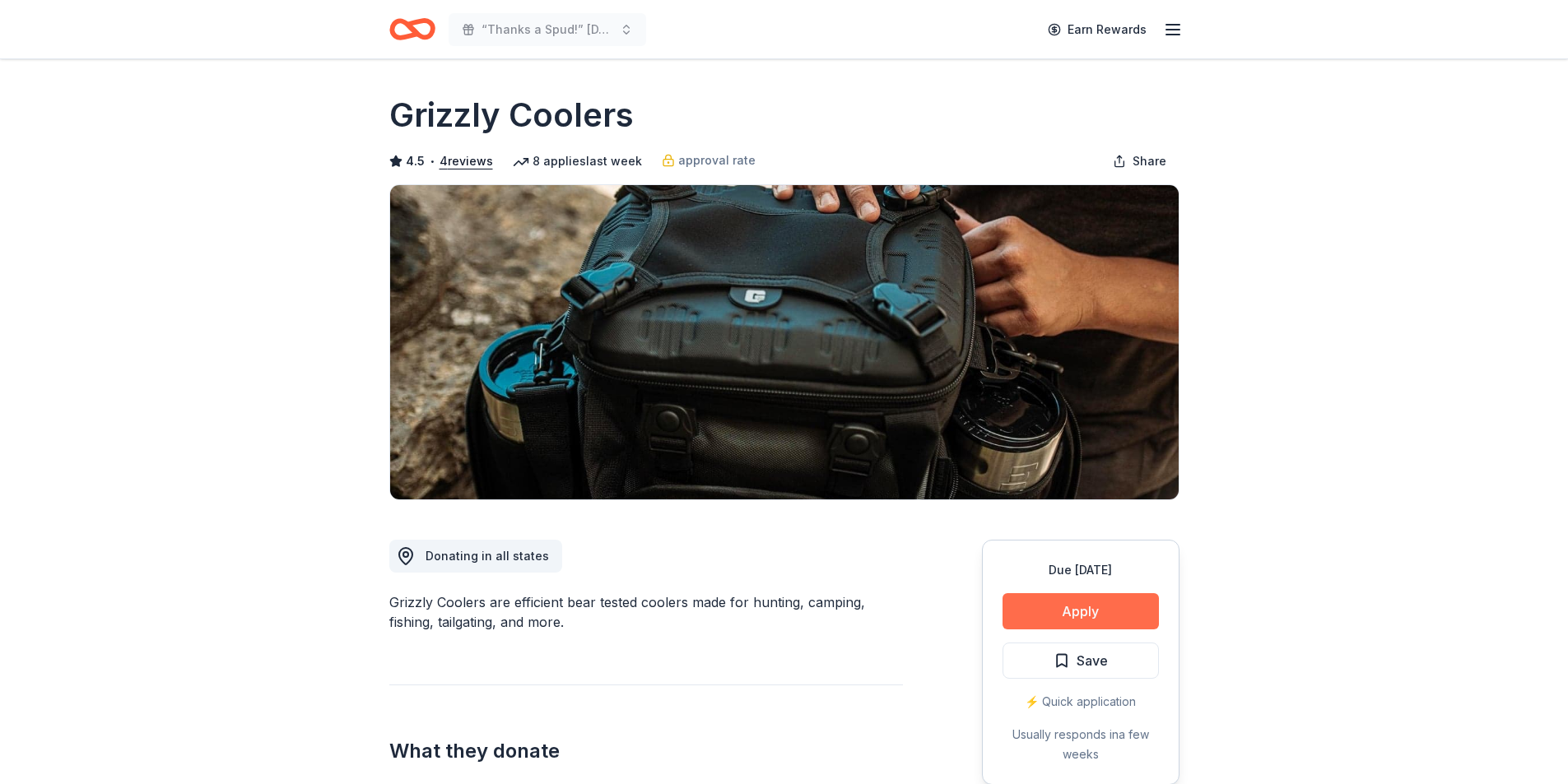
click at [1122, 620] on button "Apply" at bounding box center [1080, 611] width 156 height 36
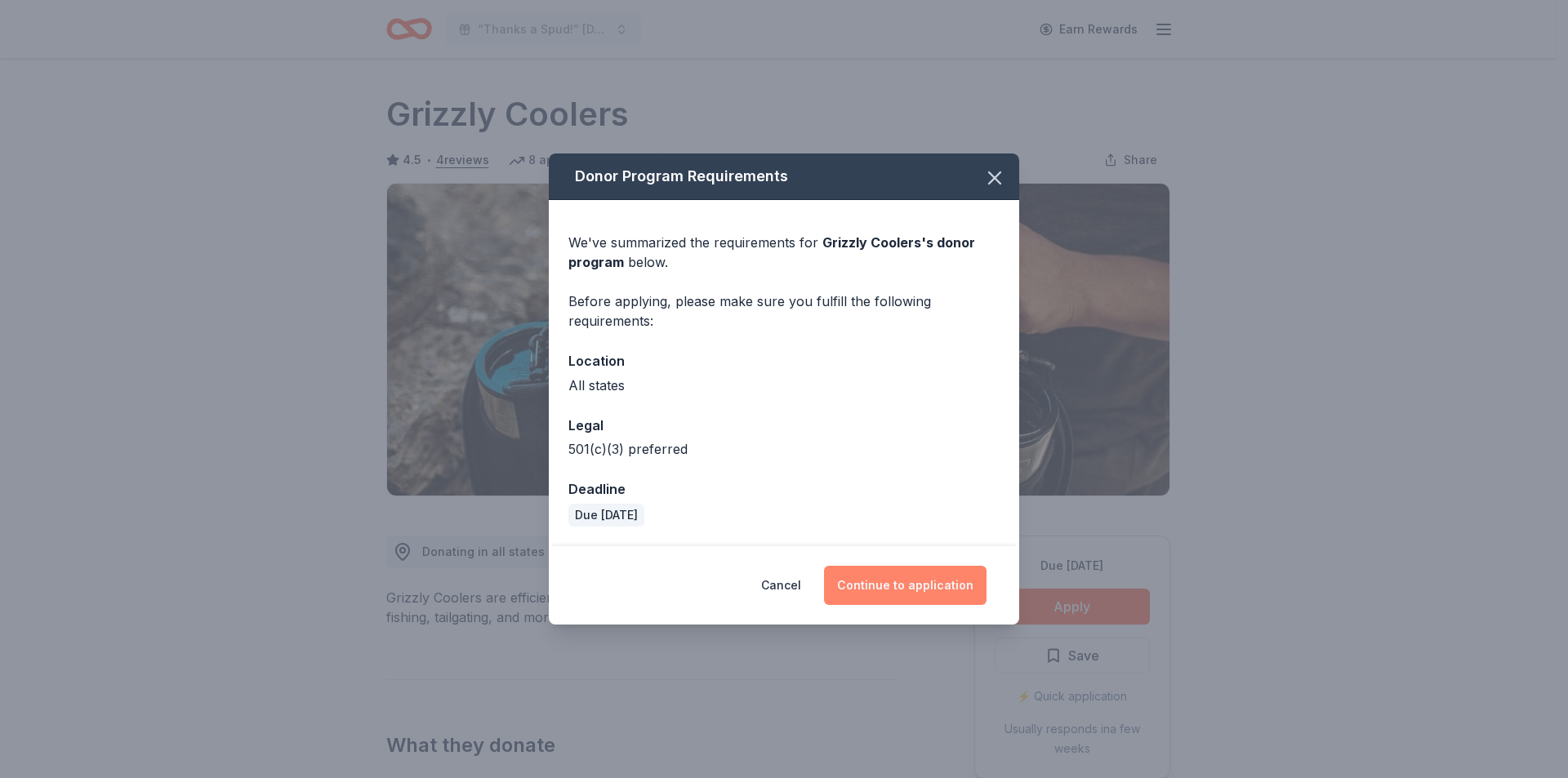
click at [921, 580] on button "Continue to application" at bounding box center [905, 585] width 163 height 39
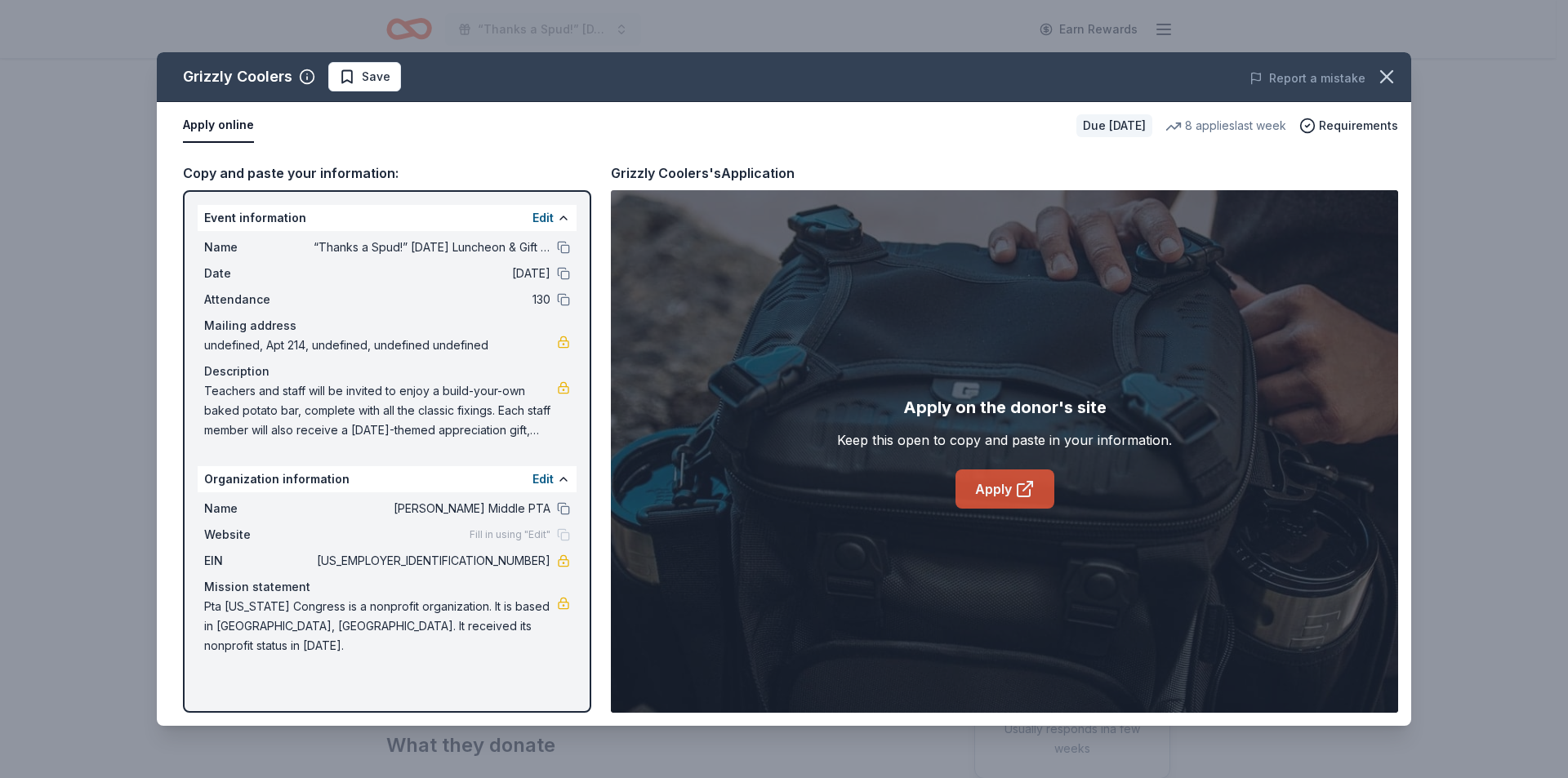
click at [978, 498] on link "Apply" at bounding box center [1005, 489] width 99 height 39
click at [561, 249] on button at bounding box center [563, 247] width 13 height 13
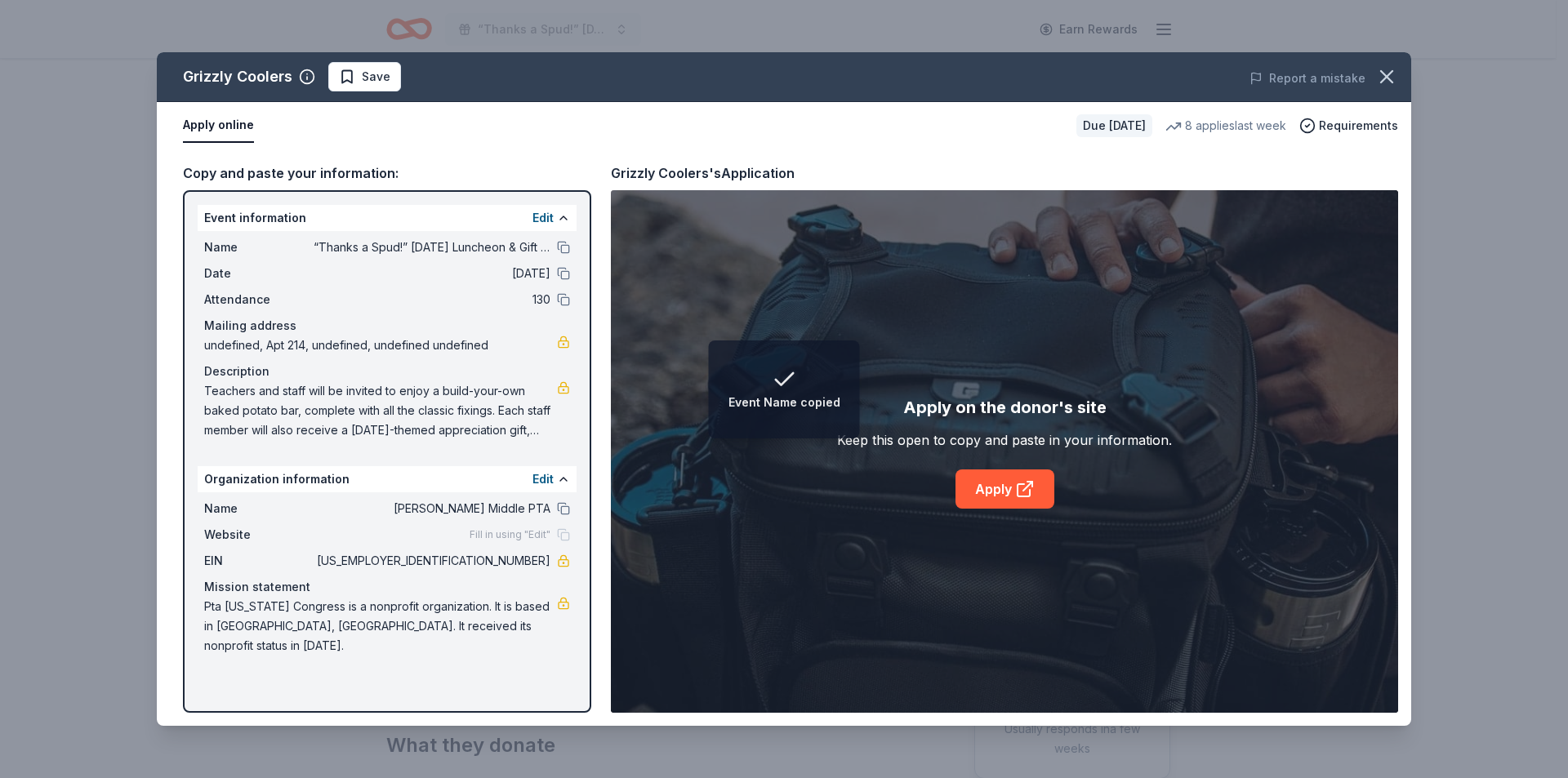
click at [355, 78] on span "Save" at bounding box center [365, 77] width 52 height 19
click at [371, 71] on html "Event Name copied “Thanks a Spud!” Thanksgiving Luncheon & Gift Giveaway Earn R…" at bounding box center [784, 389] width 1568 height 778
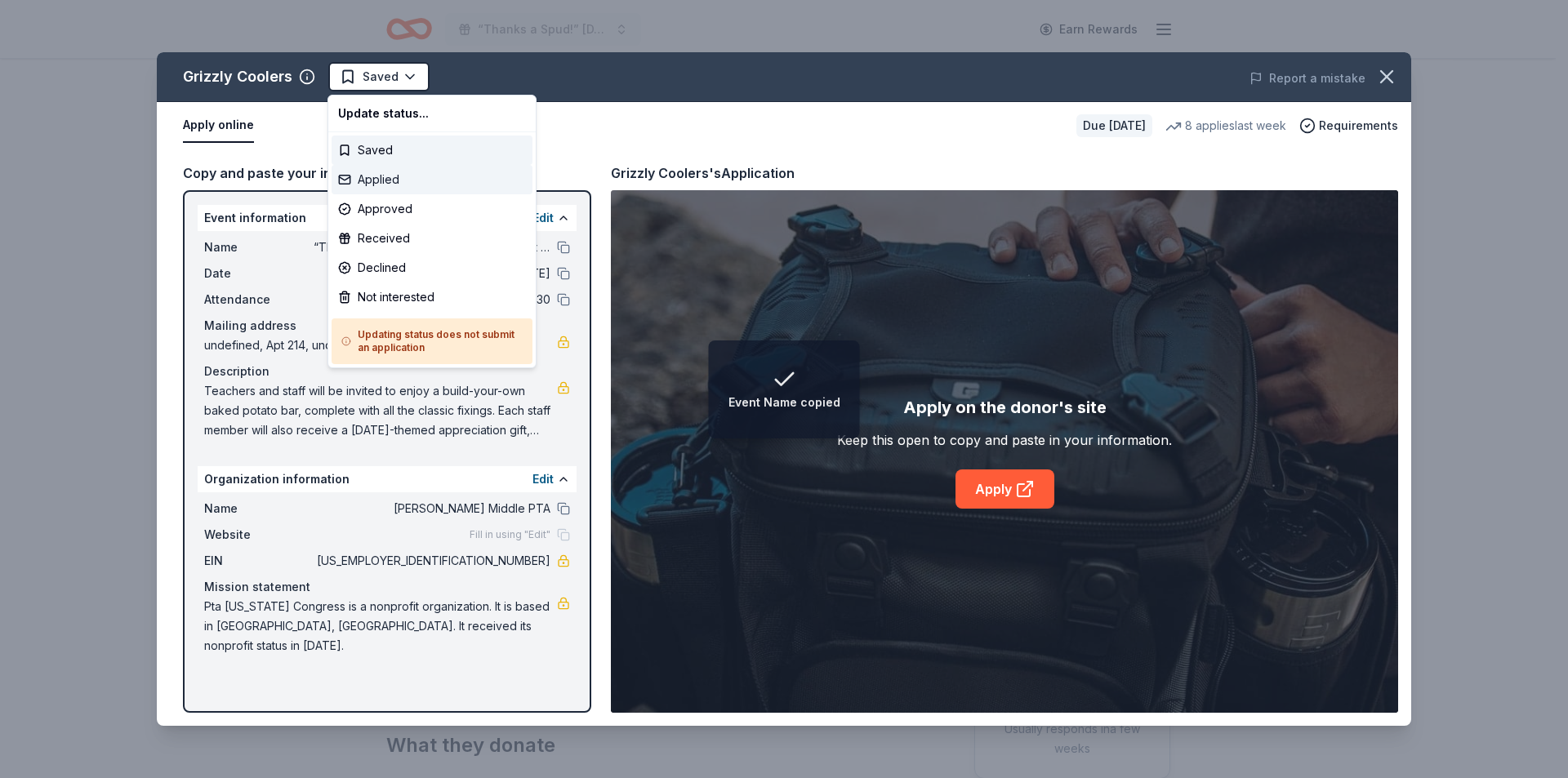
click at [392, 174] on div "Applied" at bounding box center [432, 180] width 201 height 30
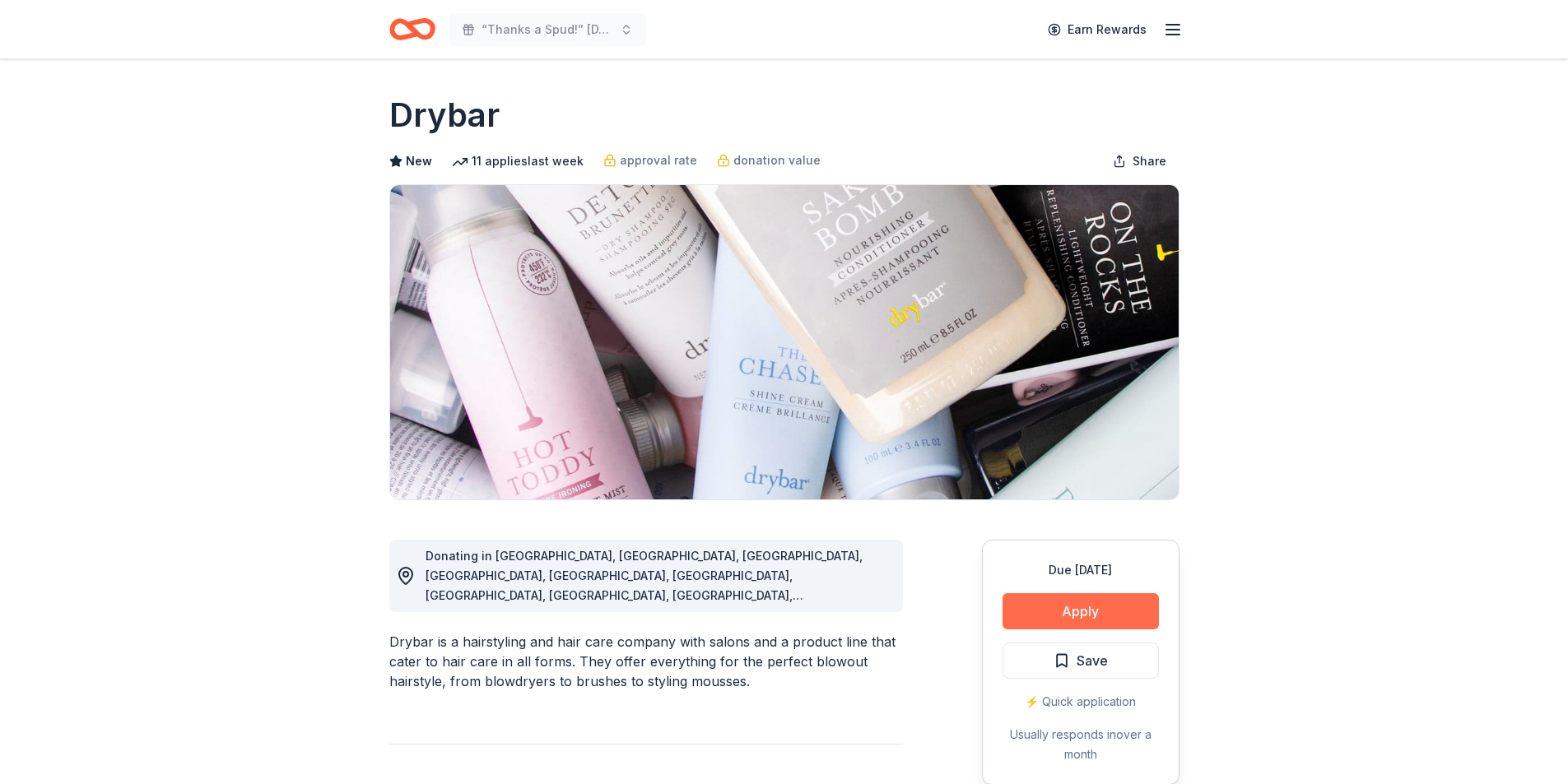
click at [1053, 613] on button "Apply" at bounding box center [1080, 611] width 156 height 36
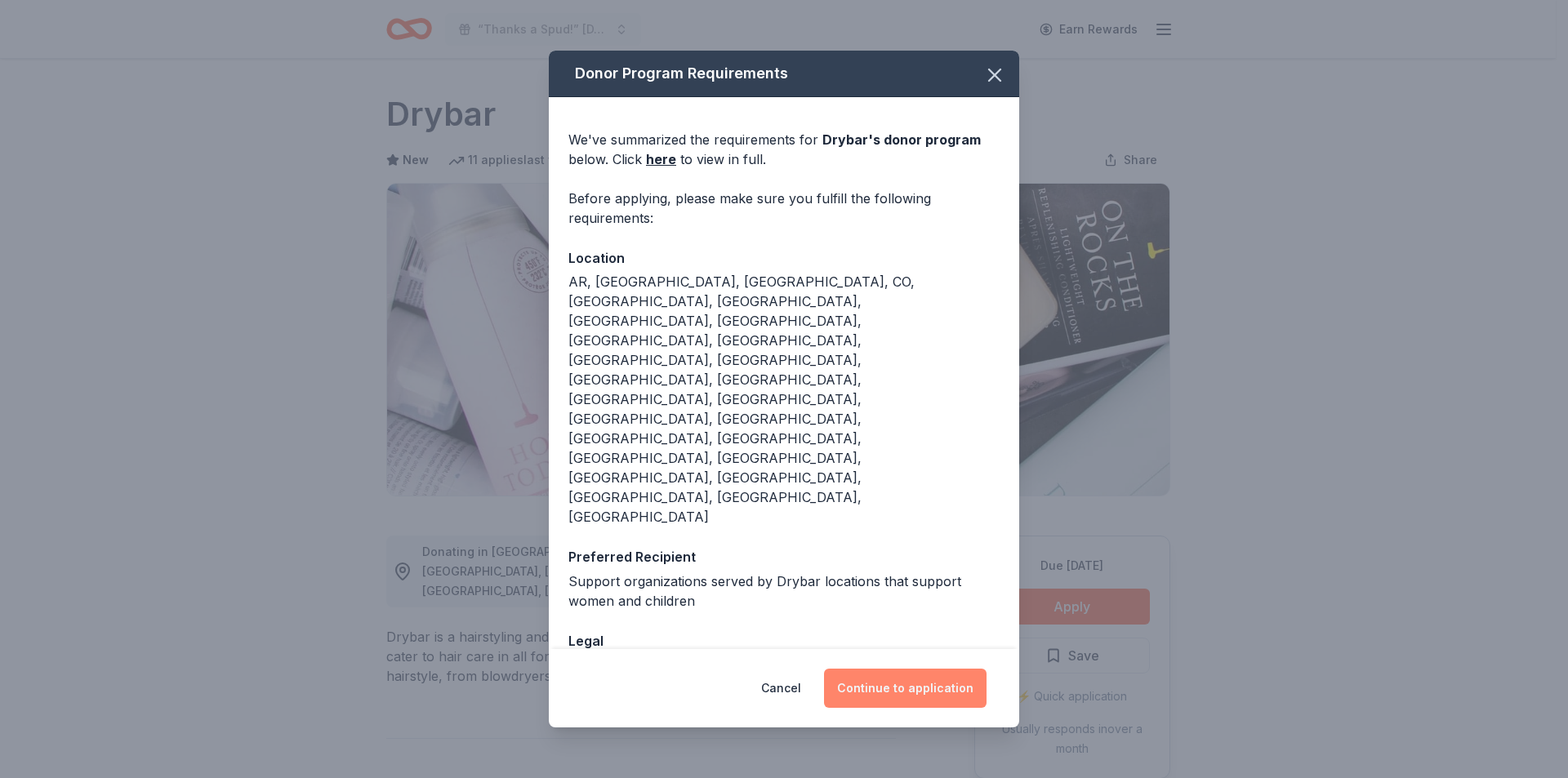
click at [930, 668] on button "Continue to application" at bounding box center [905, 688] width 163 height 39
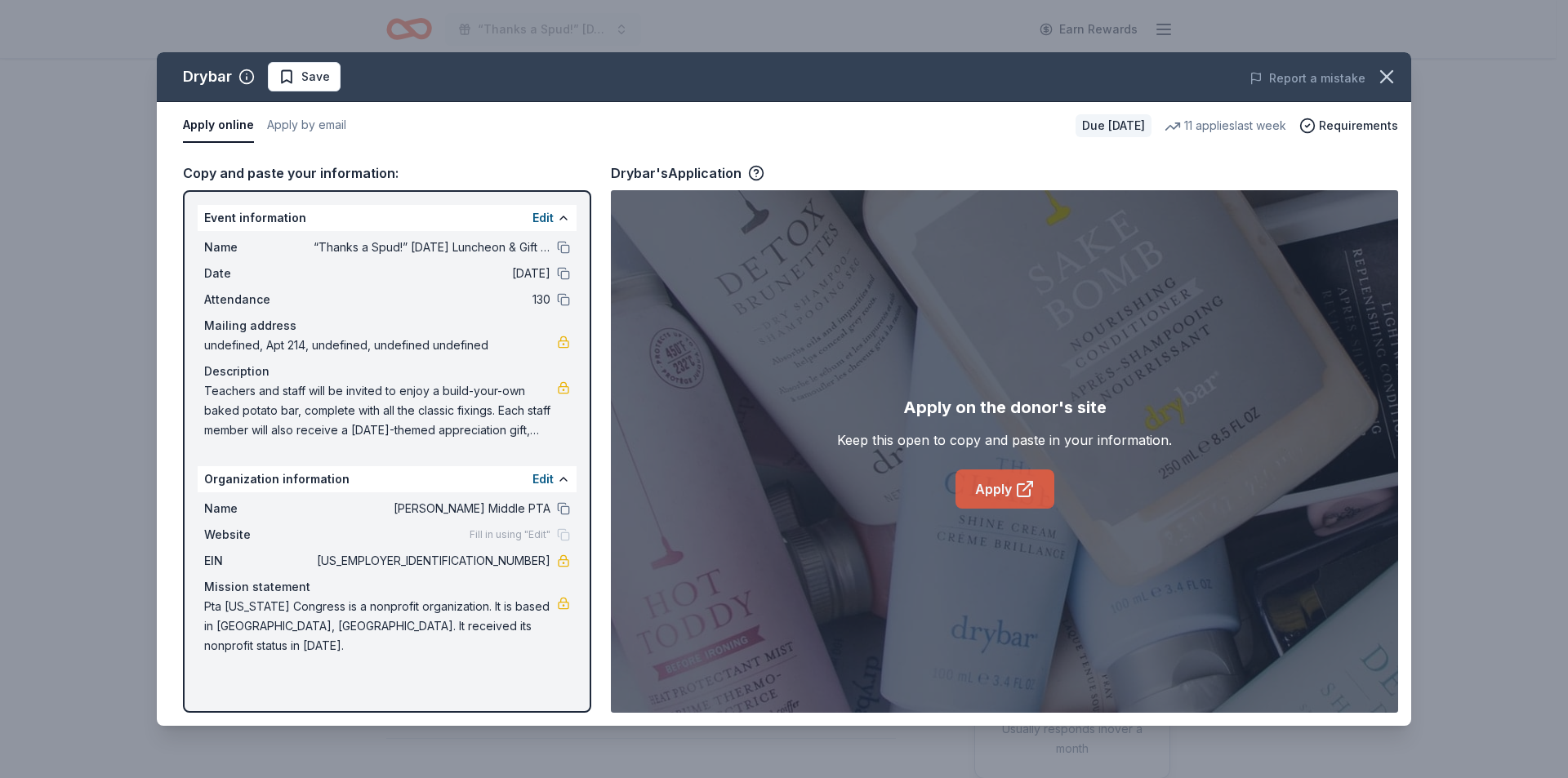
click at [974, 486] on link "Apply" at bounding box center [1005, 489] width 99 height 39
click at [321, 79] on span "Save" at bounding box center [315, 77] width 29 height 19
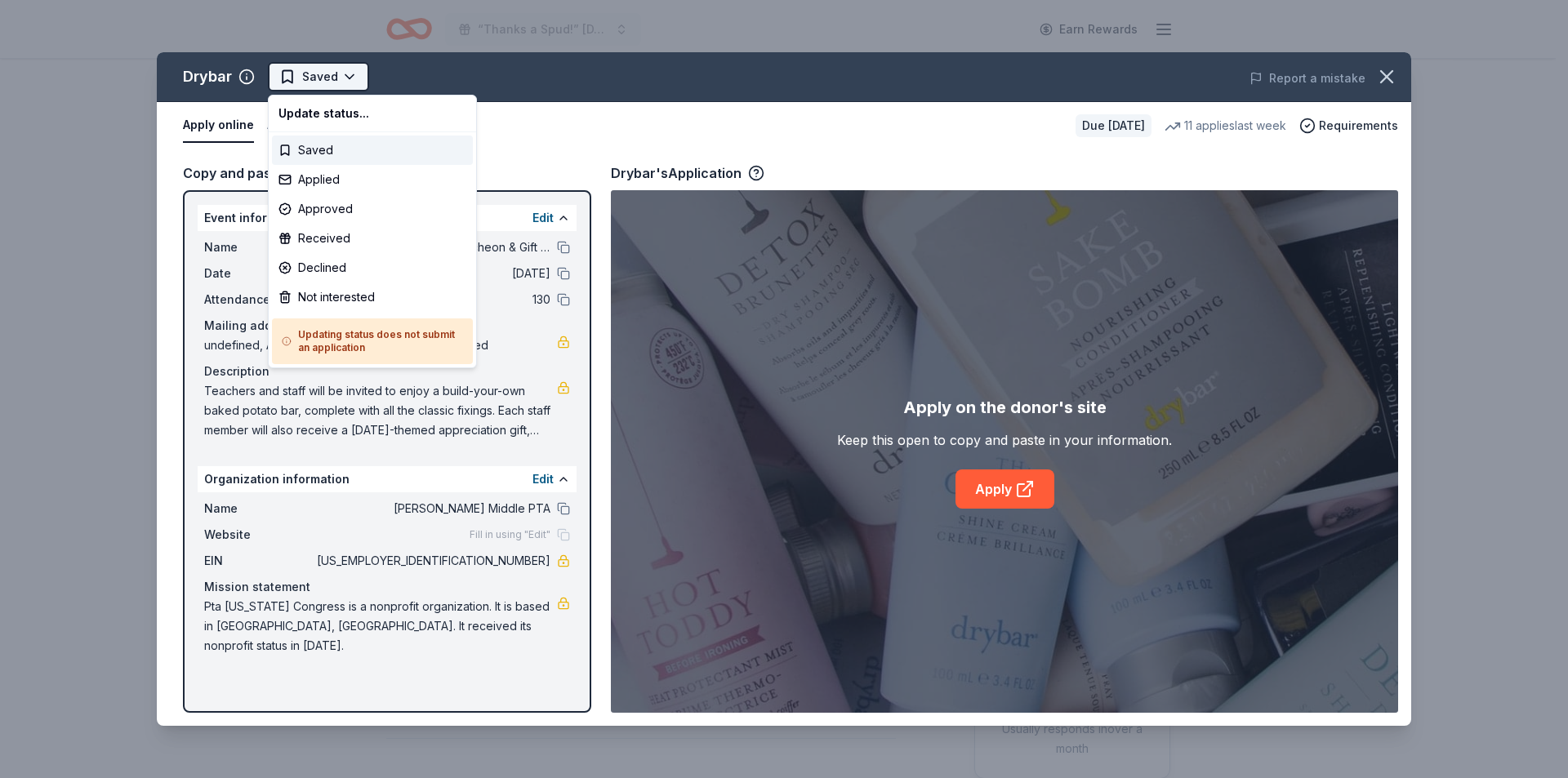
click at [308, 78] on html "“Thanks a Spud!” Thanksgiving Luncheon & Gift Giveaway Earn Rewards Due in 48 d…" at bounding box center [784, 389] width 1568 height 778
click at [311, 186] on div "Applied" at bounding box center [373, 180] width 201 height 30
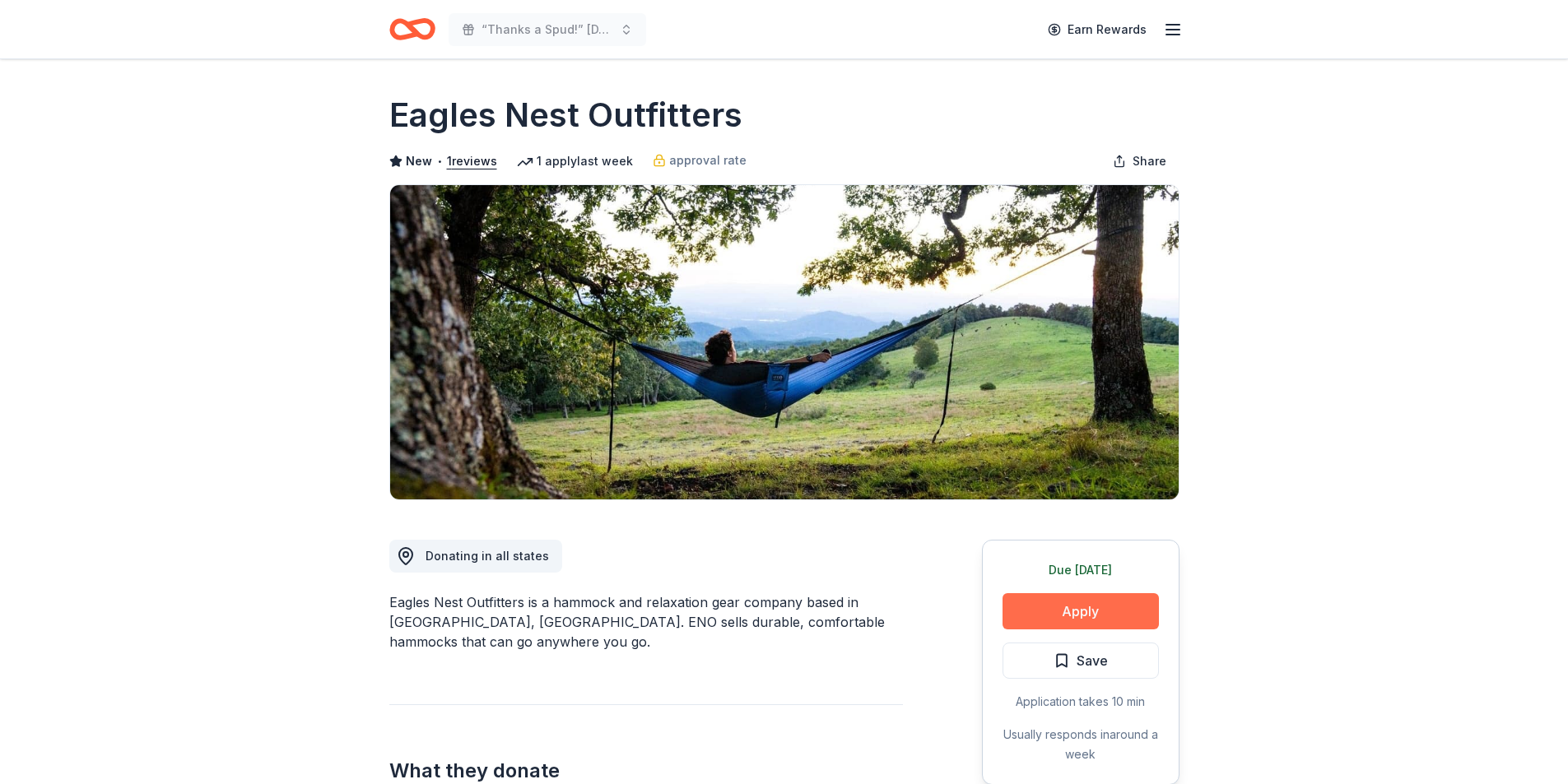
click at [1084, 608] on button "Apply" at bounding box center [1080, 611] width 156 height 36
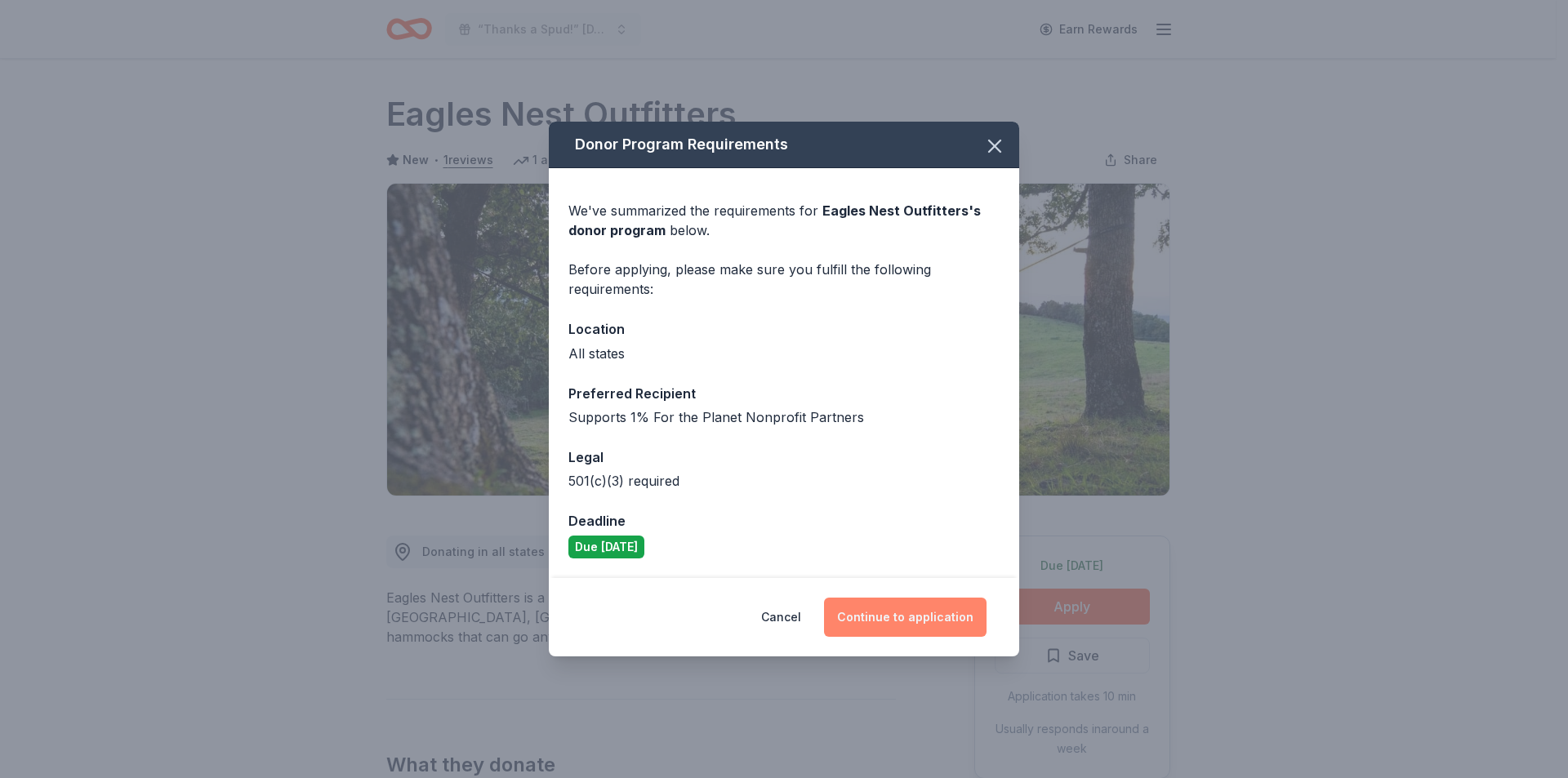
click at [909, 616] on button "Continue to application" at bounding box center [905, 616] width 163 height 39
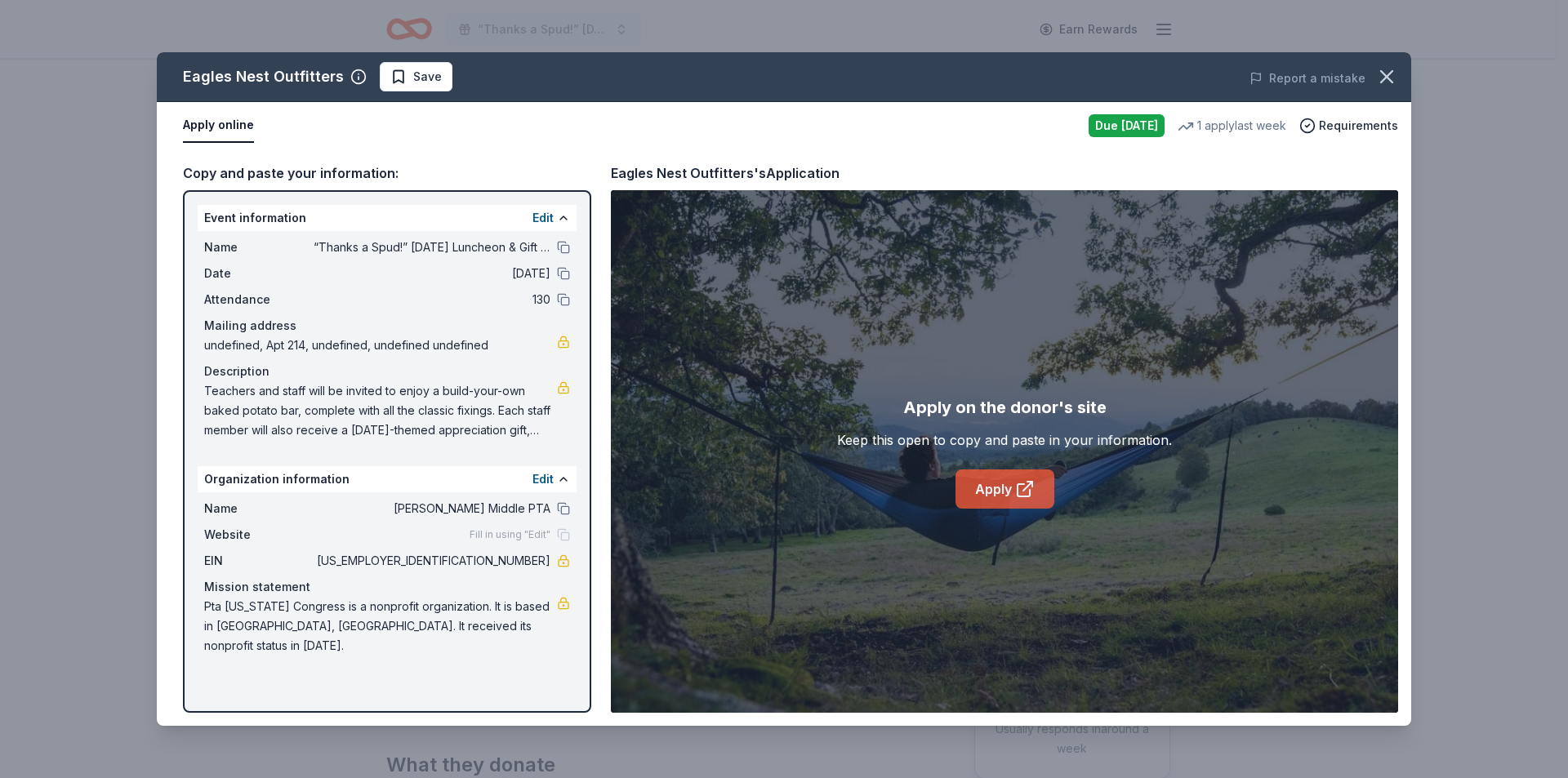
click at [1004, 482] on link "Apply" at bounding box center [1005, 489] width 99 height 39
click at [1394, 70] on icon "button" at bounding box center [1386, 77] width 23 height 23
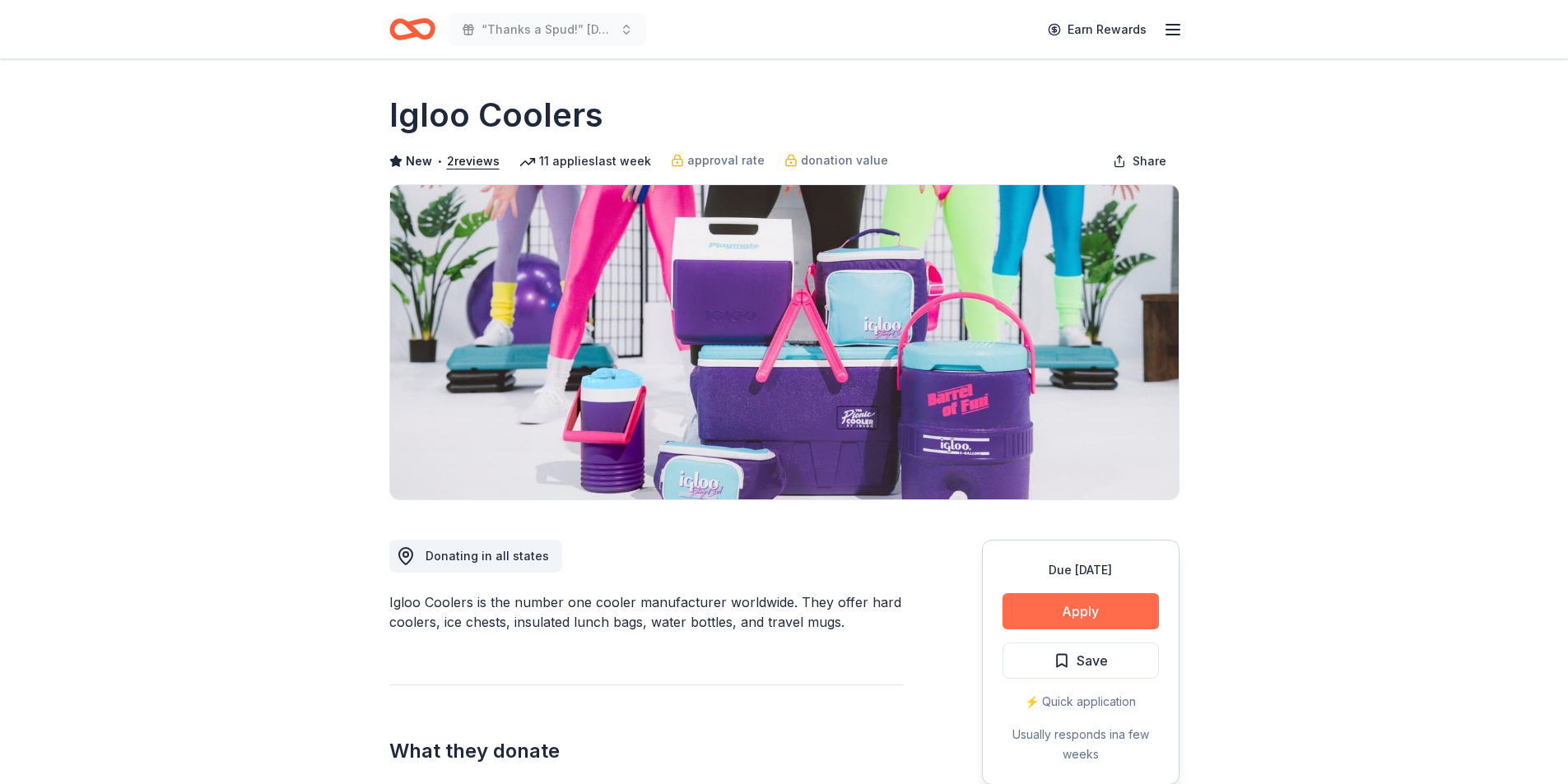
click at [1054, 607] on button "Apply" at bounding box center [1080, 611] width 156 height 36
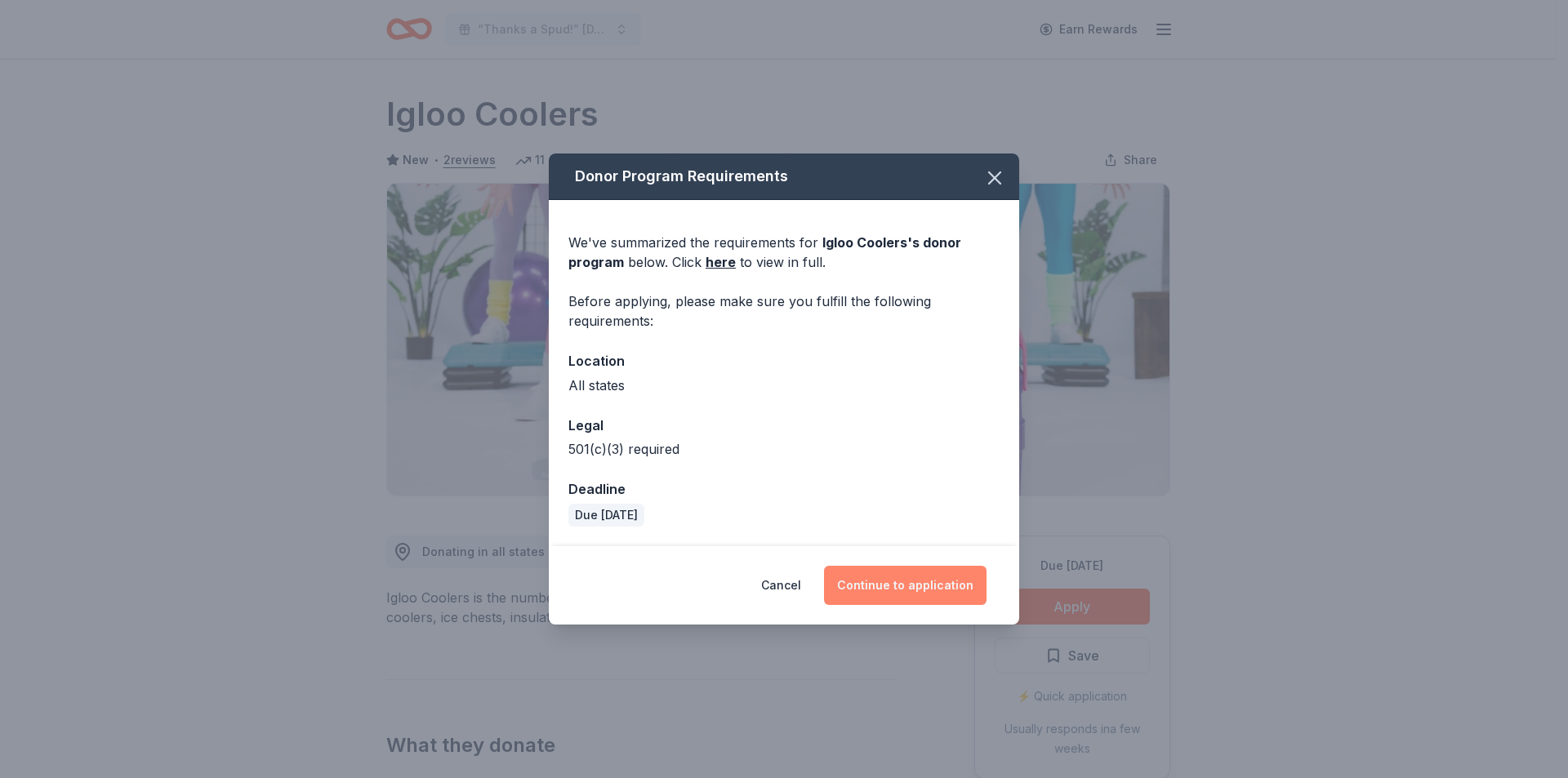
click at [909, 585] on button "Continue to application" at bounding box center [905, 585] width 163 height 39
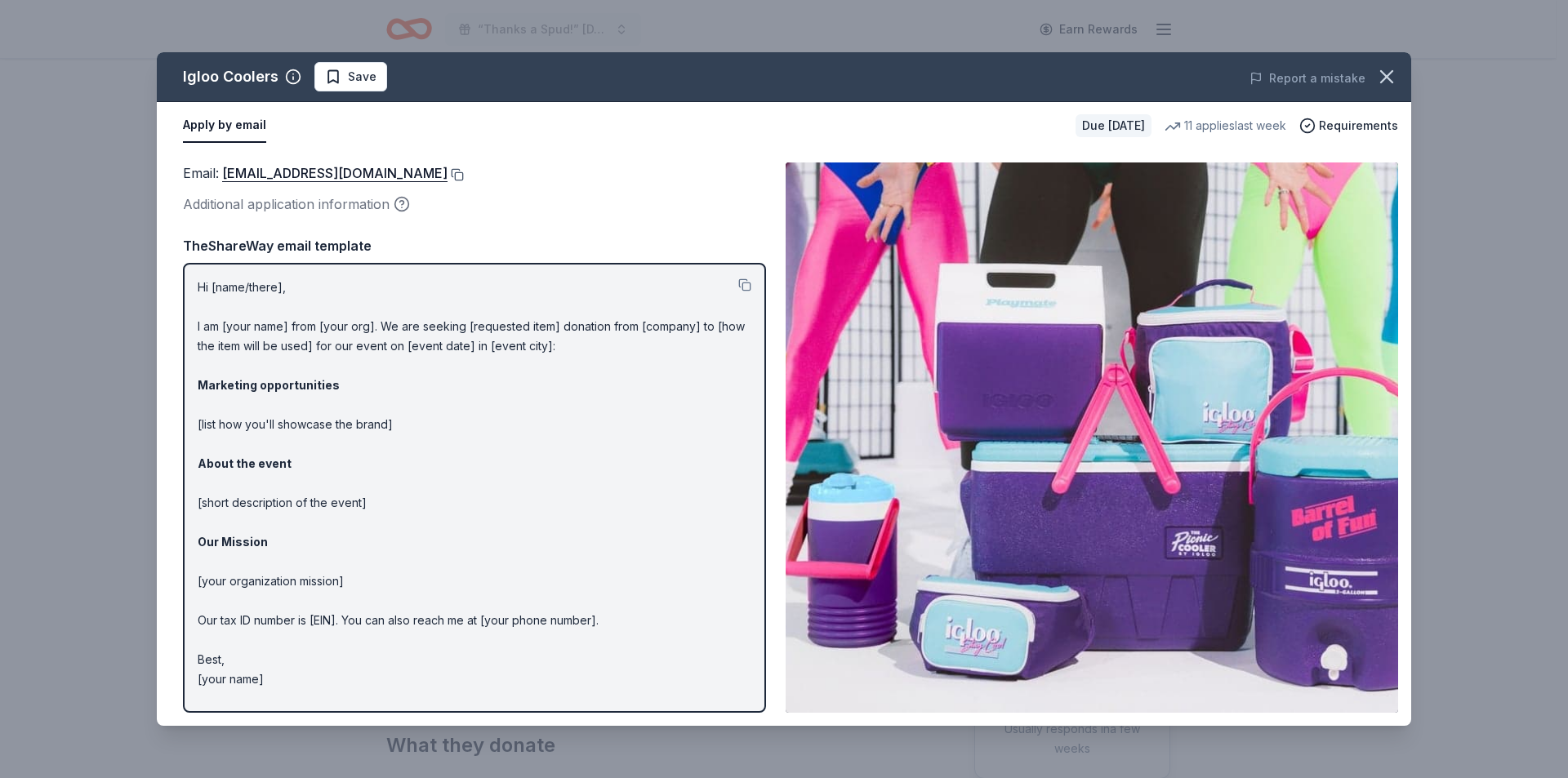
click at [448, 172] on button at bounding box center [456, 174] width 17 height 13
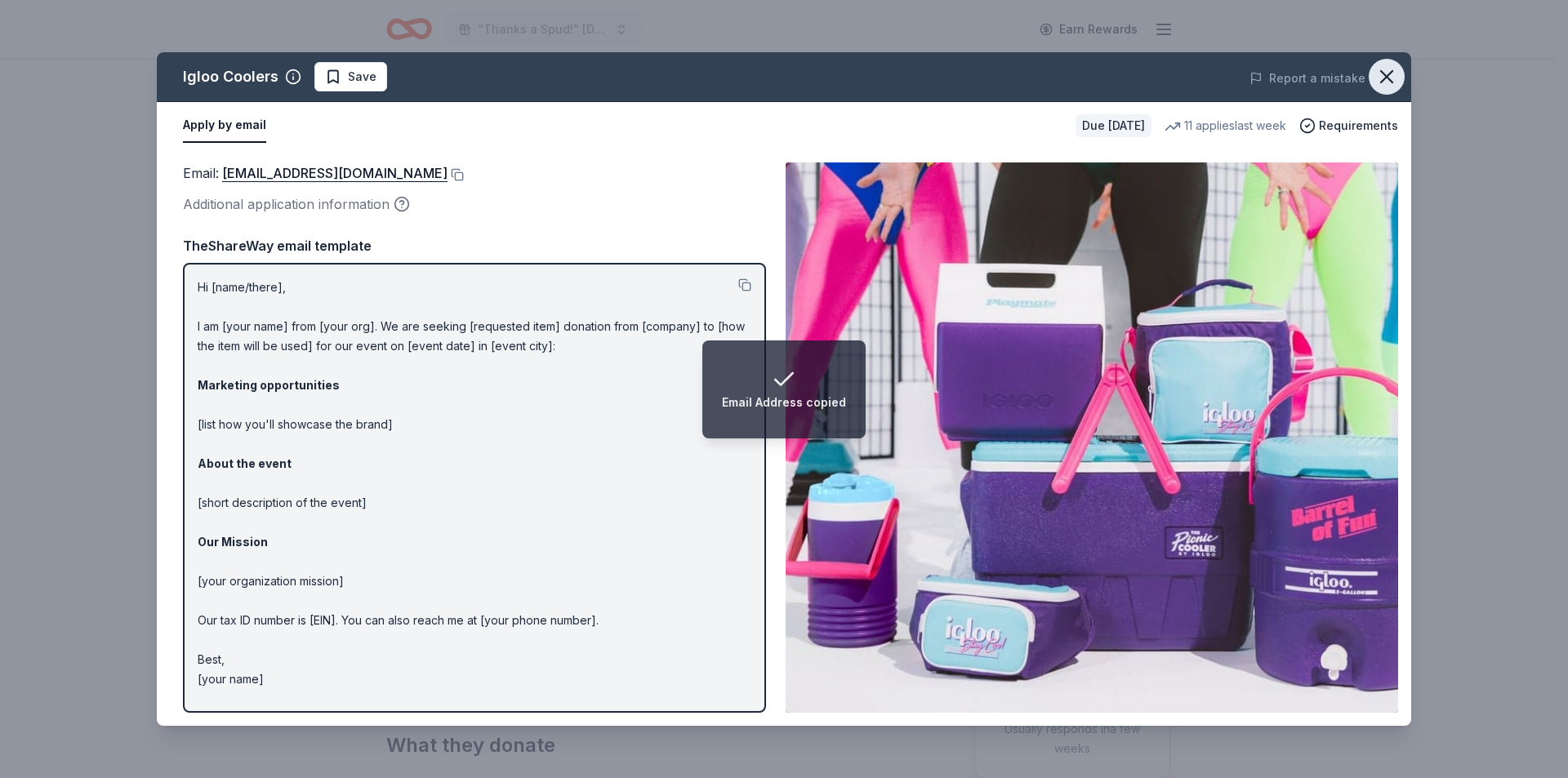
click at [1390, 65] on button "button" at bounding box center [1386, 77] width 36 height 36
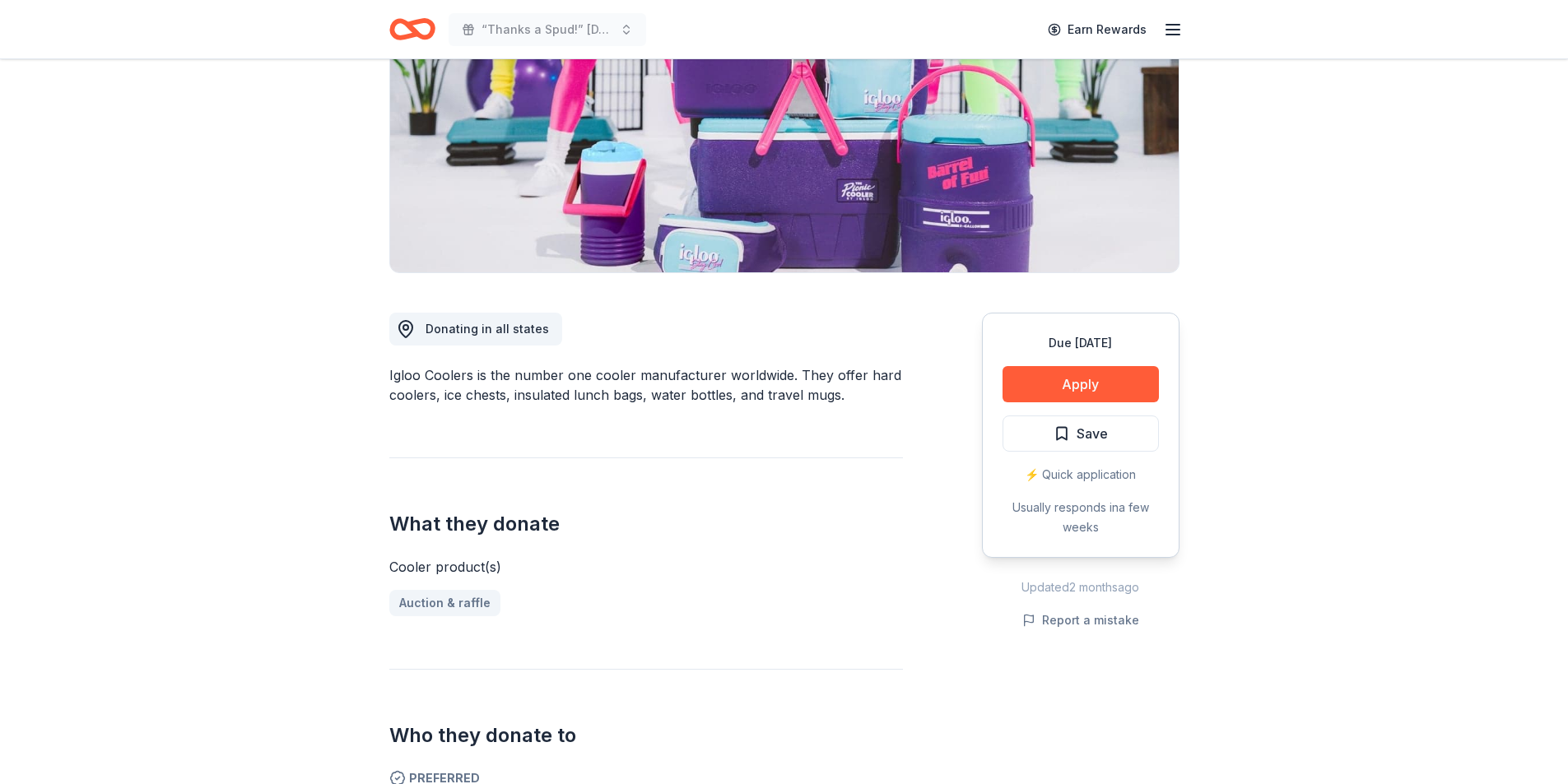
scroll to position [246, 0]
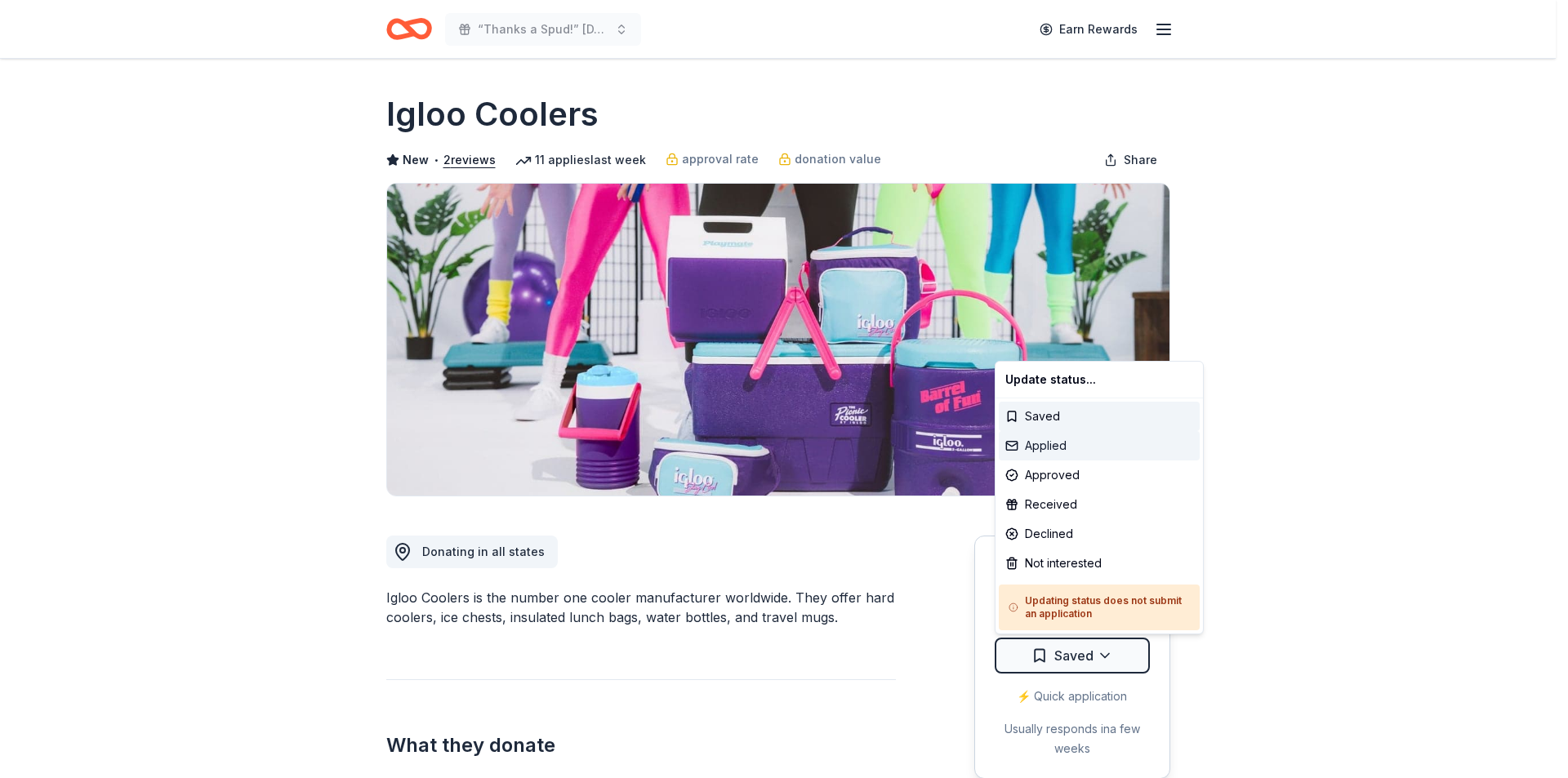
click at [1066, 448] on div "Applied" at bounding box center [1100, 446] width 201 height 30
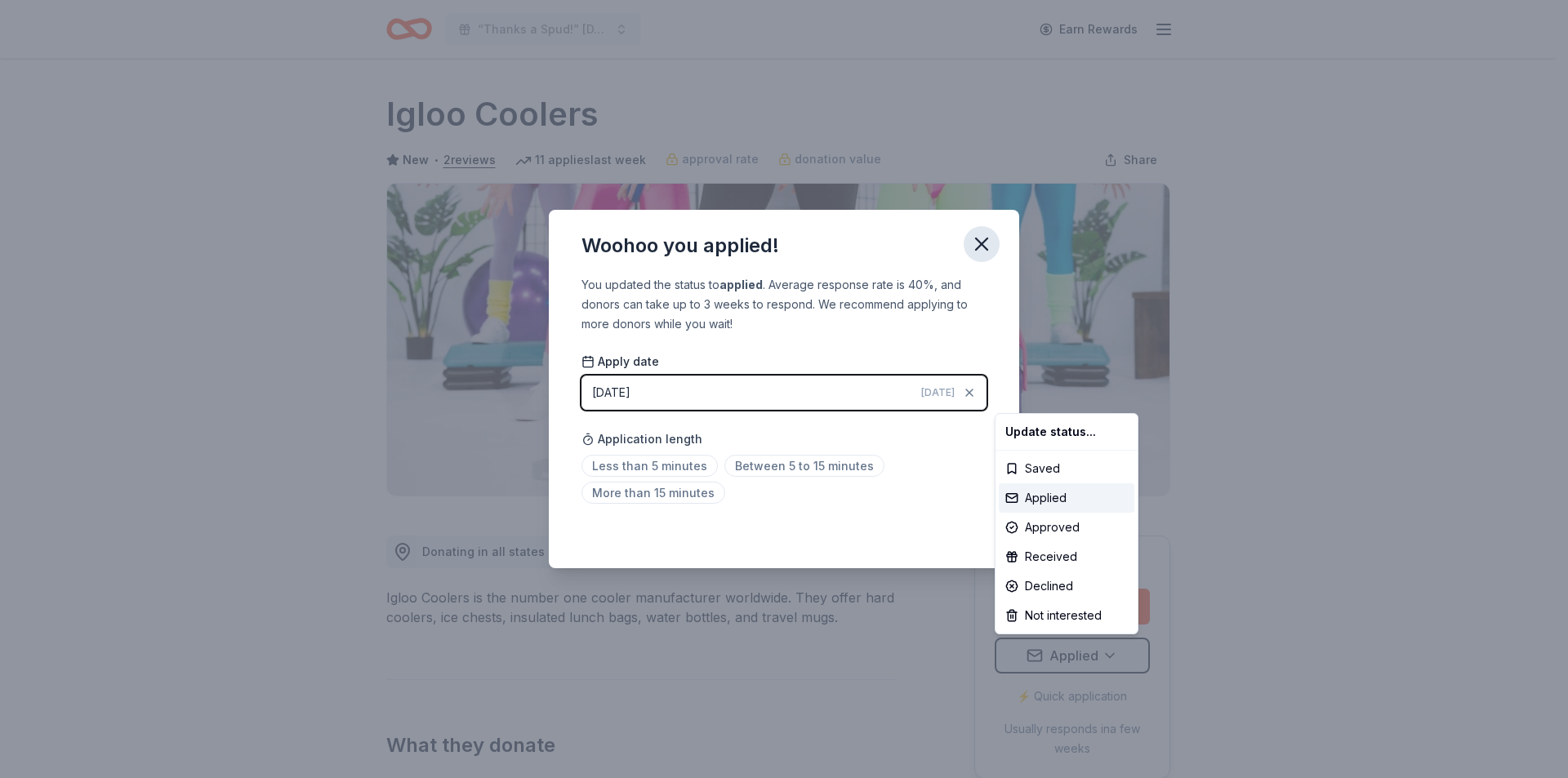
click at [980, 244] on html "“Thanks a Spud!” [DATE] Luncheon & Gift Giveaway Earn Rewards Due [DATE] Share …" at bounding box center [784, 389] width 1568 height 778
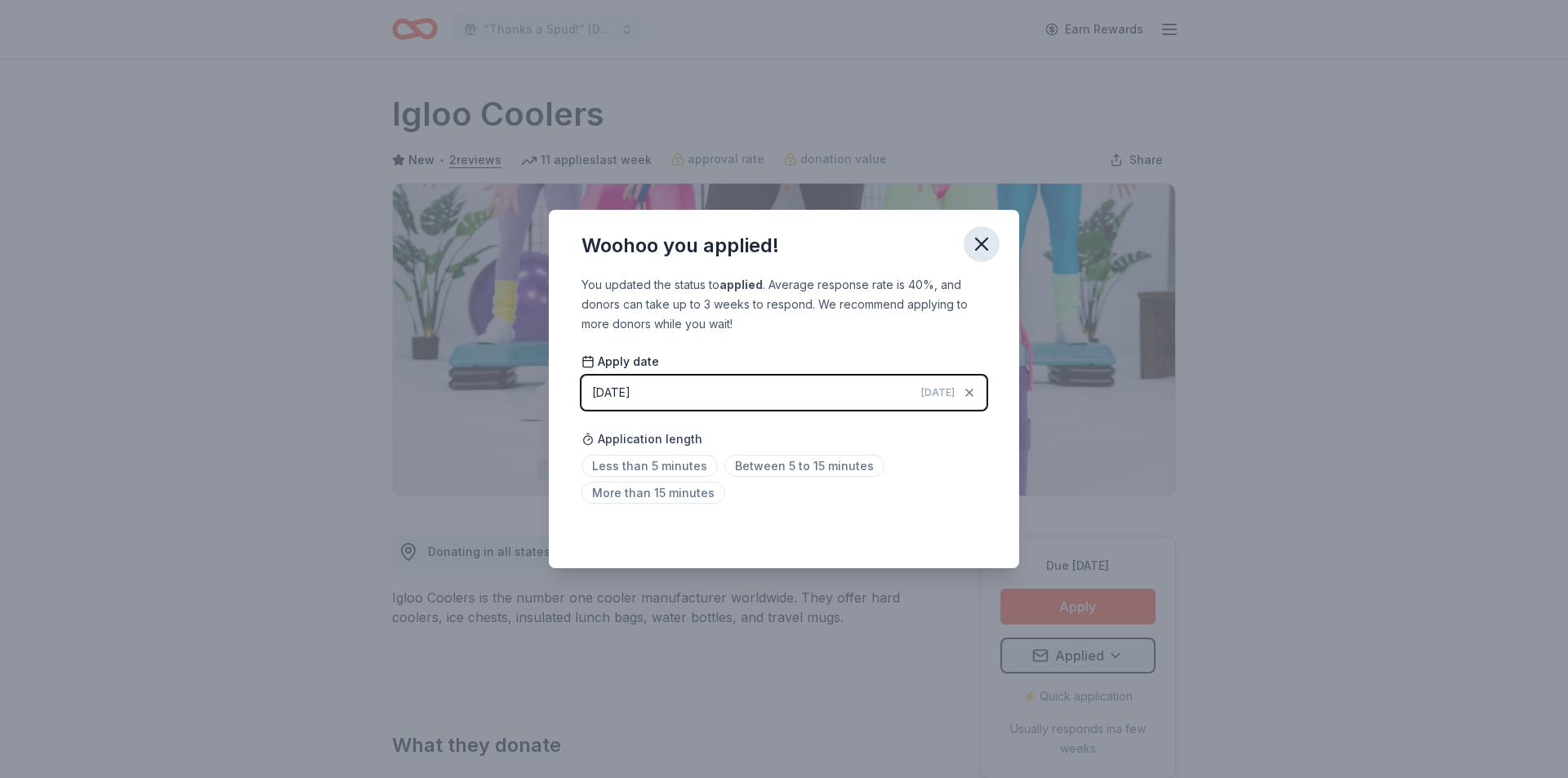
click at [974, 236] on icon "button" at bounding box center [982, 244] width 23 height 23
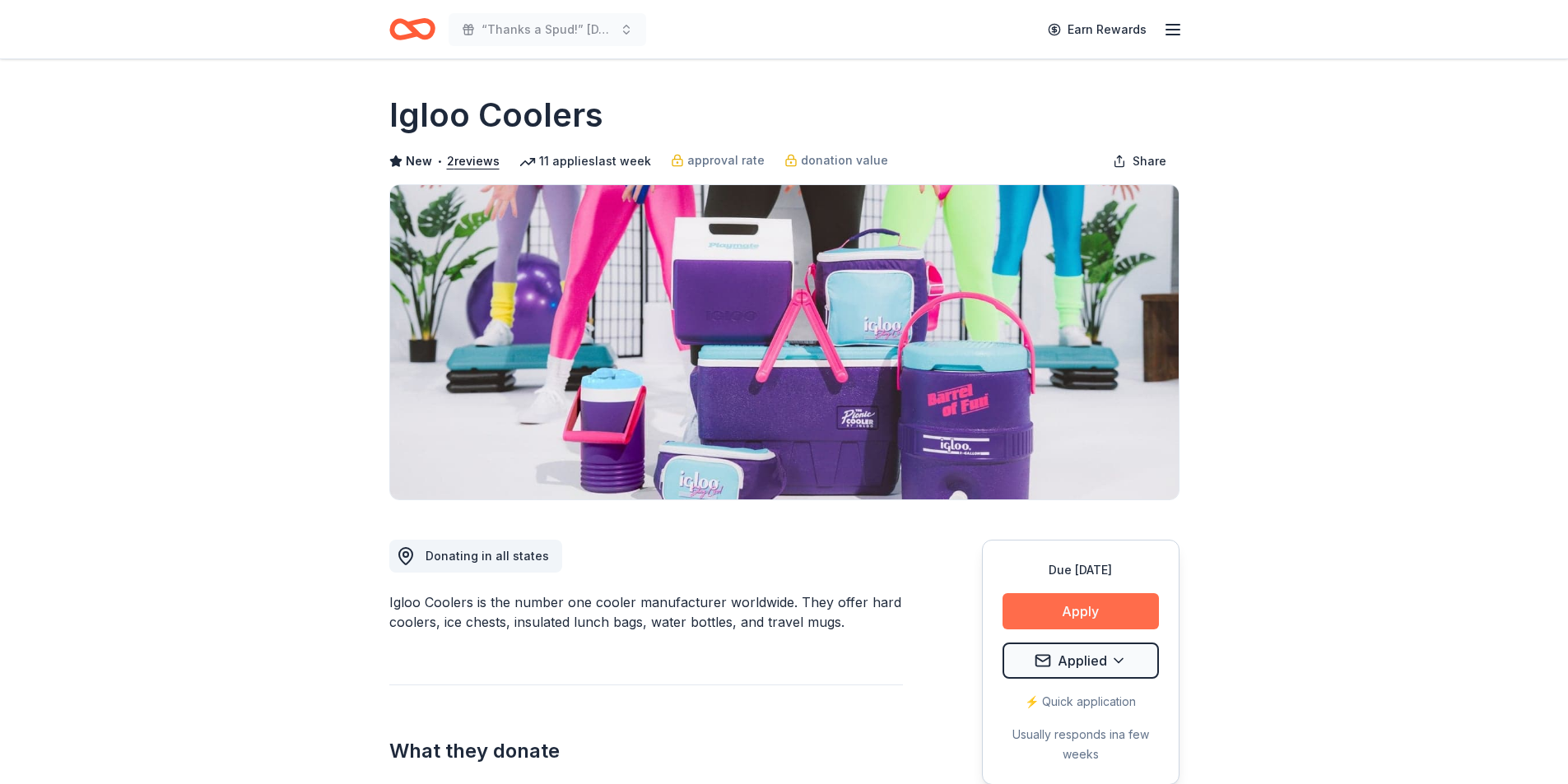
click at [1088, 622] on button "Apply" at bounding box center [1080, 611] width 156 height 36
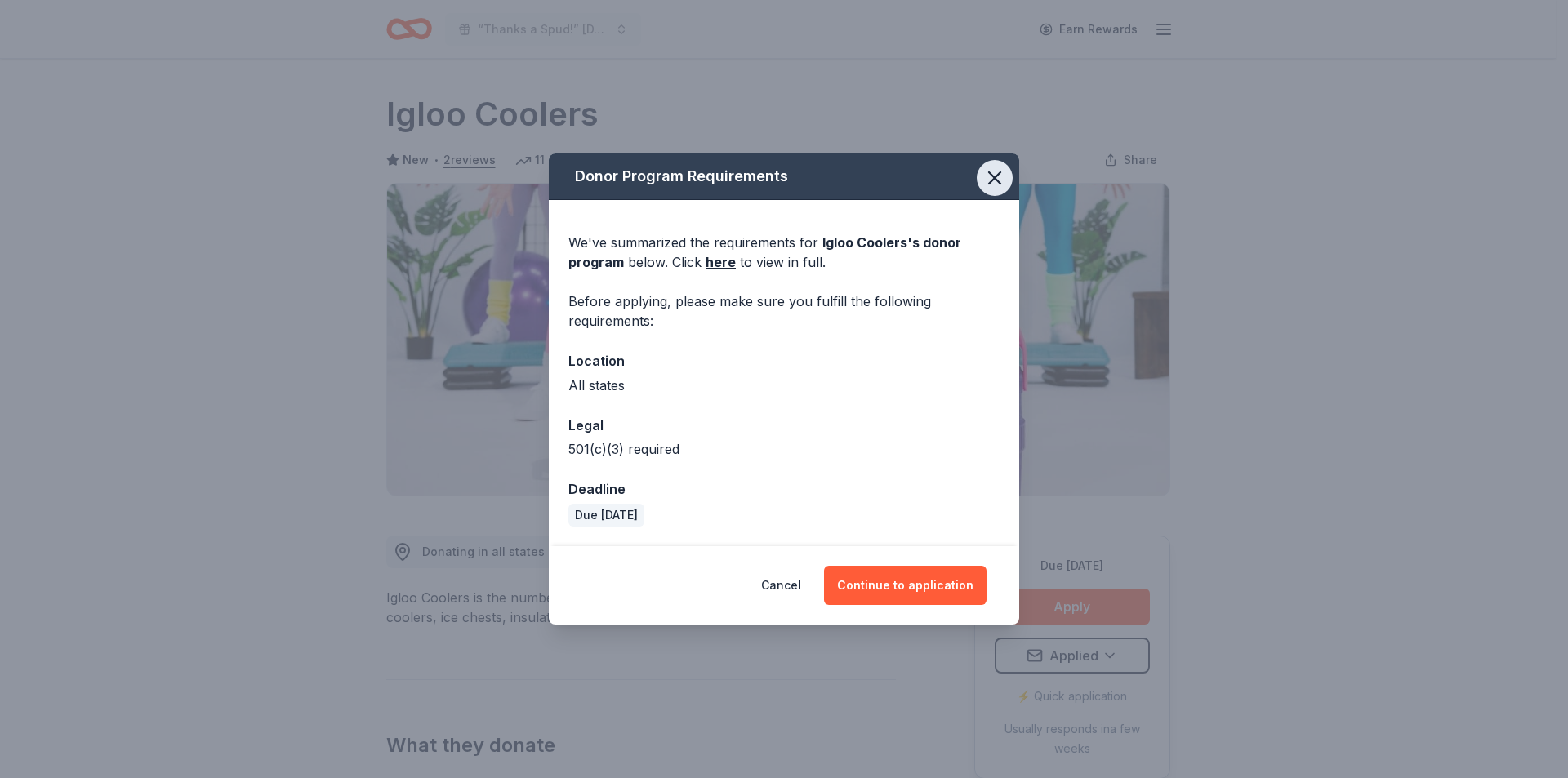
click at [996, 180] on icon "button" at bounding box center [995, 178] width 11 height 11
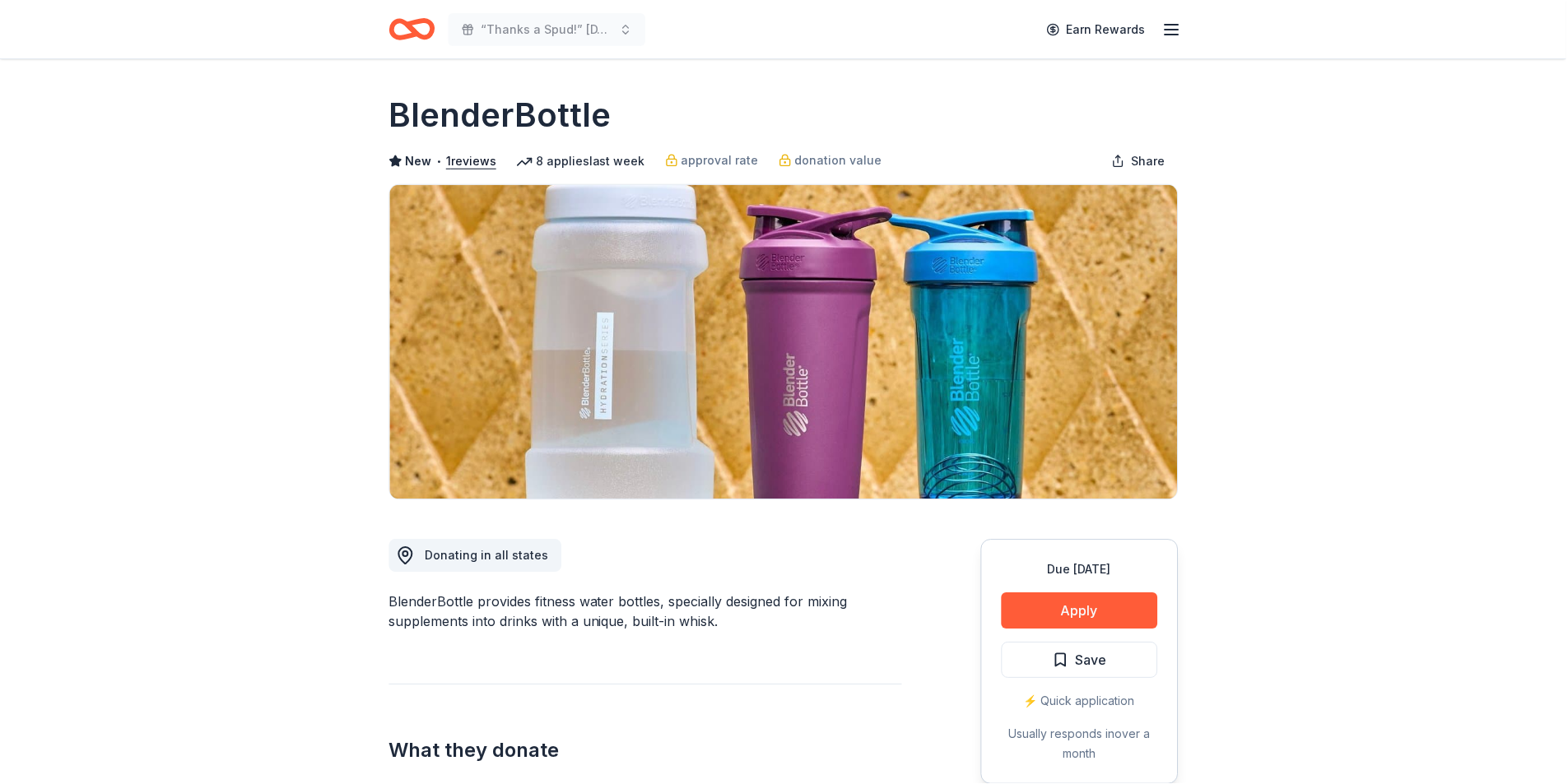
click at [1071, 618] on button "Apply" at bounding box center [1080, 611] width 156 height 36
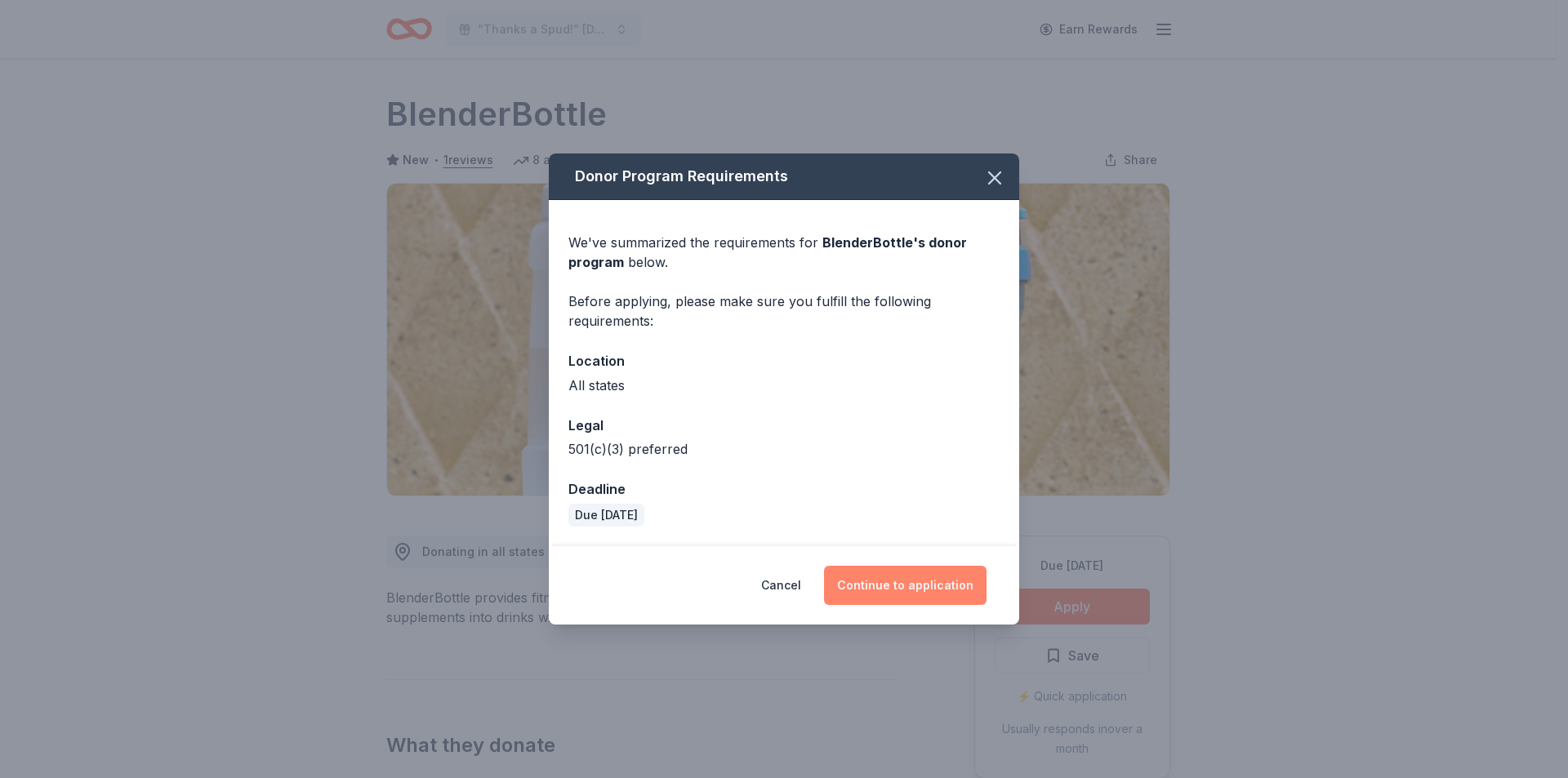
click at [923, 573] on button "Continue to application" at bounding box center [905, 585] width 163 height 39
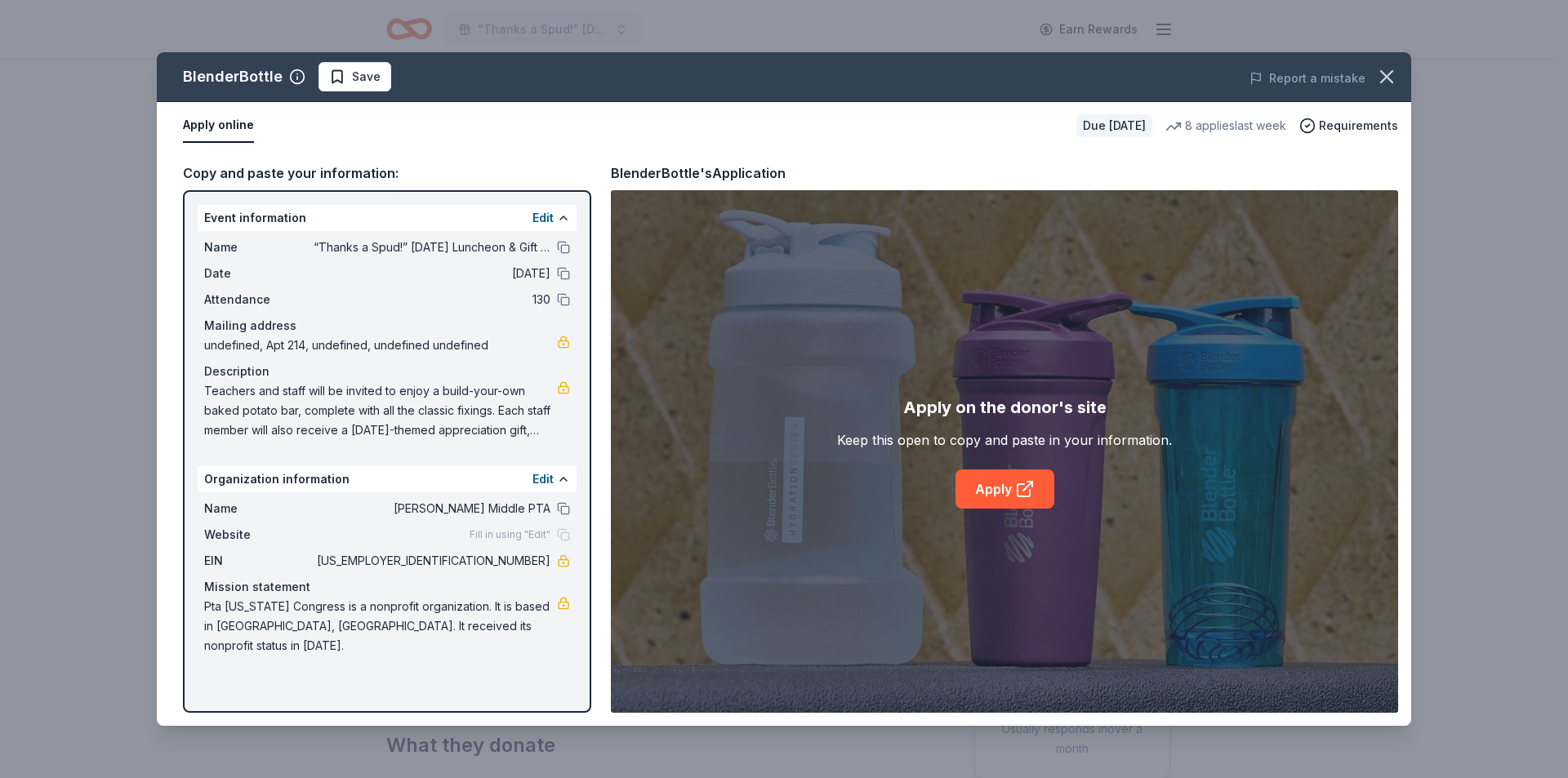
click at [1000, 469] on div "Apply on the donor's site Keep this open to copy and paste in your information.…" at bounding box center [1005, 451] width 335 height 114
click at [1002, 484] on link "Apply" at bounding box center [1005, 489] width 99 height 39
click at [332, 78] on span "Save" at bounding box center [355, 77] width 52 height 19
click at [1389, 62] on button "button" at bounding box center [1386, 77] width 36 height 36
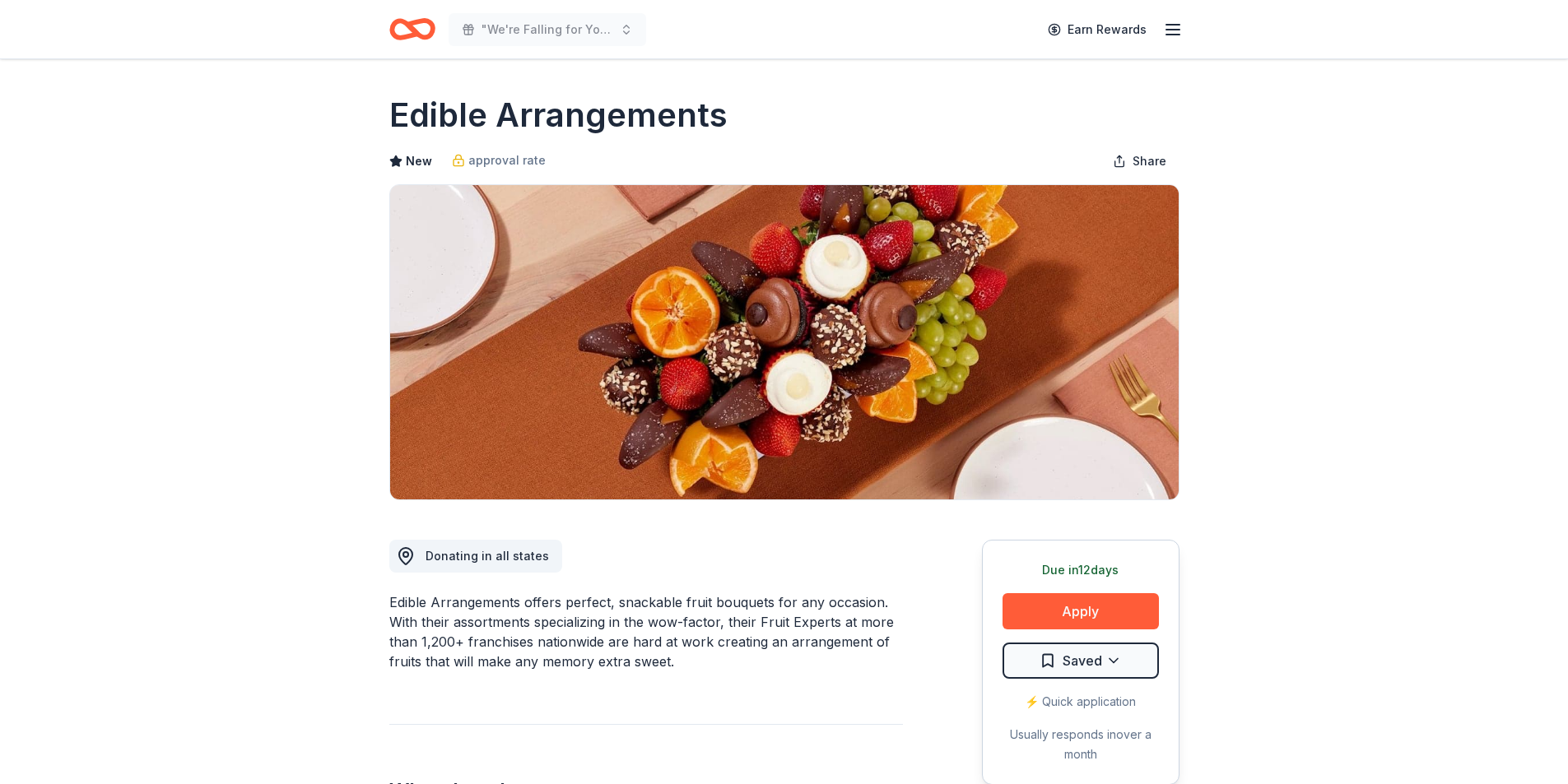
click at [1081, 626] on button "Apply" at bounding box center [1080, 611] width 156 height 36
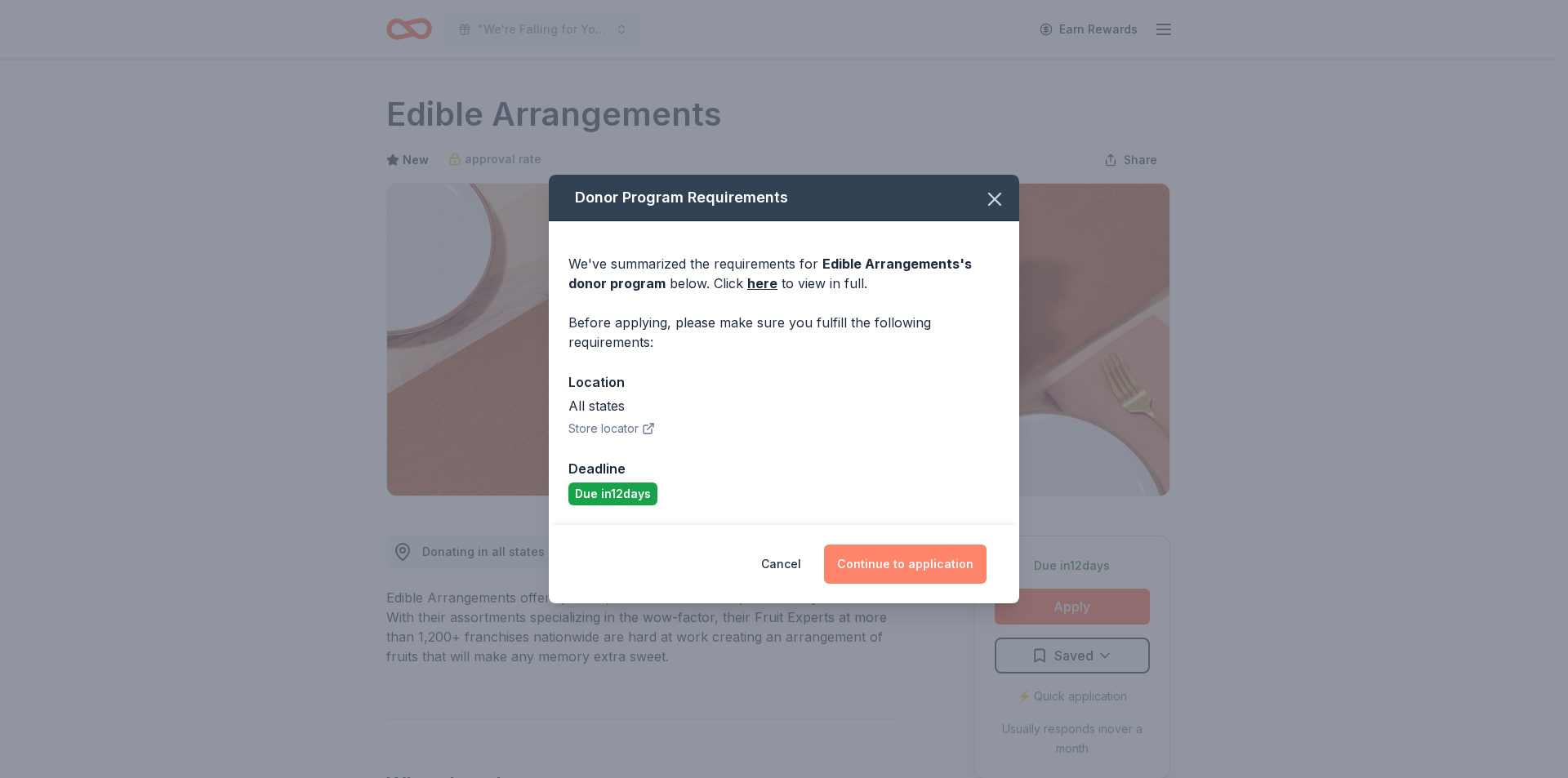
click at [911, 565] on button "Continue to application" at bounding box center [905, 564] width 163 height 39
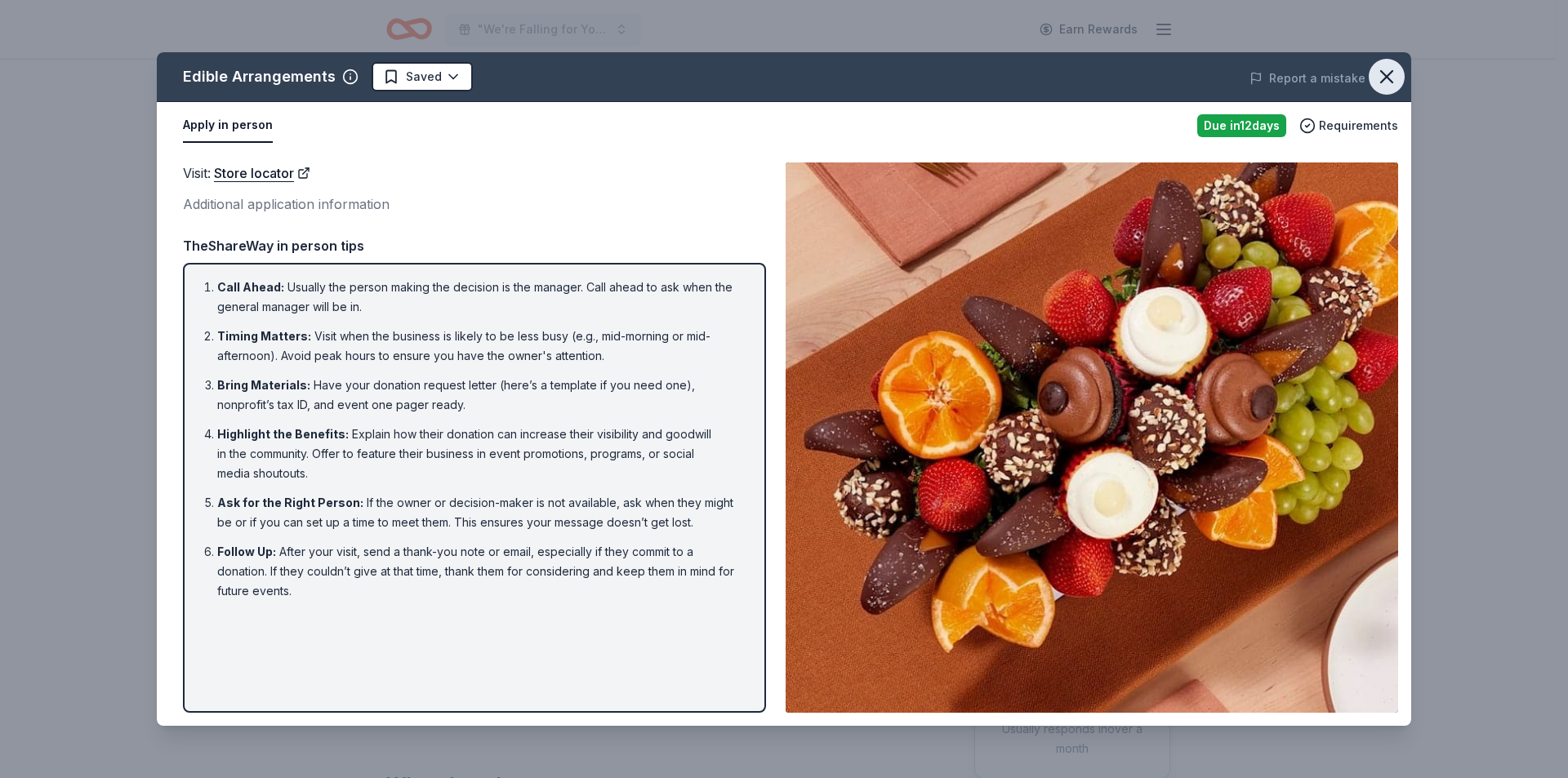
click at [1393, 74] on icon "button" at bounding box center [1386, 77] width 23 height 23
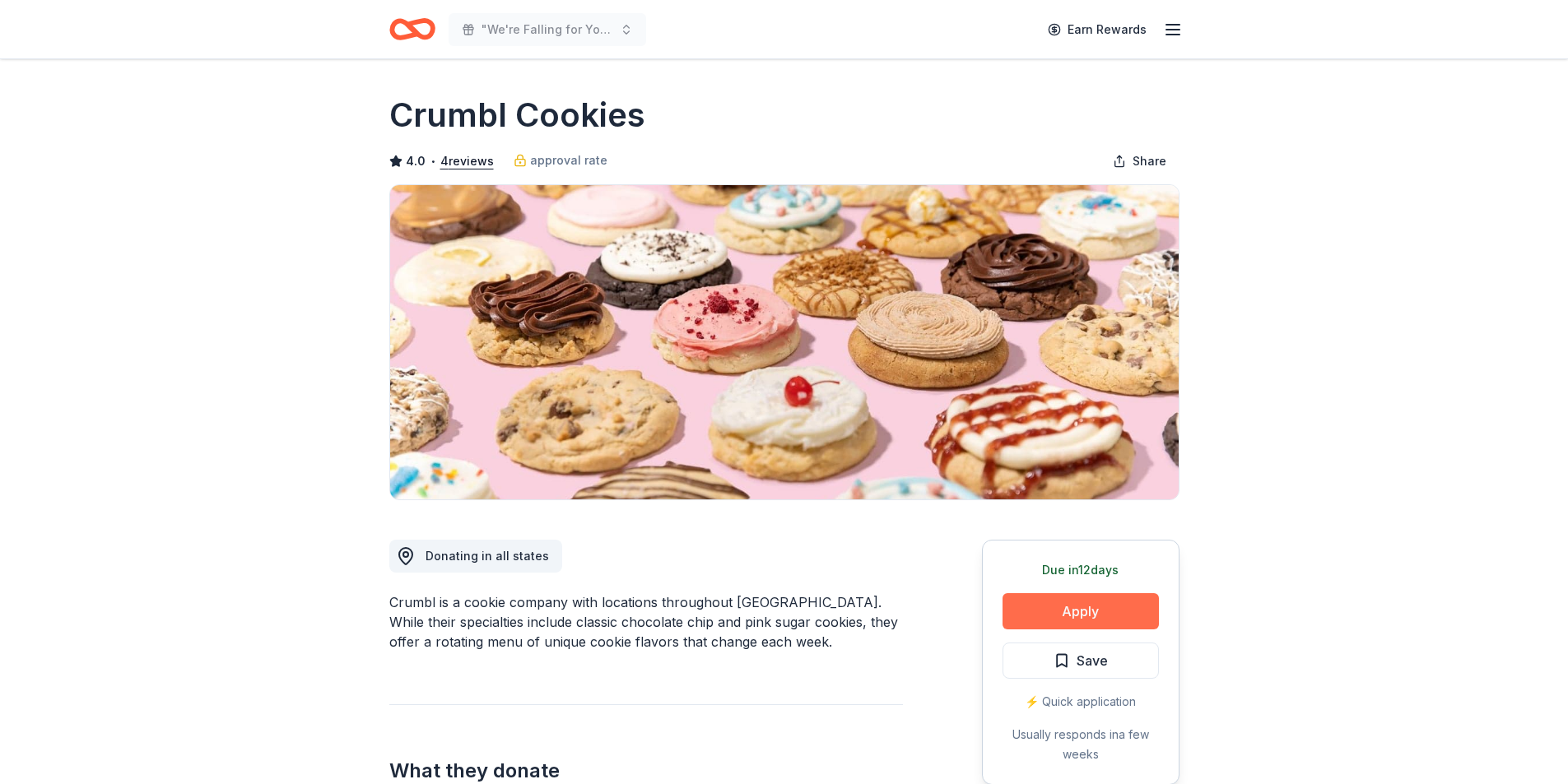
click at [1065, 605] on button "Apply" at bounding box center [1080, 611] width 156 height 36
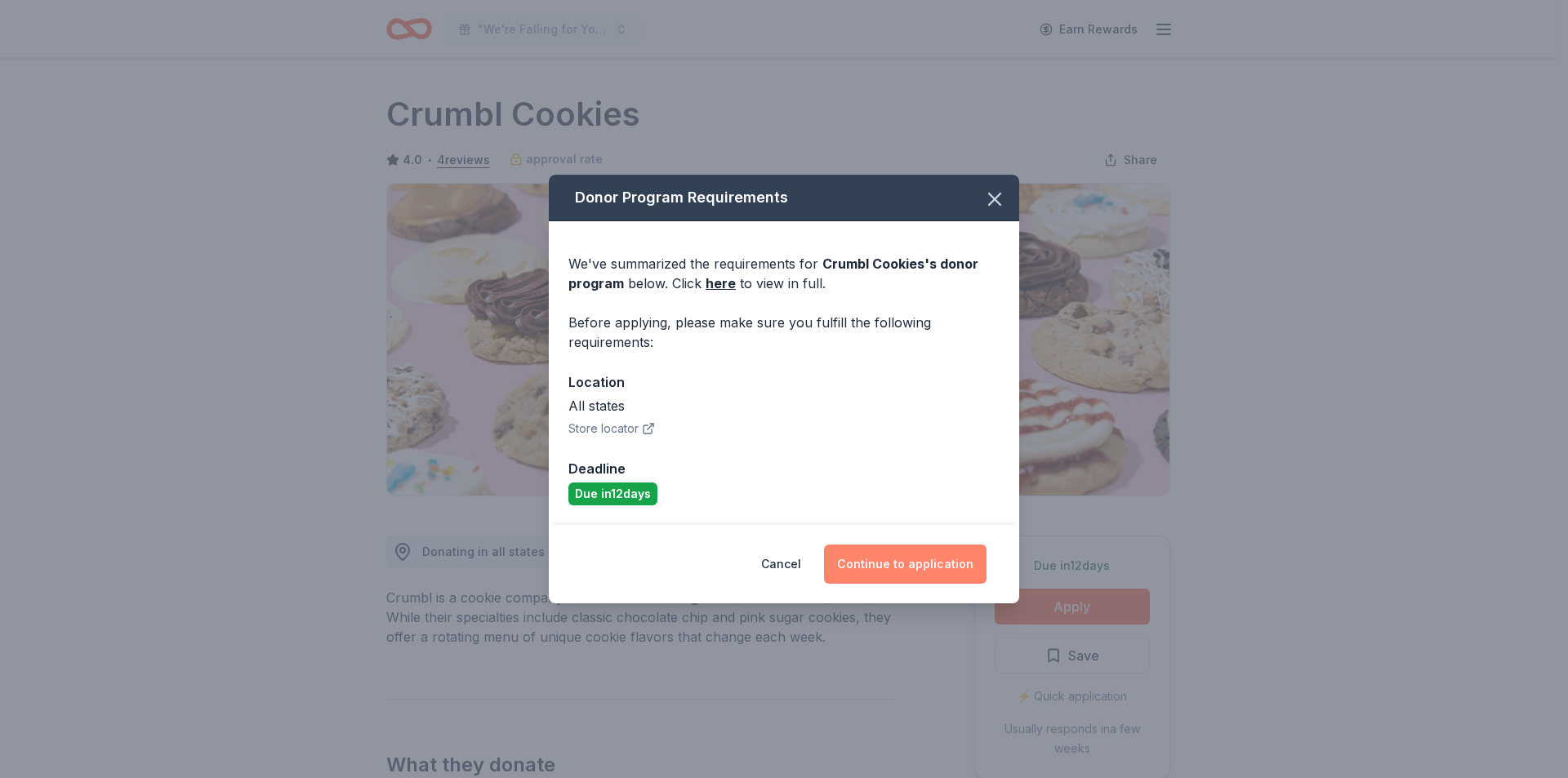
click at [894, 551] on button "Continue to application" at bounding box center [905, 564] width 163 height 39
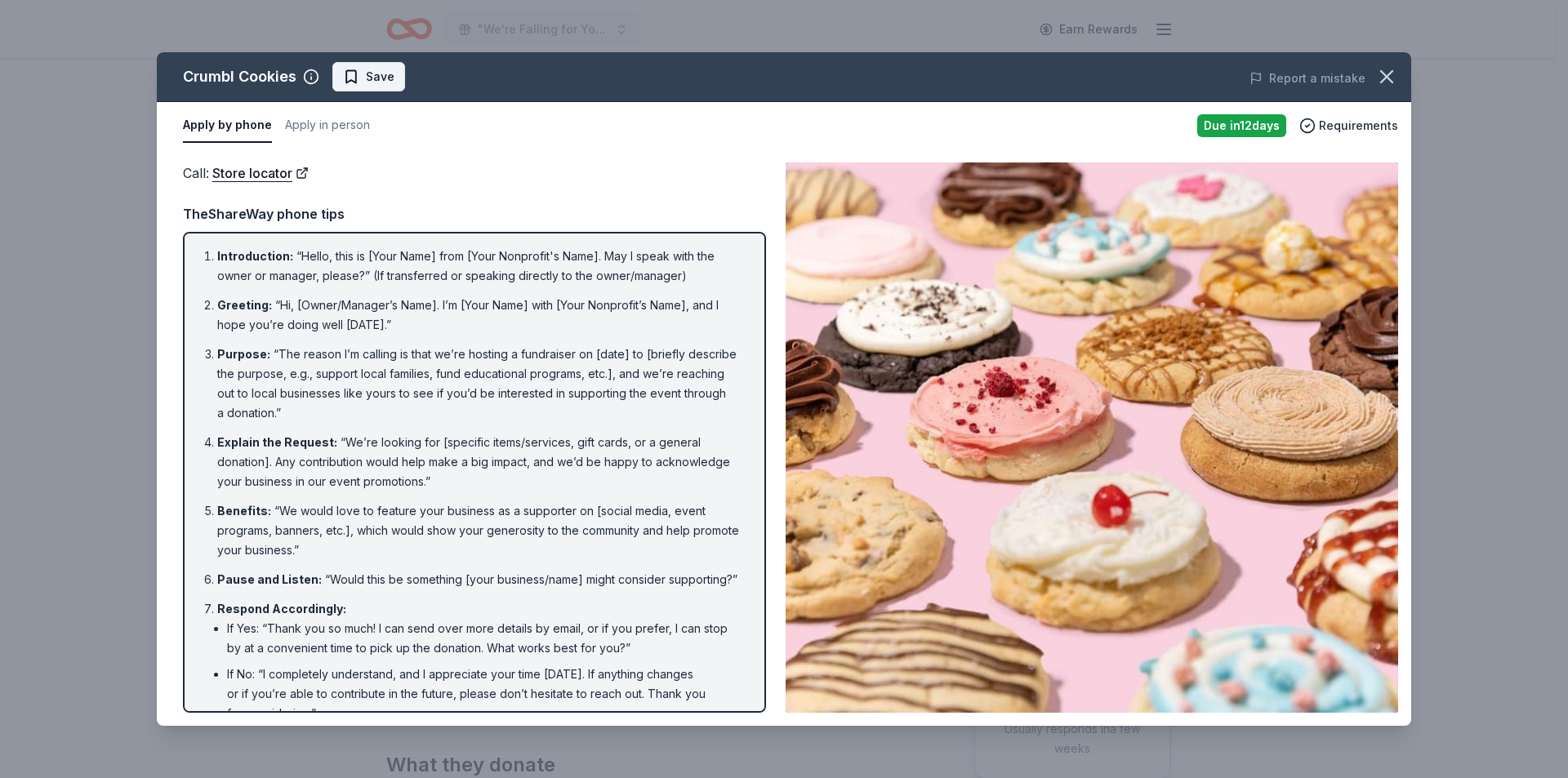
click at [358, 81] on span "Save" at bounding box center [368, 77] width 52 height 19
